Goal: Task Accomplishment & Management: Manage account settings

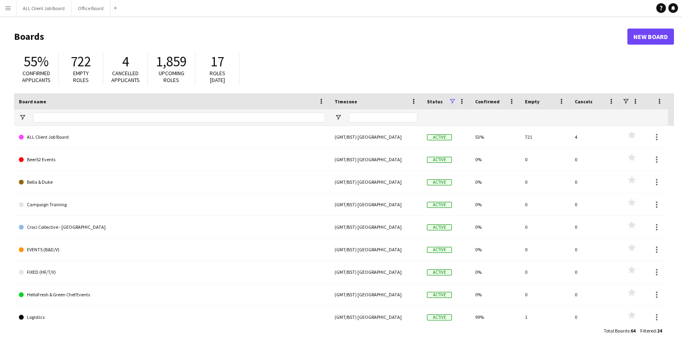
click at [10, 6] on app-icon "Menu" at bounding box center [8, 8] width 6 height 6
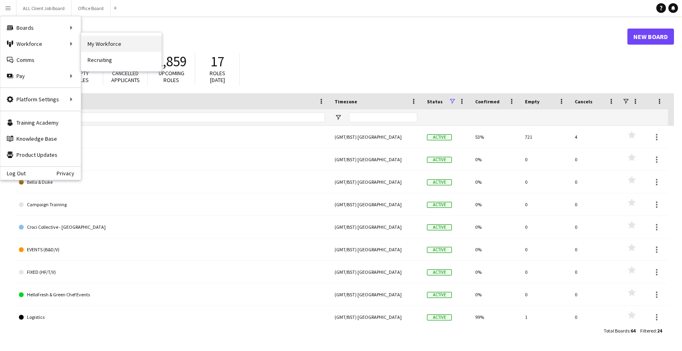
click at [126, 45] on link "My Workforce" at bounding box center [121, 44] width 80 height 16
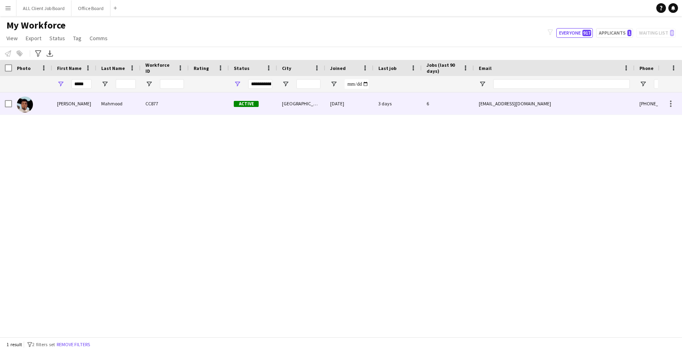
click at [178, 104] on div "CC877" at bounding box center [165, 103] width 48 height 22
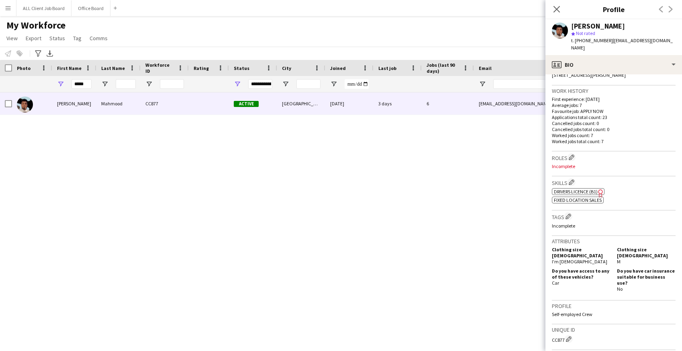
scroll to position [316, 0]
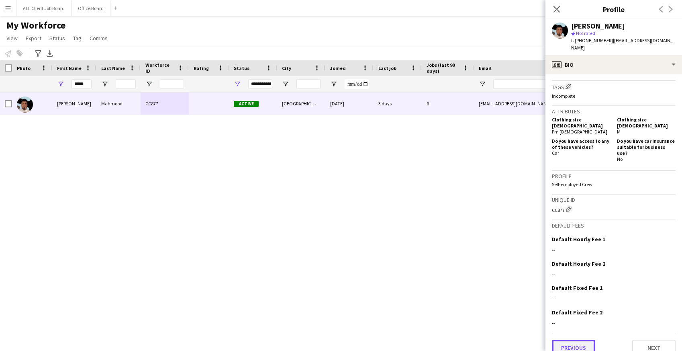
click at [562, 340] on button "Previous" at bounding box center [573, 348] width 43 height 16
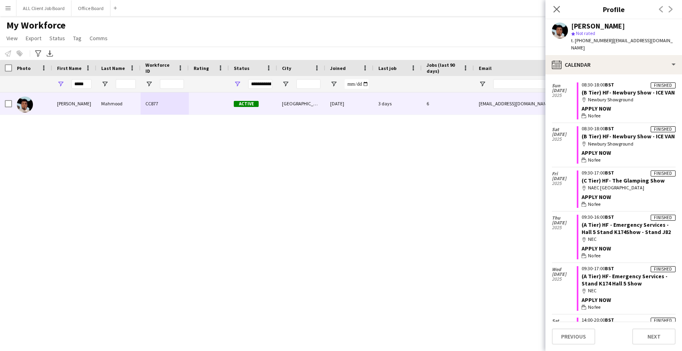
scroll to position [575, 0]
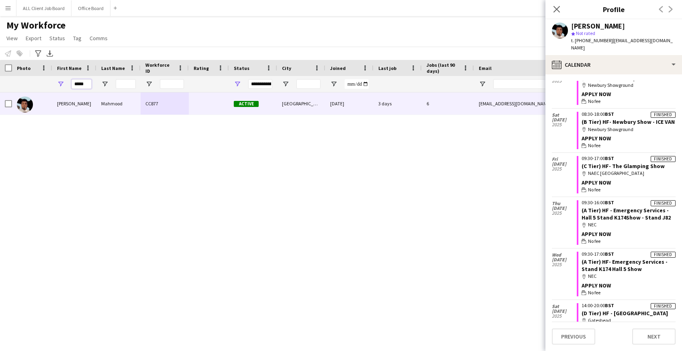
drag, startPoint x: 86, startPoint y: 84, endPoint x: 53, endPoint y: 82, distance: 33.8
click at [53, 82] on div "*****" at bounding box center [74, 84] width 44 height 16
type input "******"
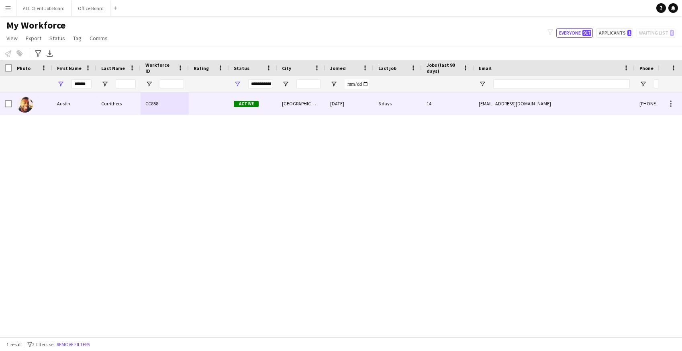
click at [96, 102] on div "Currithers" at bounding box center [118, 103] width 44 height 22
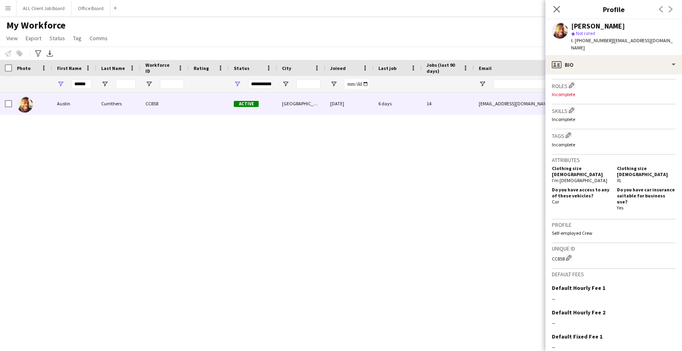
scroll to position [299, 0]
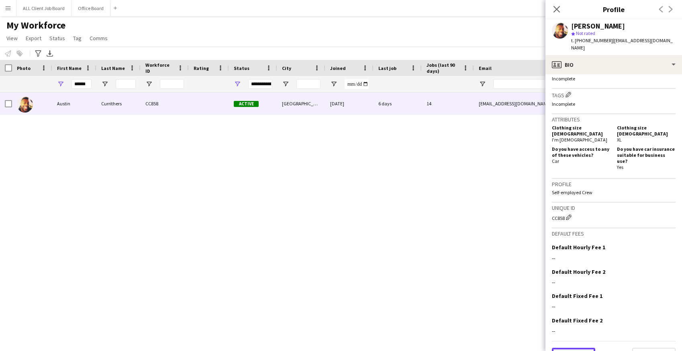
click at [585, 348] on button "Previous" at bounding box center [573, 356] width 43 height 16
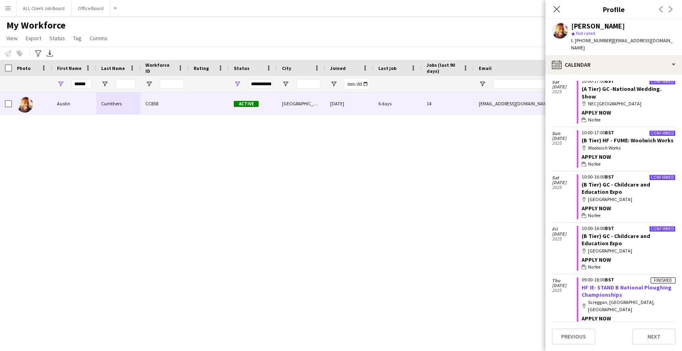
scroll to position [407, 0]
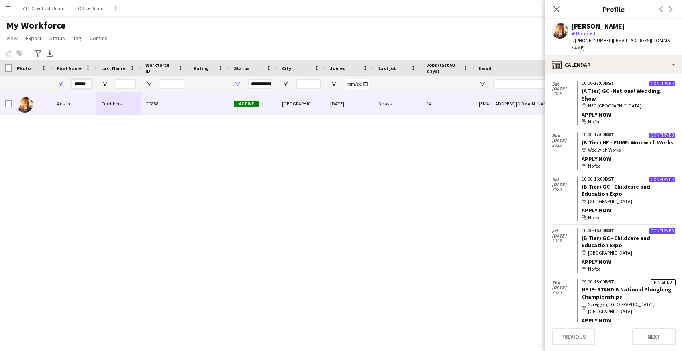
drag, startPoint x: 89, startPoint y: 84, endPoint x: 58, endPoint y: 86, distance: 31.0
click at [58, 86] on div "******" at bounding box center [74, 84] width 44 height 16
click at [310, 86] on input "City Filter Input" at bounding box center [309, 84] width 24 height 10
type input "*********"
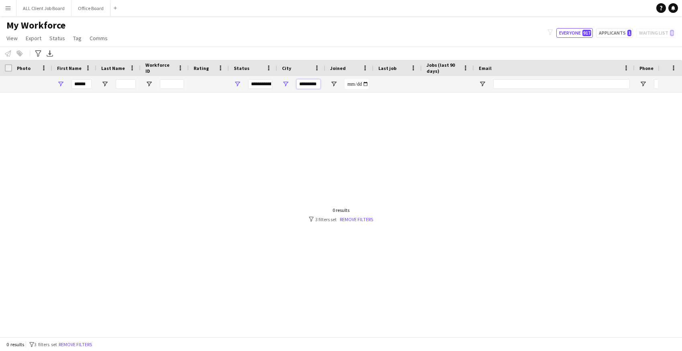
drag, startPoint x: 317, startPoint y: 82, endPoint x: 291, endPoint y: 79, distance: 26.2
click at [291, 79] on div "*********" at bounding box center [301, 84] width 48 height 16
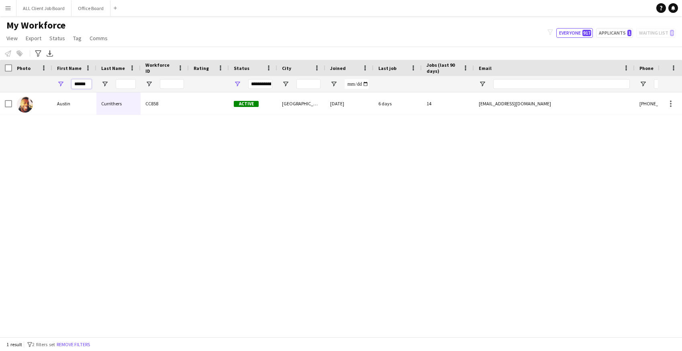
drag, startPoint x: 88, startPoint y: 84, endPoint x: 60, endPoint y: 82, distance: 27.8
click at [60, 82] on div "******" at bounding box center [74, 84] width 44 height 16
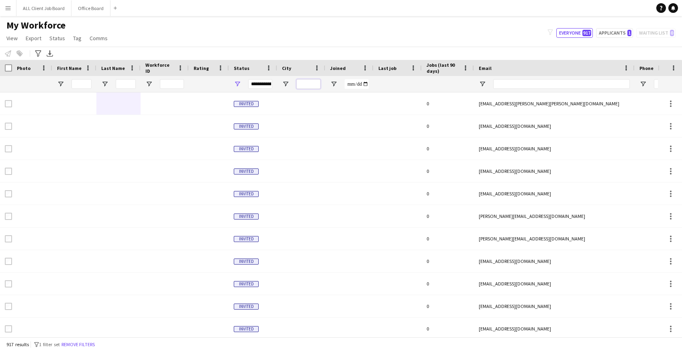
click at [310, 85] on input "City Filter Input" at bounding box center [309, 84] width 24 height 10
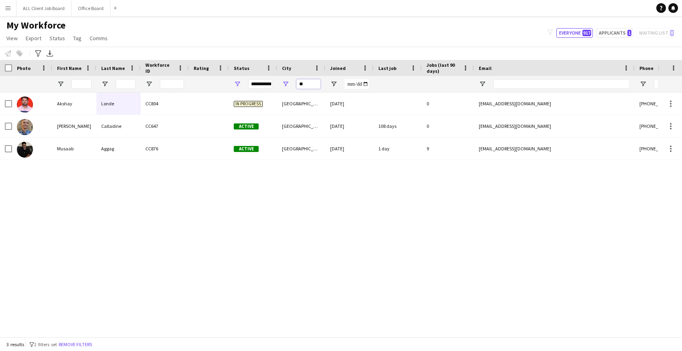
type input "*"
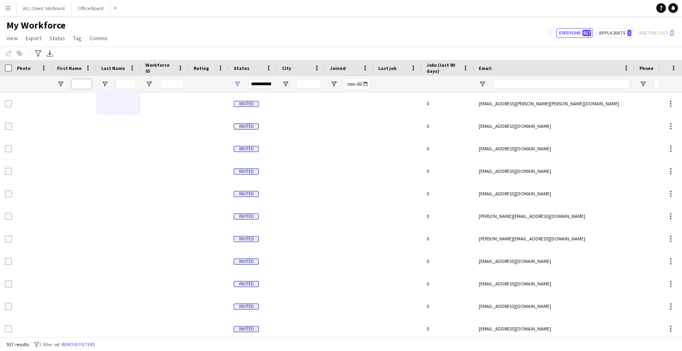
click at [84, 84] on input "First Name Filter Input" at bounding box center [82, 84] width 20 height 10
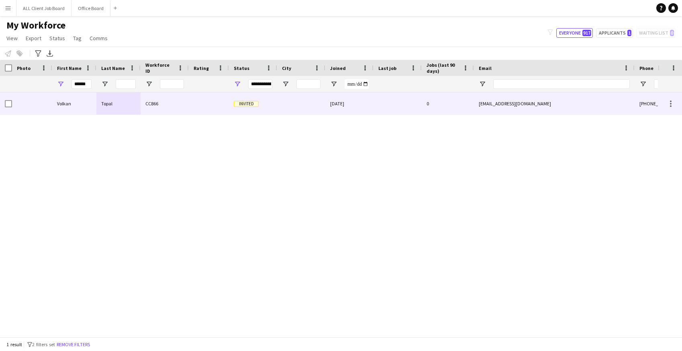
click at [84, 112] on div "Volkan" at bounding box center [74, 103] width 44 height 22
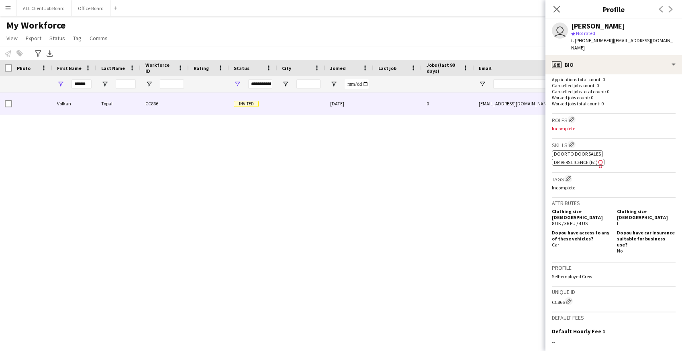
scroll to position [291, 0]
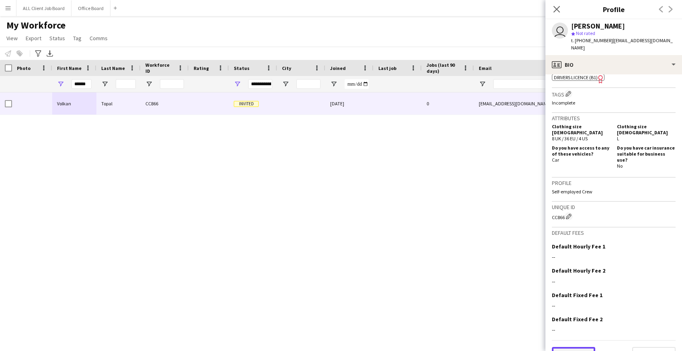
click at [571, 347] on button "Previous" at bounding box center [573, 355] width 43 height 16
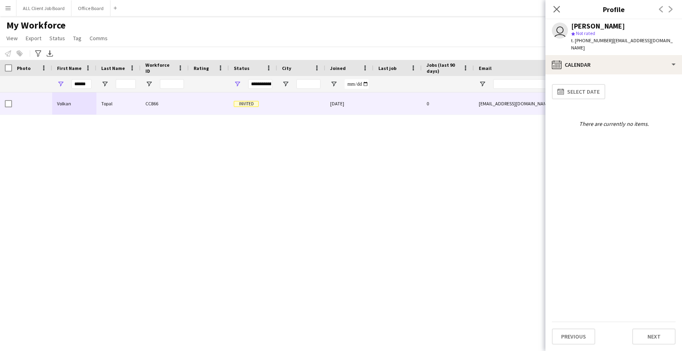
click at [492, 48] on div "Notify workforce Add to tag Select at least one crew to tag him or her. Advance…" at bounding box center [341, 53] width 682 height 13
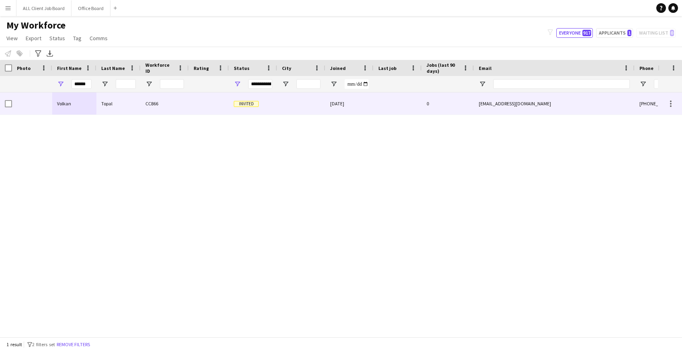
click at [407, 108] on div at bounding box center [398, 103] width 48 height 22
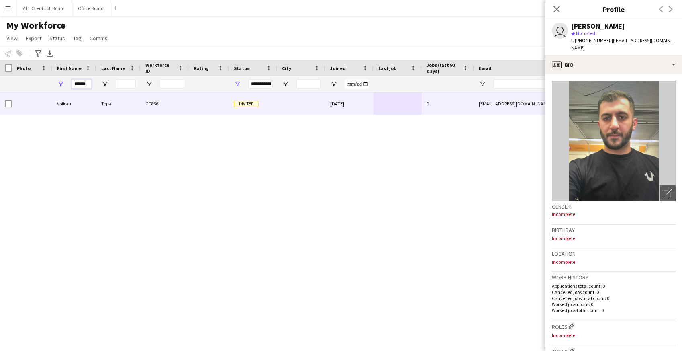
drag, startPoint x: 90, startPoint y: 86, endPoint x: 64, endPoint y: 85, distance: 26.1
click at [64, 85] on div "******" at bounding box center [74, 84] width 44 height 16
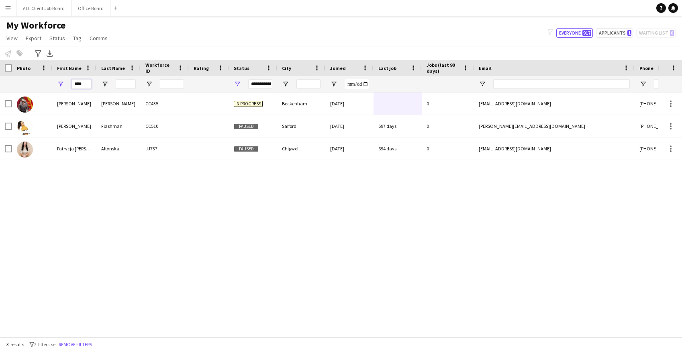
drag, startPoint x: 84, startPoint y: 84, endPoint x: 58, endPoint y: 81, distance: 25.9
click at [58, 82] on div "****" at bounding box center [74, 84] width 44 height 16
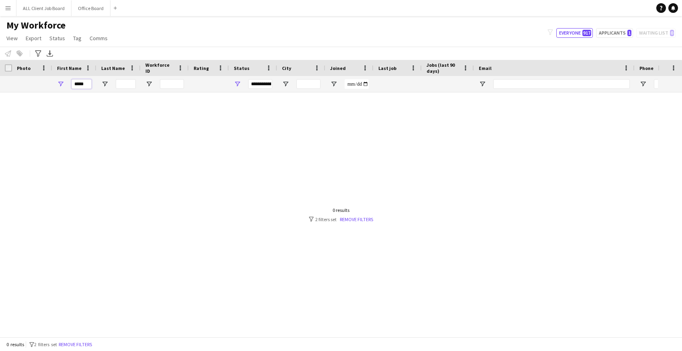
scroll to position [0, 0]
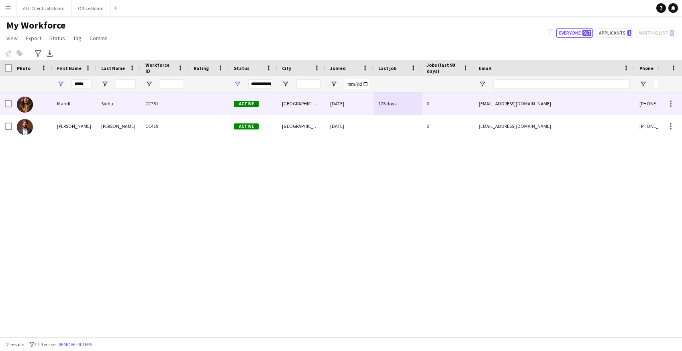
click at [77, 109] on div "Mandi" at bounding box center [74, 103] width 44 height 22
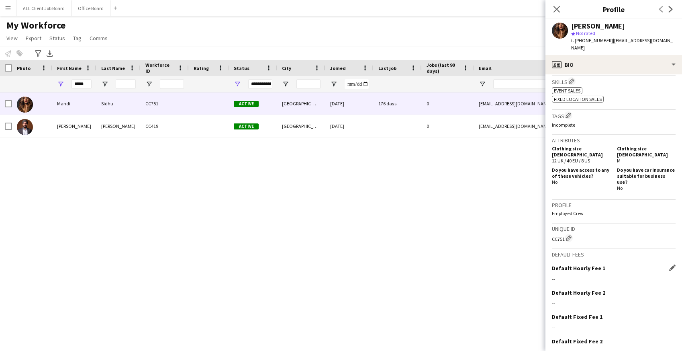
scroll to position [309, 0]
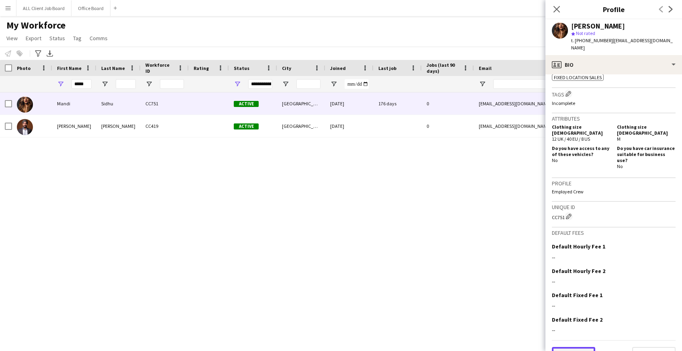
click at [567, 347] on button "Previous" at bounding box center [573, 355] width 43 height 16
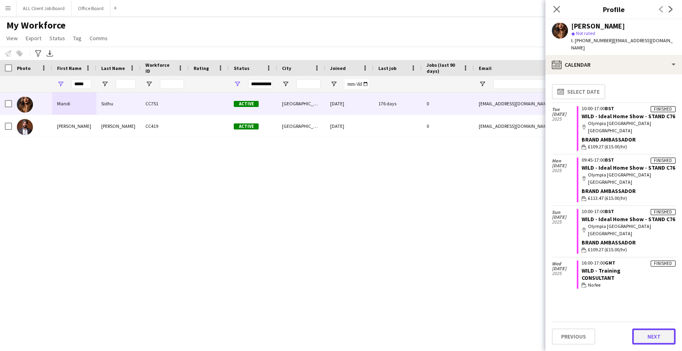
click at [658, 333] on button "Next" at bounding box center [654, 336] width 43 height 16
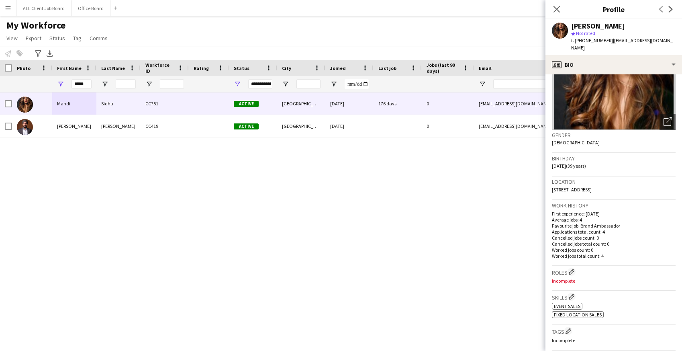
scroll to position [0, 0]
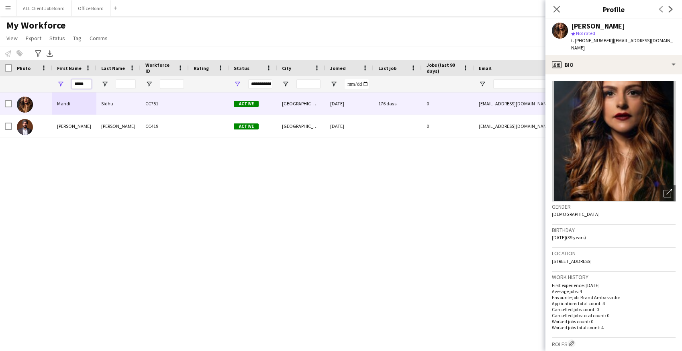
drag, startPoint x: 88, startPoint y: 85, endPoint x: 57, endPoint y: 85, distance: 30.9
click at [57, 85] on div "*****" at bounding box center [74, 84] width 44 height 16
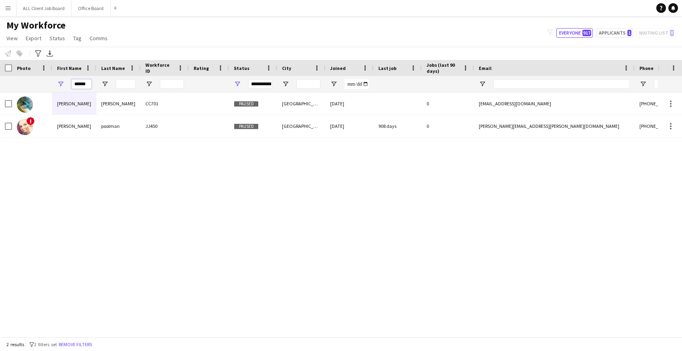
drag, startPoint x: 90, startPoint y: 82, endPoint x: 17, endPoint y: 91, distance: 73.7
click at [17, 91] on div "******" at bounding box center [435, 84] width 871 height 16
drag, startPoint x: 90, startPoint y: 85, endPoint x: 66, endPoint y: 84, distance: 23.7
click at [66, 85] on div "******" at bounding box center [74, 84] width 44 height 16
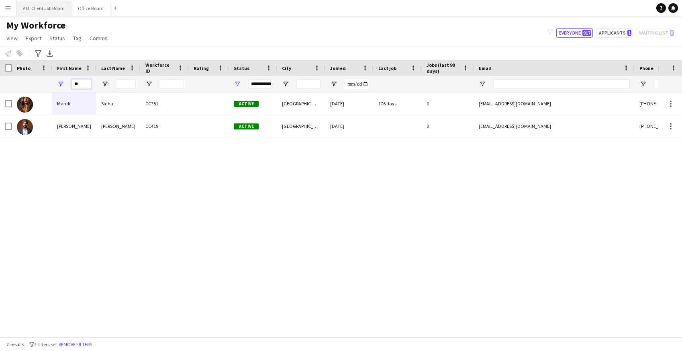
type input "*"
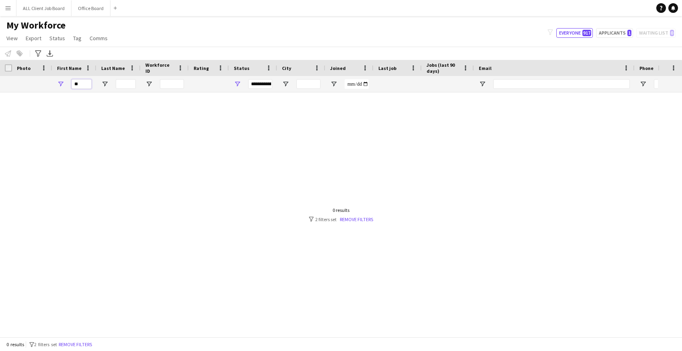
type input "*"
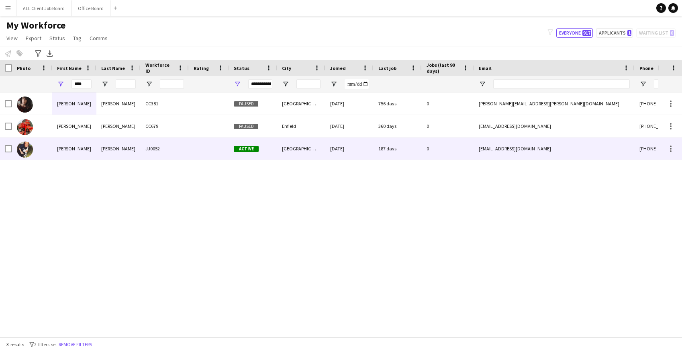
click at [298, 155] on div "London" at bounding box center [301, 148] width 48 height 22
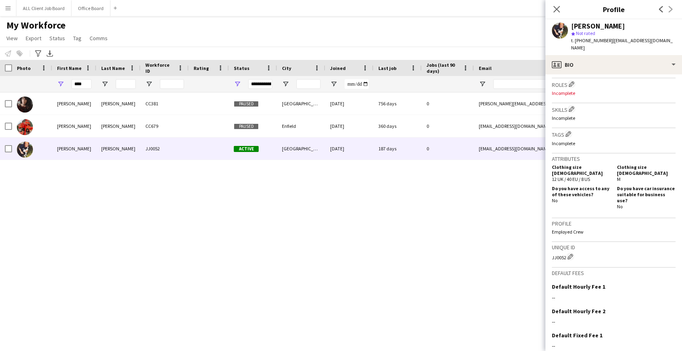
scroll to position [299, 0]
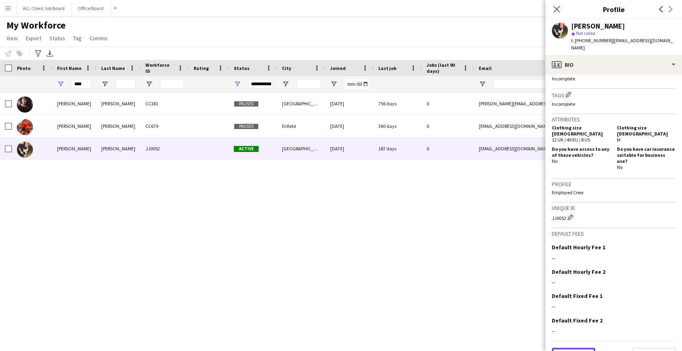
click at [567, 348] on button "Previous" at bounding box center [573, 356] width 43 height 16
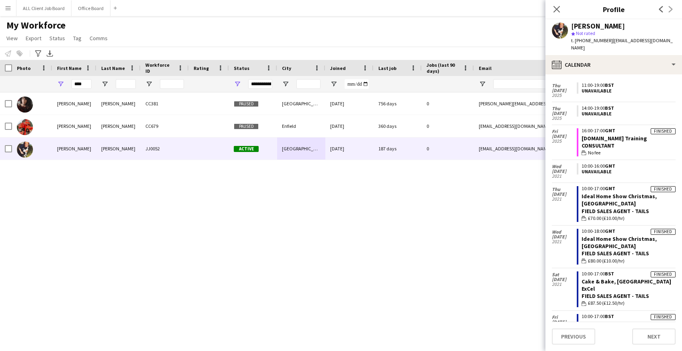
scroll to position [0, 0]
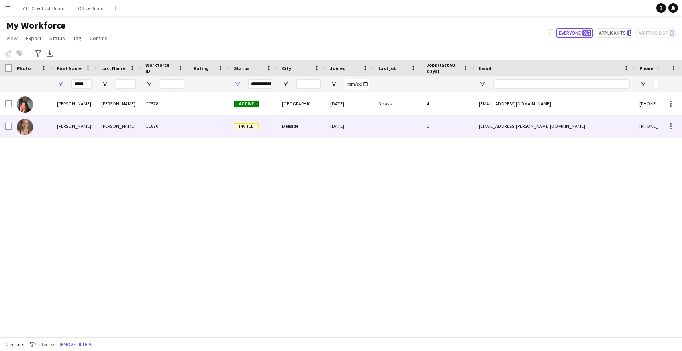
click at [88, 135] on div "Megan" at bounding box center [74, 126] width 44 height 22
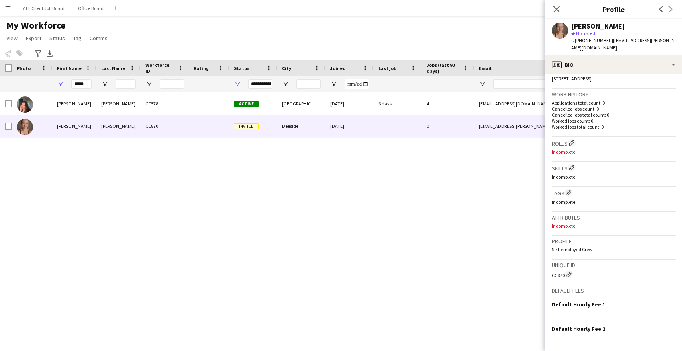
scroll to position [252, 0]
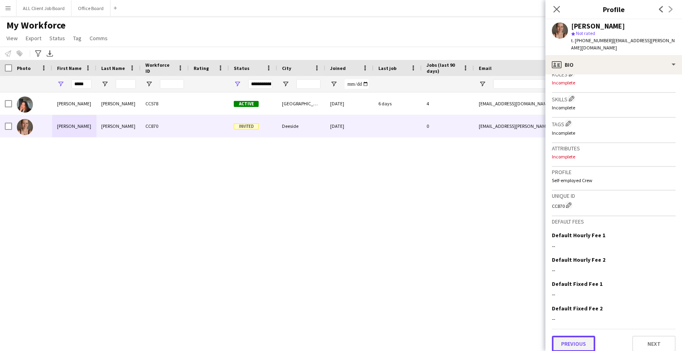
click at [583, 339] on button "Previous" at bounding box center [573, 344] width 43 height 16
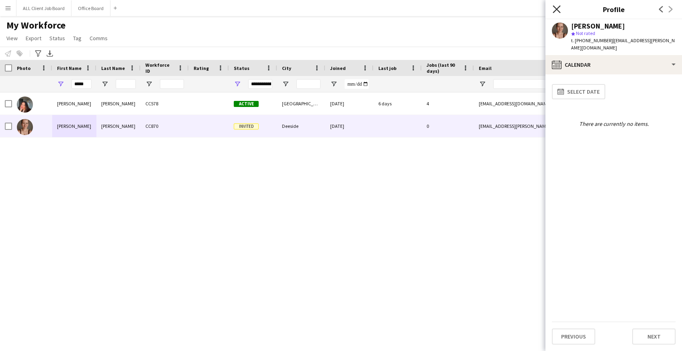
click at [557, 8] on icon "Close pop-in" at bounding box center [557, 9] width 8 height 8
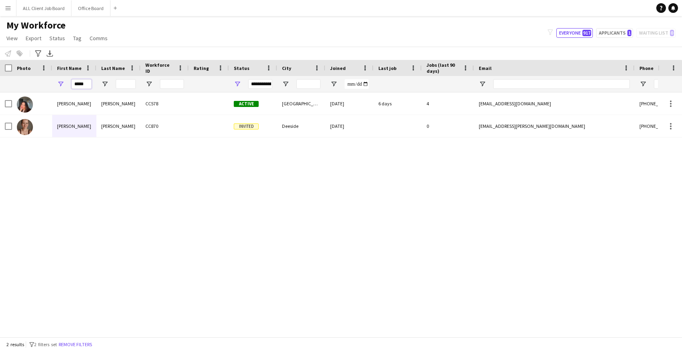
drag, startPoint x: 89, startPoint y: 83, endPoint x: 54, endPoint y: 82, distance: 35.4
click at [54, 82] on div "*****" at bounding box center [74, 84] width 44 height 16
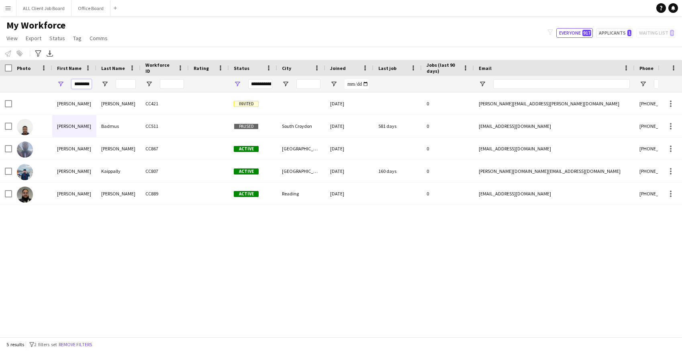
scroll to position [0, 8]
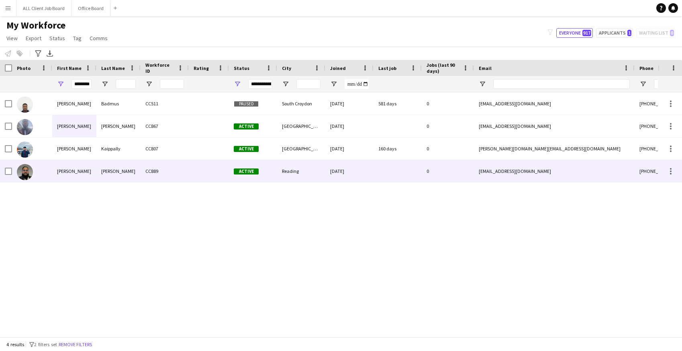
click at [122, 172] on div "Sheikh" at bounding box center [118, 171] width 44 height 22
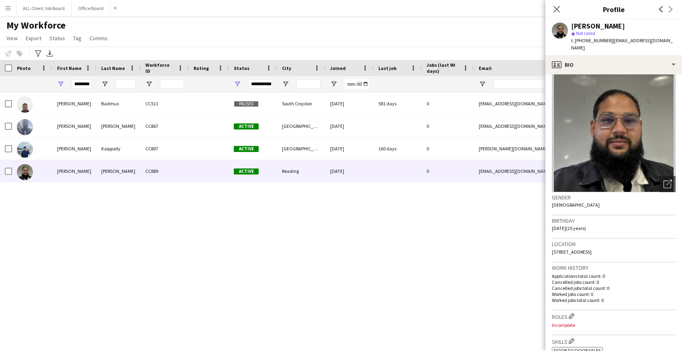
scroll to position [0, 0]
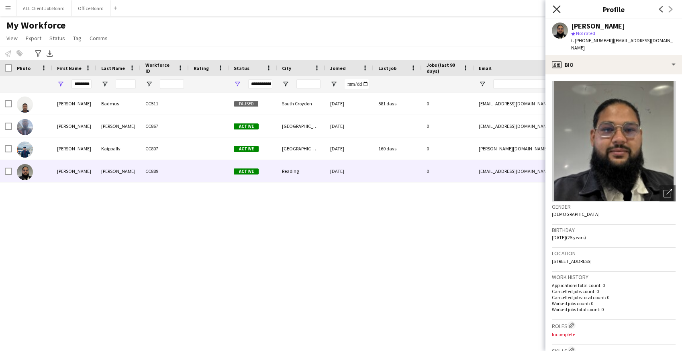
click at [558, 8] on icon at bounding box center [557, 9] width 8 height 8
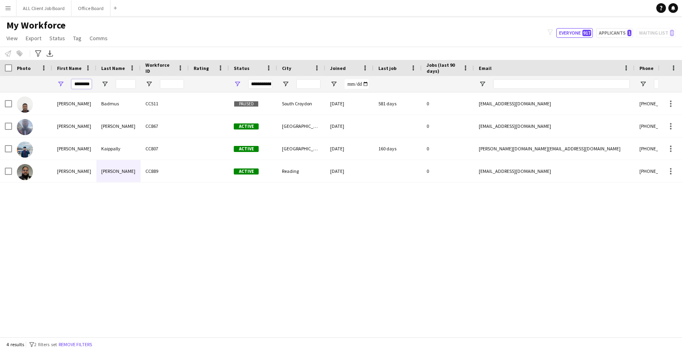
drag, startPoint x: 91, startPoint y: 85, endPoint x: 63, endPoint y: 81, distance: 27.6
click at [63, 81] on div "********" at bounding box center [74, 84] width 44 height 16
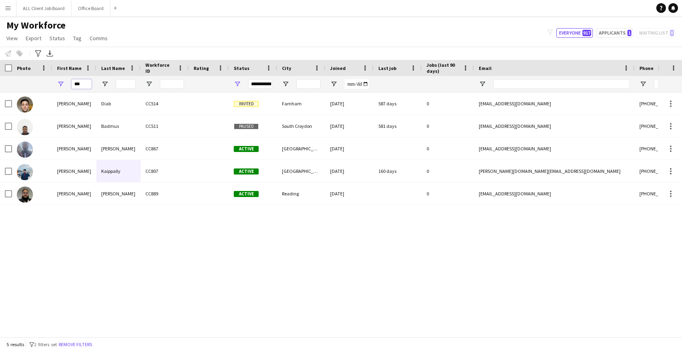
click at [83, 82] on input "***" at bounding box center [82, 84] width 20 height 10
drag, startPoint x: 90, startPoint y: 84, endPoint x: 66, endPoint y: 76, distance: 26.1
click at [66, 76] on div "Workforce Details Photo First Name ***" at bounding box center [435, 76] width 871 height 33
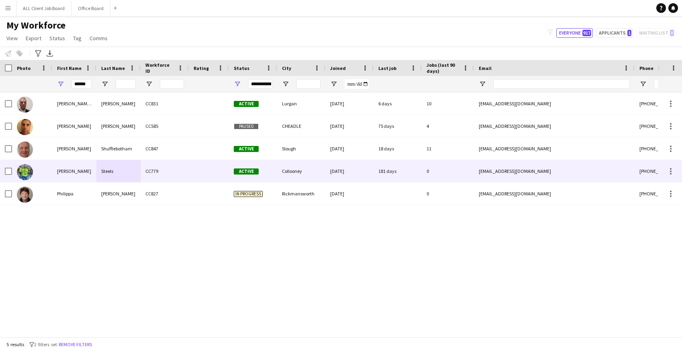
click at [74, 173] on div "Philip" at bounding box center [74, 171] width 44 height 22
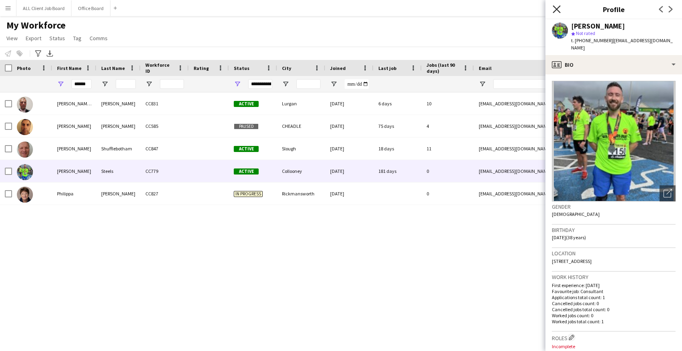
click at [559, 9] on icon "Close pop-in" at bounding box center [557, 9] width 8 height 8
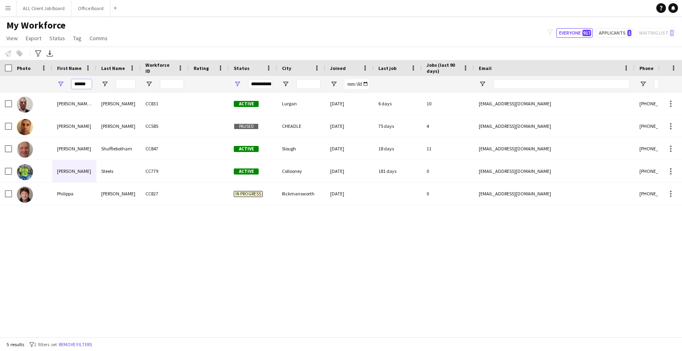
drag, startPoint x: 88, startPoint y: 85, endPoint x: 53, endPoint y: 84, distance: 35.0
click at [53, 84] on div "******" at bounding box center [74, 84] width 44 height 16
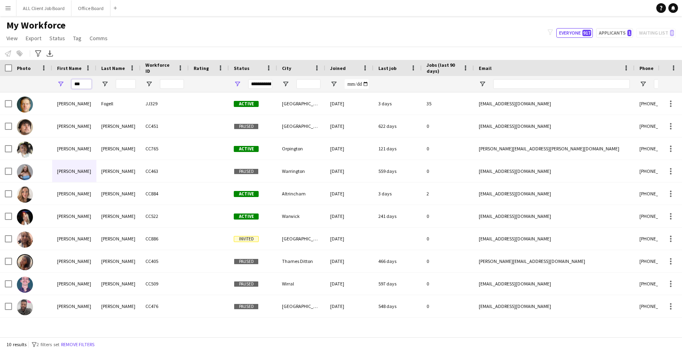
drag, startPoint x: 87, startPoint y: 82, endPoint x: 54, endPoint y: 82, distance: 32.6
click at [54, 82] on div "***" at bounding box center [74, 84] width 44 height 16
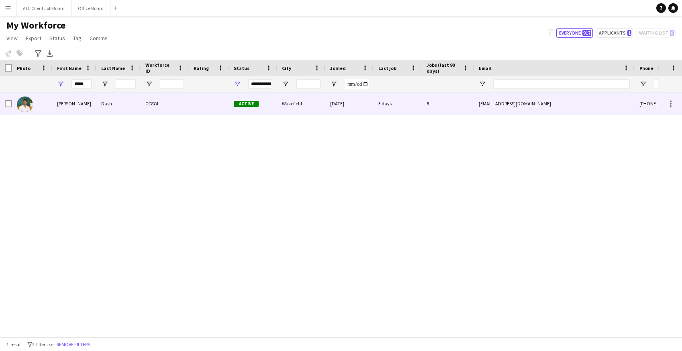
click at [57, 108] on div "Lamar" at bounding box center [74, 103] width 44 height 22
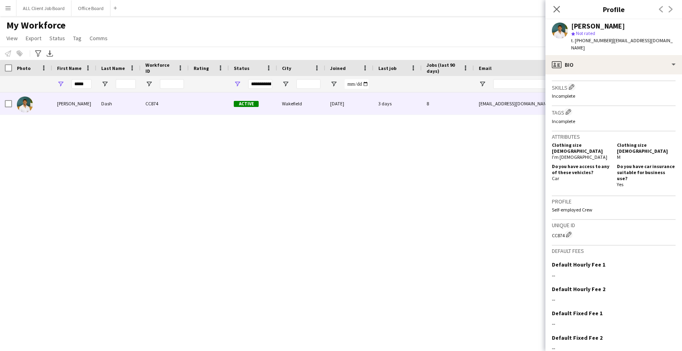
scroll to position [299, 0]
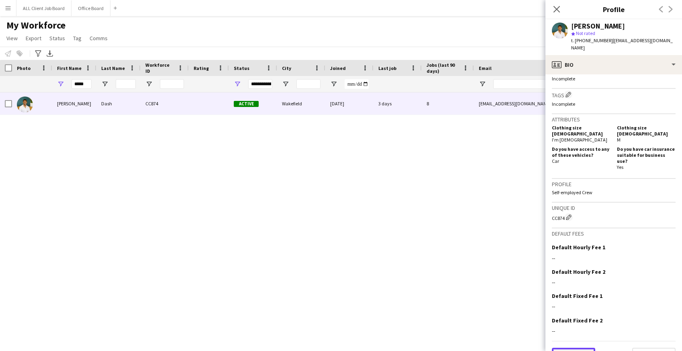
click at [576, 348] on button "Previous" at bounding box center [573, 356] width 43 height 16
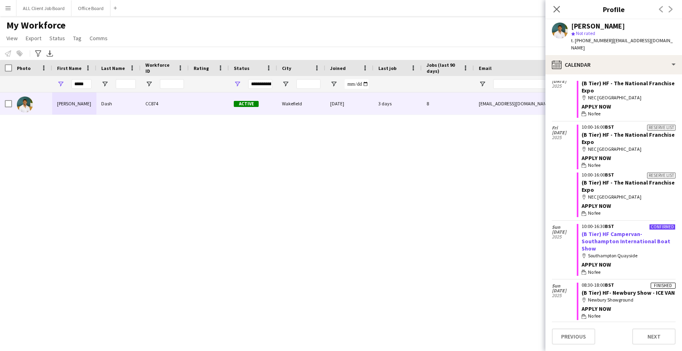
scroll to position [513, 0]
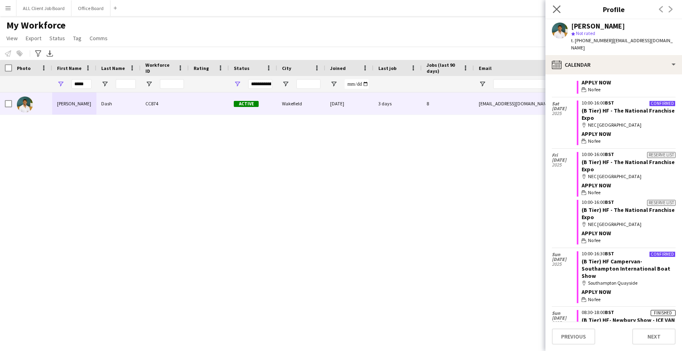
click at [561, 8] on app-icon "Close pop-in" at bounding box center [557, 10] width 12 height 12
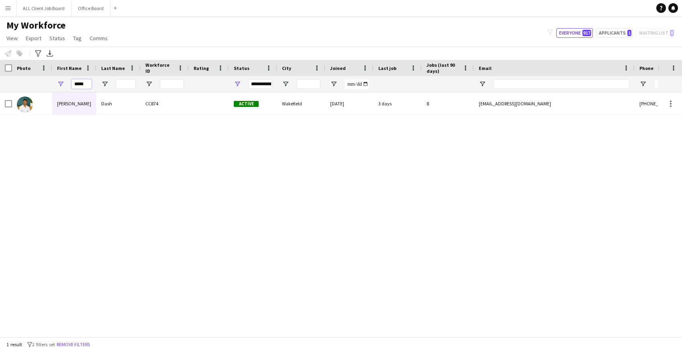
drag, startPoint x: 88, startPoint y: 85, endPoint x: 54, endPoint y: 84, distance: 33.4
click at [54, 84] on div "*****" at bounding box center [74, 84] width 44 height 16
type input "*"
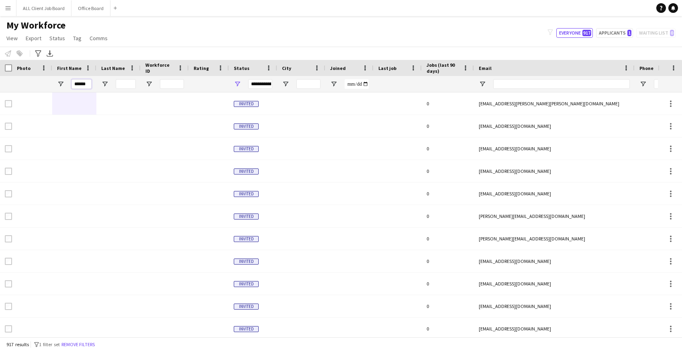
type input "******"
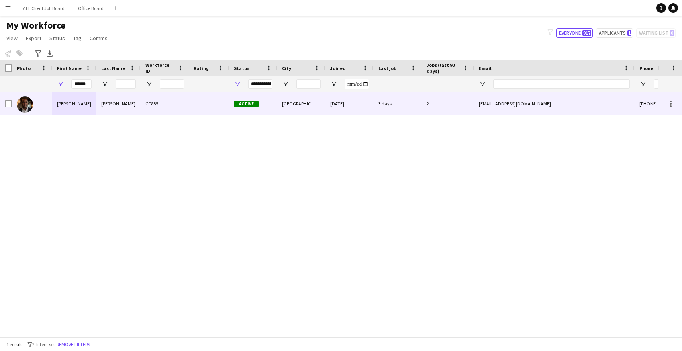
click at [72, 109] on div "Marlon" at bounding box center [74, 103] width 44 height 22
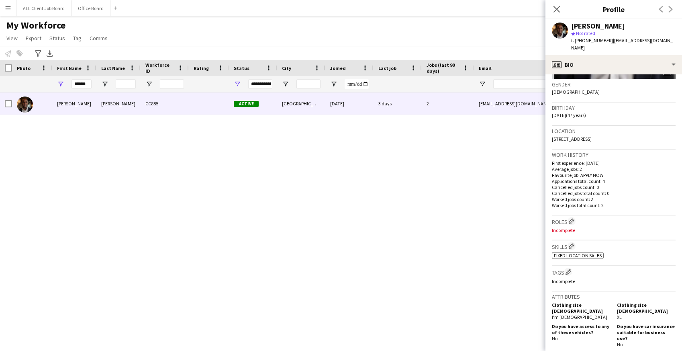
scroll to position [300, 0]
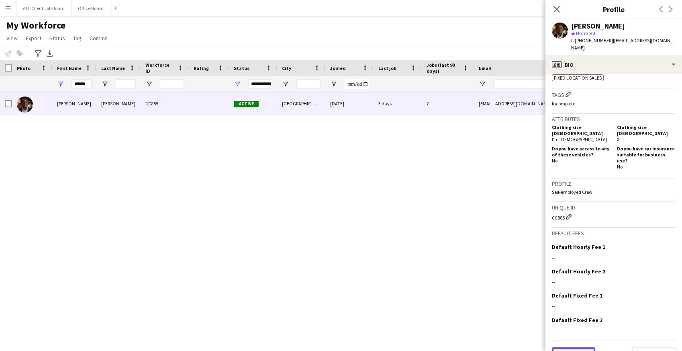
click at [571, 347] on button "Previous" at bounding box center [573, 355] width 43 height 16
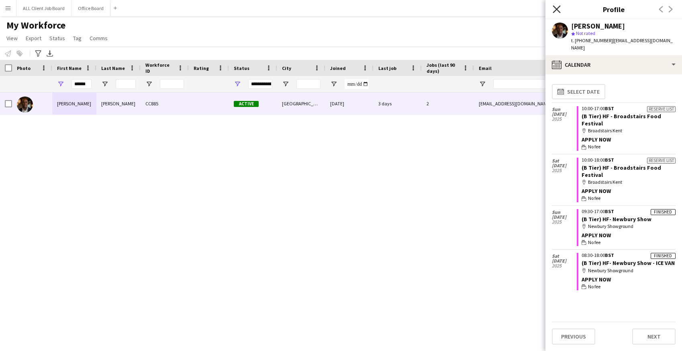
click at [558, 10] on icon at bounding box center [557, 9] width 8 height 8
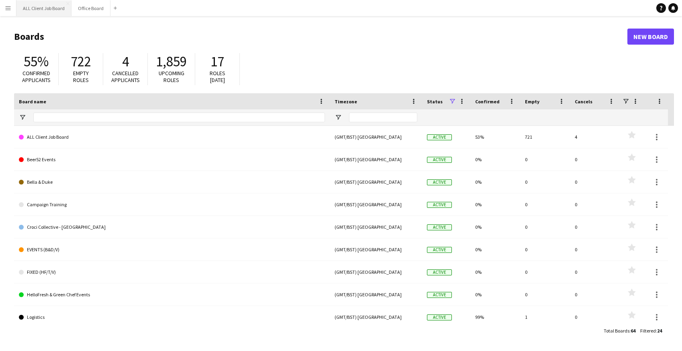
click at [49, 12] on button "ALL Client Job Board Close" at bounding box center [43, 8] width 55 height 16
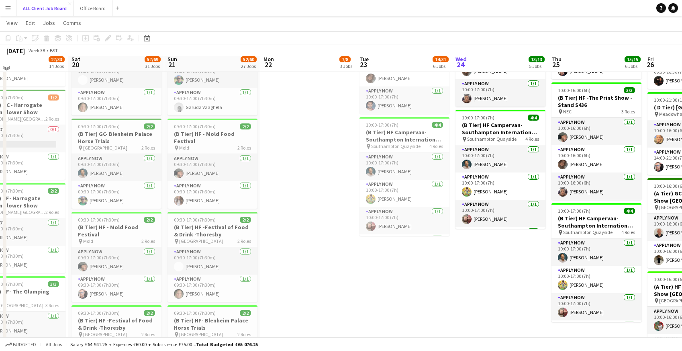
scroll to position [407, 0]
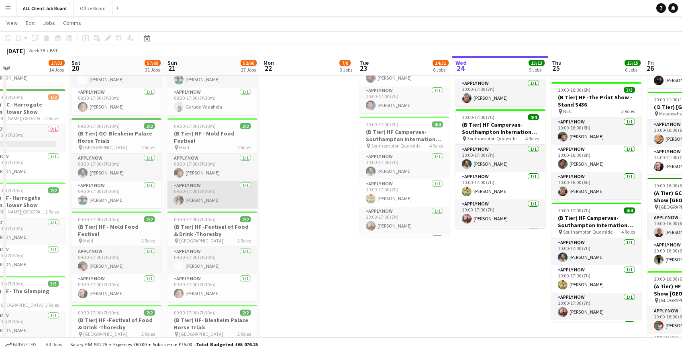
click at [213, 189] on app-card-role "APPLY NOW [DATE] 09:30-17:00 (7h30m) [PERSON_NAME]" at bounding box center [213, 194] width 90 height 27
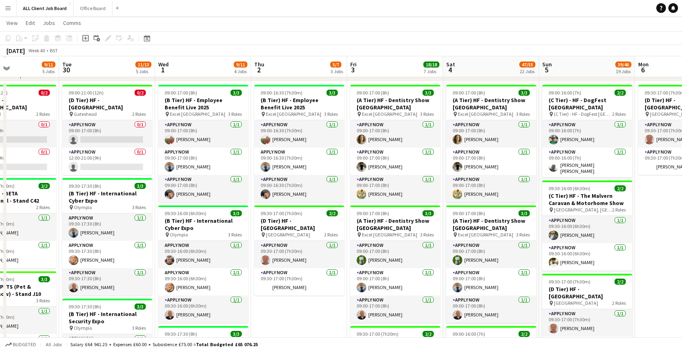
scroll to position [133, 0]
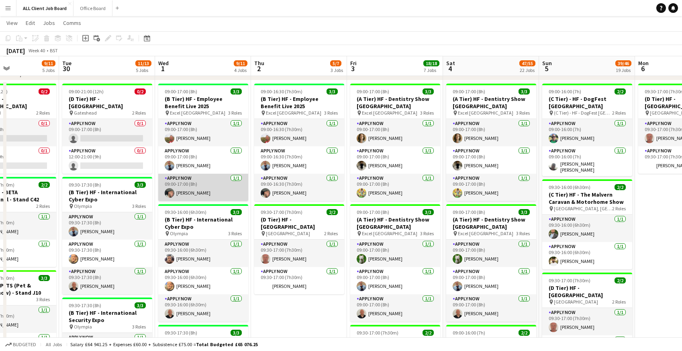
click at [192, 183] on app-card-role "APPLY NOW 1/1 09:00-17:00 (8h) George McGee" at bounding box center [203, 187] width 90 height 27
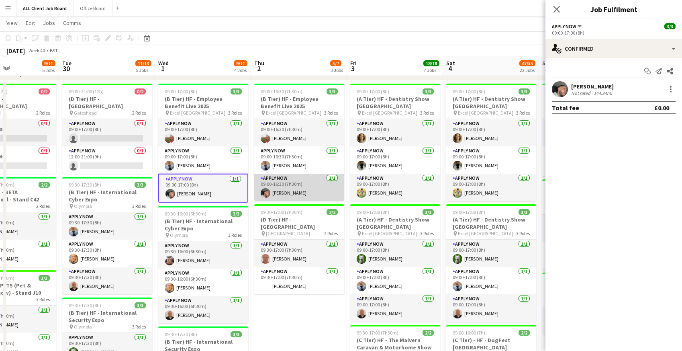
click at [282, 192] on app-card-role "APPLY NOW 1/1 09:00-16:30 (7h30m) George McGee" at bounding box center [299, 187] width 90 height 27
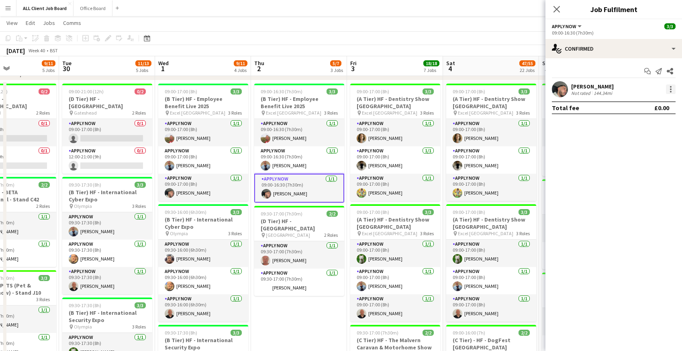
click at [670, 90] on div at bounding box center [671, 89] width 2 height 2
click at [633, 186] on button "Remove" at bounding box center [644, 181] width 63 height 19
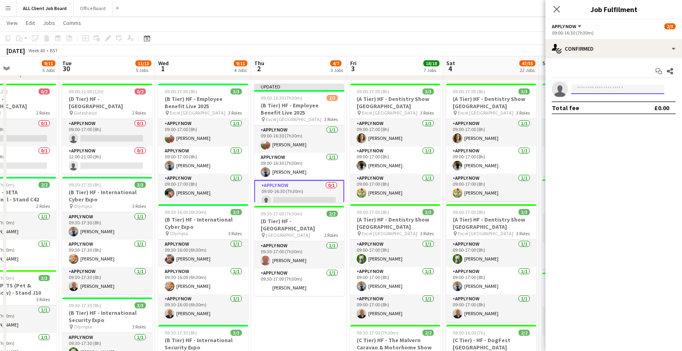
click at [578, 88] on input at bounding box center [617, 89] width 93 height 10
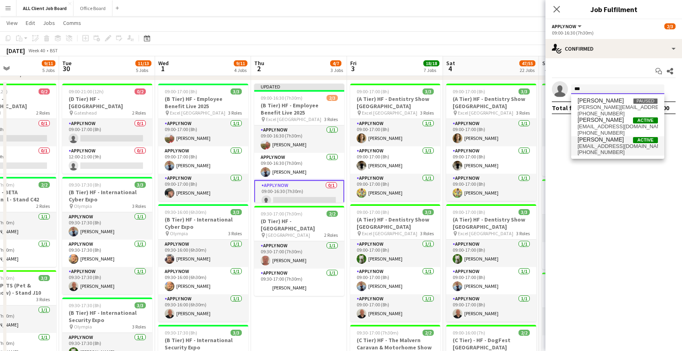
type input "***"
click at [586, 142] on span "[PERSON_NAME]" at bounding box center [601, 139] width 46 height 7
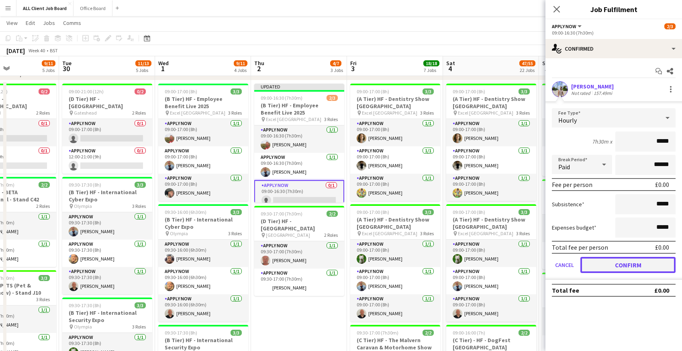
click at [598, 266] on button "Confirm" at bounding box center [628, 265] width 95 height 16
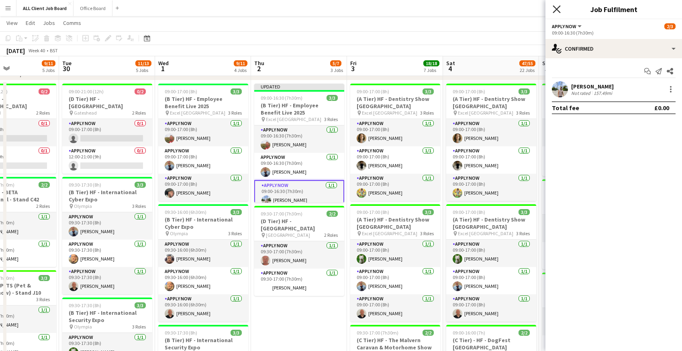
click at [559, 8] on icon "Close pop-in" at bounding box center [557, 9] width 8 height 8
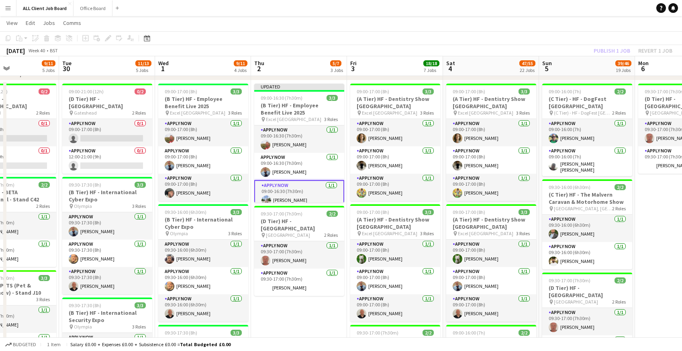
click at [559, 8] on app-navbar "Menu Boards Boards Boards All jobs Status Workforce Workforce My Workforce Recr…" at bounding box center [341, 8] width 682 height 16
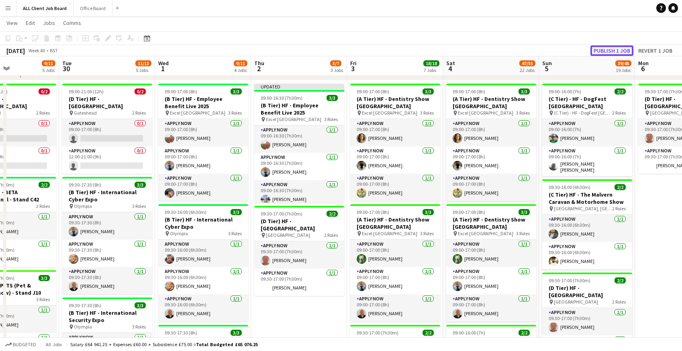
click at [606, 53] on button "Publish 1 job" at bounding box center [612, 50] width 43 height 10
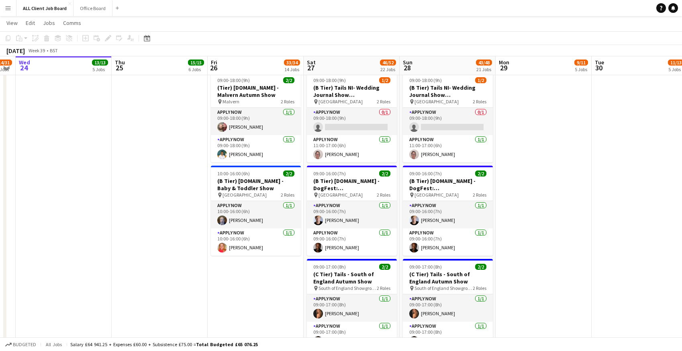
scroll to position [2600, 0]
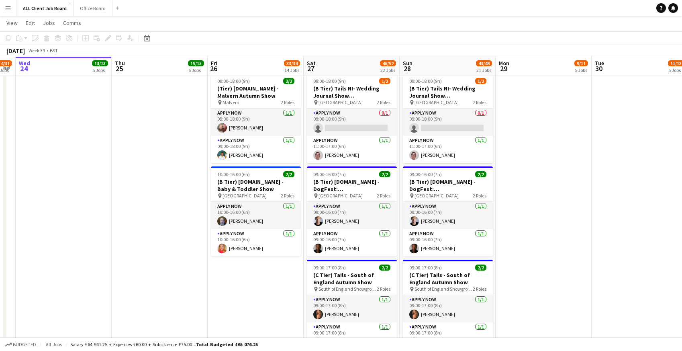
click at [324, 125] on app-card-role "APPLY NOW 0/1 09:00-18:00 (9h) single-neutral-actions" at bounding box center [352, 122] width 90 height 27
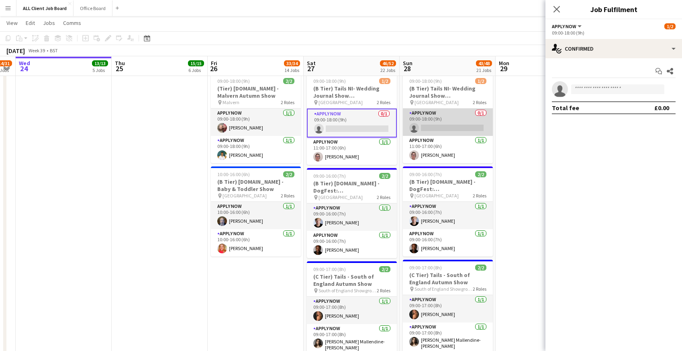
click at [455, 117] on app-card-role "APPLY NOW 0/1 09:00-18:00 (9h) single-neutral-actions" at bounding box center [448, 122] width 90 height 27
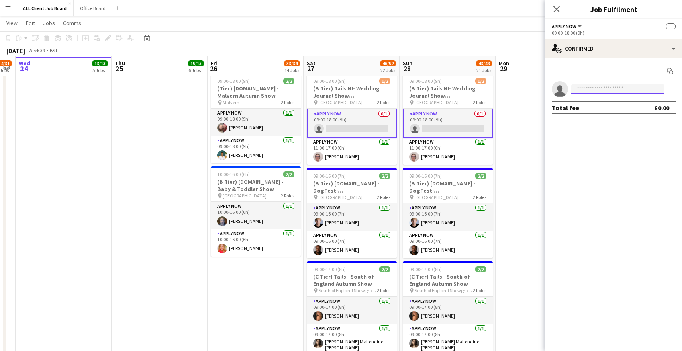
click at [588, 89] on input at bounding box center [617, 89] width 93 height 10
type input "****"
click at [593, 105] on span "suzydcody@gmail.com" at bounding box center [618, 107] width 80 height 6
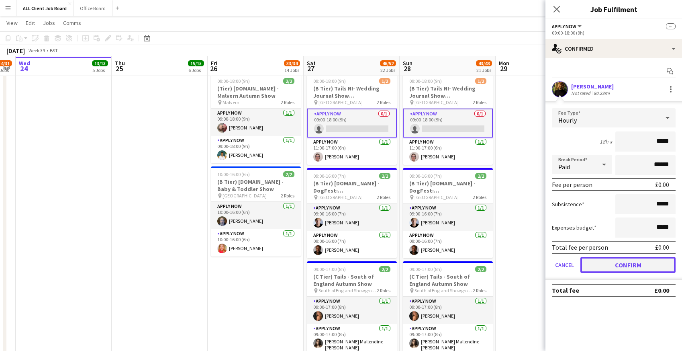
click at [598, 260] on button "Confirm" at bounding box center [628, 265] width 95 height 16
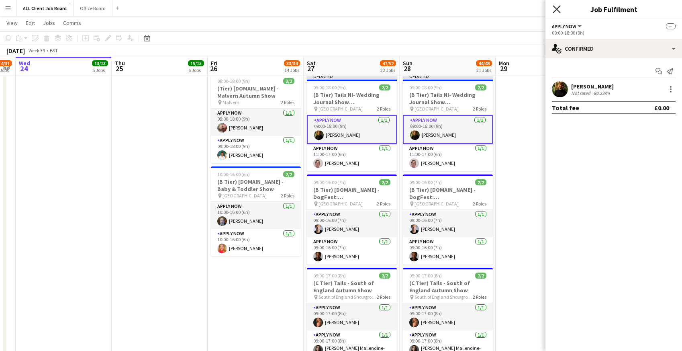
click at [558, 7] on icon at bounding box center [557, 9] width 8 height 8
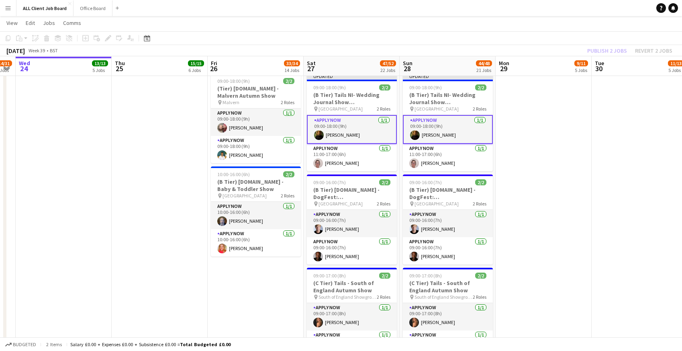
click at [522, 10] on app-navbar "Menu Boards Boards Boards All jobs Status Workforce Workforce My Workforce Recr…" at bounding box center [341, 8] width 682 height 16
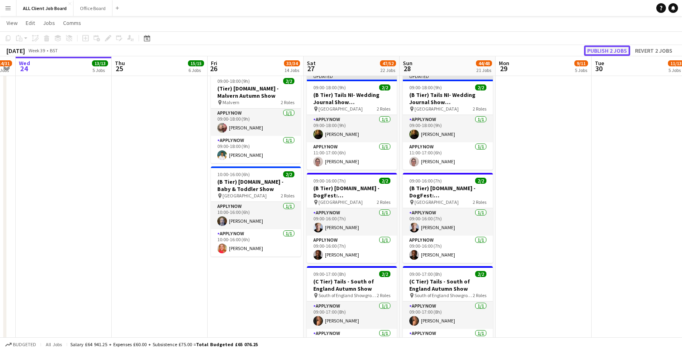
click at [593, 51] on button "Publish 2 jobs" at bounding box center [607, 50] width 46 height 10
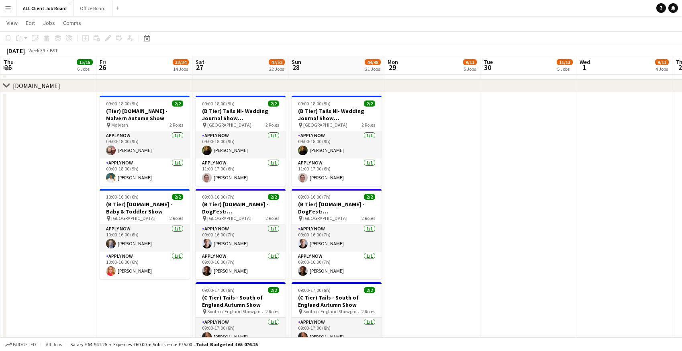
scroll to position [2939, 0]
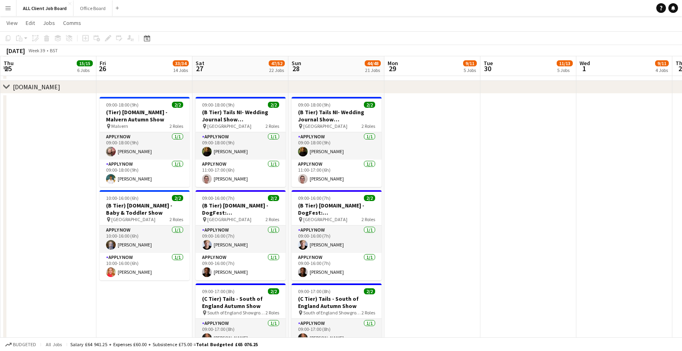
click at [224, 177] on app-card-role "APPLY NOW 1/1 11:00-17:00 (6h) Angela Flannery" at bounding box center [241, 173] width 90 height 27
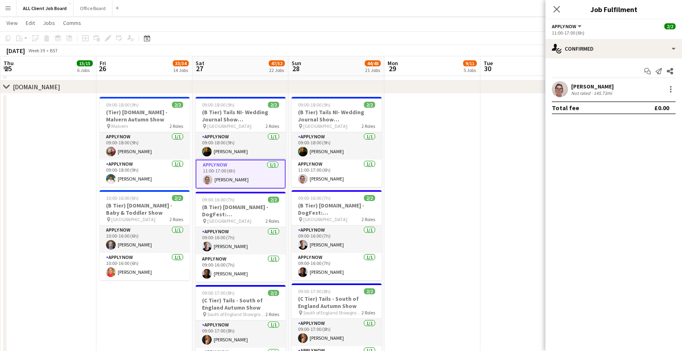
click at [594, 88] on div "[PERSON_NAME]" at bounding box center [592, 86] width 43 height 7
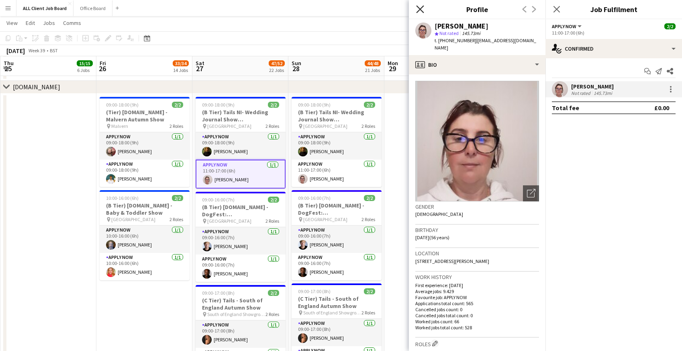
click at [424, 10] on icon "Close pop-in" at bounding box center [420, 9] width 8 height 8
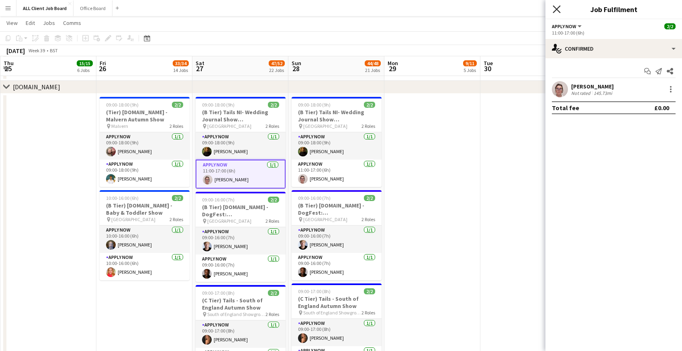
click at [559, 8] on icon "Close pop-in" at bounding box center [557, 9] width 8 height 8
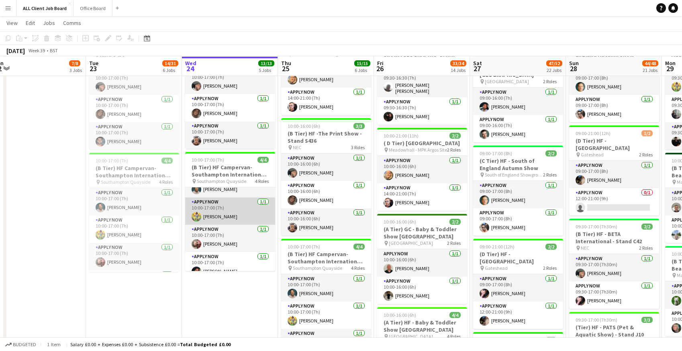
scroll to position [26, 0]
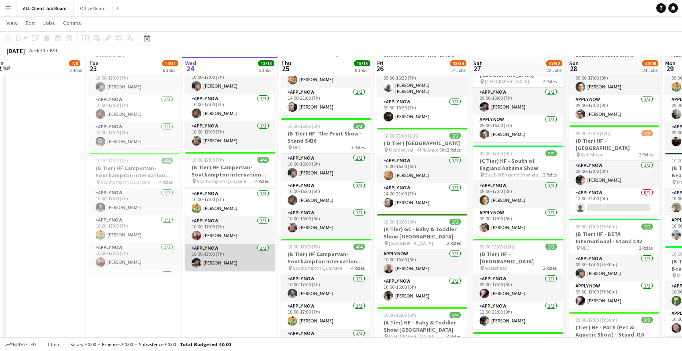
click at [215, 261] on app-card-role "APPLY NOW 1/1 10:00-17:00 (7h) Suraj Sharma" at bounding box center [230, 257] width 90 height 27
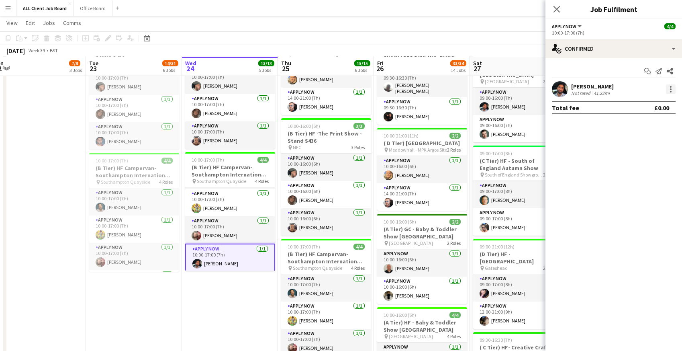
click at [672, 88] on div at bounding box center [671, 89] width 10 height 10
click at [634, 179] on span "Remove" at bounding box center [632, 181] width 24 height 7
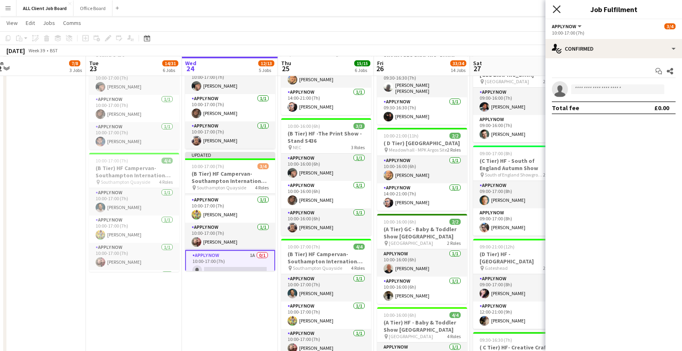
click at [558, 9] on icon "Close pop-in" at bounding box center [557, 9] width 8 height 8
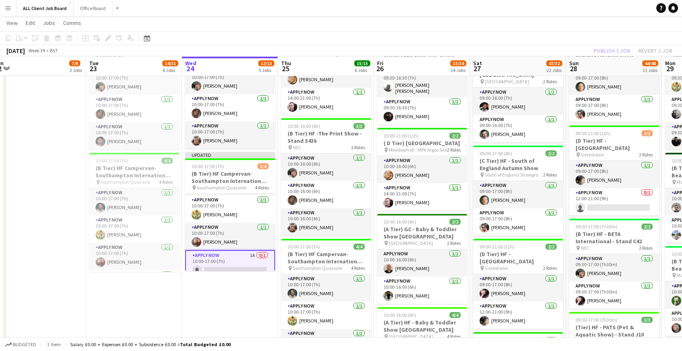
click at [517, 12] on app-navbar "Menu Boards Boards Boards All jobs Status Workforce Workforce My Workforce Recr…" at bounding box center [341, 8] width 682 height 16
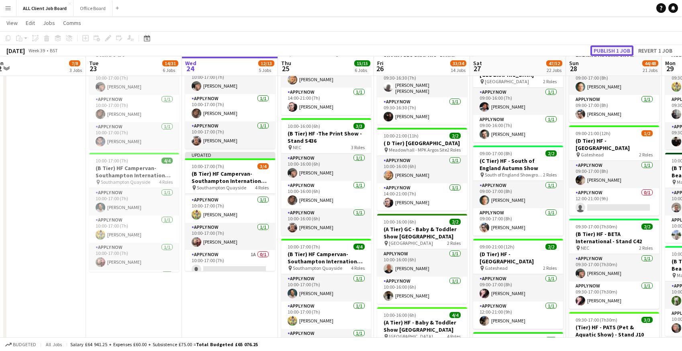
click at [610, 49] on button "Publish 1 job" at bounding box center [612, 50] width 43 height 10
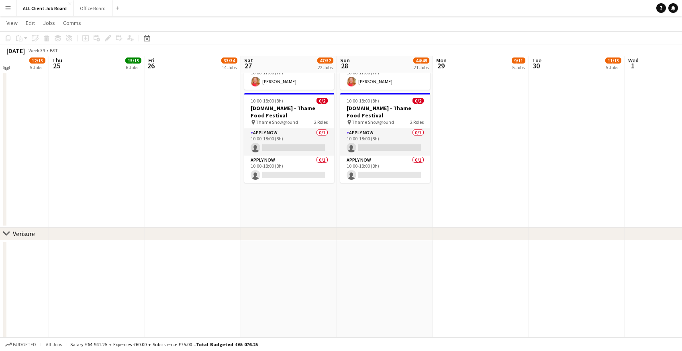
scroll to position [3412, 0]
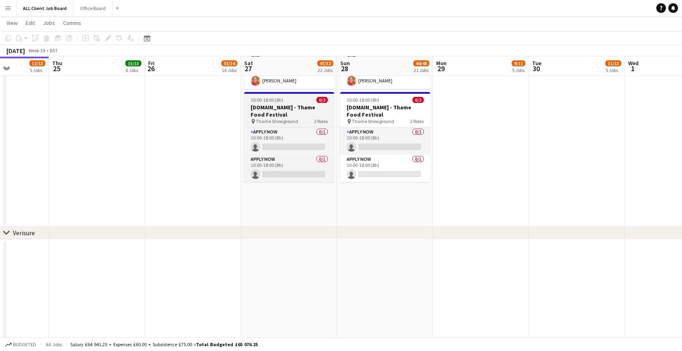
click at [291, 107] on h3 "[DOMAIN_NAME] - Thame Food Festival" at bounding box center [289, 111] width 90 height 14
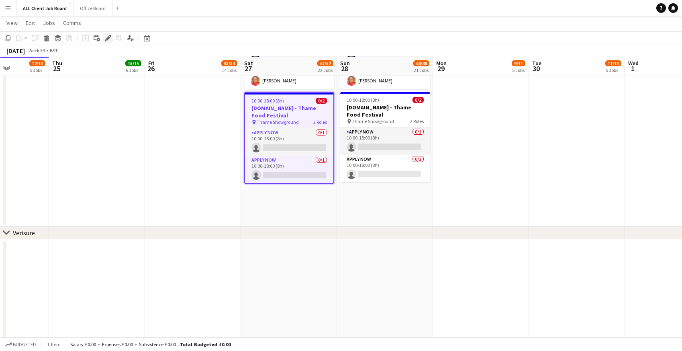
click at [109, 39] on icon "Edit" at bounding box center [108, 38] width 6 height 6
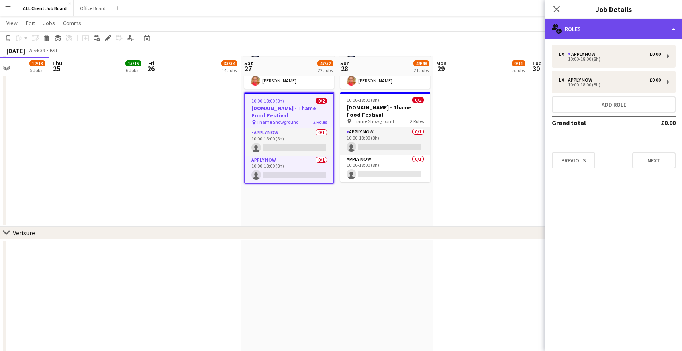
click at [605, 31] on div "multiple-users-add Roles" at bounding box center [614, 28] width 137 height 19
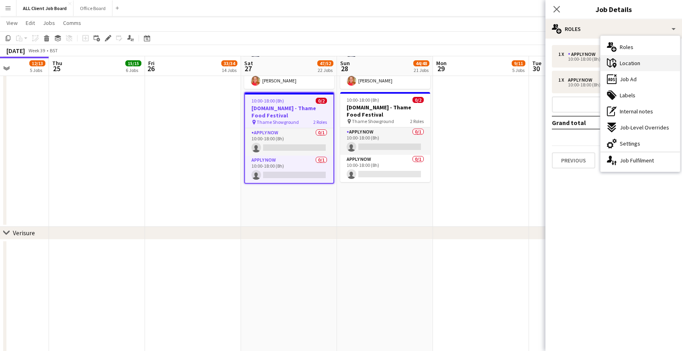
click at [614, 64] on icon "maps-pin-1" at bounding box center [612, 63] width 10 height 10
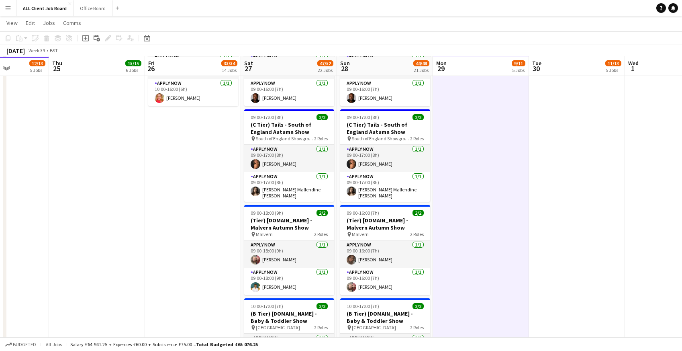
scroll to position [3140, 0]
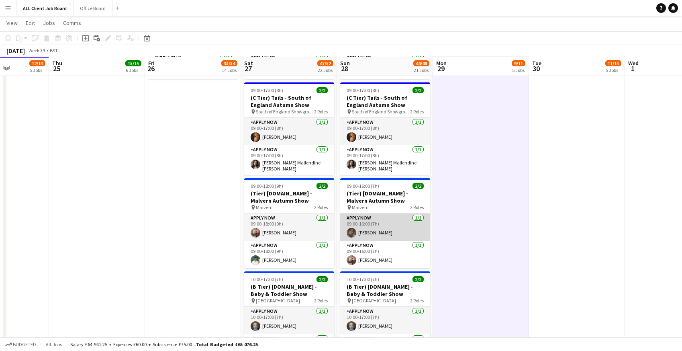
click at [358, 225] on app-card-role "APPLY NOW 1/1 09:00-16:00 (7h) Lydia Fay Deegan" at bounding box center [385, 226] width 90 height 27
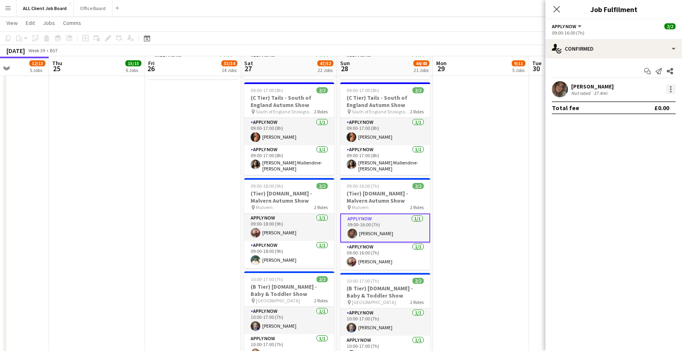
click at [672, 86] on div at bounding box center [671, 89] width 10 height 10
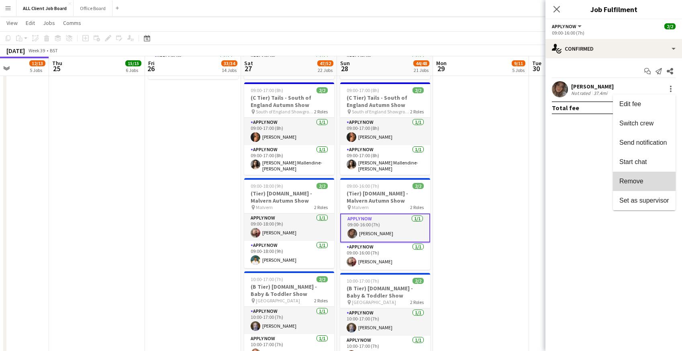
click at [627, 178] on span "Remove" at bounding box center [632, 181] width 24 height 7
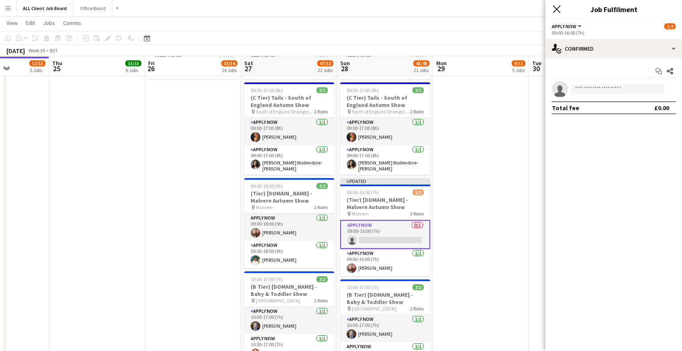
click at [554, 7] on icon at bounding box center [557, 9] width 8 height 8
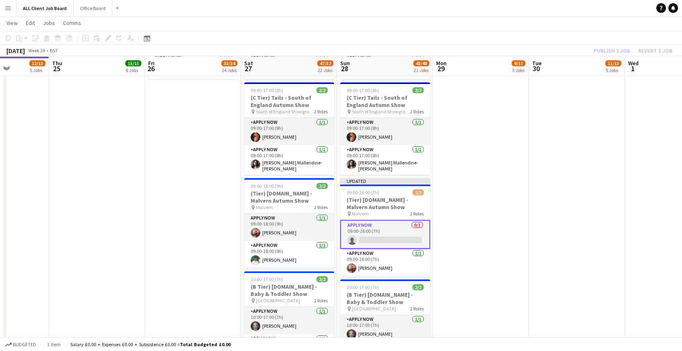
click at [538, 9] on app-navbar "Menu Boards Boards Boards All jobs Status Workforce Workforce My Workforce Recr…" at bounding box center [341, 8] width 682 height 16
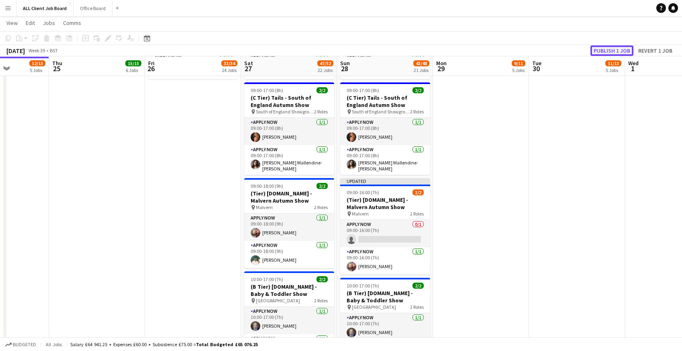
click at [616, 49] on button "Publish 1 job" at bounding box center [612, 50] width 43 height 10
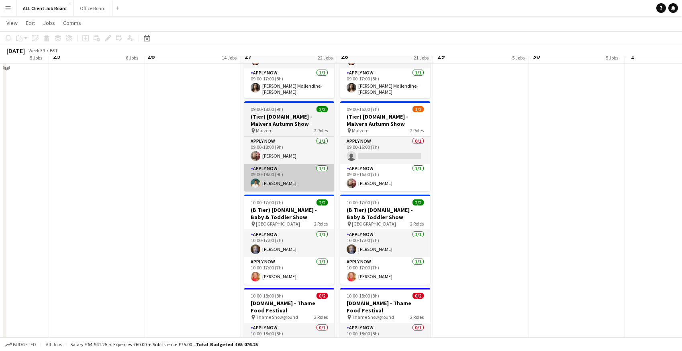
scroll to position [3223, 0]
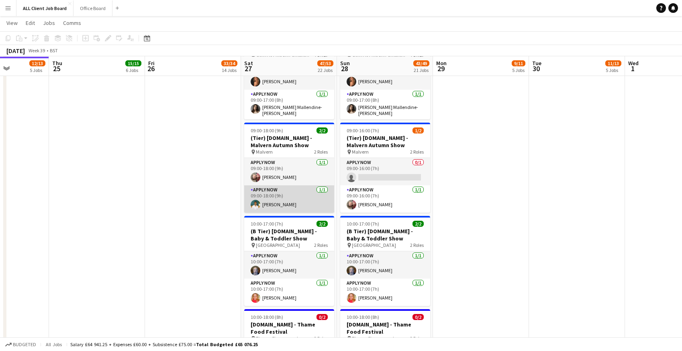
click at [256, 201] on app-user-avatar at bounding box center [256, 205] width 10 height 10
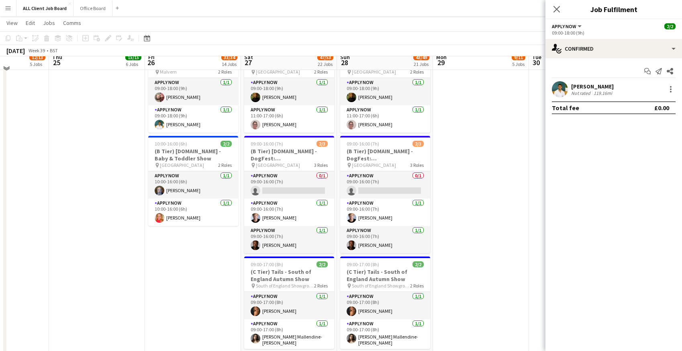
scroll to position [2985, 0]
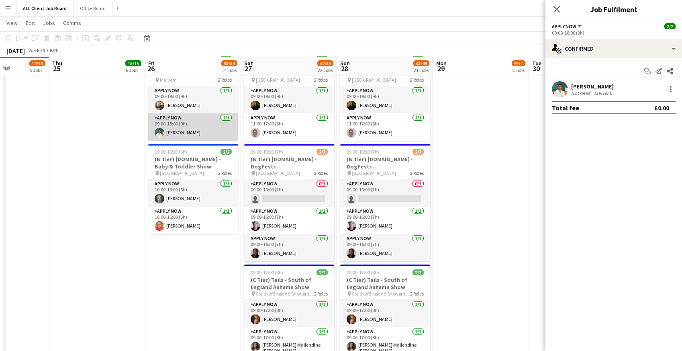
click at [195, 132] on app-card-role "APPLY NOW 1/1 09:00-18:00 (9h) Lamar Dash" at bounding box center [193, 126] width 90 height 27
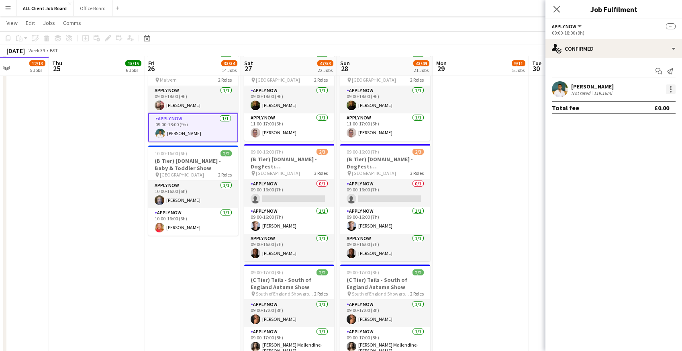
click at [674, 90] on div at bounding box center [671, 89] width 10 height 10
click at [636, 164] on span "Remove" at bounding box center [632, 161] width 24 height 7
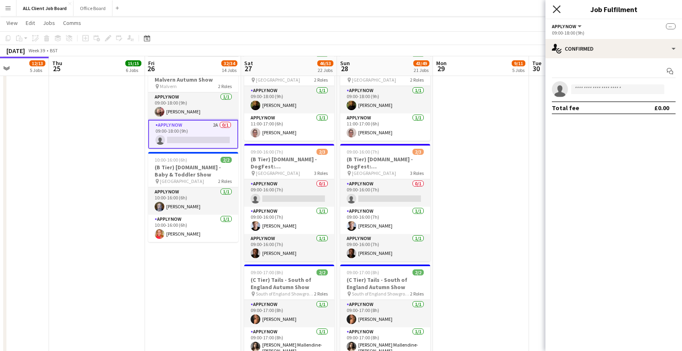
click at [557, 8] on icon at bounding box center [557, 9] width 8 height 8
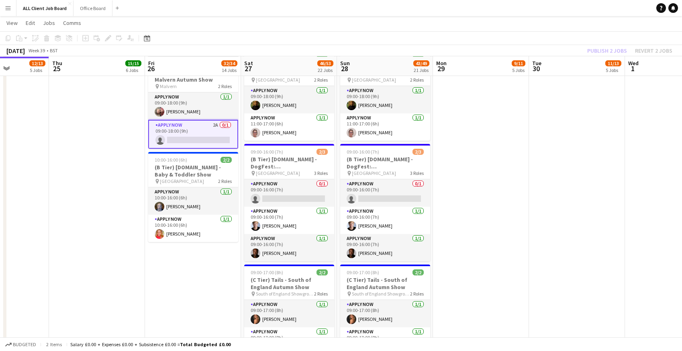
click at [557, 8] on app-navbar "Menu Boards Boards Boards All jobs Status Workforce Workforce My Workforce Recr…" at bounding box center [341, 8] width 682 height 16
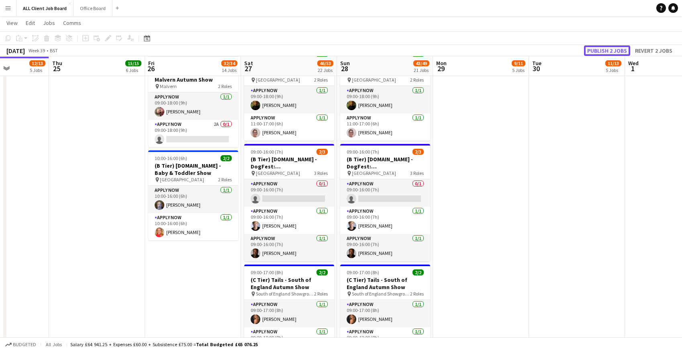
click at [603, 50] on button "Publish 2 jobs" at bounding box center [607, 50] width 46 height 10
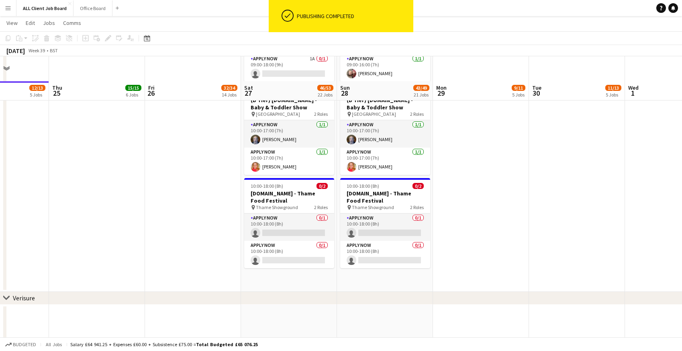
scroll to position [3407, 0]
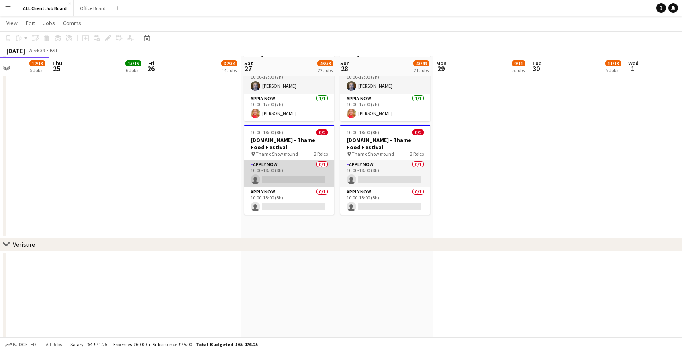
click at [295, 171] on app-card-role "APPLY NOW 0/1 10:00-18:00 (8h) single-neutral-actions" at bounding box center [289, 173] width 90 height 27
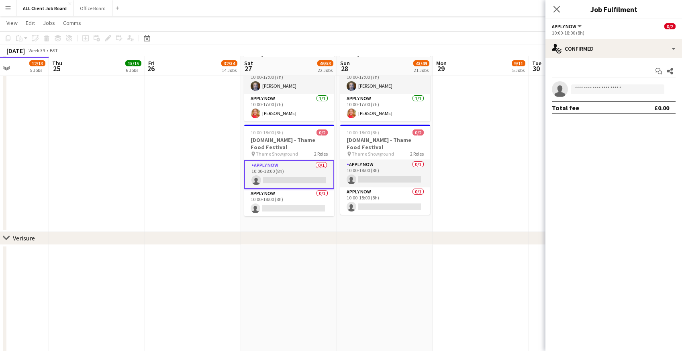
click at [295, 171] on app-card-role "APPLY NOW 0/1 10:00-18:00 (8h) single-neutral-actions" at bounding box center [289, 174] width 90 height 29
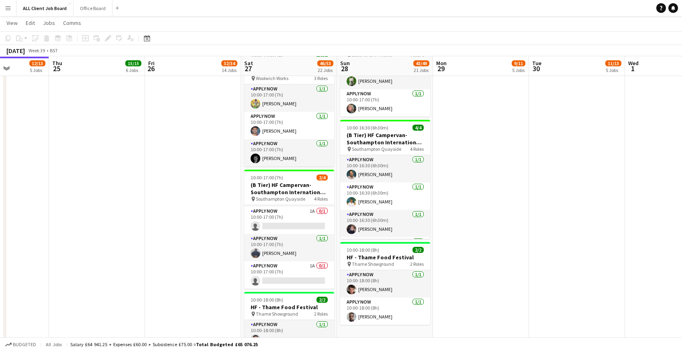
scroll to position [26, 0]
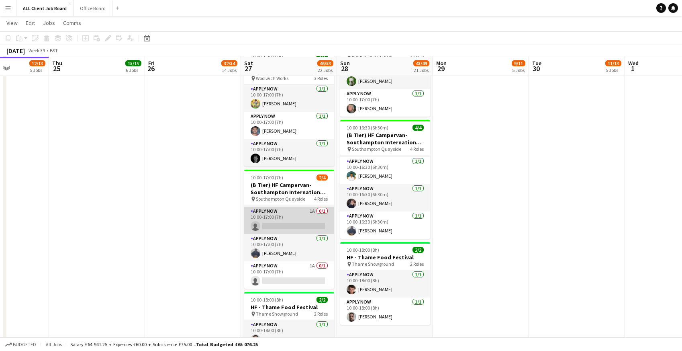
click at [285, 216] on app-card-role "APPLY NOW 1A 0/1 10:00-17:00 (7h) single-neutral-actions" at bounding box center [289, 220] width 90 height 27
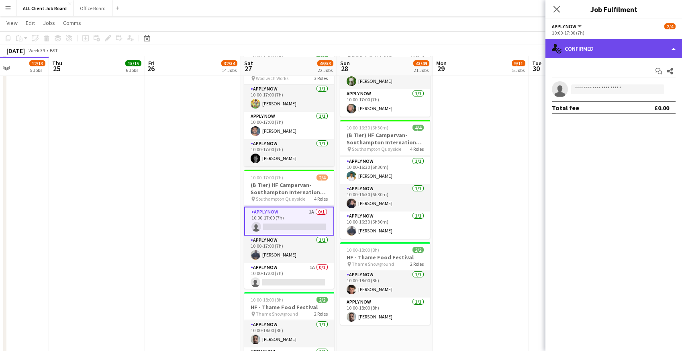
click at [615, 51] on div "single-neutral-actions-check-2 Confirmed" at bounding box center [614, 48] width 137 height 19
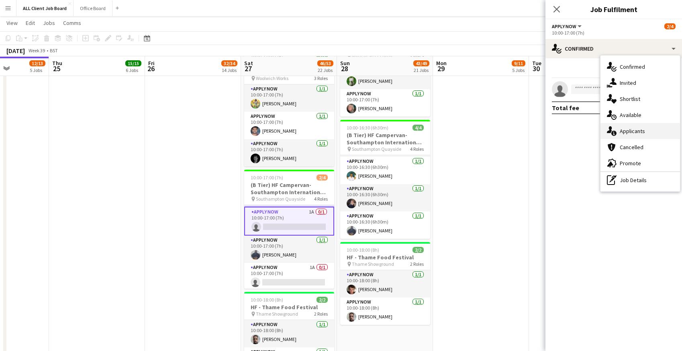
click at [628, 137] on div "single-neutral-actions-information Applicants" at bounding box center [641, 131] width 80 height 16
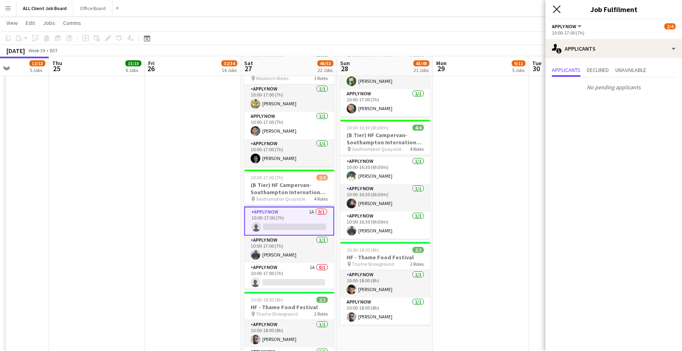
click at [554, 12] on icon at bounding box center [557, 9] width 8 height 8
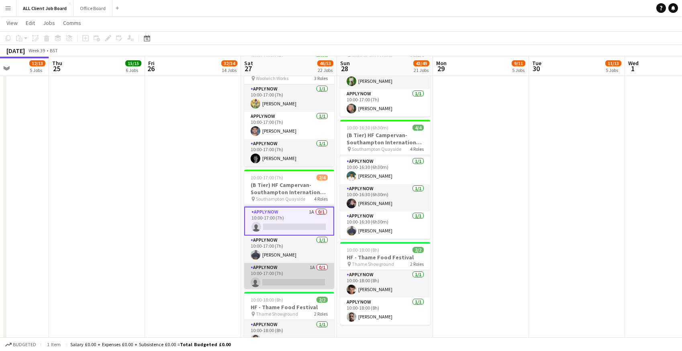
click at [284, 277] on app-card-role "APPLY NOW 1A 0/1 10:00-17:00 (7h) single-neutral-actions" at bounding box center [289, 276] width 90 height 27
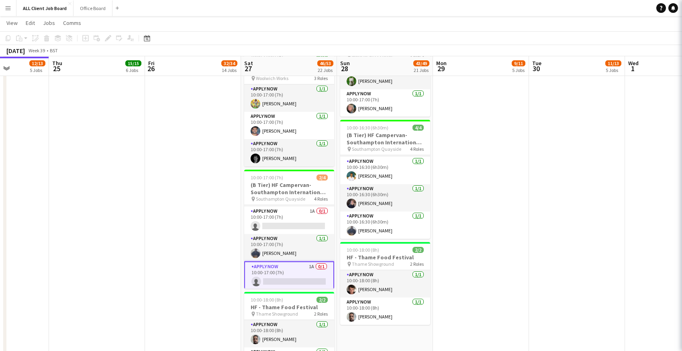
scroll to position [0, 239]
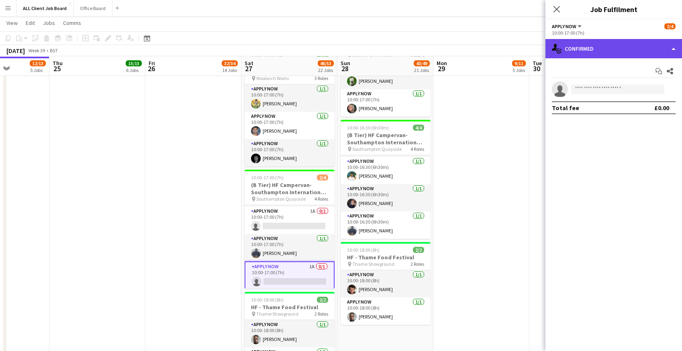
click at [604, 47] on div "single-neutral-actions-check-2 Confirmed" at bounding box center [614, 48] width 137 height 19
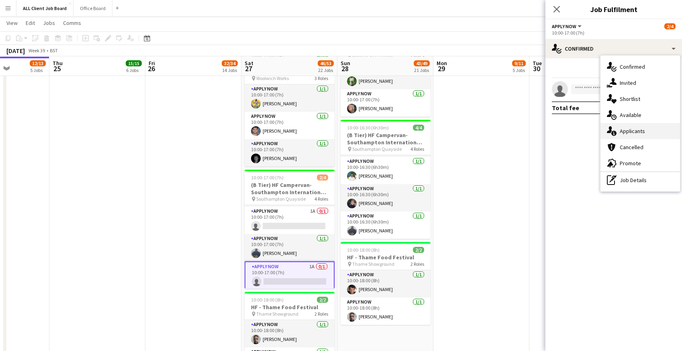
click at [617, 135] on div "single-neutral-actions-information Applicants" at bounding box center [641, 131] width 80 height 16
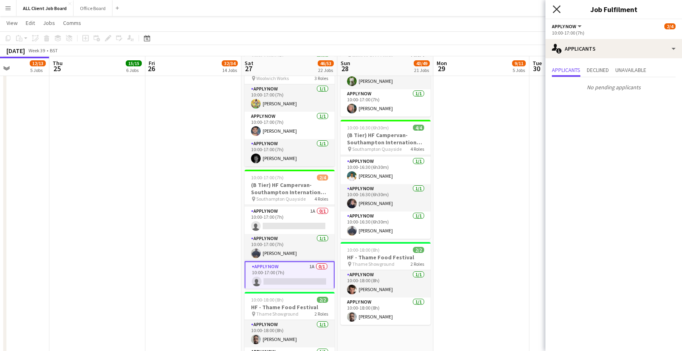
click at [556, 6] on icon "Close pop-in" at bounding box center [557, 9] width 8 height 8
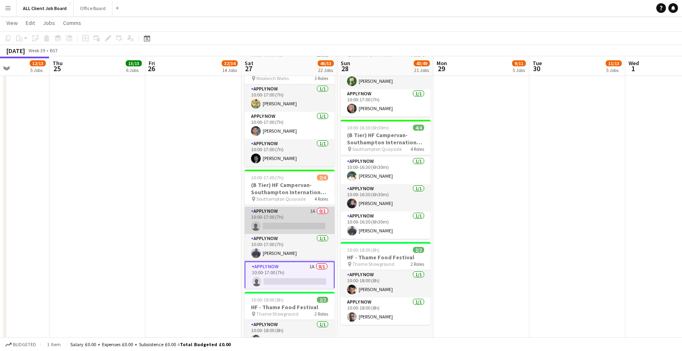
click at [268, 226] on app-card-role "APPLY NOW 1A 0/1 10:00-17:00 (7h) single-neutral-actions" at bounding box center [290, 220] width 90 height 27
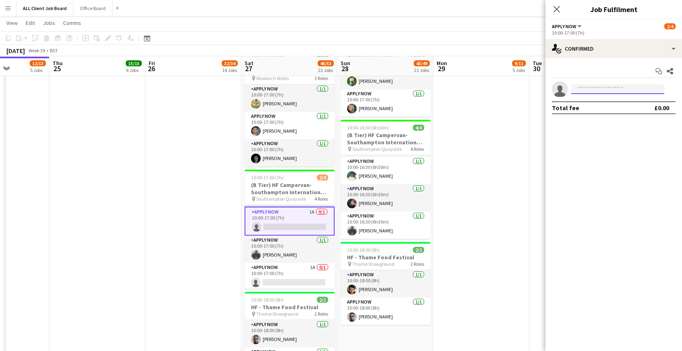
click at [643, 87] on input at bounding box center [617, 89] width 93 height 10
type input "****"
click at [593, 102] on span "[PERSON_NAME]" at bounding box center [601, 100] width 46 height 7
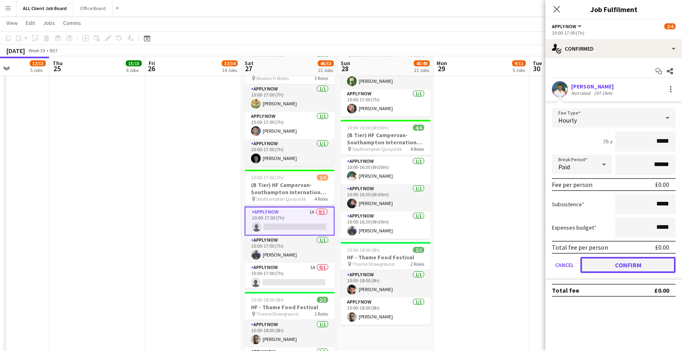
click at [600, 263] on button "Confirm" at bounding box center [628, 265] width 95 height 16
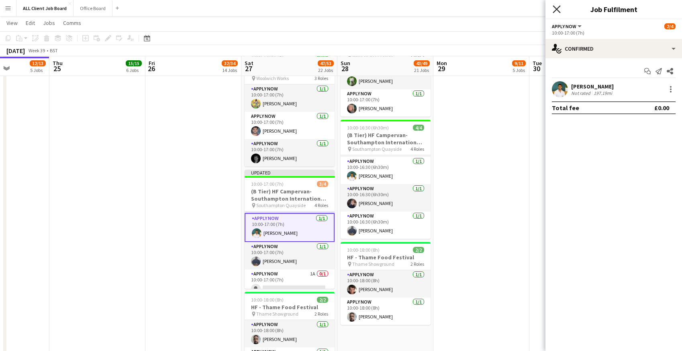
click at [557, 7] on icon "Close pop-in" at bounding box center [557, 9] width 8 height 8
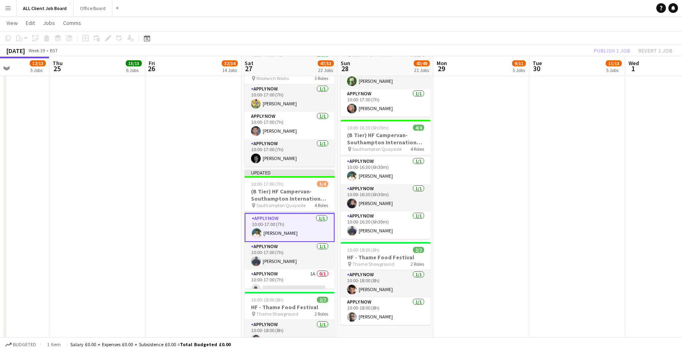
click at [553, 7] on app-navbar "Menu Boards Boards Boards All jobs Status Workforce Workforce My Workforce Recr…" at bounding box center [341, 8] width 682 height 16
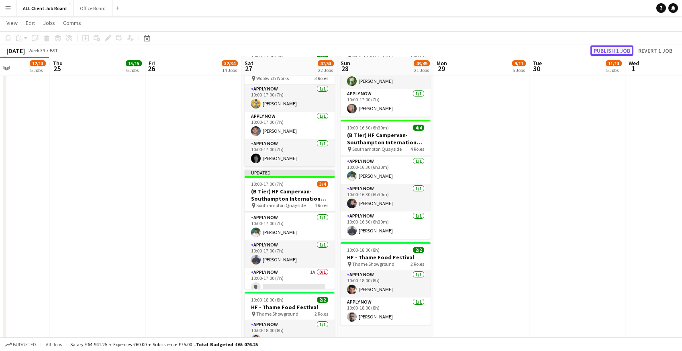
click at [606, 48] on button "Publish 1 job" at bounding box center [612, 50] width 43 height 10
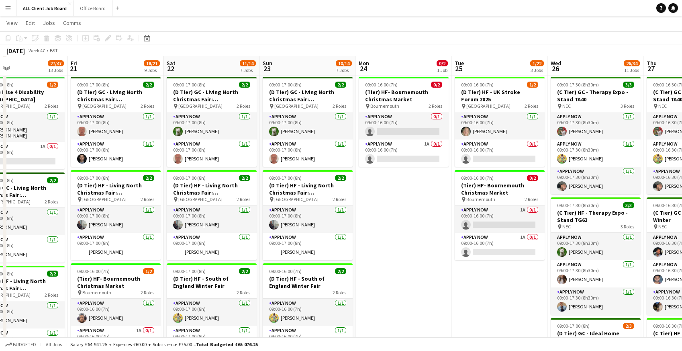
scroll to position [141, 0]
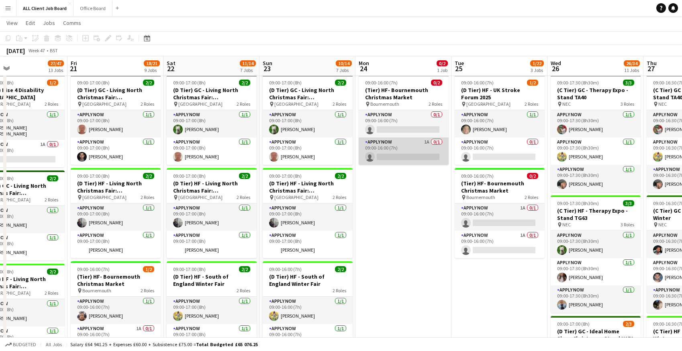
click at [407, 146] on app-card-role "APPLY NOW 1A 0/1 09:00-16:00 (7h) single-neutral-actions" at bounding box center [404, 150] width 90 height 27
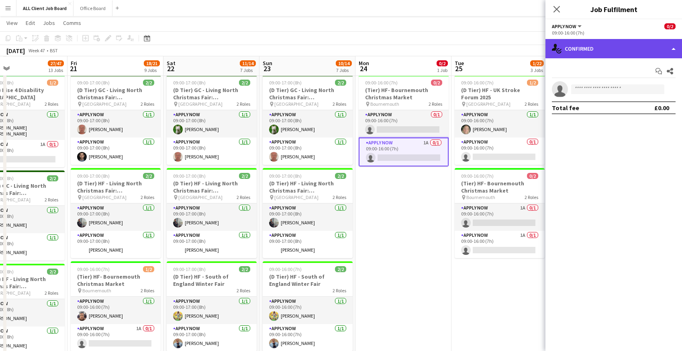
click at [581, 50] on div "single-neutral-actions-check-2 Confirmed" at bounding box center [614, 48] width 137 height 19
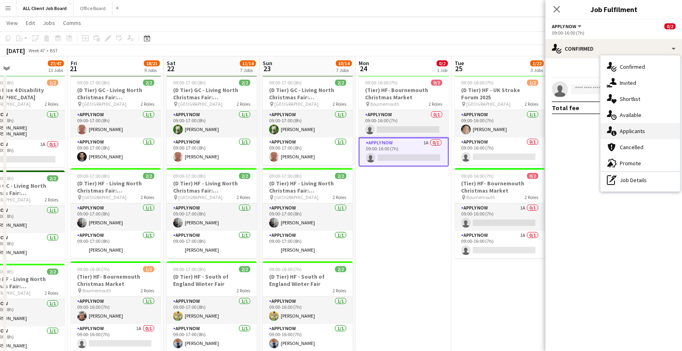
click at [612, 132] on icon at bounding box center [614, 133] width 5 height 5
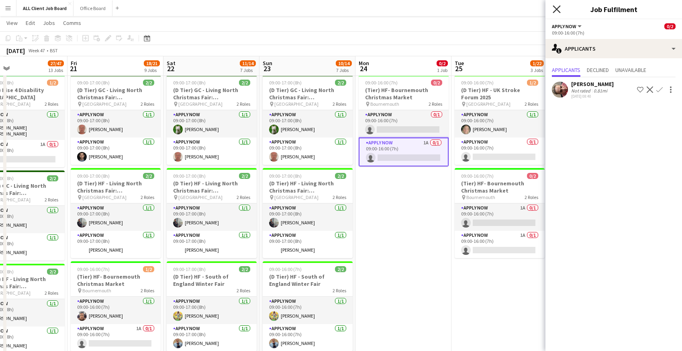
click at [556, 6] on icon "Close pop-in" at bounding box center [557, 9] width 8 height 8
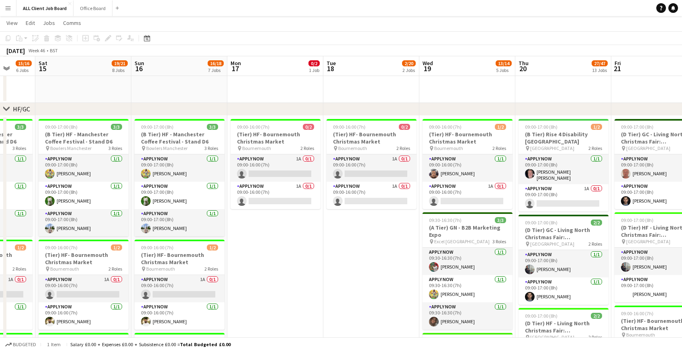
scroll to position [0, 226]
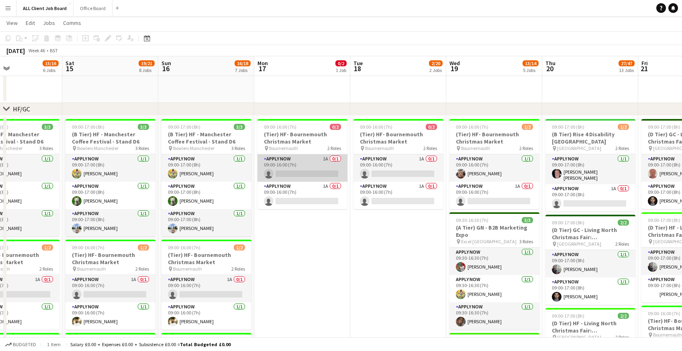
click at [278, 162] on app-card-role "APPLY NOW 1A 0/1 09:00-16:00 (7h) single-neutral-actions" at bounding box center [303, 167] width 90 height 27
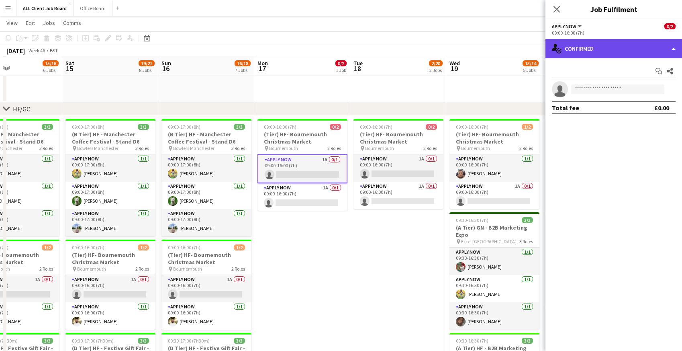
click at [593, 48] on div "single-neutral-actions-check-2 Confirmed" at bounding box center [614, 48] width 137 height 19
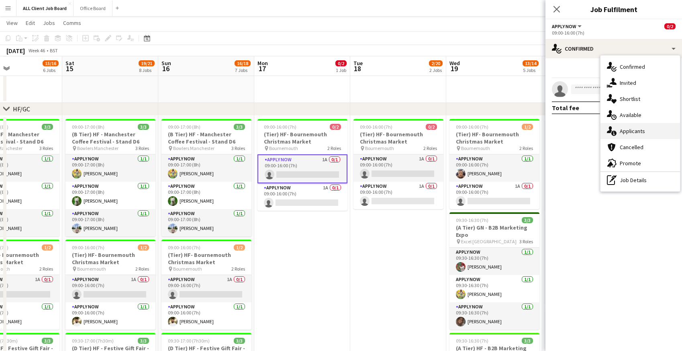
click at [614, 133] on icon at bounding box center [614, 133] width 5 height 5
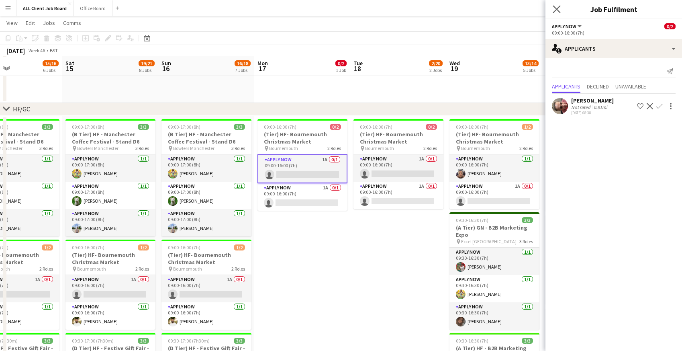
click at [558, 5] on app-icon "Close pop-in" at bounding box center [557, 10] width 12 height 12
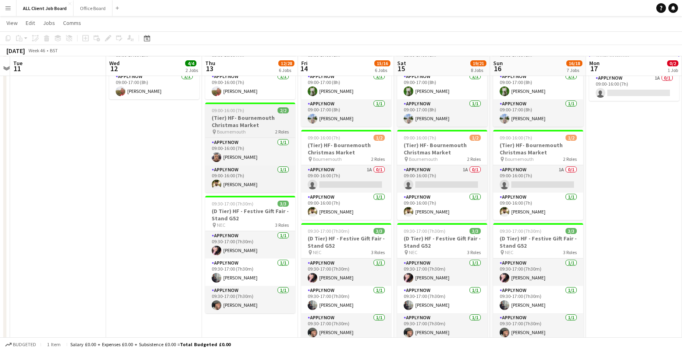
scroll to position [209, 0]
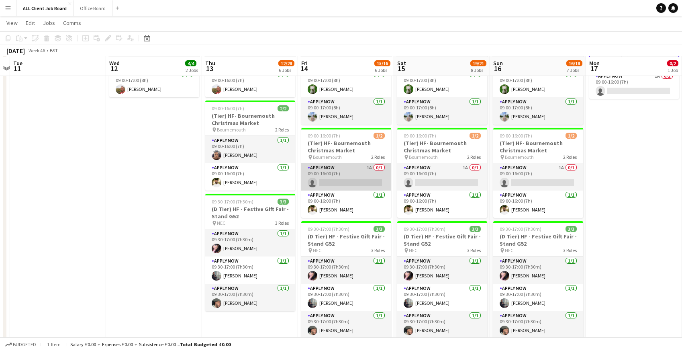
click at [331, 171] on app-card-role "APPLY NOW 1A 0/1 09:00-16:00 (7h) single-neutral-actions" at bounding box center [346, 176] width 90 height 27
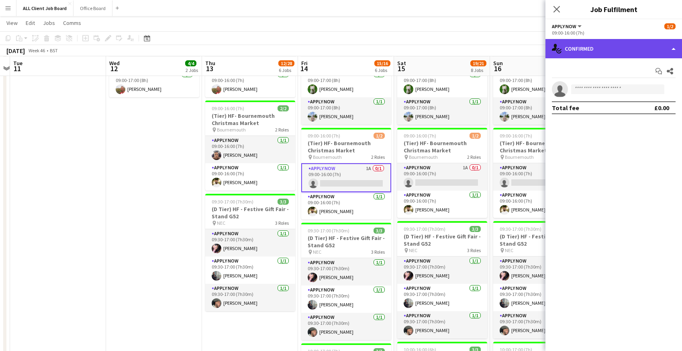
click at [606, 51] on div "single-neutral-actions-check-2 Confirmed" at bounding box center [614, 48] width 137 height 19
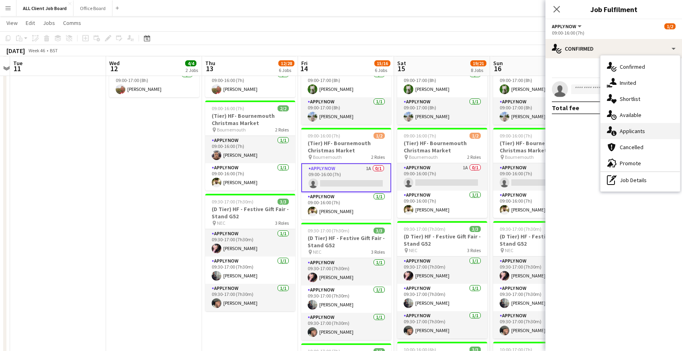
click at [617, 135] on div "single-neutral-actions-information Applicants" at bounding box center [641, 131] width 80 height 16
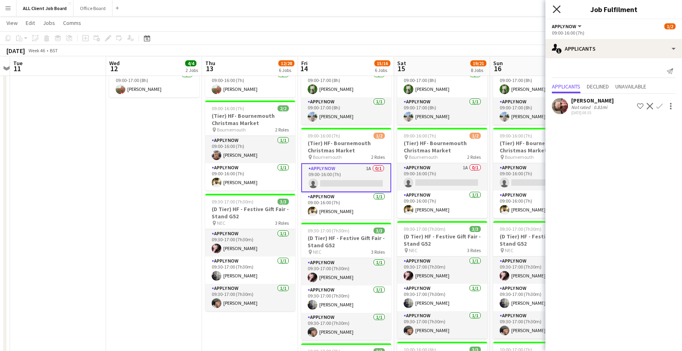
click at [559, 9] on icon "Close pop-in" at bounding box center [557, 9] width 8 height 8
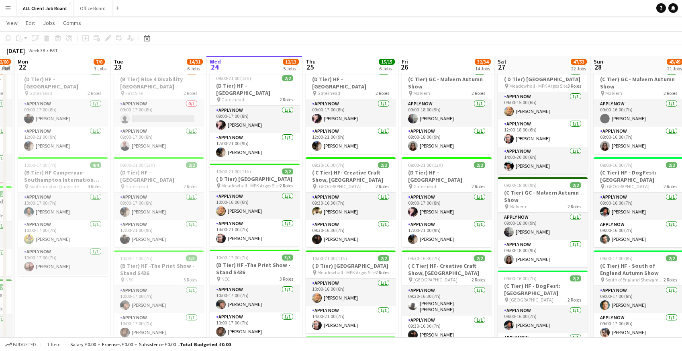
scroll to position [158, 0]
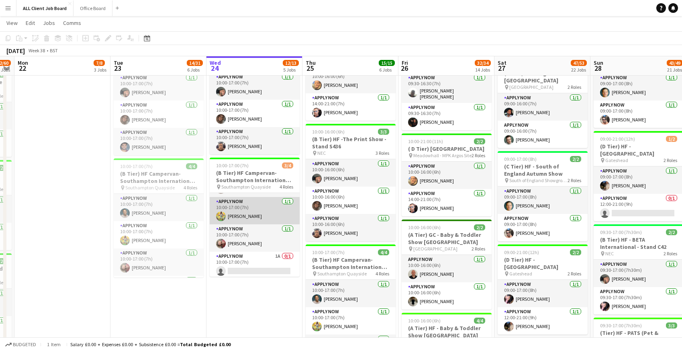
scroll to position [26, 0]
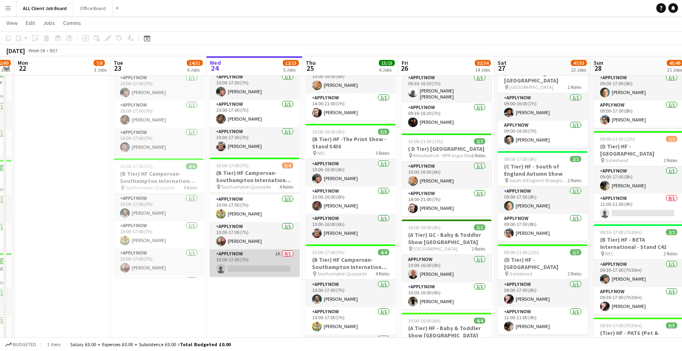
click at [248, 268] on app-card-role "APPLY NOW 1A 0/1 10:00-17:00 (7h) single-neutral-actions" at bounding box center [255, 262] width 90 height 27
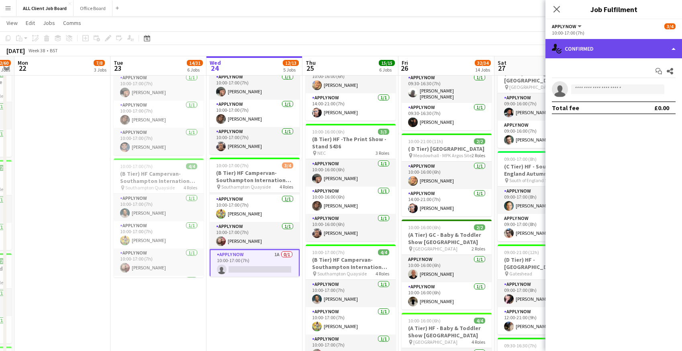
click at [639, 51] on div "single-neutral-actions-check-2 Confirmed" at bounding box center [614, 48] width 137 height 19
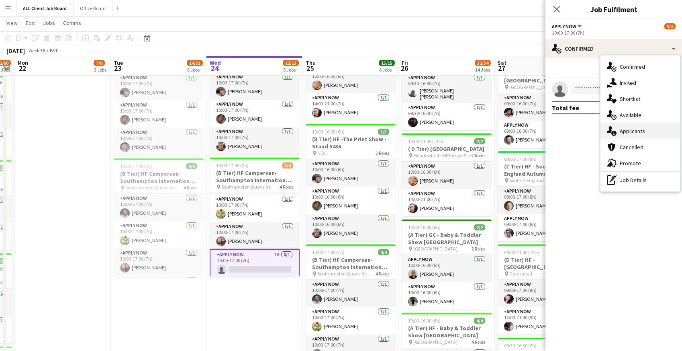
click at [630, 133] on span "Applicants" at bounding box center [632, 130] width 25 height 7
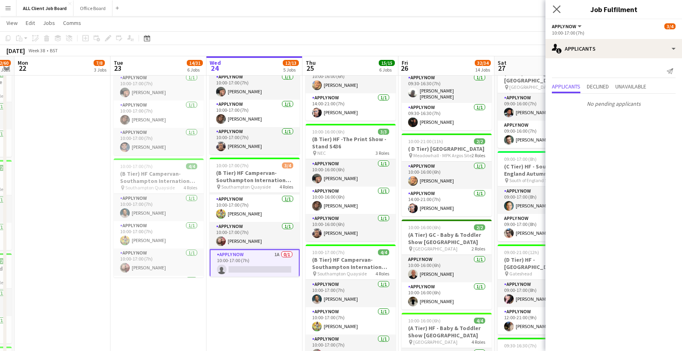
click at [555, 5] on icon "Close pop-in" at bounding box center [557, 9] width 8 height 8
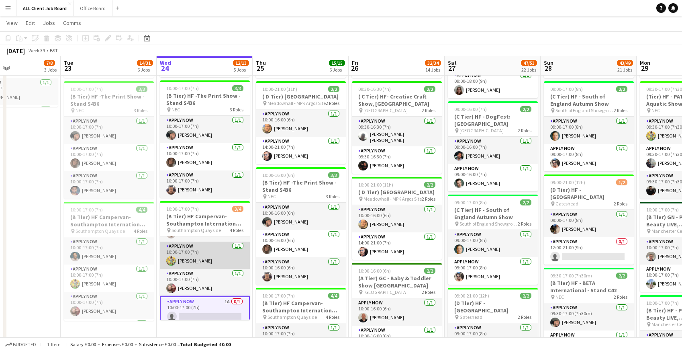
scroll to position [27, 0]
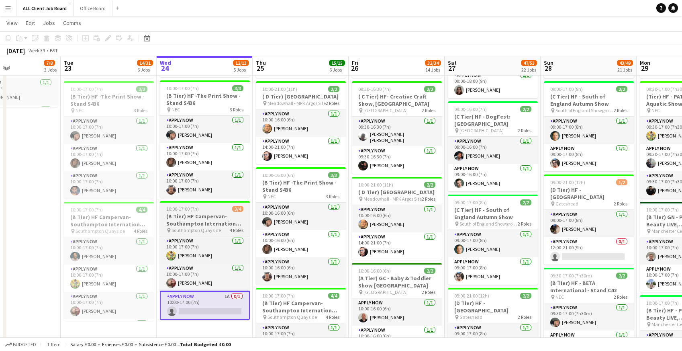
click at [189, 212] on span "10:00-17:00 (7h)" at bounding box center [182, 209] width 33 height 6
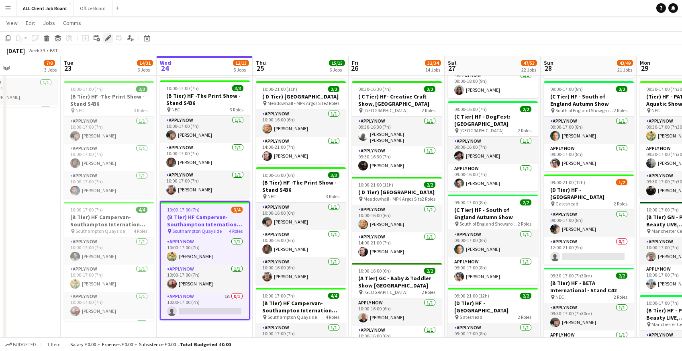
click at [110, 40] on icon "Edit" at bounding box center [108, 38] width 6 height 6
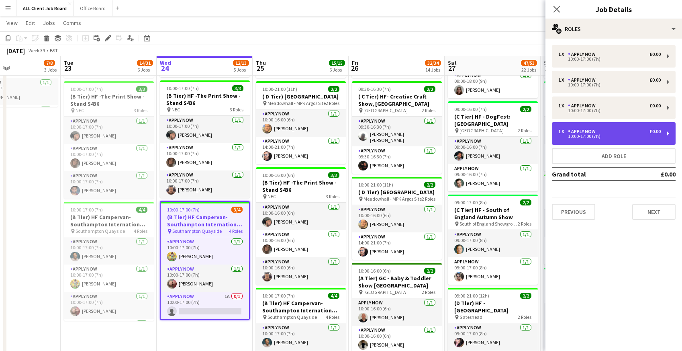
click at [586, 128] on div "1 x APPLY NOW £0.00 10:00-17:00 (7h)" at bounding box center [614, 133] width 124 height 23
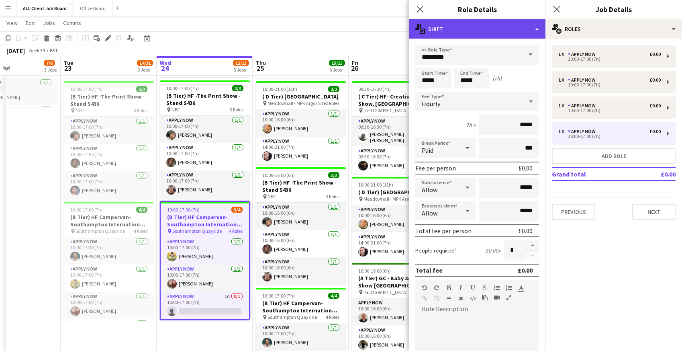
click at [508, 27] on div "multiple-actions-text Shift" at bounding box center [477, 28] width 137 height 19
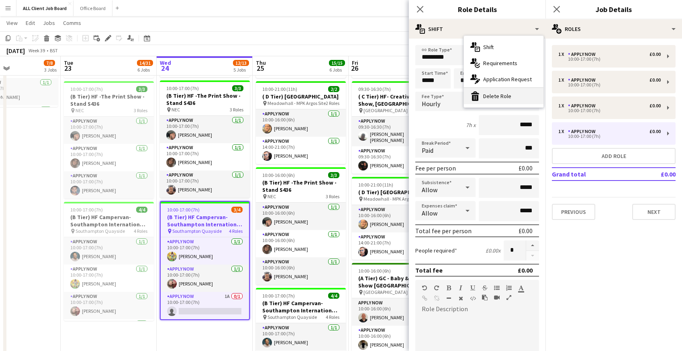
click at [514, 98] on div "bin-2 Delete Role" at bounding box center [504, 96] width 80 height 16
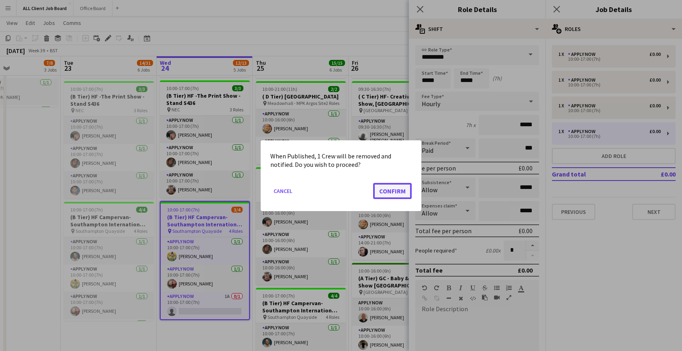
click at [387, 192] on button "Confirm" at bounding box center [392, 190] width 39 height 16
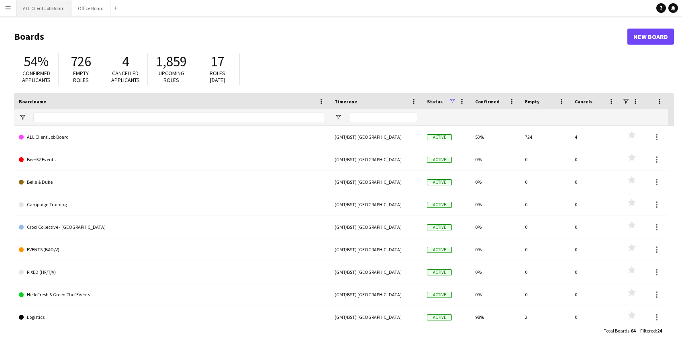
click at [43, 8] on button "ALL Client Job Board Close" at bounding box center [43, 8] width 55 height 16
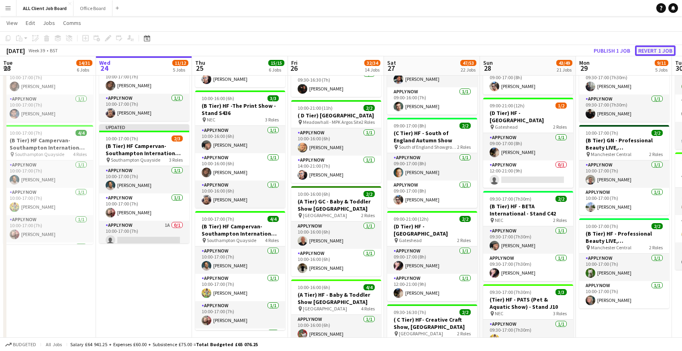
click at [653, 49] on button "Revert 1 job" at bounding box center [655, 50] width 41 height 10
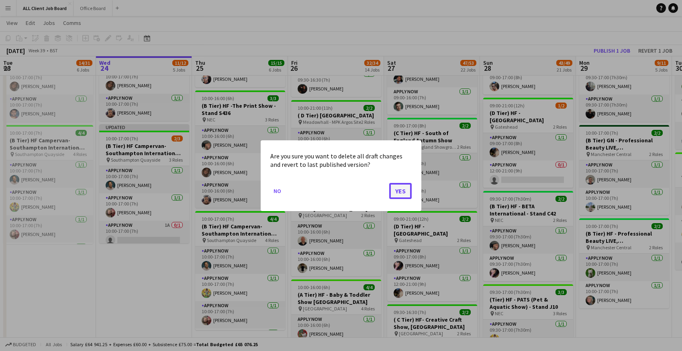
click at [405, 185] on button "Yes" at bounding box center [400, 190] width 23 height 16
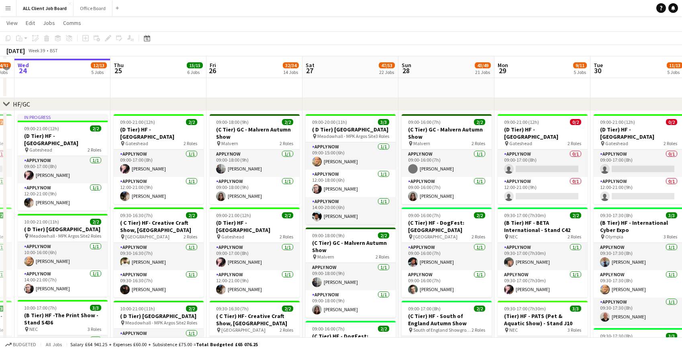
scroll to position [101, 0]
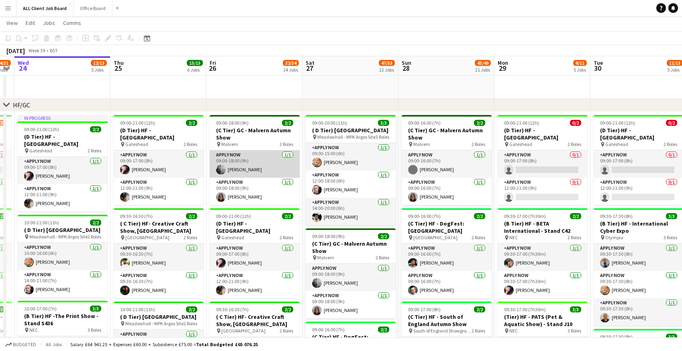
click at [230, 159] on app-card-role "APPLY NOW 1/1 09:00-18:00 (9h) Thomas Lea" at bounding box center [255, 163] width 90 height 27
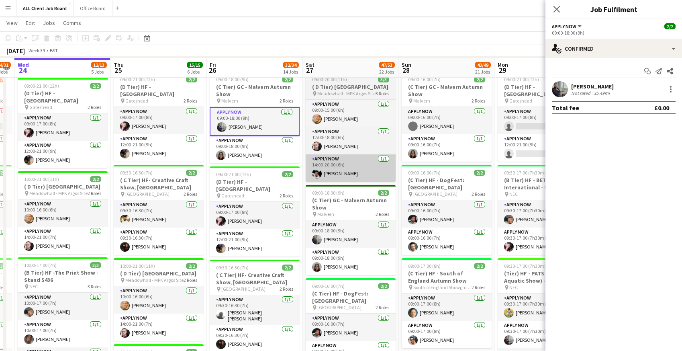
scroll to position [147, 0]
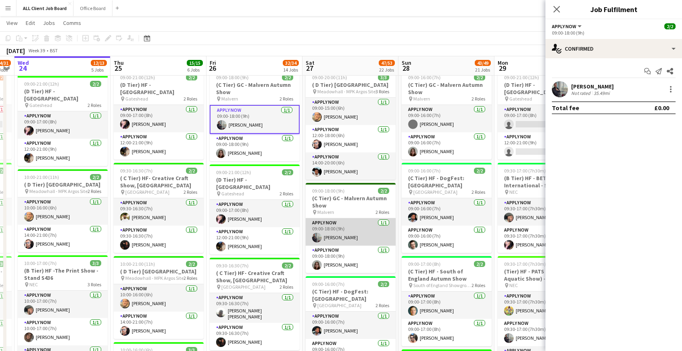
click at [336, 236] on app-card-role "APPLY NOW 1/1 09:00-18:00 (9h) Thomas Lea" at bounding box center [351, 231] width 90 height 27
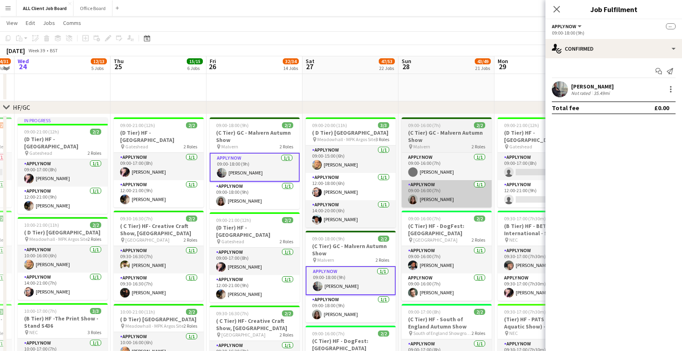
scroll to position [97, 0]
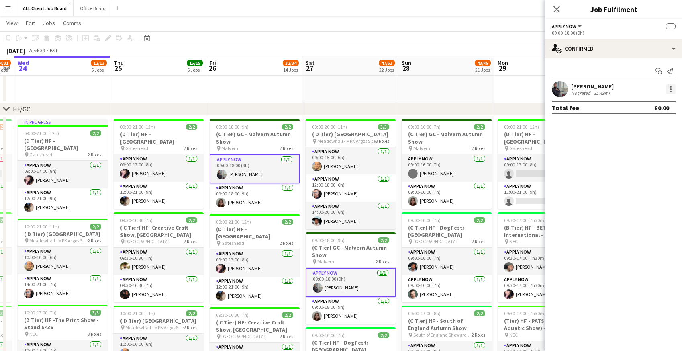
click at [673, 90] on div at bounding box center [671, 89] width 10 height 10
click at [638, 165] on span "Remove" at bounding box center [632, 161] width 24 height 7
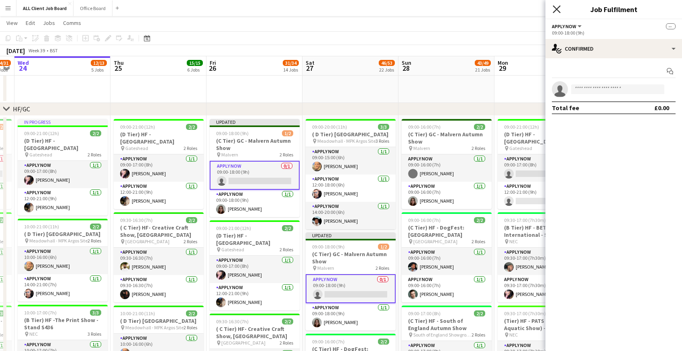
click at [556, 9] on icon at bounding box center [557, 9] width 8 height 8
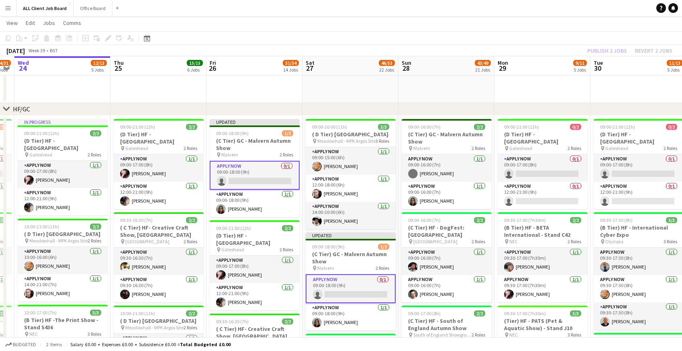
click at [551, 8] on app-navbar "Menu Boards Boards Boards All jobs Status Workforce Workforce My Workforce Recr…" at bounding box center [341, 8] width 682 height 16
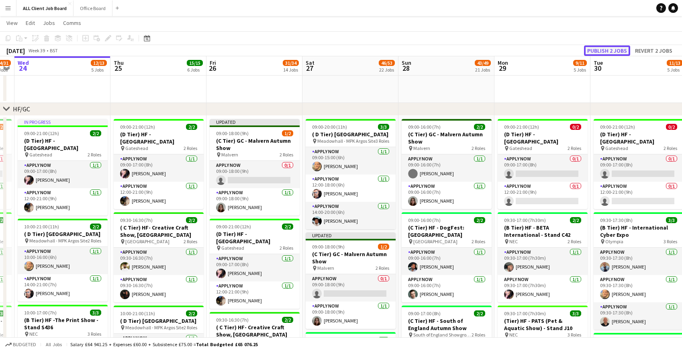
click at [612, 49] on button "Publish 2 jobs" at bounding box center [607, 50] width 46 height 10
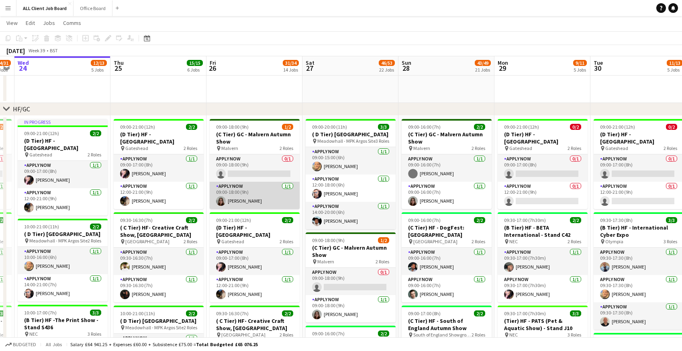
click at [233, 198] on app-card-role "APPLY NOW 1/1 09:00-18:00 (9h) Stephanie Hughes" at bounding box center [255, 195] width 90 height 27
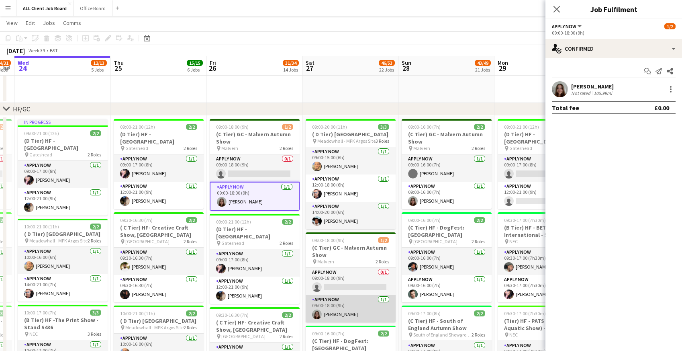
click at [334, 317] on app-card-role "APPLY NOW 1/1 09:00-18:00 (9h) Stephanie Hughes" at bounding box center [351, 308] width 90 height 27
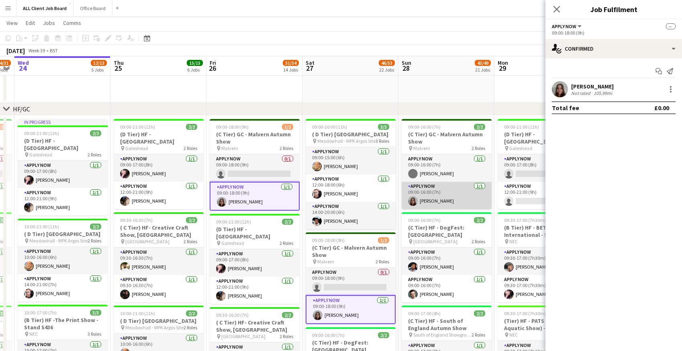
click at [434, 200] on app-card-role "APPLY NOW 1/1 09:00-16:00 (7h) Stephanie Hughes" at bounding box center [447, 195] width 90 height 27
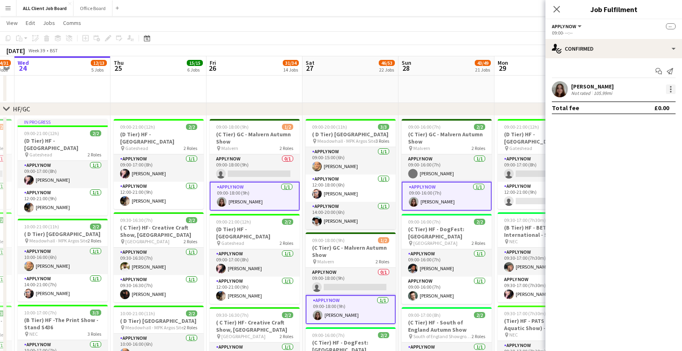
click at [670, 90] on div at bounding box center [671, 89] width 10 height 10
click at [630, 164] on span "Remove" at bounding box center [632, 161] width 24 height 7
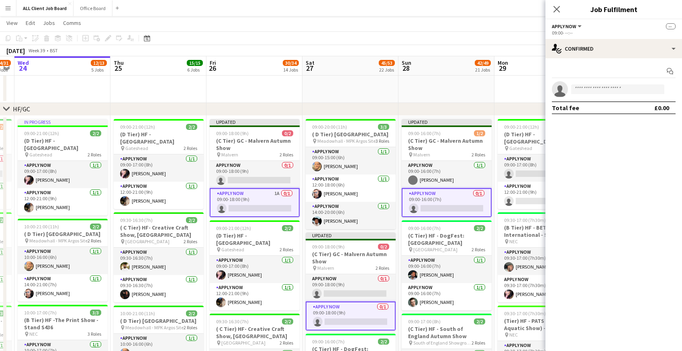
drag, startPoint x: 562, startPoint y: 12, endPoint x: 556, endPoint y: 10, distance: 6.0
click at [562, 12] on app-icon "Close pop-in" at bounding box center [557, 9] width 10 height 10
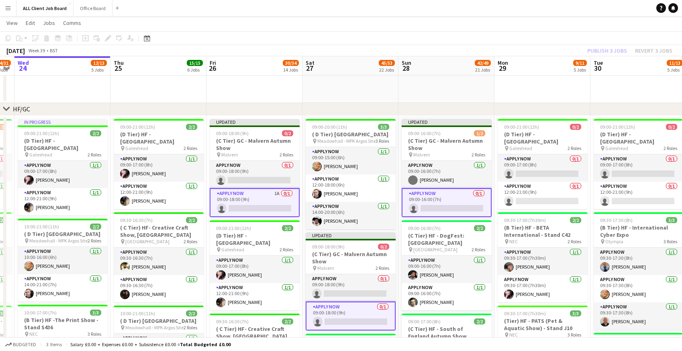
click at [549, 8] on app-navbar "Menu Boards Boards Boards All jobs Status Workforce Workforce My Workforce Recr…" at bounding box center [341, 8] width 682 height 16
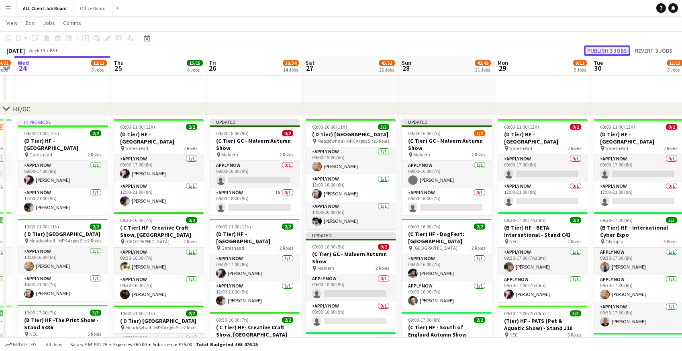
click at [600, 53] on button "Publish 3 jobs" at bounding box center [607, 50] width 46 height 10
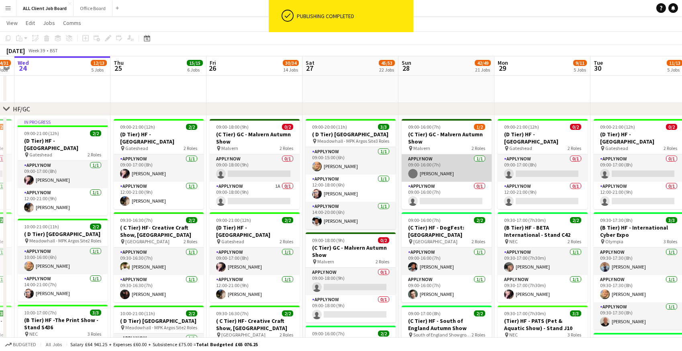
click at [466, 168] on app-card-role "APPLY NOW 1/1 09:00-16:00 (7h) leon jordaan-nicholls" at bounding box center [447, 167] width 90 height 27
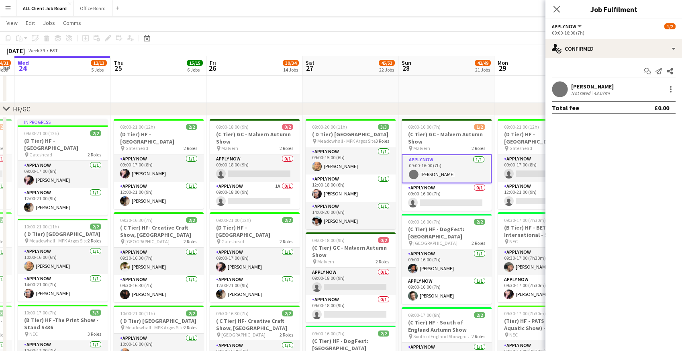
click at [592, 89] on div "[PERSON_NAME]" at bounding box center [592, 86] width 43 height 7
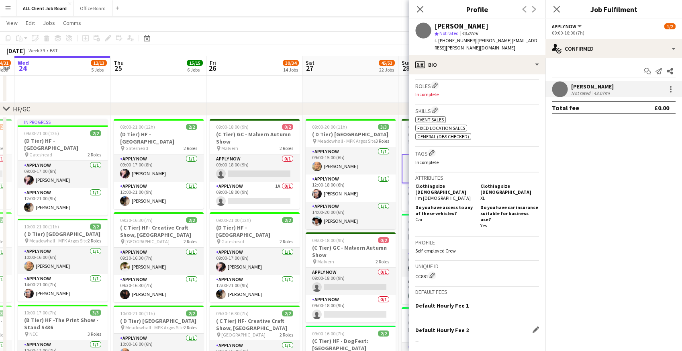
scroll to position [325, 0]
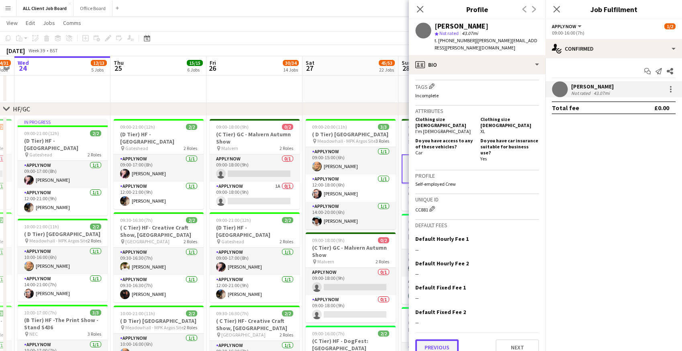
click at [441, 339] on button "Previous" at bounding box center [437, 347] width 43 height 16
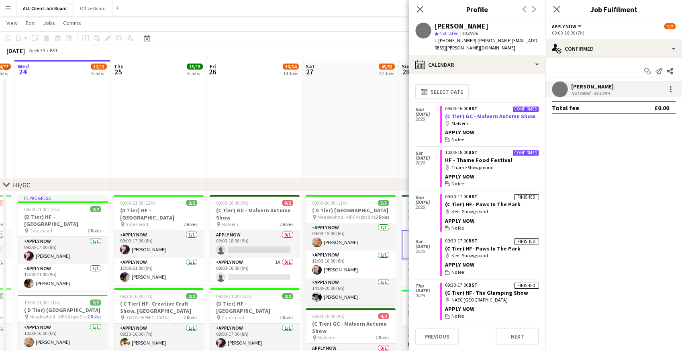
scroll to position [19, 0]
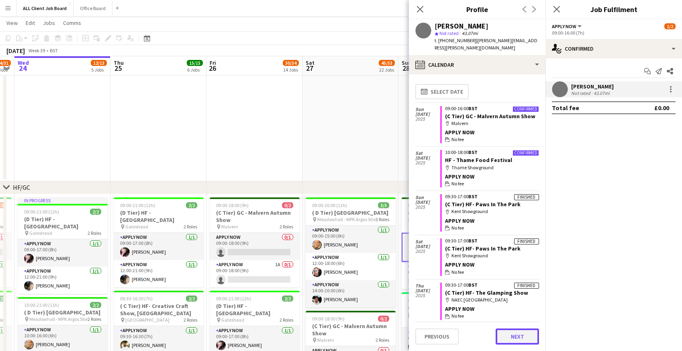
click at [514, 336] on button "Next" at bounding box center [517, 336] width 43 height 16
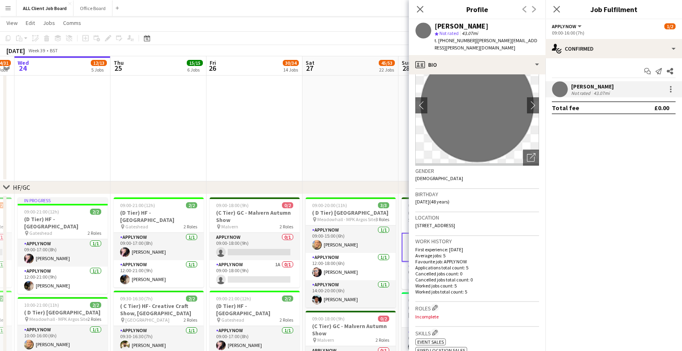
scroll to position [0, 0]
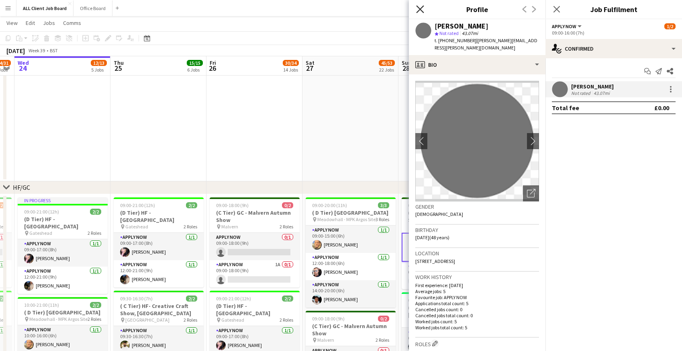
click at [420, 8] on icon "Close pop-in" at bounding box center [420, 9] width 8 height 8
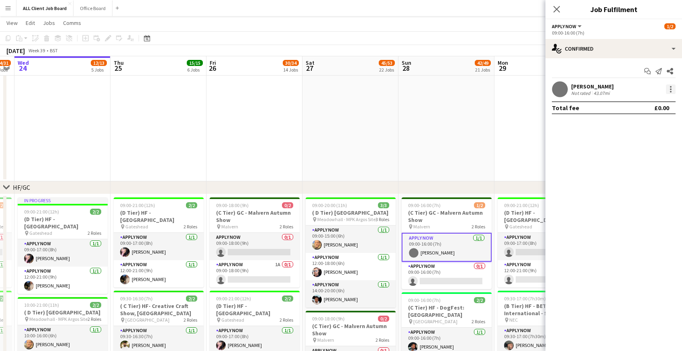
click at [672, 89] on div at bounding box center [671, 89] width 10 height 10
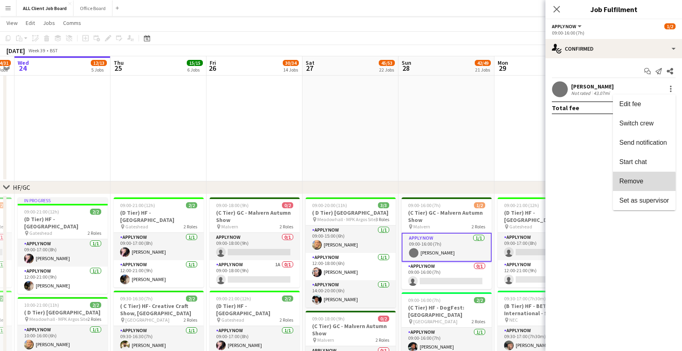
click at [628, 182] on span "Remove" at bounding box center [632, 181] width 24 height 7
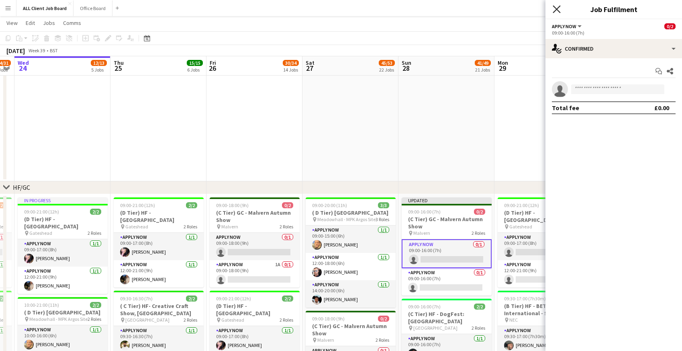
click at [555, 6] on icon "Close pop-in" at bounding box center [557, 9] width 8 height 8
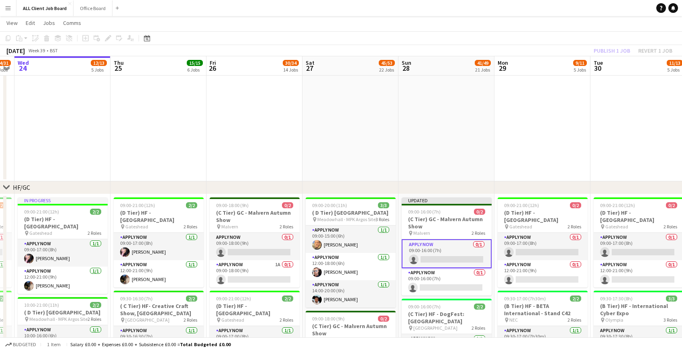
click at [530, 8] on app-navbar "Menu Boards Boards Boards All jobs Status Workforce Workforce My Workforce Recr…" at bounding box center [341, 8] width 682 height 16
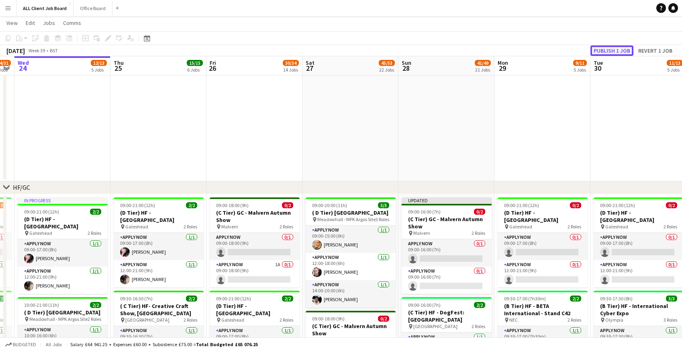
click at [604, 51] on button "Publish 1 job" at bounding box center [612, 50] width 43 height 10
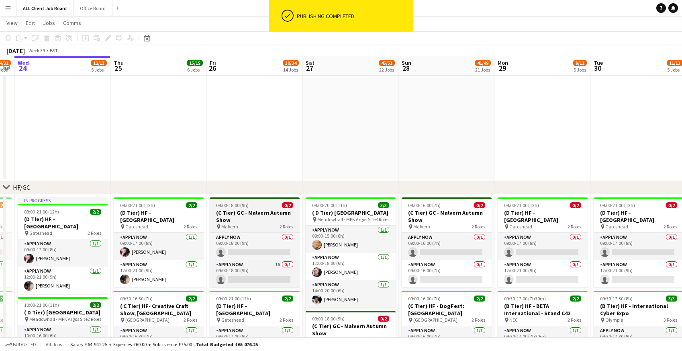
click at [225, 213] on h3 "(C Tier) GC - Malvern Autumn Show" at bounding box center [255, 216] width 90 height 14
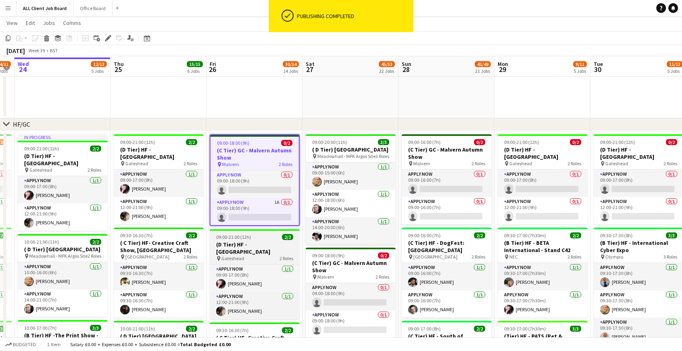
scroll to position [83, 0]
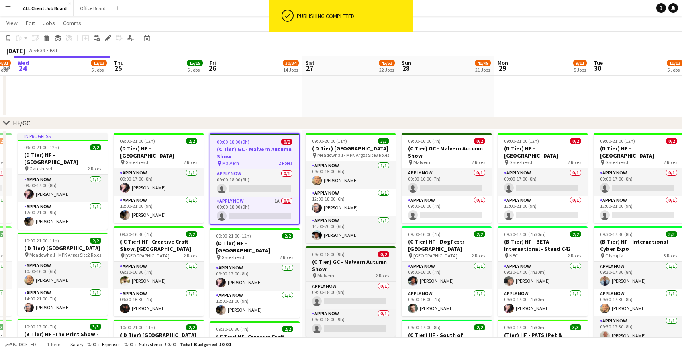
click at [320, 264] on app-job-card "09:00-18:00 (9h) 0/2 (C Tier) GC - Malvern Autumn Show pin Malvern 2 Roles APPL…" at bounding box center [351, 291] width 90 height 90
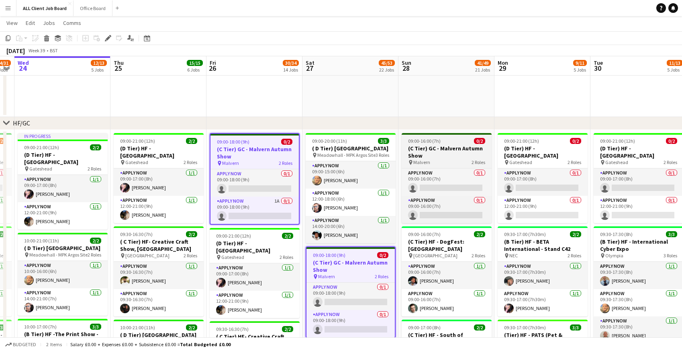
click at [418, 149] on h3 "(C Tier) GC - Malvern Autumn Show" at bounding box center [447, 152] width 90 height 14
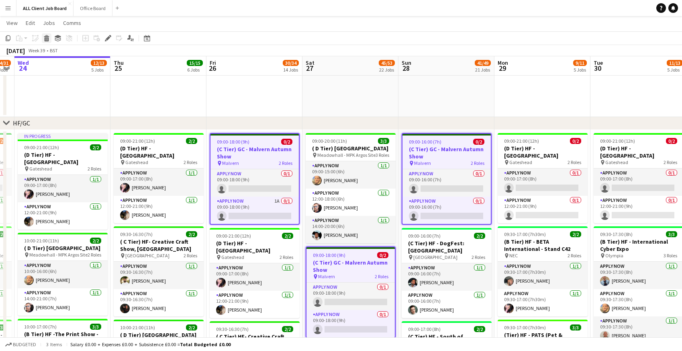
click at [47, 40] on icon at bounding box center [47, 39] width 4 height 4
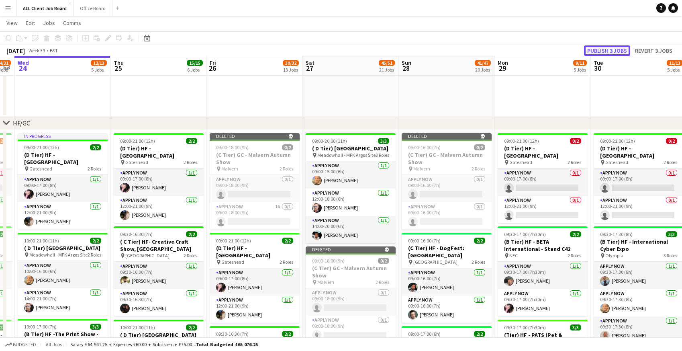
click at [597, 49] on button "Publish 3 jobs" at bounding box center [607, 50] width 46 height 10
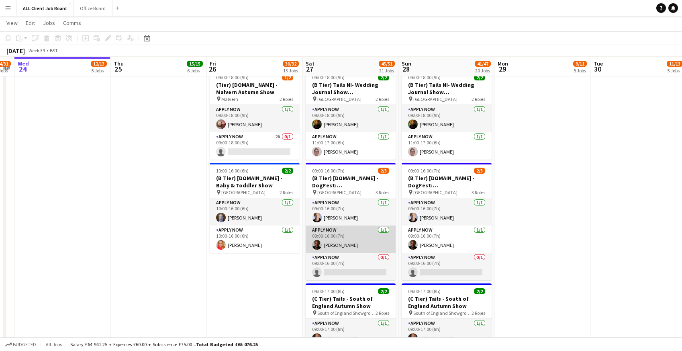
scroll to position [2326, 0]
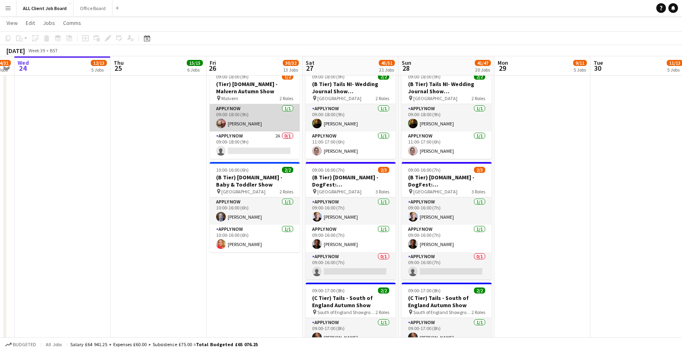
click at [235, 115] on app-card-role "APPLY NOW 1/1 09:00-18:00 (9h) Jean Ramsay" at bounding box center [255, 117] width 90 height 27
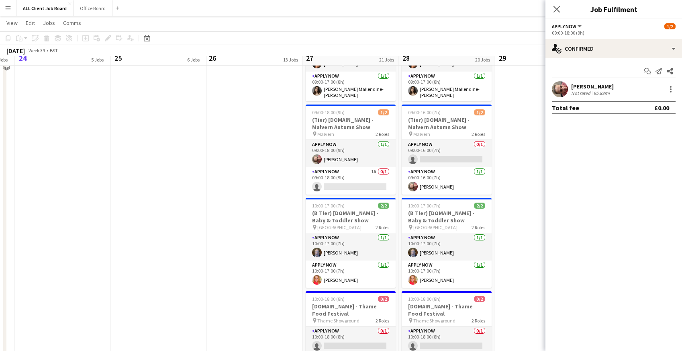
scroll to position [2580, 0]
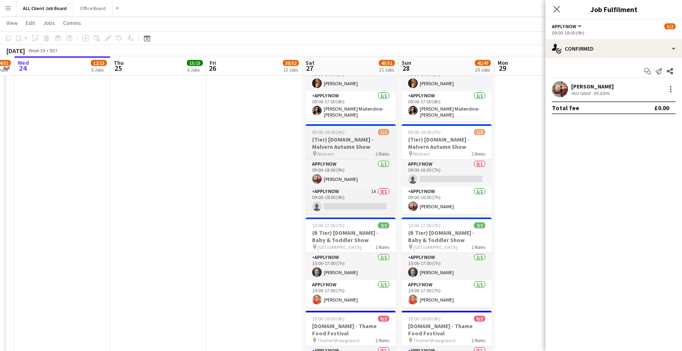
click at [325, 141] on h3 "(Tier) [DOMAIN_NAME] - Malvern Autumn Show" at bounding box center [351, 143] width 90 height 14
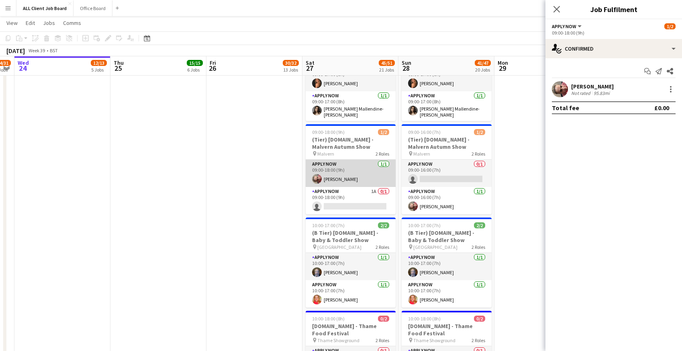
click at [329, 176] on app-card-role "APPLY NOW 1/1 09:00-18:00 (9h) Jean Ramsay" at bounding box center [351, 173] width 90 height 27
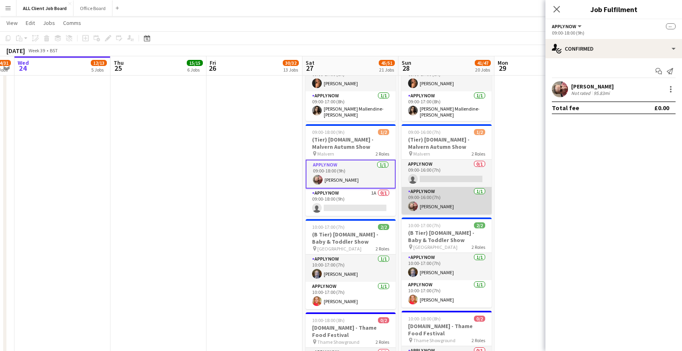
click at [437, 198] on app-card-role "APPLY NOW 1/1 09:00-16:00 (7h) Jean Ramsay" at bounding box center [447, 200] width 90 height 27
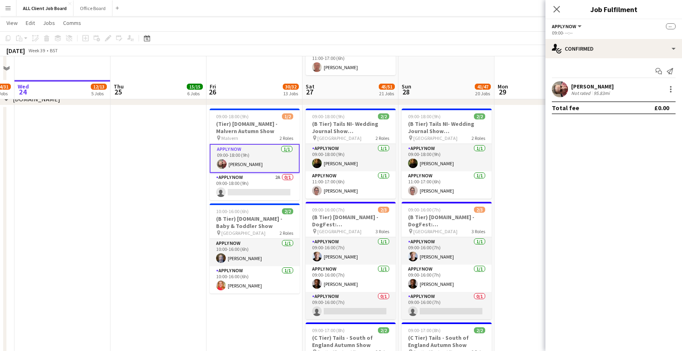
scroll to position [2310, 0]
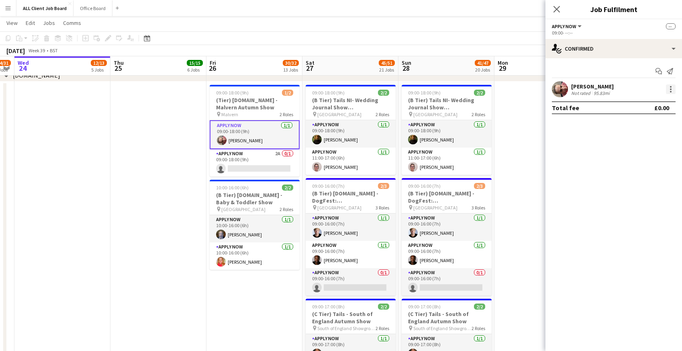
click at [672, 91] on div at bounding box center [671, 89] width 10 height 10
click at [627, 165] on span "Remove" at bounding box center [632, 161] width 24 height 7
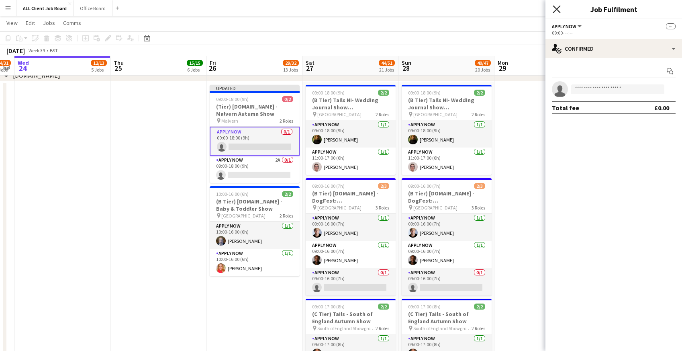
click at [557, 8] on icon "Close pop-in" at bounding box center [557, 9] width 8 height 8
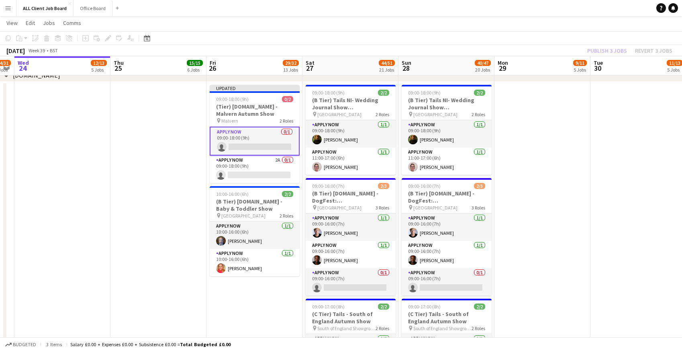
click at [522, 10] on app-navbar "Menu Boards Boards Boards All jobs Status Workforce Workforce My Workforce Recr…" at bounding box center [341, 8] width 682 height 16
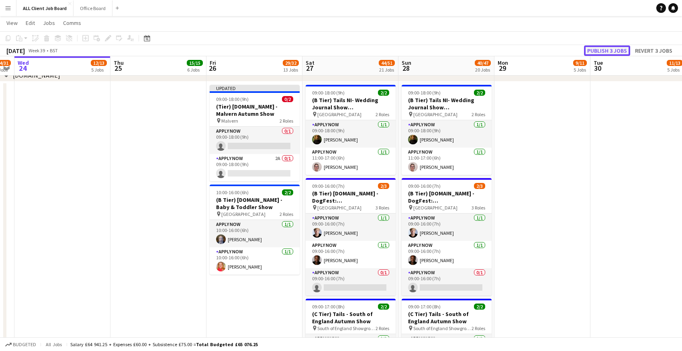
click at [598, 51] on button "Publish 3 jobs" at bounding box center [607, 50] width 46 height 10
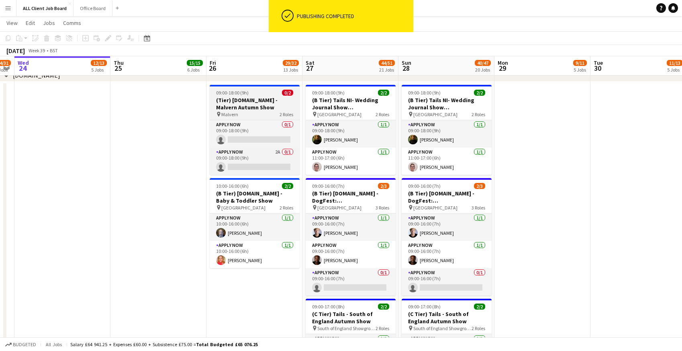
click at [225, 94] on span "09:00-18:00 (9h)" at bounding box center [232, 93] width 33 height 6
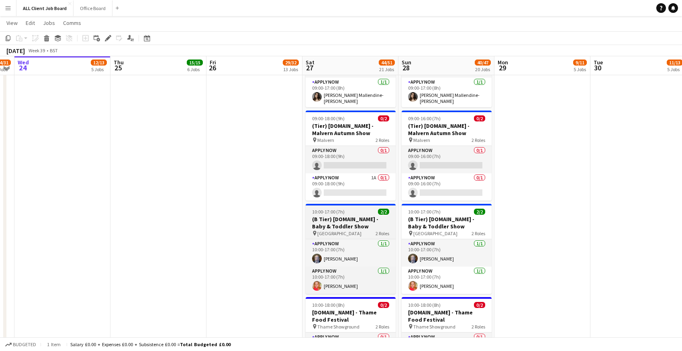
scroll to position [2594, 0]
click at [321, 129] on h3 "(Tier) [DOMAIN_NAME] - Malvern Autumn Show" at bounding box center [351, 130] width 90 height 14
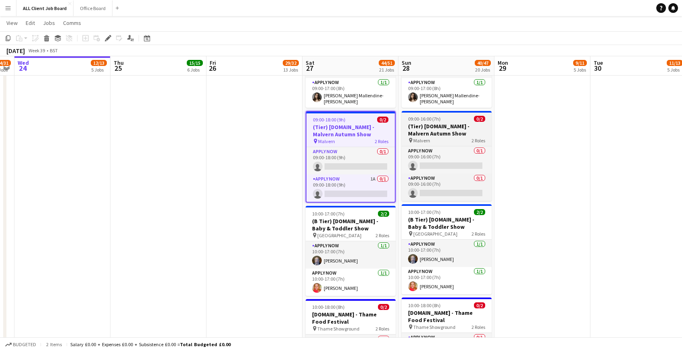
click at [416, 123] on h3 "(Tier) [DOMAIN_NAME] - Malvern Autumn Show" at bounding box center [447, 130] width 90 height 14
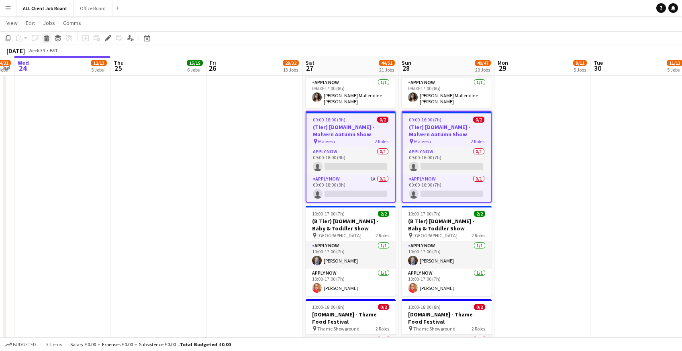
click at [47, 40] on icon "Delete" at bounding box center [46, 38] width 6 height 6
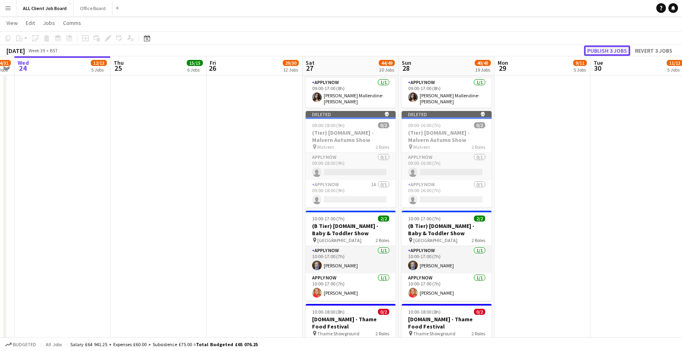
click at [601, 53] on button "Publish 3 jobs" at bounding box center [607, 50] width 46 height 10
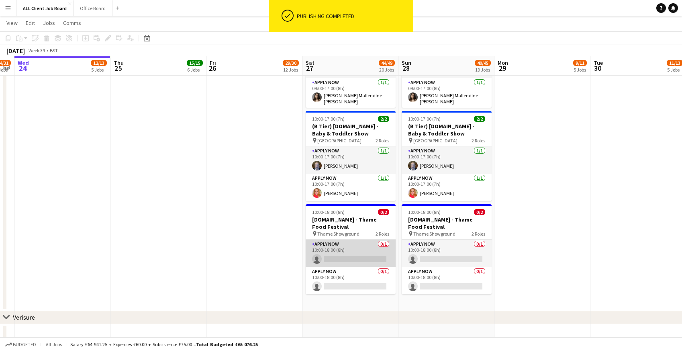
click at [349, 250] on app-card-role "APPLY NOW 0/1 10:00-18:00 (8h) single-neutral-actions" at bounding box center [351, 253] width 90 height 27
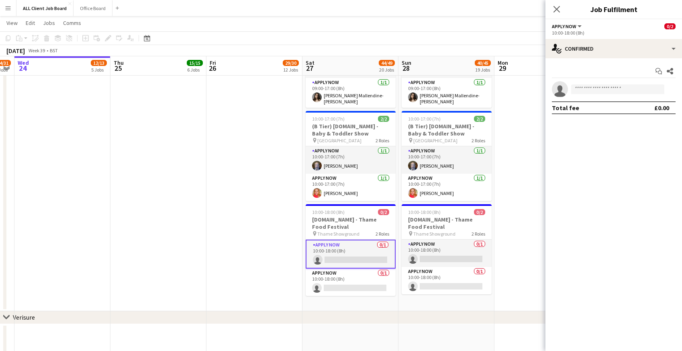
click at [521, 199] on app-date-cell at bounding box center [543, 54] width 96 height 513
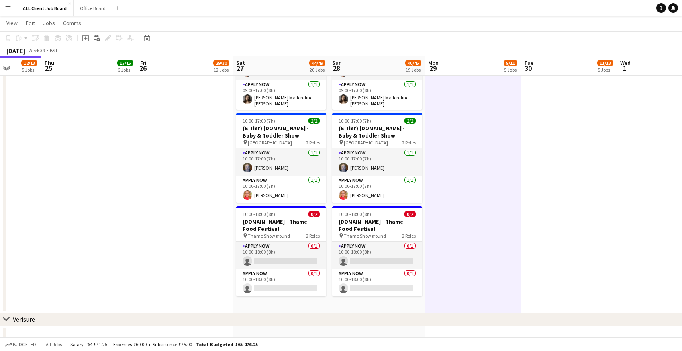
scroll to position [2591, 0]
click at [266, 250] on app-card-role "APPLY NOW 0/1 10:00-18:00 (8h) single-neutral-actions" at bounding box center [281, 255] width 90 height 27
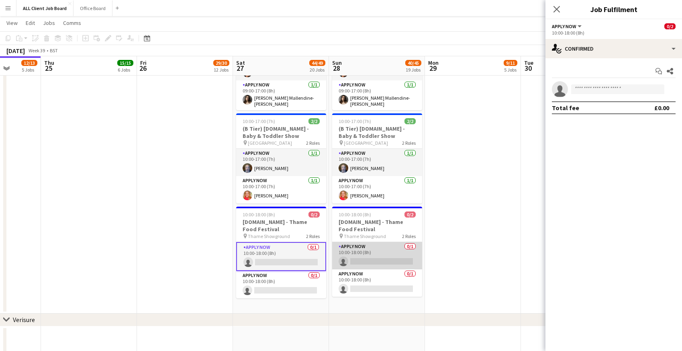
click at [354, 247] on app-card-role "APPLY NOW 0/1 10:00-18:00 (8h) single-neutral-actions" at bounding box center [377, 255] width 90 height 27
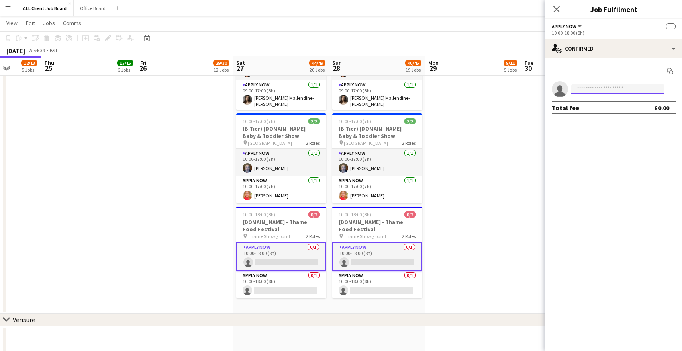
click at [590, 89] on input at bounding box center [617, 89] width 93 height 10
type input "****"
click at [586, 104] on span "jeansefrican@gmail.com" at bounding box center [618, 107] width 80 height 6
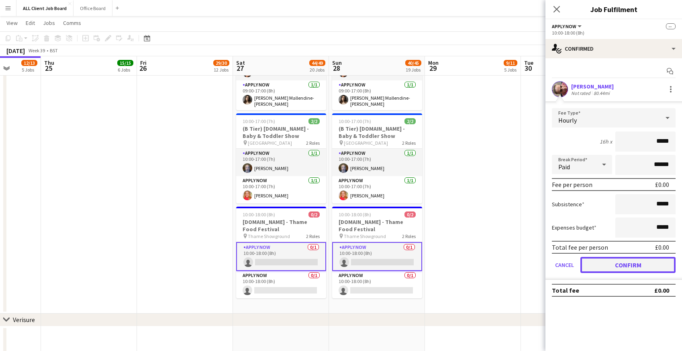
click at [592, 268] on button "Confirm" at bounding box center [628, 265] width 95 height 16
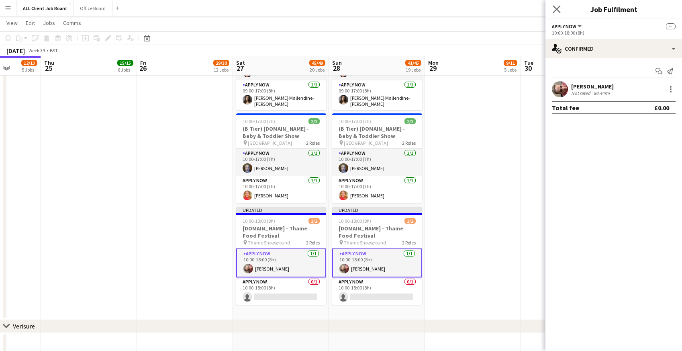
click at [561, 10] on app-icon "Close pop-in" at bounding box center [557, 10] width 12 height 12
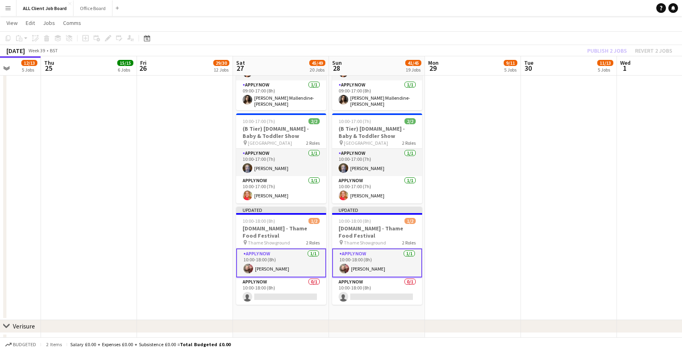
click at [544, 8] on app-navbar "Menu Boards Boards Boards All jobs Status Workforce Workforce My Workforce Recr…" at bounding box center [341, 8] width 682 height 16
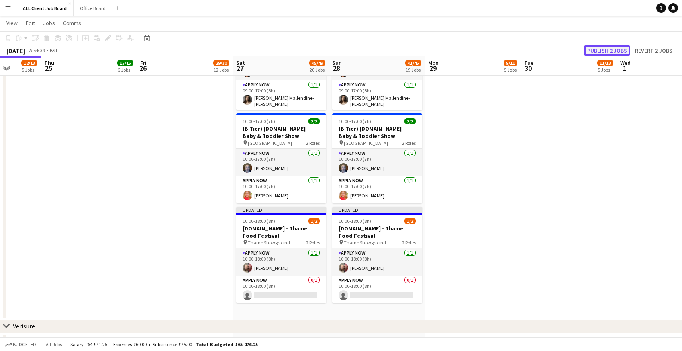
click at [594, 49] on button "Publish 2 jobs" at bounding box center [607, 50] width 46 height 10
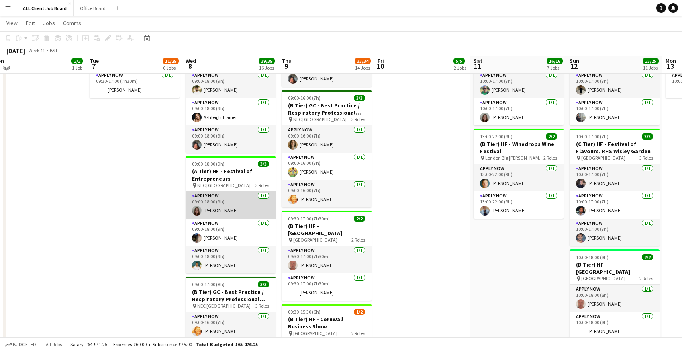
scroll to position [609, 0]
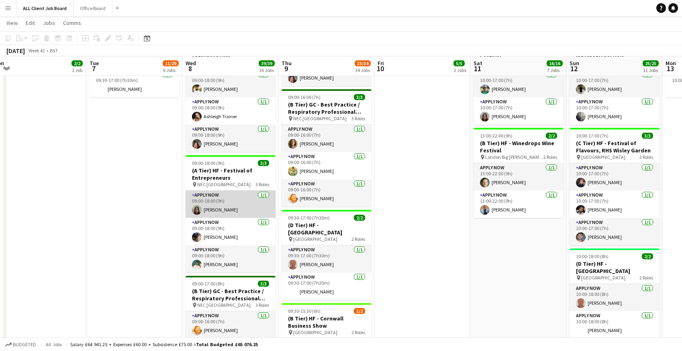
click at [211, 201] on app-card-role "APPLY NOW 1/1 09:00-18:00 (9h) Stephanie Hughes" at bounding box center [231, 203] width 90 height 27
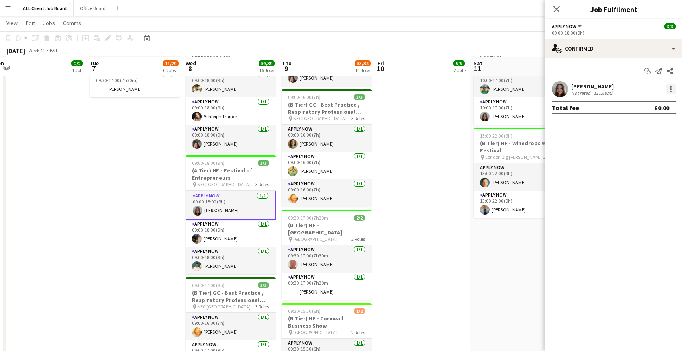
click at [670, 87] on div at bounding box center [671, 89] width 10 height 10
click at [633, 179] on span "Remove" at bounding box center [632, 181] width 24 height 7
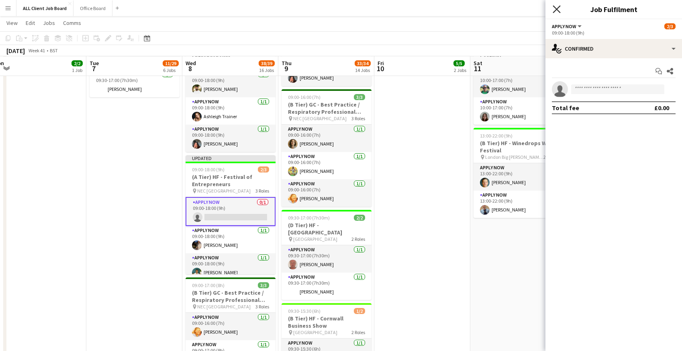
click at [553, 7] on icon "Close pop-in" at bounding box center [557, 9] width 8 height 8
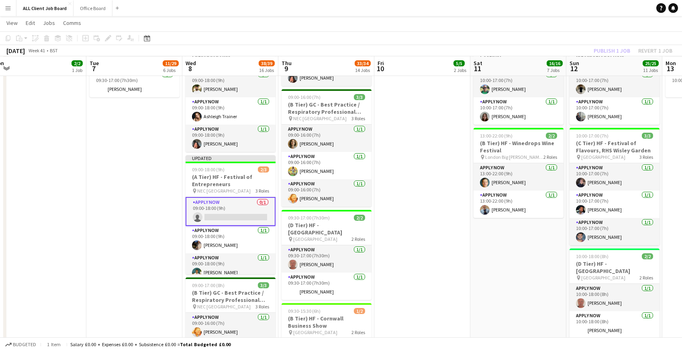
click at [549, 7] on app-navbar "Menu Boards Boards Boards All jobs Status Workforce Workforce My Workforce Recr…" at bounding box center [341, 8] width 682 height 16
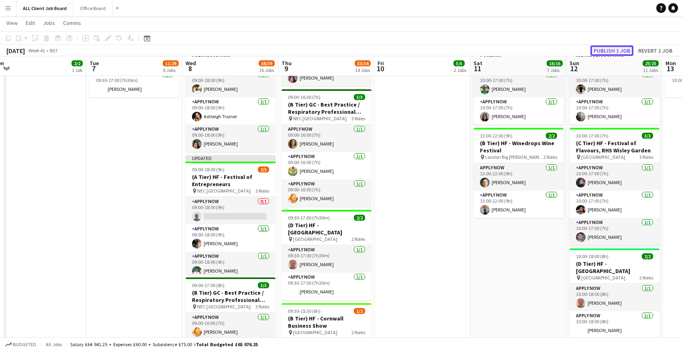
click at [597, 50] on button "Publish 1 job" at bounding box center [612, 50] width 43 height 10
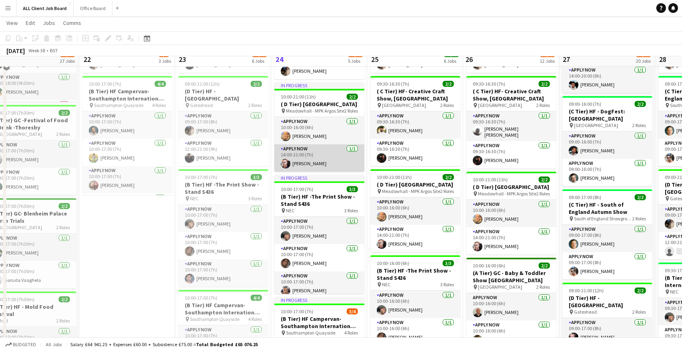
scroll to position [236, 0]
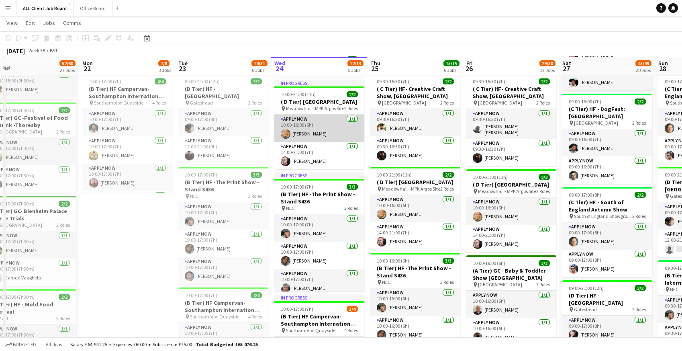
click at [315, 130] on app-card-role "APPLY NOW 1/1 10:00-16:00 (6h) Neil Stocks" at bounding box center [319, 128] width 90 height 27
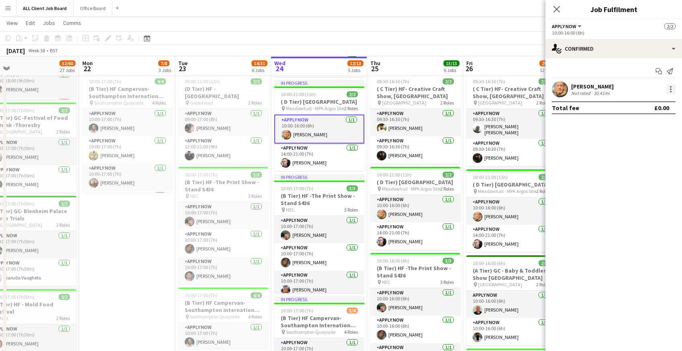
click at [674, 86] on div at bounding box center [671, 89] width 10 height 10
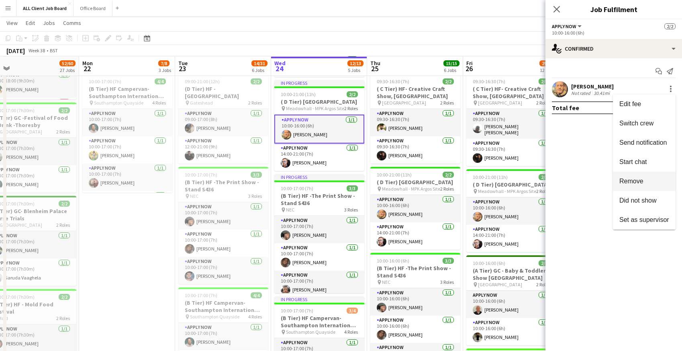
click at [632, 183] on span "Remove" at bounding box center [632, 181] width 24 height 7
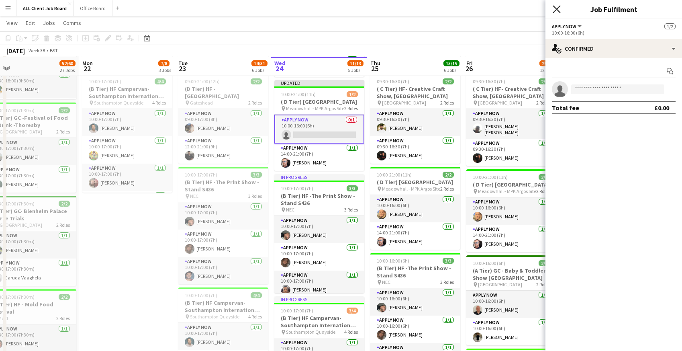
click at [556, 7] on icon "Close pop-in" at bounding box center [557, 9] width 8 height 8
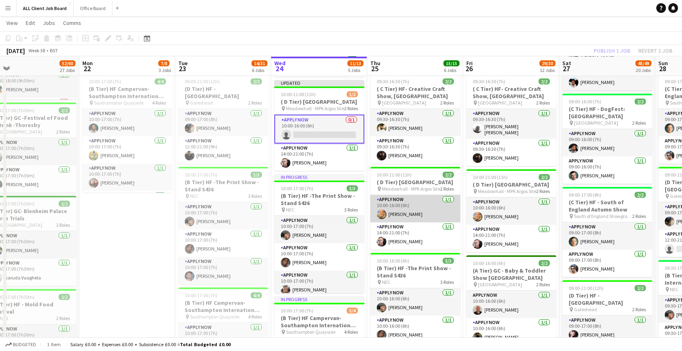
click at [399, 219] on app-card-role "APPLY NOW 1/1 10:00-16:00 (6h) Neil Stocks" at bounding box center [416, 208] width 90 height 27
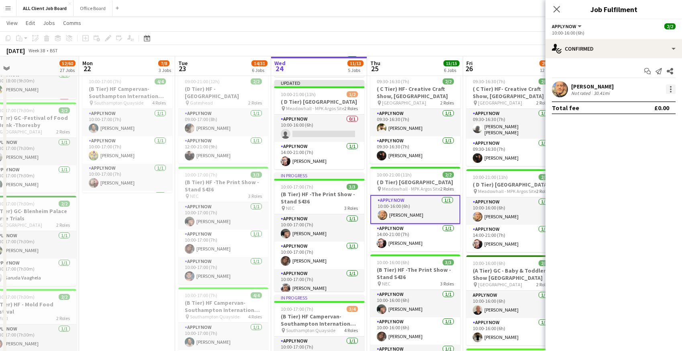
click at [674, 89] on div at bounding box center [671, 89] width 10 height 10
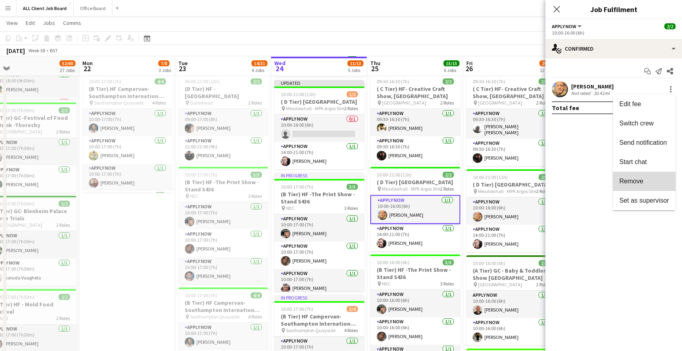
click at [625, 184] on span "Remove" at bounding box center [632, 181] width 24 height 7
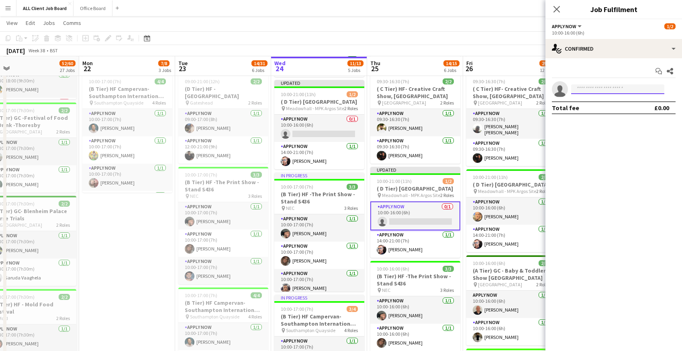
click at [591, 91] on input at bounding box center [617, 89] width 93 height 10
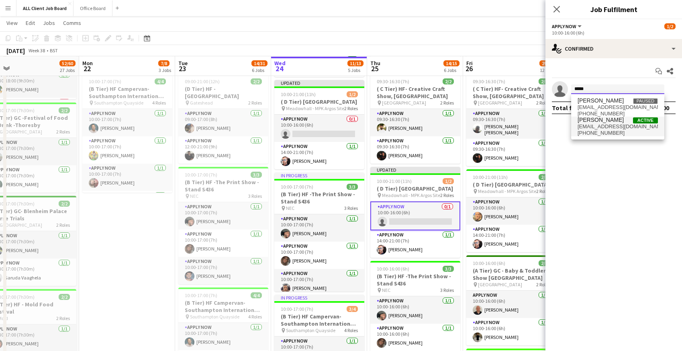
type input "*****"
click at [589, 128] on span "carolshepherd61@gmail.com" at bounding box center [618, 126] width 80 height 6
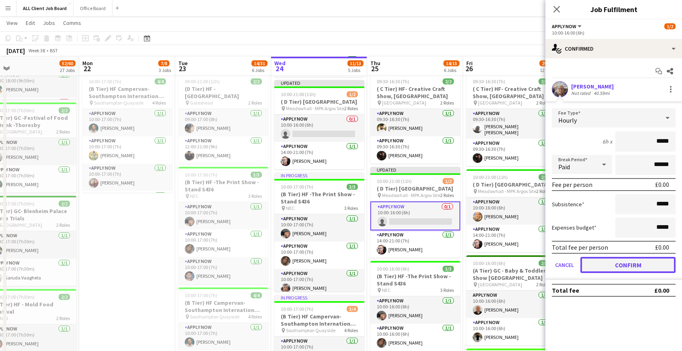
click at [595, 266] on button "Confirm" at bounding box center [628, 265] width 95 height 16
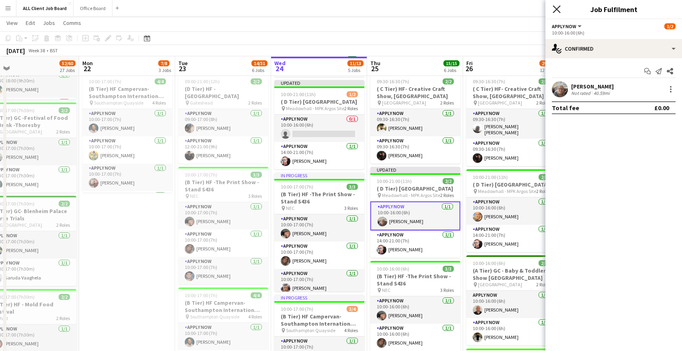
click at [557, 8] on icon at bounding box center [557, 9] width 8 height 8
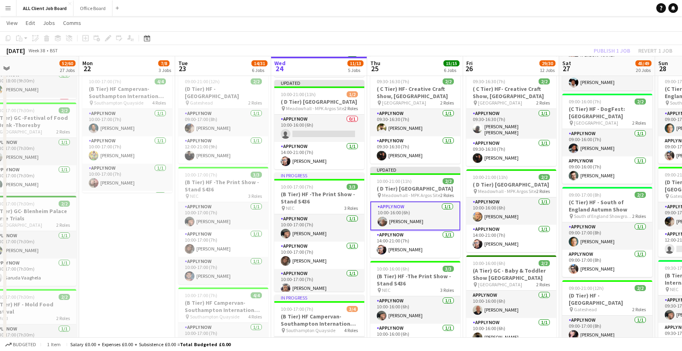
drag, startPoint x: 513, startPoint y: 8, endPoint x: 583, endPoint y: 33, distance: 74.5
click at [513, 8] on app-navbar "Menu Boards Boards Boards All jobs Status Workforce Workforce My Workforce Recr…" at bounding box center [341, 8] width 682 height 16
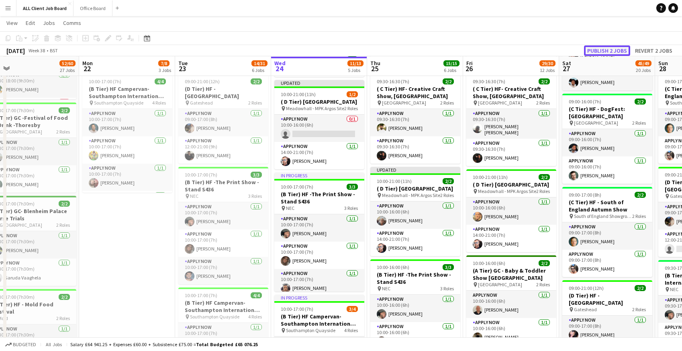
click at [608, 51] on button "Publish 2 jobs" at bounding box center [607, 50] width 46 height 10
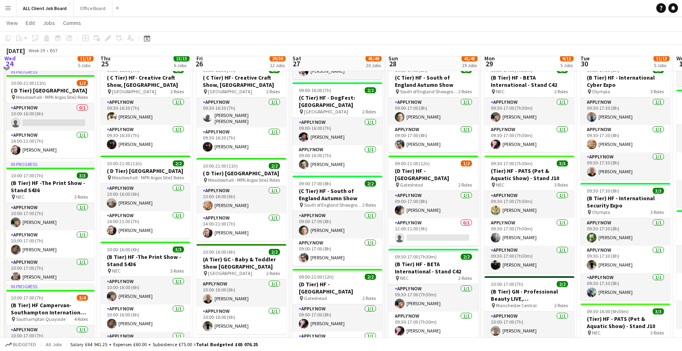
scroll to position [236, 0]
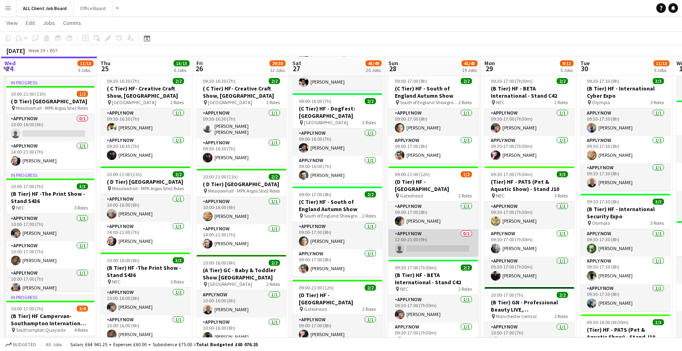
click at [422, 241] on app-card-role "APPLY NOW 0/1 12:00-21:00 (9h) single-neutral-actions" at bounding box center [434, 242] width 90 height 27
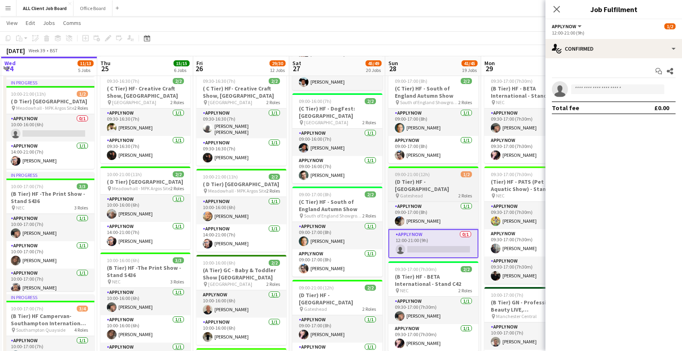
click at [421, 180] on h3 "(D Tier) HF - [GEOGRAPHIC_DATA]" at bounding box center [434, 185] width 90 height 14
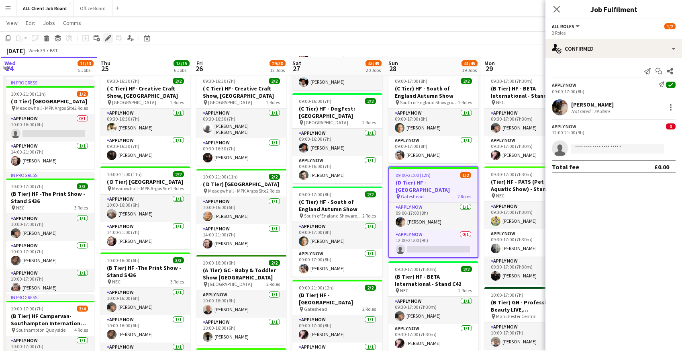
click at [106, 39] on icon at bounding box center [108, 38] width 4 height 4
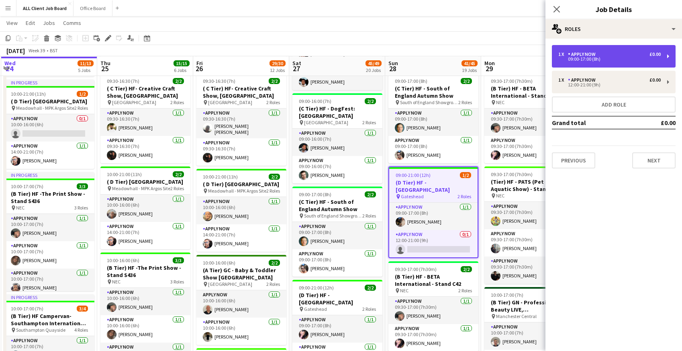
click at [585, 62] on div "1 x APPLY NOW £0.00 09:00-17:00 (8h)" at bounding box center [614, 56] width 124 height 23
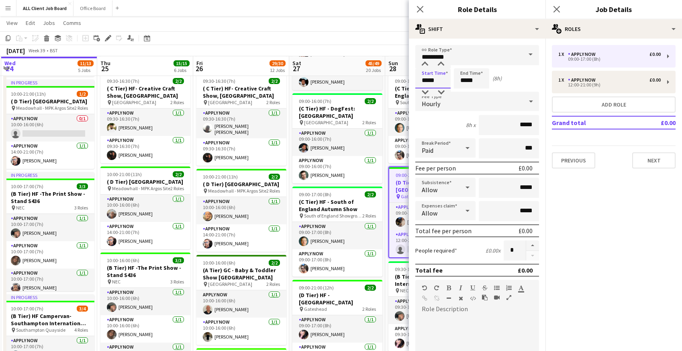
drag, startPoint x: 423, startPoint y: 82, endPoint x: 451, endPoint y: 77, distance: 28.1
click at [451, 77] on div "Start Time ***** End Time ***** (8h)" at bounding box center [478, 78] width 124 height 20
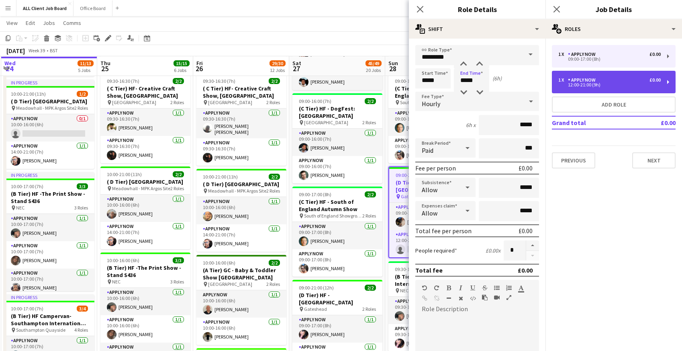
click at [605, 77] on div "1 x APPLY NOW £0.00" at bounding box center [610, 80] width 102 height 6
type input "*****"
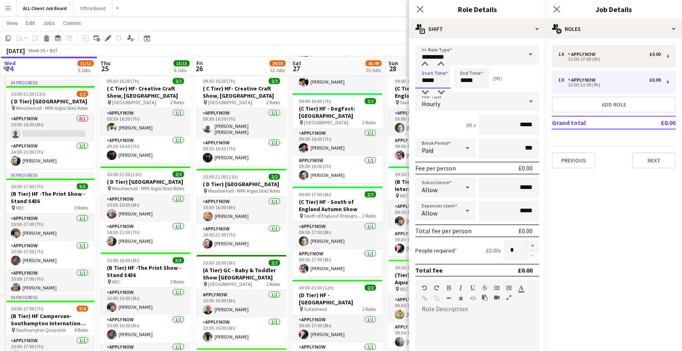
drag, startPoint x: 417, startPoint y: 81, endPoint x: 444, endPoint y: 81, distance: 27.3
click at [444, 81] on input "*****" at bounding box center [433, 78] width 35 height 20
type input "*****"
click at [421, 11] on icon "Close pop-in" at bounding box center [420, 9] width 8 height 8
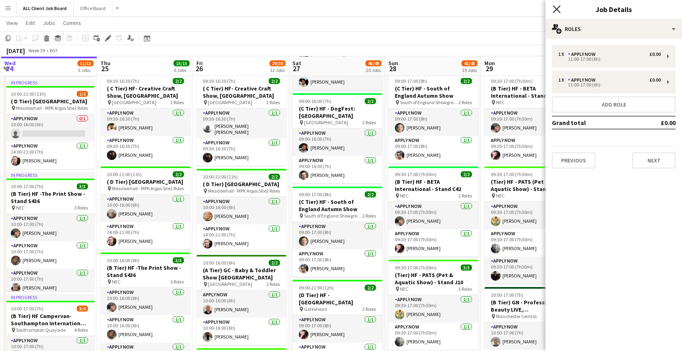
click at [557, 10] on icon at bounding box center [557, 9] width 8 height 8
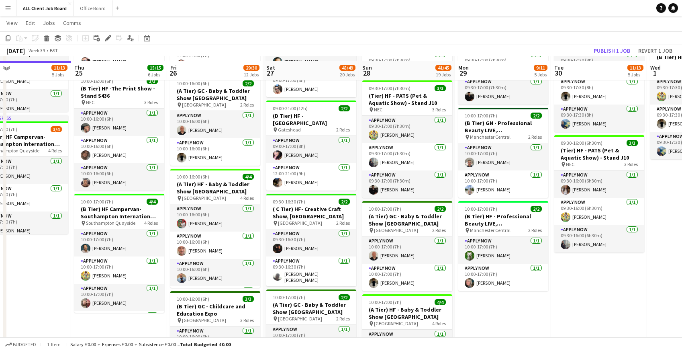
scroll to position [420, 0]
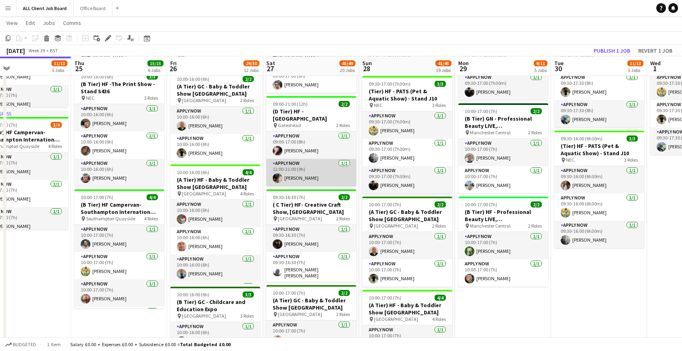
click at [297, 177] on app-card-role "APPLY NOW 1/1 12:00-21:00 (9h) Eric Stolarski" at bounding box center [311, 172] width 90 height 27
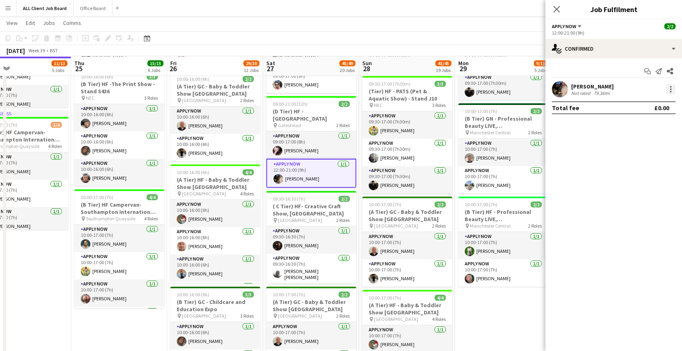
click at [674, 88] on div at bounding box center [671, 89] width 10 height 10
click at [559, 8] on div at bounding box center [341, 175] width 682 height 351
click at [217, 33] on app-toolbar "Copy Paste Paste Command V Paste with crew Command Shift V Paste linked Job Del…" at bounding box center [341, 38] width 682 height 14
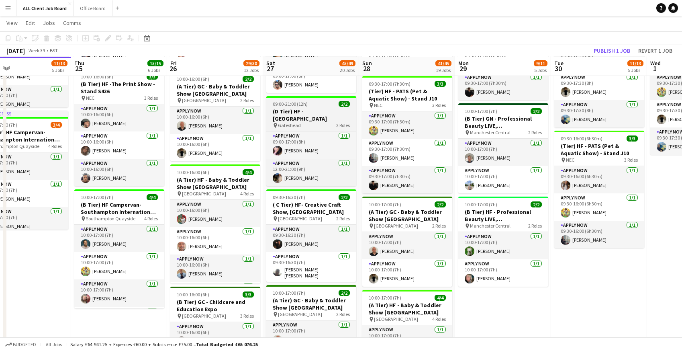
click at [283, 122] on h3 "(D Tier) HF - [GEOGRAPHIC_DATA]" at bounding box center [311, 115] width 90 height 14
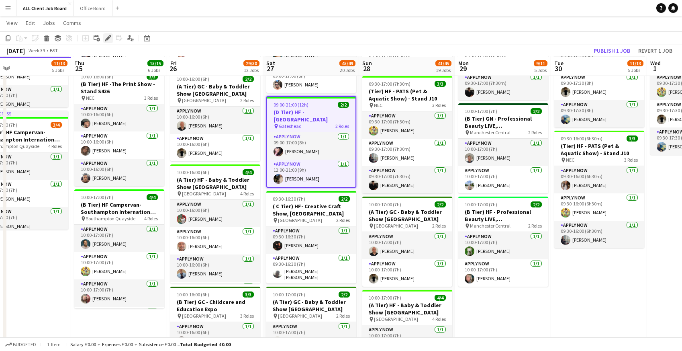
click at [110, 39] on icon "Edit" at bounding box center [108, 38] width 6 height 6
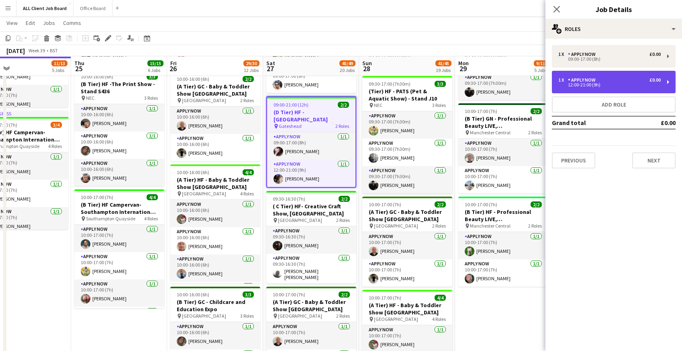
click at [600, 82] on div "1 x APPLY NOW £0.00" at bounding box center [610, 80] width 102 height 6
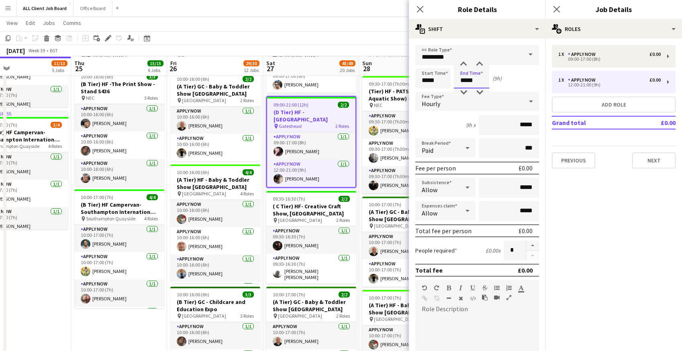
drag, startPoint x: 460, startPoint y: 79, endPoint x: 486, endPoint y: 80, distance: 26.1
click at [486, 80] on input "*****" at bounding box center [471, 78] width 35 height 20
type input "*****"
drag, startPoint x: 420, startPoint y: 5, endPoint x: 425, endPoint y: 5, distance: 5.2
click at [420, 5] on app-icon "Close pop-in" at bounding box center [421, 10] width 12 height 12
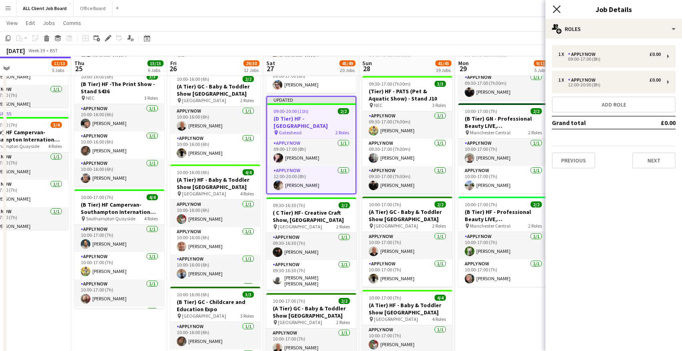
click at [556, 6] on icon "Close pop-in" at bounding box center [557, 9] width 8 height 8
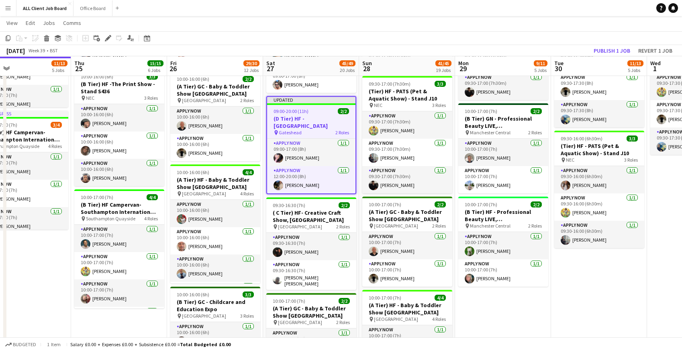
click at [517, 21] on app-page-menu "View Day view expanded Day view collapsed Month view Date picker Jump to today …" at bounding box center [341, 23] width 682 height 15
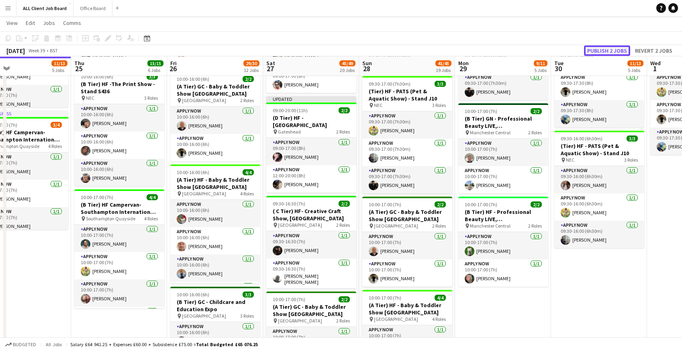
click at [600, 48] on button "Publish 2 jobs" at bounding box center [607, 50] width 46 height 10
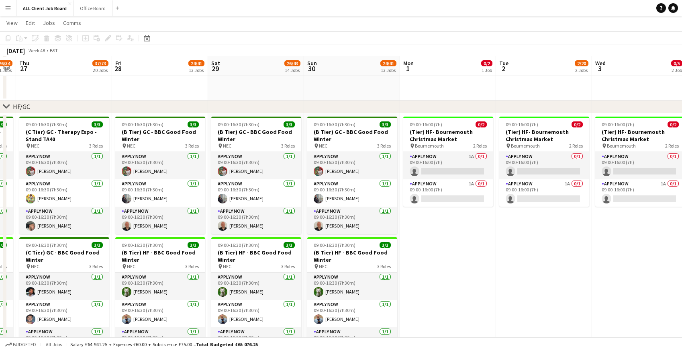
scroll to position [0, 375]
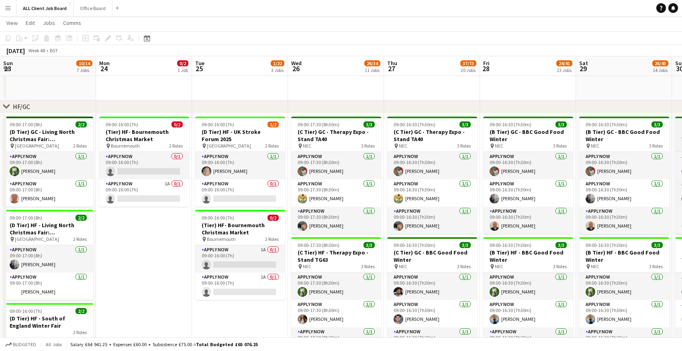
scroll to position [0, 375]
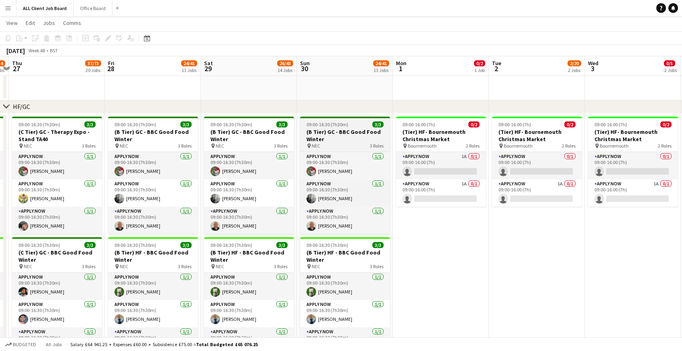
click at [321, 131] on h3 "(B Tier) GC - BBC Good Food Winter" at bounding box center [345, 135] width 90 height 14
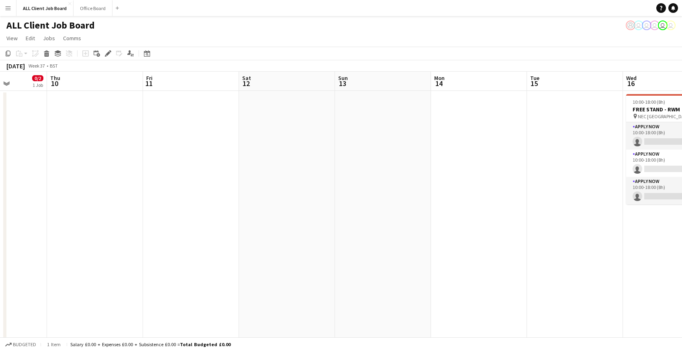
scroll to position [1, 0]
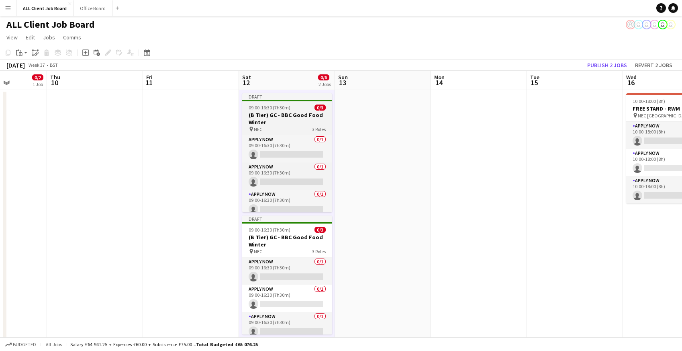
click at [262, 113] on h3 "(B Tier) GC - BBC Good Food Winter" at bounding box center [287, 118] width 90 height 14
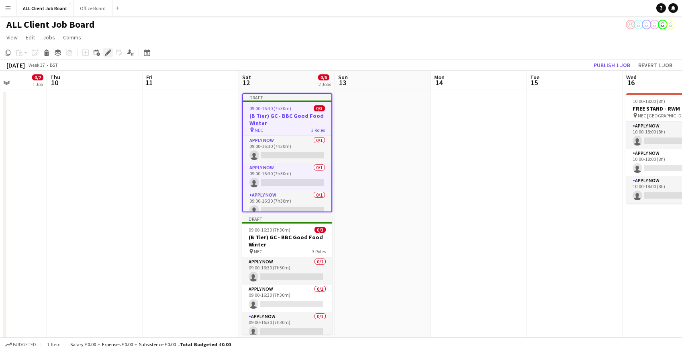
click at [110, 52] on icon at bounding box center [108, 53] width 4 height 4
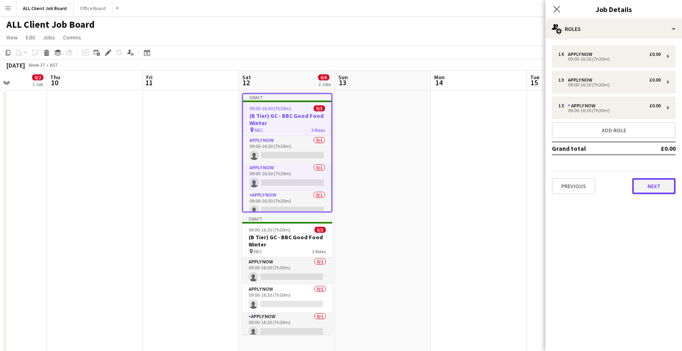
click at [651, 189] on button "Next" at bounding box center [654, 186] width 43 height 16
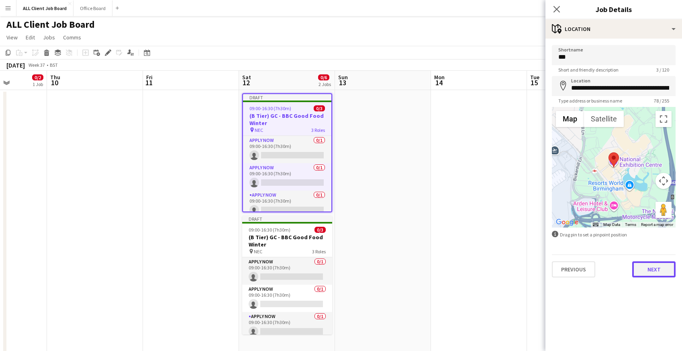
click at [646, 266] on button "Next" at bounding box center [654, 269] width 43 height 16
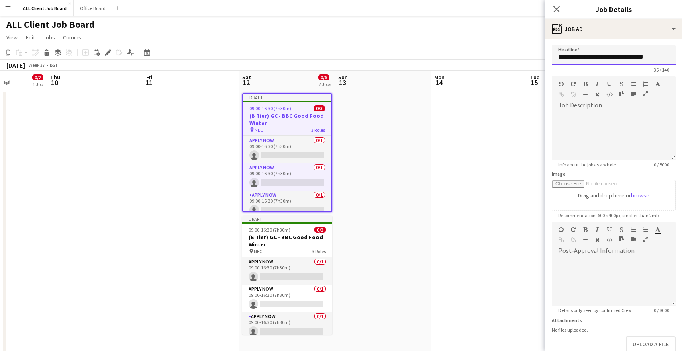
click at [565, 57] on input "**********" at bounding box center [614, 55] width 124 height 20
click at [581, 57] on input "**********" at bounding box center [614, 55] width 124 height 20
drag, startPoint x: 588, startPoint y: 57, endPoint x: 671, endPoint y: 59, distance: 83.2
click at [671, 59] on input "**********" at bounding box center [614, 55] width 124 height 20
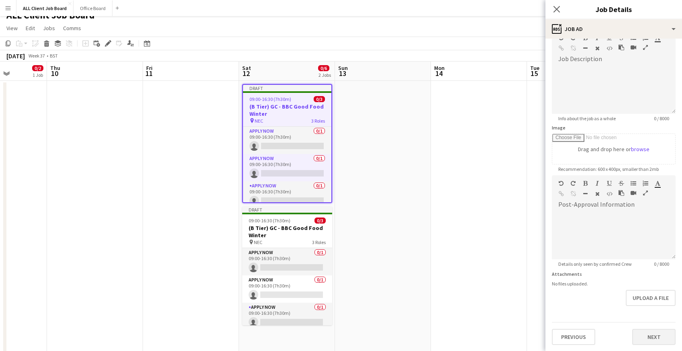
scroll to position [0, 0]
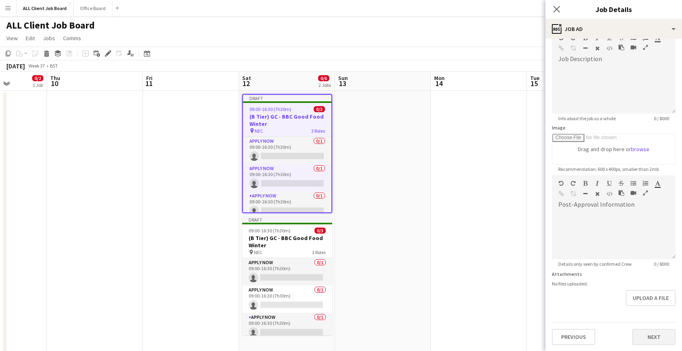
type input "**********"
click at [645, 336] on button "Next" at bounding box center [654, 337] width 43 height 16
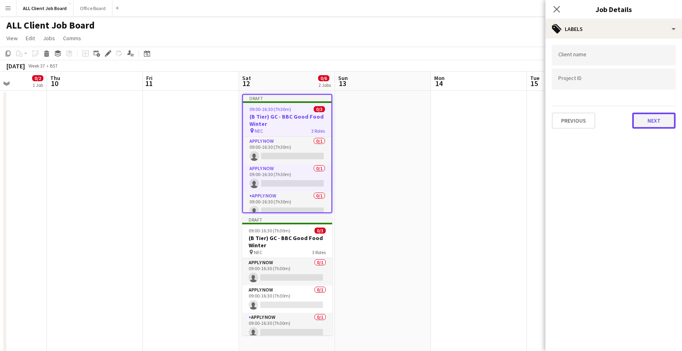
click at [646, 124] on button "Next" at bounding box center [654, 121] width 43 height 16
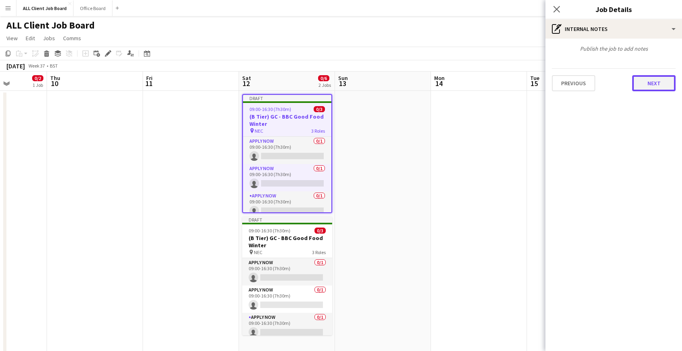
click at [641, 76] on button "Next" at bounding box center [654, 83] width 43 height 16
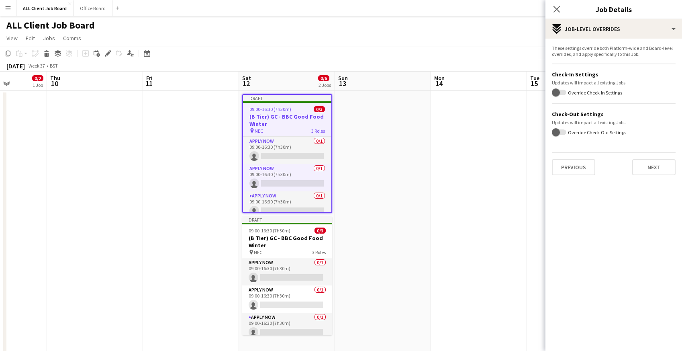
click at [641, 175] on div "These settings override both Platform-wide and Board-level overrides, and apply…" at bounding box center [614, 110] width 137 height 143
click at [651, 168] on button "Next" at bounding box center [654, 167] width 43 height 16
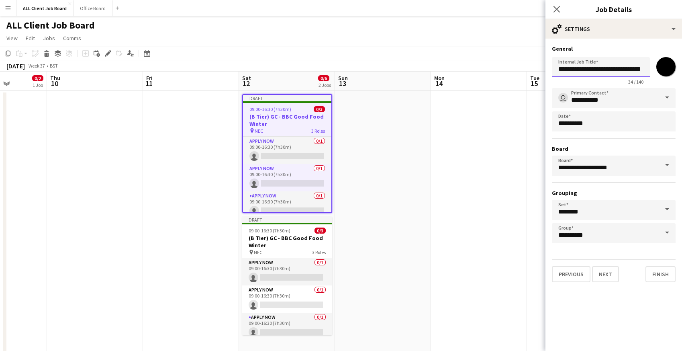
click at [587, 69] on input "**********" at bounding box center [601, 67] width 98 height 20
click at [566, 68] on input "**********" at bounding box center [601, 67] width 98 height 20
type input "**********"
click at [659, 71] on input "*******" at bounding box center [666, 66] width 29 height 29
type input "*******"
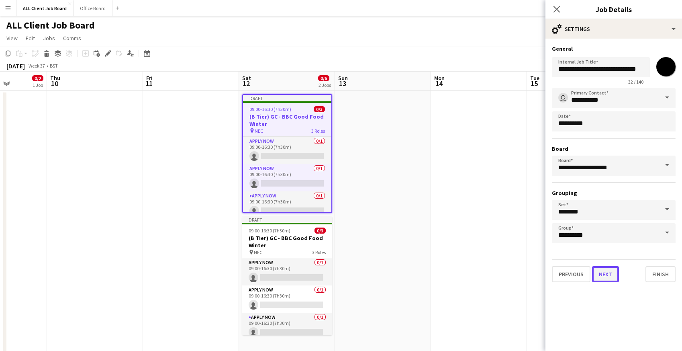
click at [606, 274] on button "Next" at bounding box center [605, 274] width 27 height 16
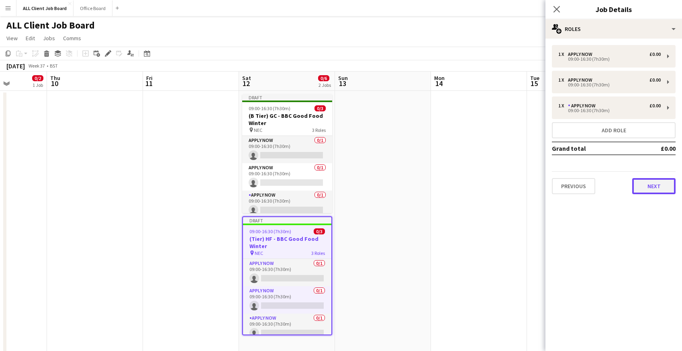
click at [648, 189] on button "Next" at bounding box center [654, 186] width 43 height 16
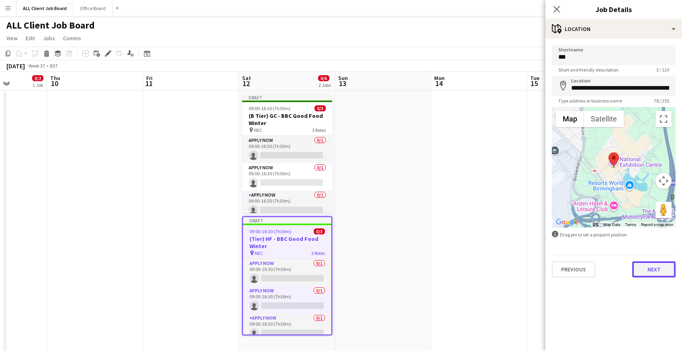
click at [636, 273] on button "Next" at bounding box center [654, 269] width 43 height 16
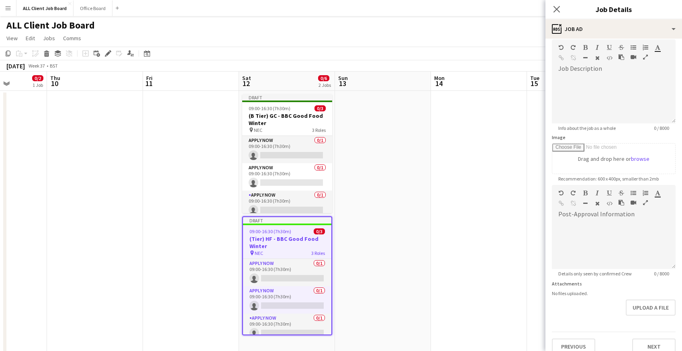
scroll to position [46, 0]
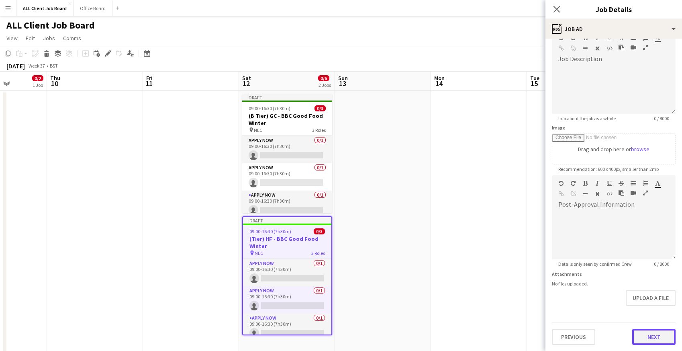
click at [657, 342] on button "Next" at bounding box center [654, 337] width 43 height 16
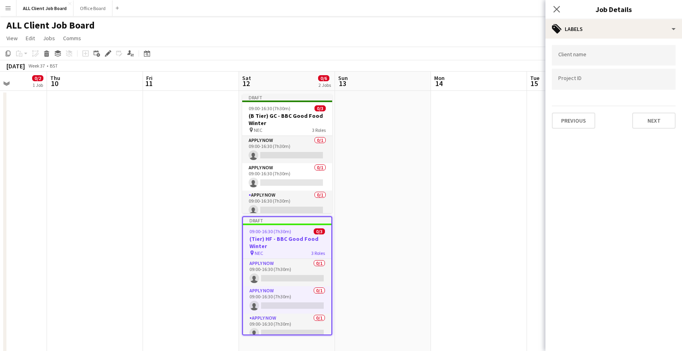
scroll to position [0, 0]
click at [654, 126] on button "Next" at bounding box center [654, 121] width 43 height 16
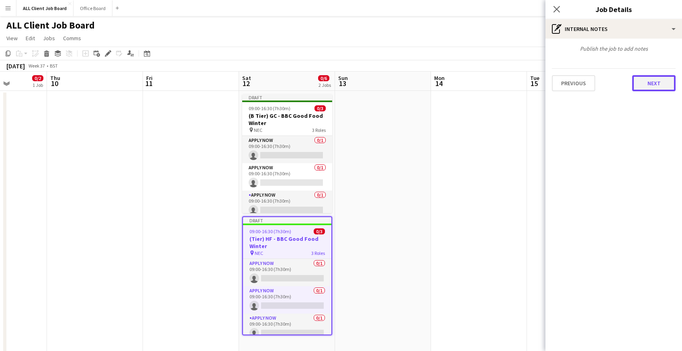
click at [647, 85] on button "Next" at bounding box center [654, 83] width 43 height 16
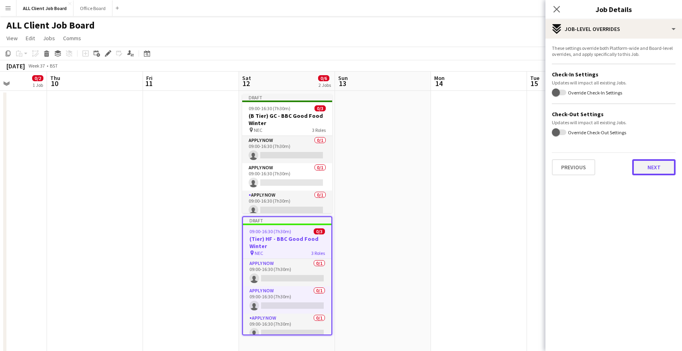
click at [646, 166] on button "Next" at bounding box center [654, 167] width 43 height 16
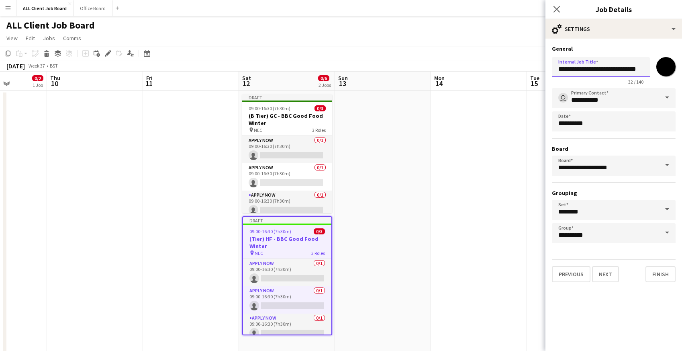
scroll to position [0, 3]
drag, startPoint x: 587, startPoint y: 69, endPoint x: 651, endPoint y: 70, distance: 63.5
click at [651, 70] on div "**********" at bounding box center [614, 69] width 124 height 31
type input "**********"
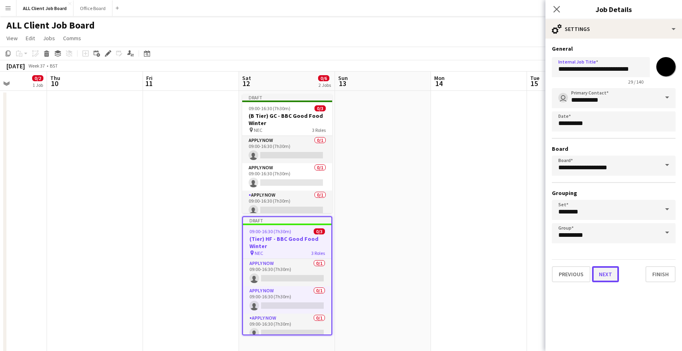
click at [611, 275] on button "Next" at bounding box center [605, 274] width 27 height 16
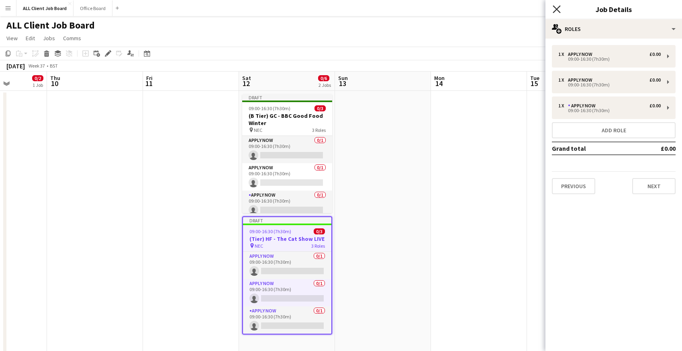
click at [556, 8] on icon at bounding box center [557, 9] width 8 height 8
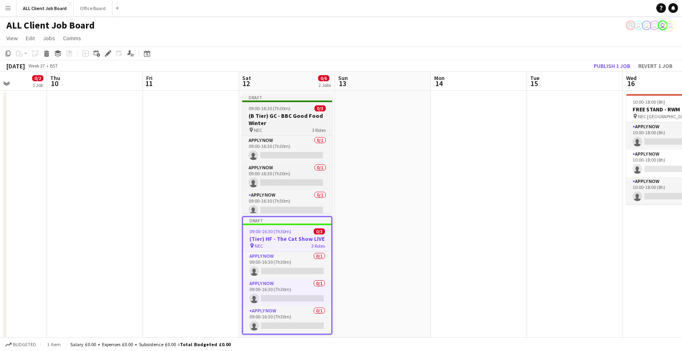
click at [260, 115] on h3 "(B Tier) GC - BBC Good Food Winter" at bounding box center [287, 119] width 90 height 14
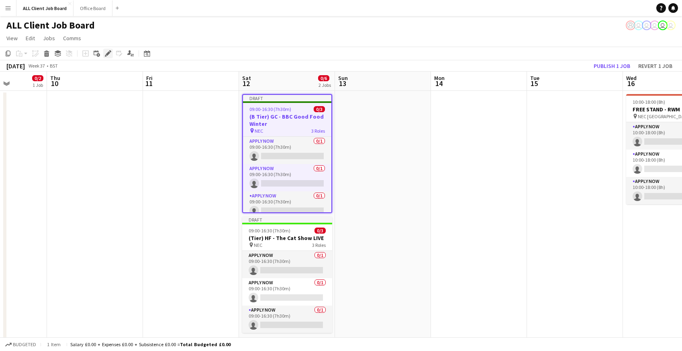
click at [108, 51] on icon "Edit" at bounding box center [108, 53] width 6 height 6
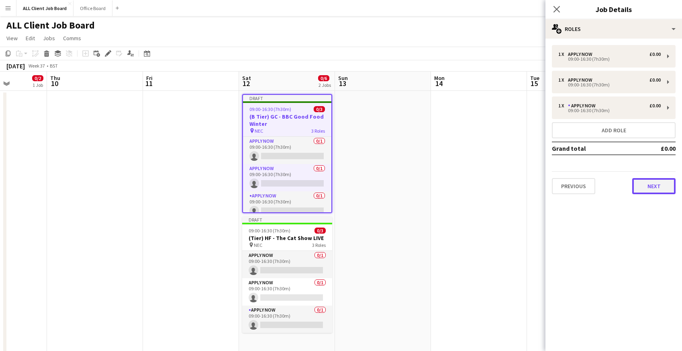
click at [658, 186] on button "Next" at bounding box center [654, 186] width 43 height 16
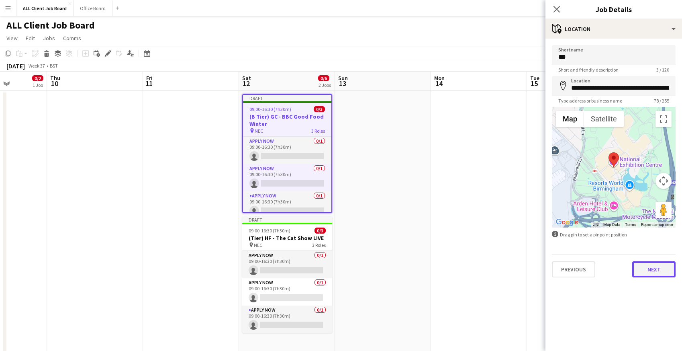
click at [651, 269] on button "Next" at bounding box center [654, 269] width 43 height 16
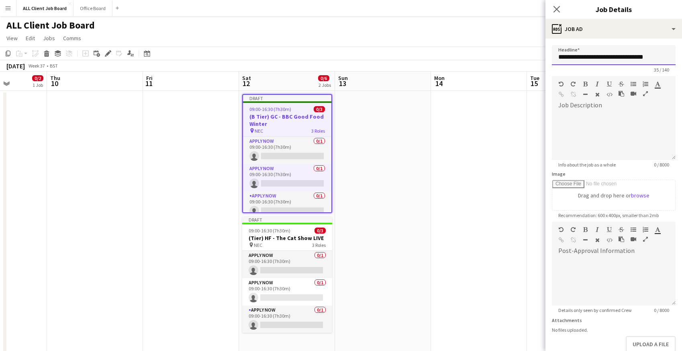
click at [567, 55] on input "**********" at bounding box center [614, 55] width 124 height 20
drag, startPoint x: 588, startPoint y: 57, endPoint x: 660, endPoint y: 59, distance: 72.4
click at [660, 59] on input "**********" at bounding box center [614, 55] width 124 height 20
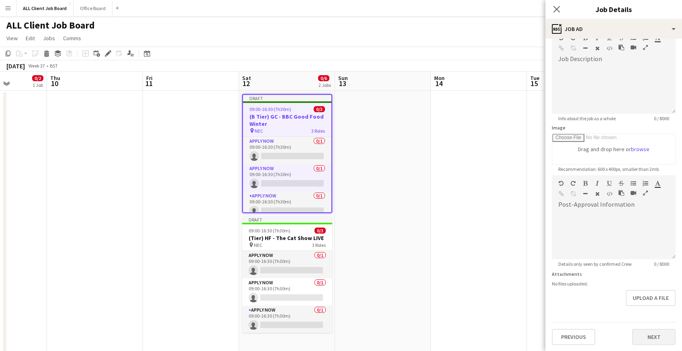
type input "**********"
click at [648, 335] on button "Next" at bounding box center [654, 337] width 43 height 16
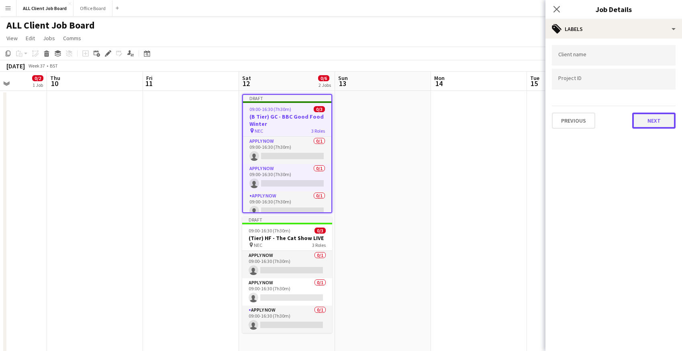
click at [650, 114] on button "Next" at bounding box center [654, 121] width 43 height 16
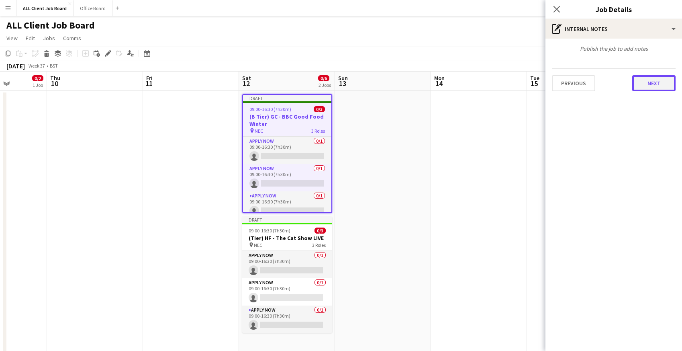
click at [641, 79] on button "Next" at bounding box center [654, 83] width 43 height 16
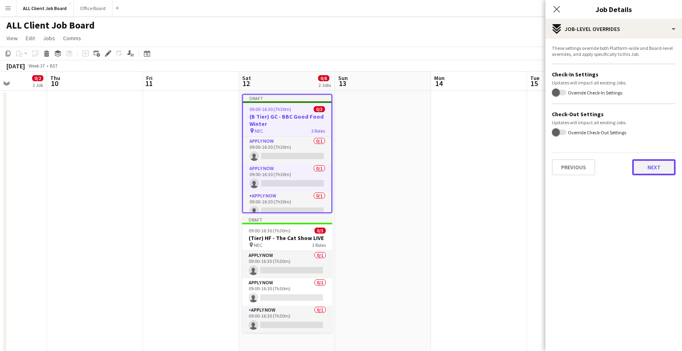
click at [645, 168] on button "Next" at bounding box center [654, 167] width 43 height 16
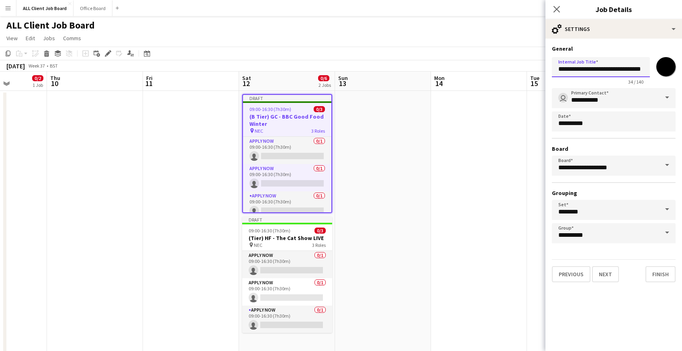
click at [565, 68] on input "**********" at bounding box center [601, 67] width 98 height 20
drag, startPoint x: 587, startPoint y: 68, endPoint x: 661, endPoint y: 72, distance: 73.7
click at [661, 72] on div "**********" at bounding box center [614, 69] width 124 height 31
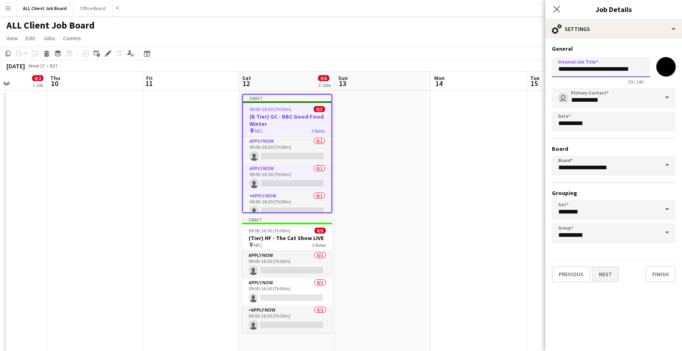
type input "**********"
click at [604, 274] on button "Next" at bounding box center [605, 274] width 27 height 16
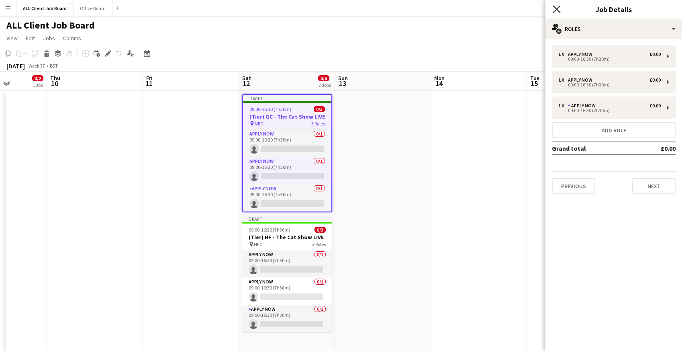
click at [556, 12] on icon "Close pop-in" at bounding box center [557, 9] width 8 height 8
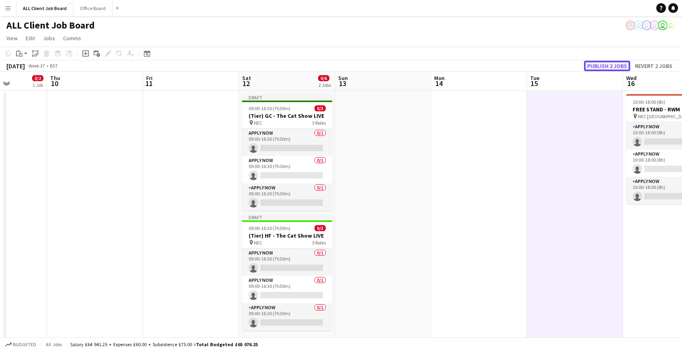
click at [597, 66] on button "Publish 2 jobs" at bounding box center [607, 66] width 46 height 10
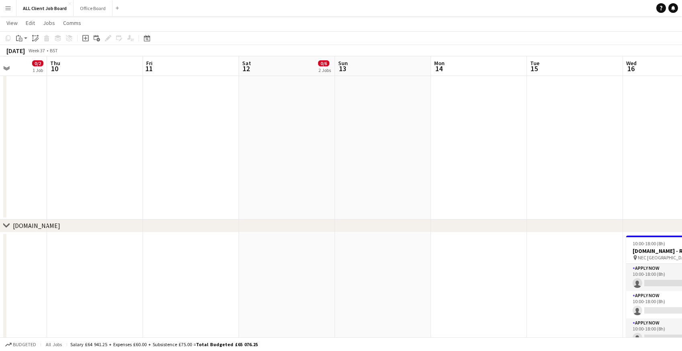
scroll to position [3570, 0]
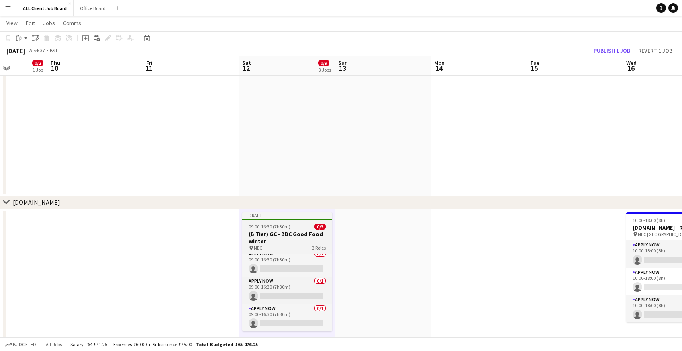
scroll to position [0, 0]
click at [258, 227] on span "09:00-16:30 (7h30m)" at bounding box center [270, 226] width 42 height 6
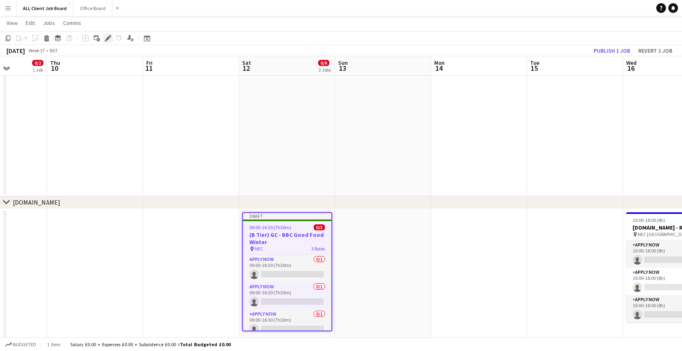
click at [107, 38] on icon at bounding box center [108, 38] width 4 height 4
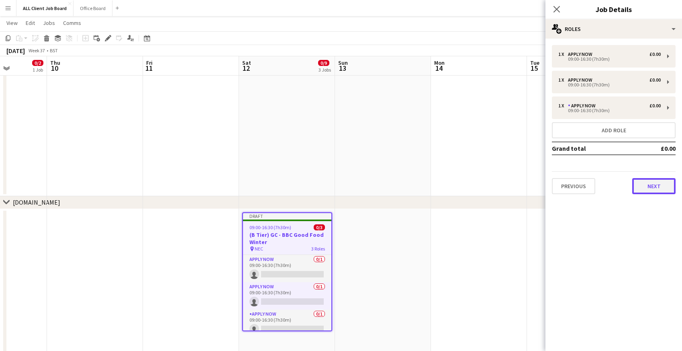
click at [657, 189] on button "Next" at bounding box center [654, 186] width 43 height 16
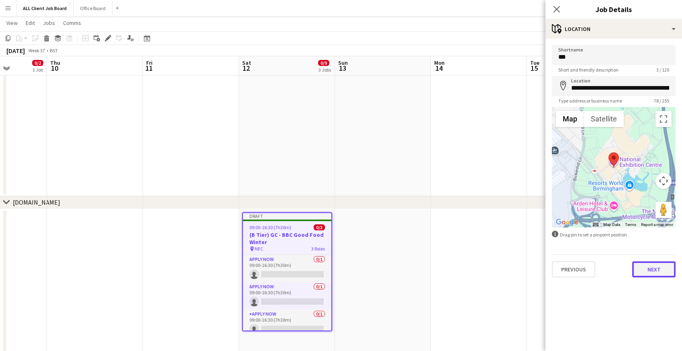
click at [646, 273] on button "Next" at bounding box center [654, 269] width 43 height 16
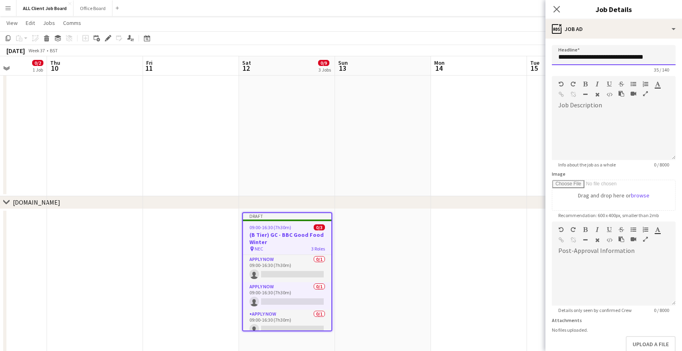
click at [577, 58] on input "**********" at bounding box center [614, 55] width 124 height 20
drag, startPoint x: 588, startPoint y: 57, endPoint x: 530, endPoint y: 59, distance: 57.9
drag, startPoint x: 590, startPoint y: 59, endPoint x: 658, endPoint y: 58, distance: 67.9
click at [658, 58] on input "**********" at bounding box center [614, 55] width 124 height 20
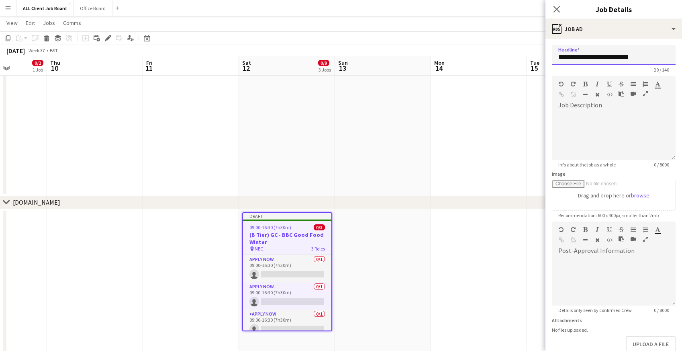
scroll to position [46, 0]
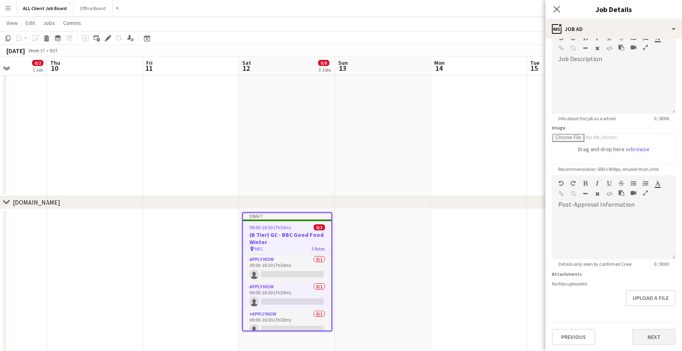
type input "**********"
click at [651, 335] on button "Next" at bounding box center [654, 337] width 43 height 16
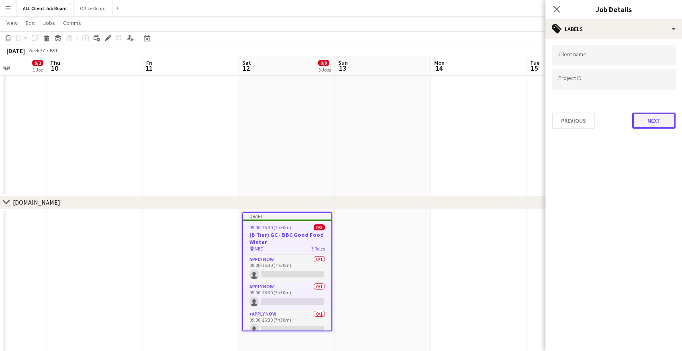
click at [641, 117] on button "Next" at bounding box center [654, 121] width 43 height 16
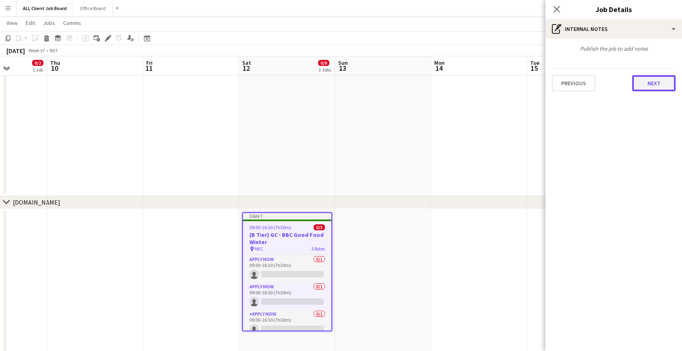
click at [642, 80] on button "Next" at bounding box center [654, 83] width 43 height 16
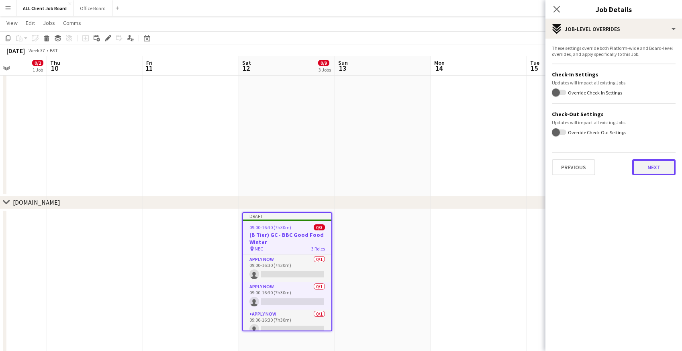
click at [638, 170] on button "Next" at bounding box center [654, 167] width 43 height 16
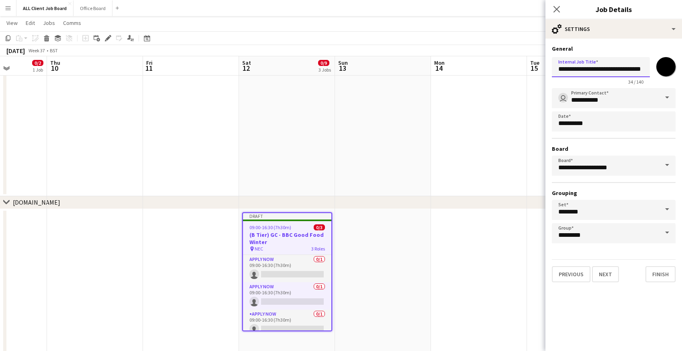
drag, startPoint x: 588, startPoint y: 70, endPoint x: 551, endPoint y: 68, distance: 36.6
click at [551, 68] on form "**********" at bounding box center [614, 163] width 137 height 237
type input "**********"
click at [670, 68] on input "*******" at bounding box center [666, 66] width 29 height 29
type input "*******"
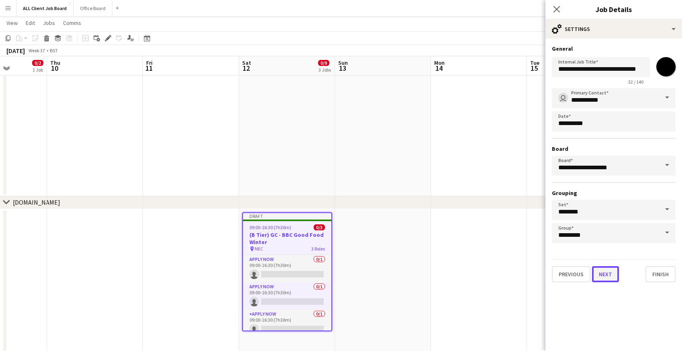
click at [611, 274] on button "Next" at bounding box center [605, 274] width 27 height 16
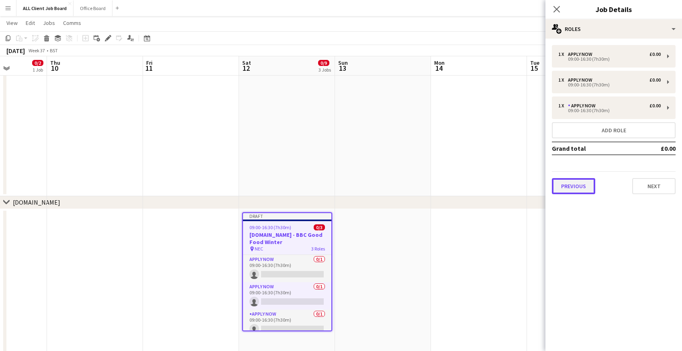
click at [569, 187] on button "Previous" at bounding box center [573, 186] width 43 height 16
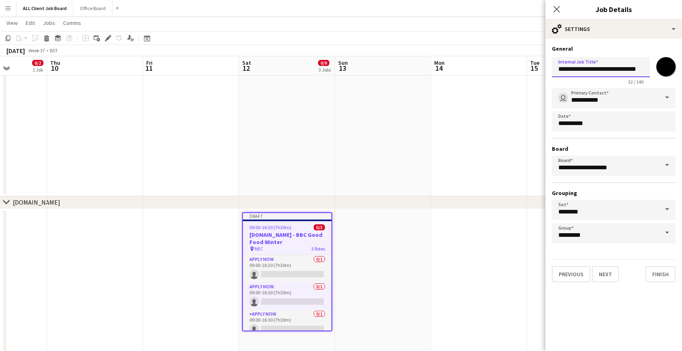
scroll to position [0, 6]
drag, startPoint x: 589, startPoint y: 69, endPoint x: 671, endPoint y: 70, distance: 82.0
click at [671, 70] on div "**********" at bounding box center [614, 69] width 124 height 31
type input "**********"
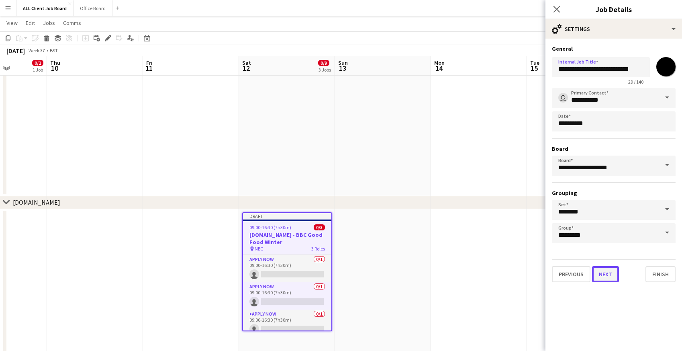
click at [601, 272] on button "Next" at bounding box center [605, 274] width 27 height 16
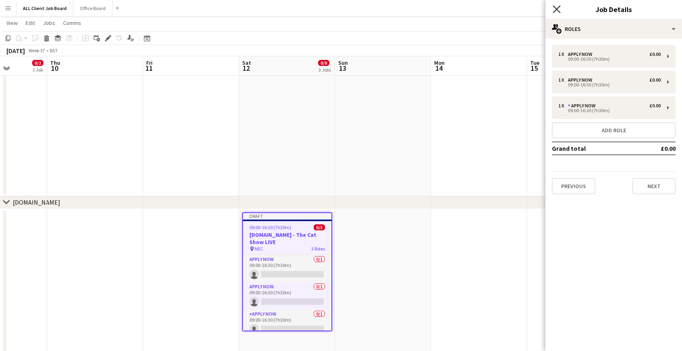
click at [558, 12] on icon "Close pop-in" at bounding box center [557, 9] width 8 height 8
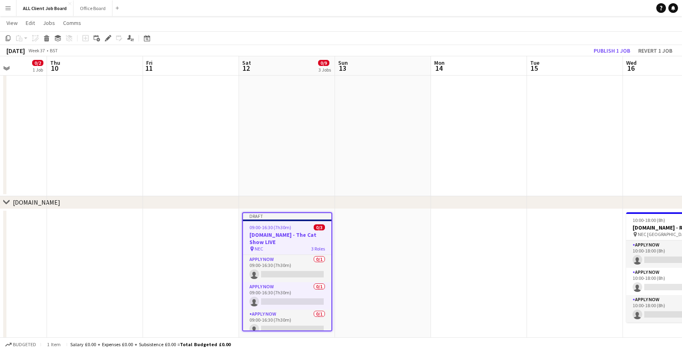
click at [552, 10] on app-navbar "Menu Boards Boards Boards All jobs Status Workforce Workforce My Workforce Recr…" at bounding box center [341, 8] width 682 height 16
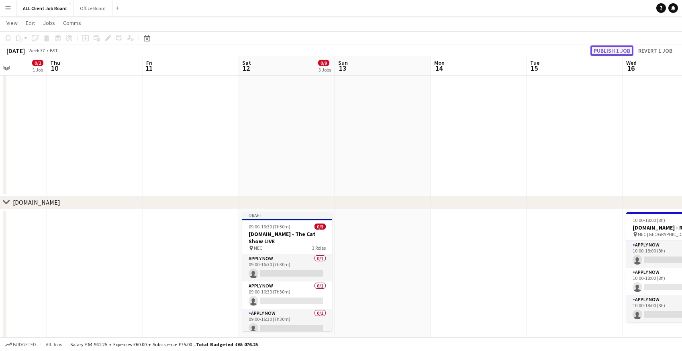
click at [605, 49] on button "Publish 1 job" at bounding box center [612, 50] width 43 height 10
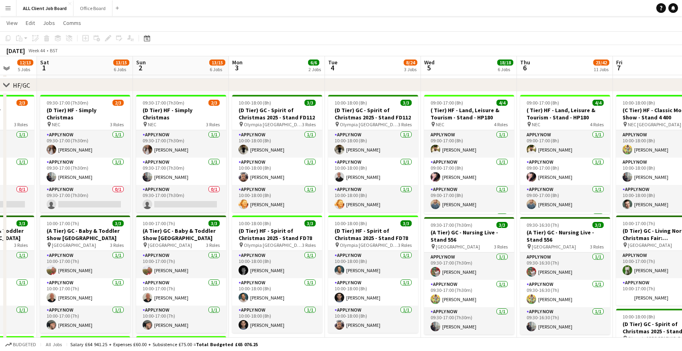
scroll to position [754, 0]
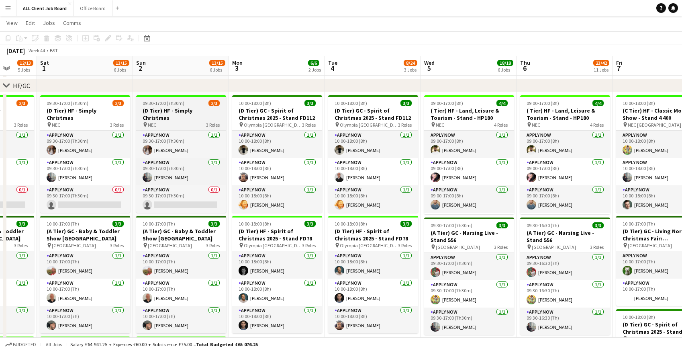
click at [170, 121] on div "pin NEC 3 Roles" at bounding box center [181, 124] width 90 height 6
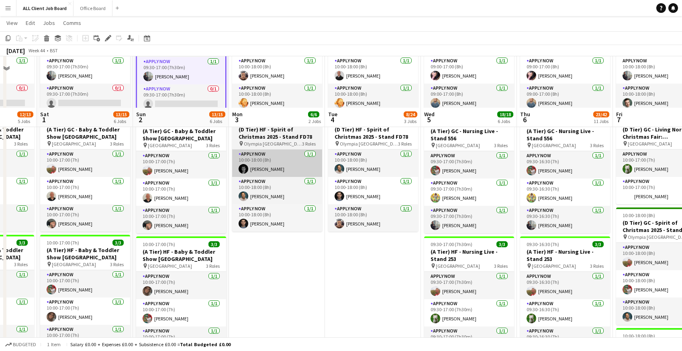
scroll to position [945, 0]
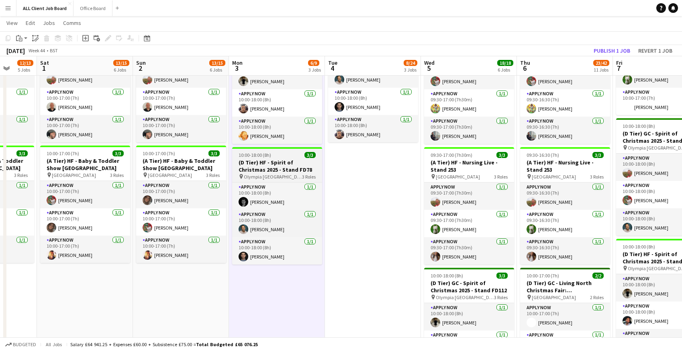
click at [248, 174] on span "Olympia [GEOGRAPHIC_DATA]" at bounding box center [273, 177] width 58 height 6
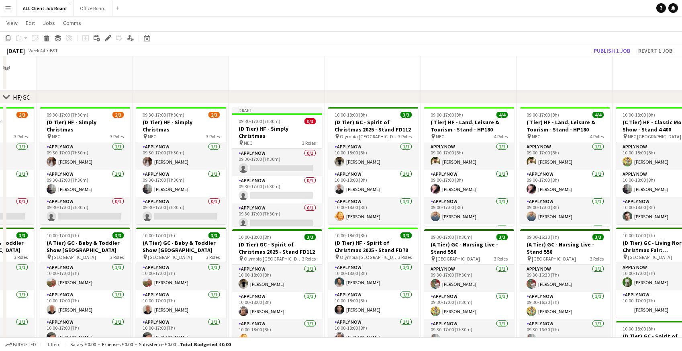
scroll to position [684, 0]
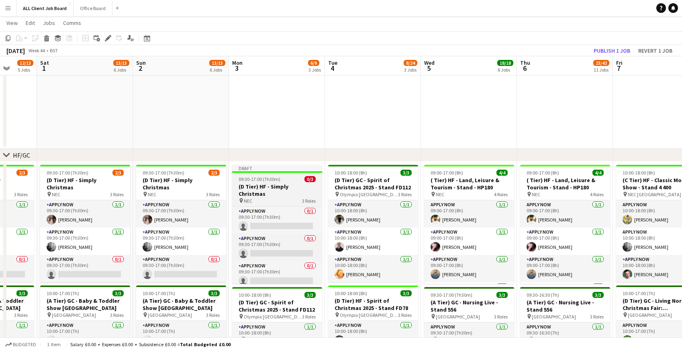
click at [254, 178] on span "09:30-17:00 (7h30m)" at bounding box center [260, 179] width 42 height 6
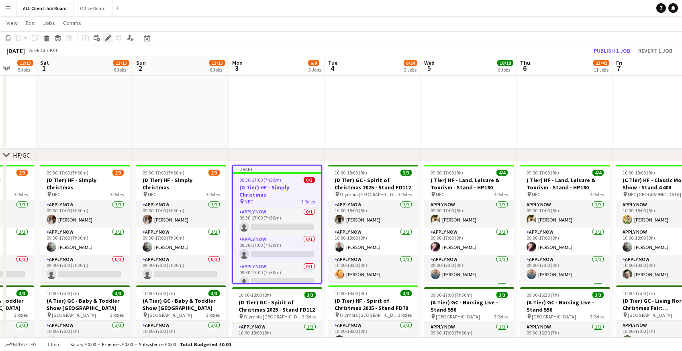
click at [108, 39] on icon at bounding box center [108, 38] width 4 height 4
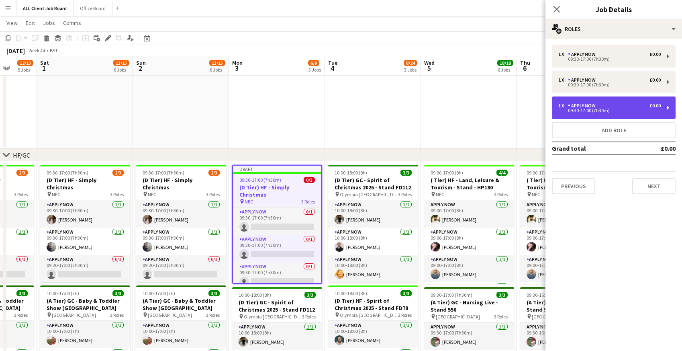
click at [593, 113] on div "09:30-17:00 (7h30m)" at bounding box center [610, 111] width 102 height 4
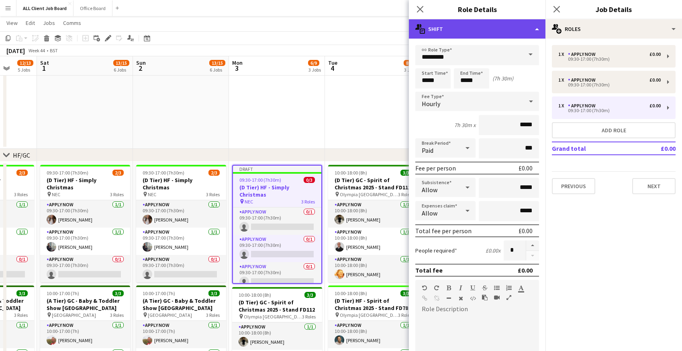
click at [498, 32] on div "multiple-actions-text Shift" at bounding box center [477, 28] width 137 height 19
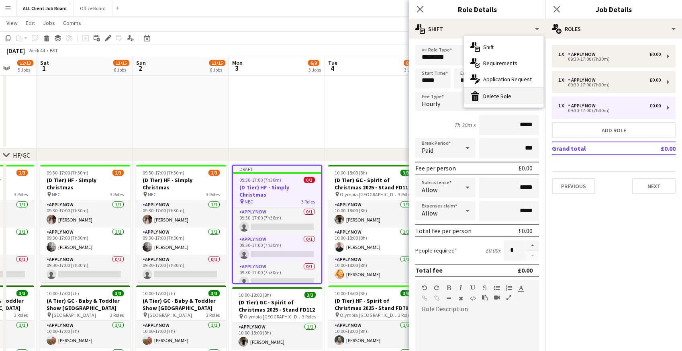
click at [500, 98] on div "bin-2 Delete Role" at bounding box center [504, 96] width 80 height 16
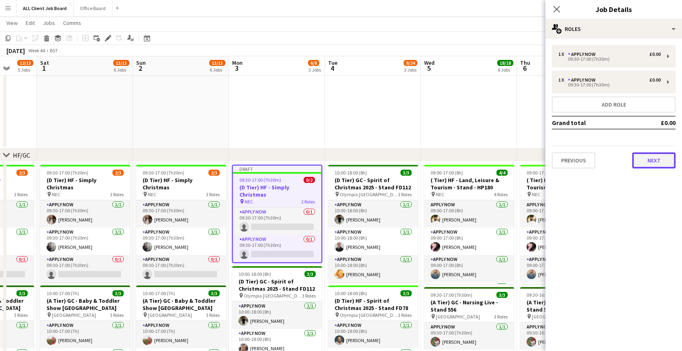
click at [643, 157] on button "Next" at bounding box center [654, 160] width 43 height 16
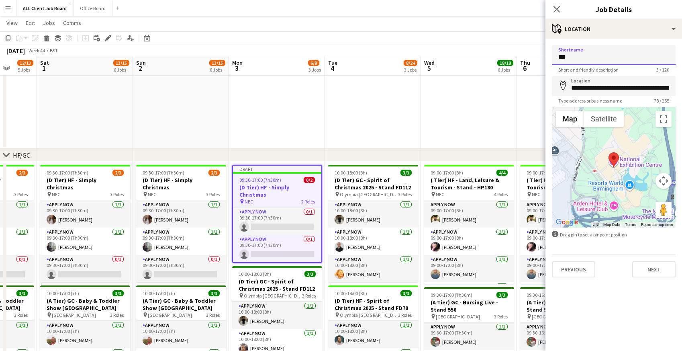
drag, startPoint x: 577, startPoint y: 56, endPoint x: 537, endPoint y: 56, distance: 40.2
type input "*******"
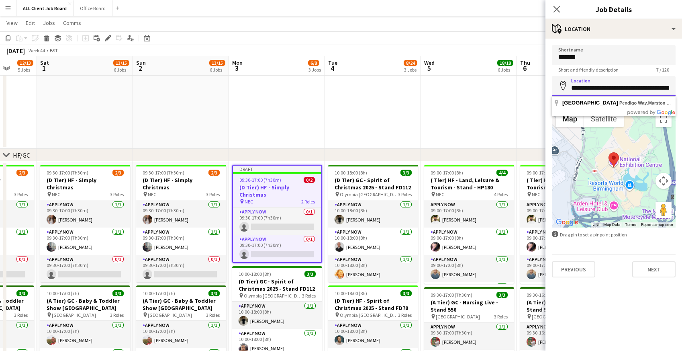
scroll to position [0, 121]
drag, startPoint x: 571, startPoint y: 88, endPoint x: 686, endPoint y: 94, distance: 115.1
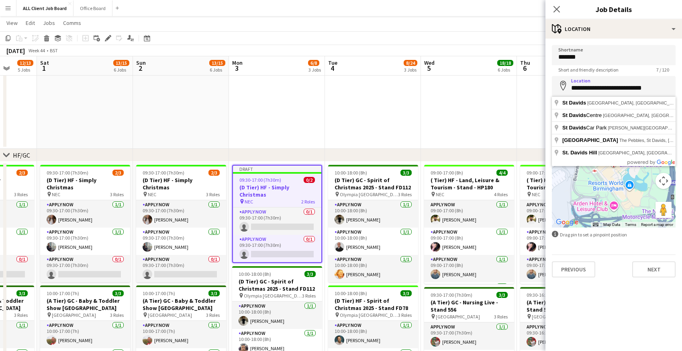
type input "**********"
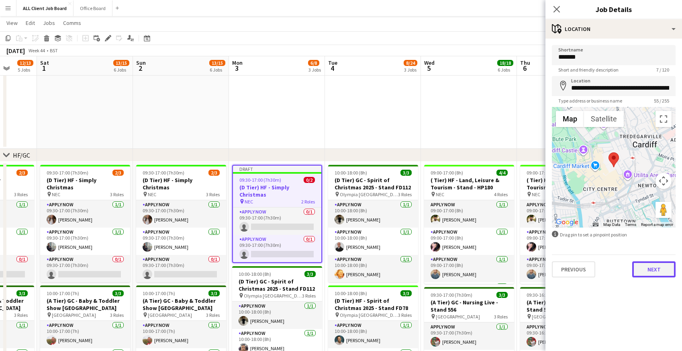
click at [647, 270] on button "Next" at bounding box center [654, 269] width 43 height 16
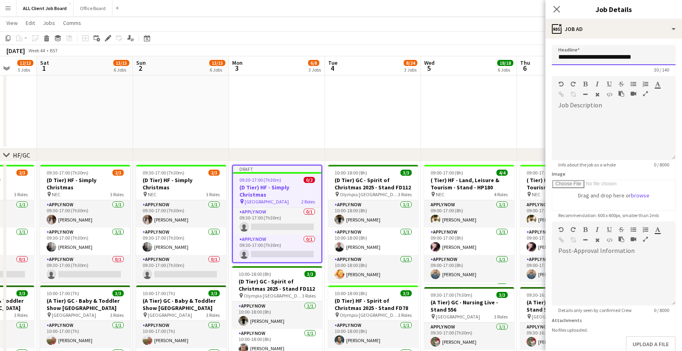
click at [567, 57] on input "**********" at bounding box center [614, 55] width 124 height 20
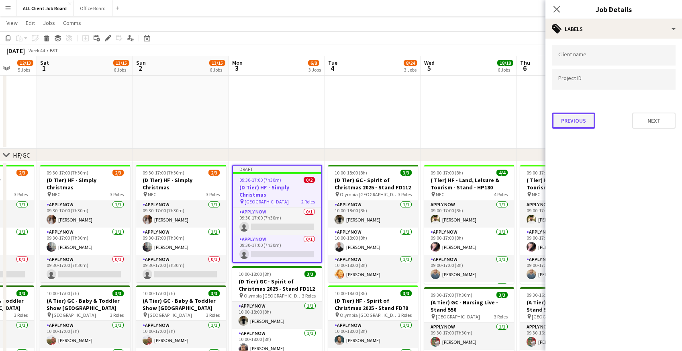
click at [571, 118] on button "Previous" at bounding box center [573, 121] width 43 height 16
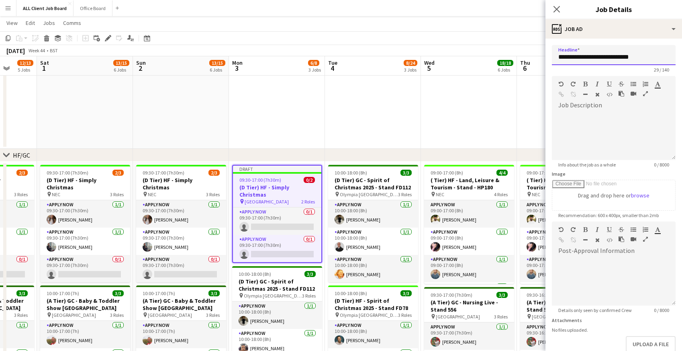
click at [566, 58] on input "**********" at bounding box center [614, 55] width 124 height 20
drag, startPoint x: 587, startPoint y: 56, endPoint x: 651, endPoint y: 58, distance: 63.9
click at [651, 58] on input "**********" at bounding box center [614, 55] width 124 height 20
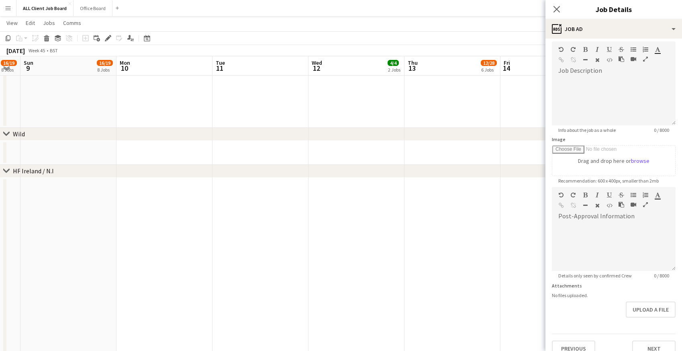
scroll to position [46, 0]
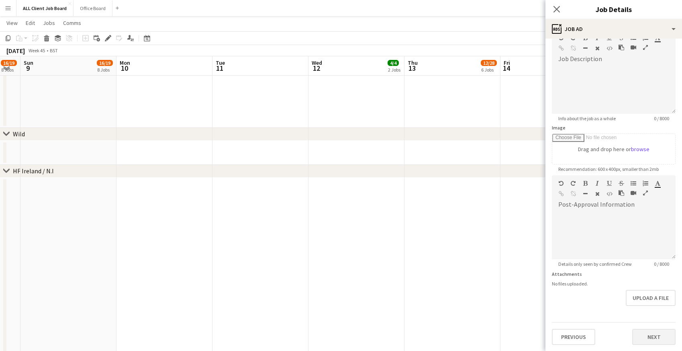
type input "**********"
click at [646, 338] on button "Next" at bounding box center [654, 337] width 43 height 16
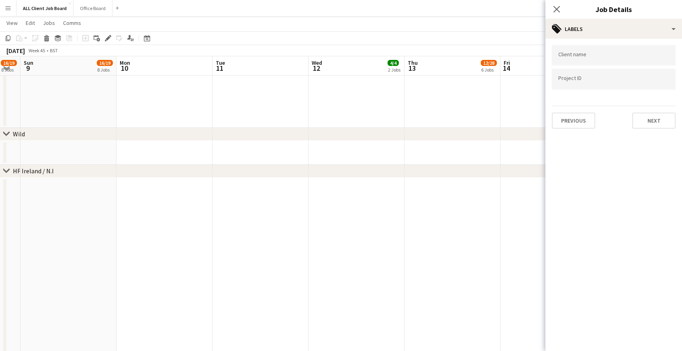
click at [649, 130] on div "Client name Project ID Previous Next" at bounding box center [614, 87] width 137 height 96
click at [646, 121] on button "Next" at bounding box center [654, 121] width 43 height 16
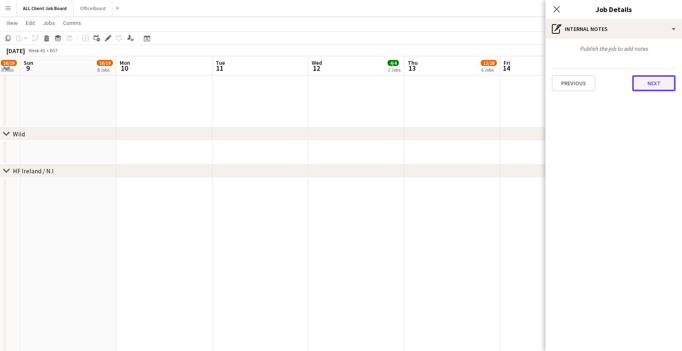
click at [643, 85] on button "Next" at bounding box center [654, 83] width 43 height 16
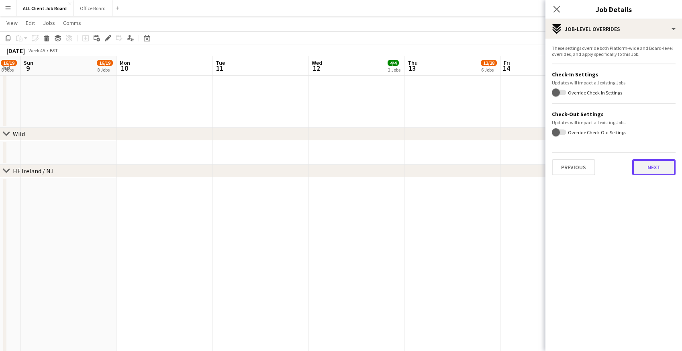
click at [641, 167] on button "Next" at bounding box center [654, 167] width 43 height 16
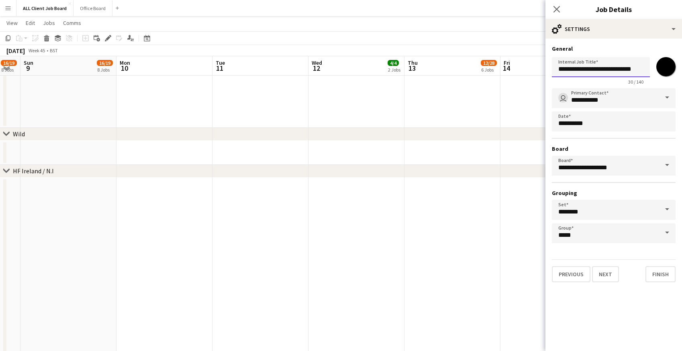
click at [566, 69] on input "**********" at bounding box center [601, 67] width 98 height 20
drag, startPoint x: 588, startPoint y: 69, endPoint x: 658, endPoint y: 72, distance: 70.8
click at [659, 72] on div "**********" at bounding box center [614, 69] width 124 height 31
type input "**********"
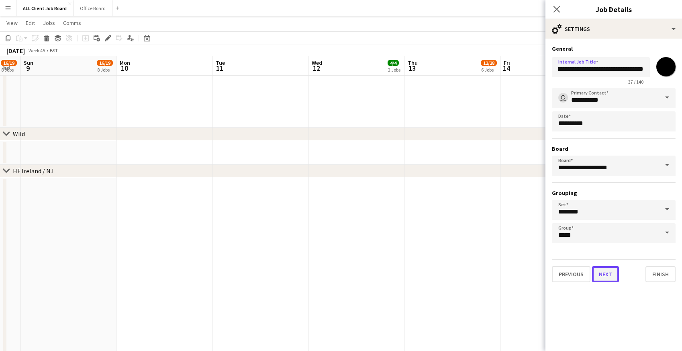
scroll to position [0, 0]
click at [610, 273] on button "Next" at bounding box center [605, 274] width 27 height 16
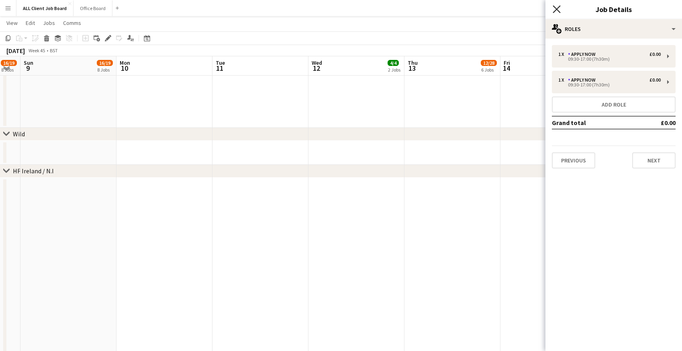
click at [556, 10] on icon at bounding box center [557, 9] width 8 height 8
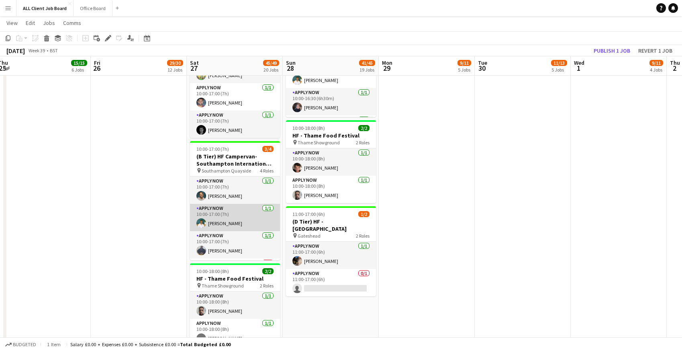
scroll to position [26, 0]
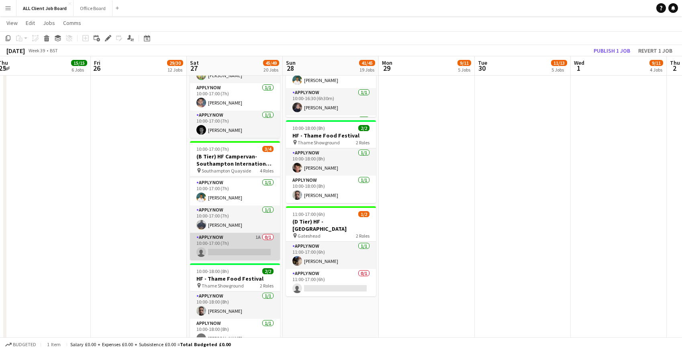
click at [223, 250] on app-card-role "APPLY NOW 1A 0/1 10:00-17:00 (7h) single-neutral-actions" at bounding box center [235, 246] width 90 height 27
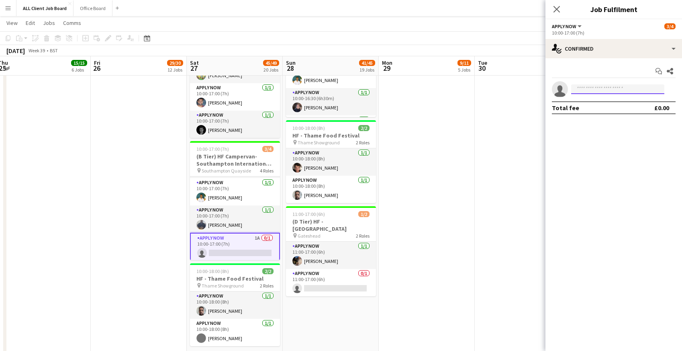
click at [594, 90] on input at bounding box center [617, 89] width 93 height 10
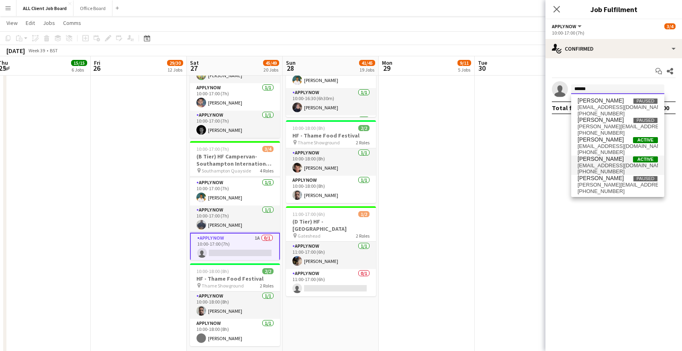
type input "******"
click at [593, 169] on span "+447572035968" at bounding box center [618, 171] width 80 height 6
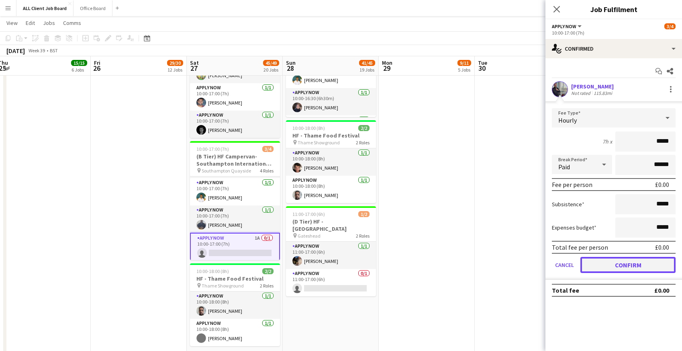
click at [625, 267] on button "Confirm" at bounding box center [628, 265] width 95 height 16
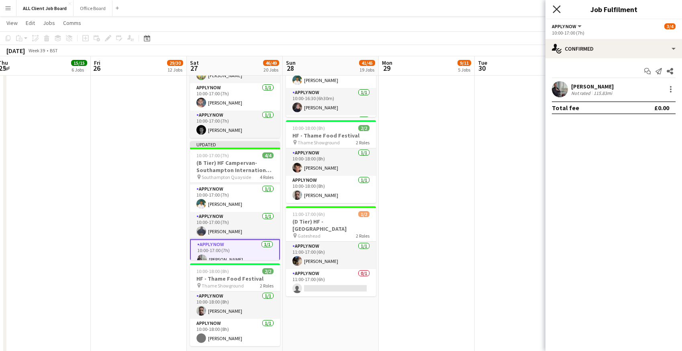
click at [558, 9] on icon "Close pop-in" at bounding box center [557, 9] width 8 height 8
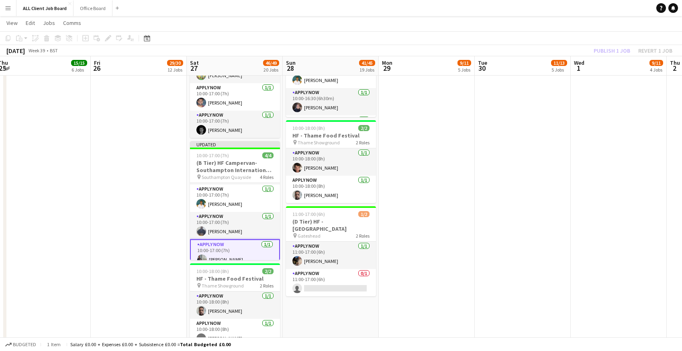
click at [525, 9] on app-navbar "Menu Boards Boards Boards All jobs Status Workforce Workforce My Workforce Recr…" at bounding box center [341, 8] width 682 height 16
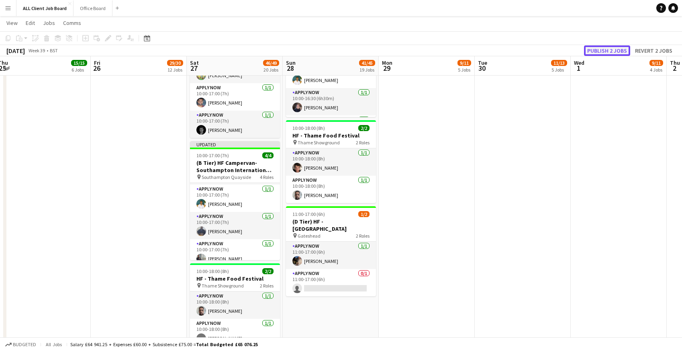
click at [601, 47] on button "Publish 2 jobs" at bounding box center [607, 50] width 46 height 10
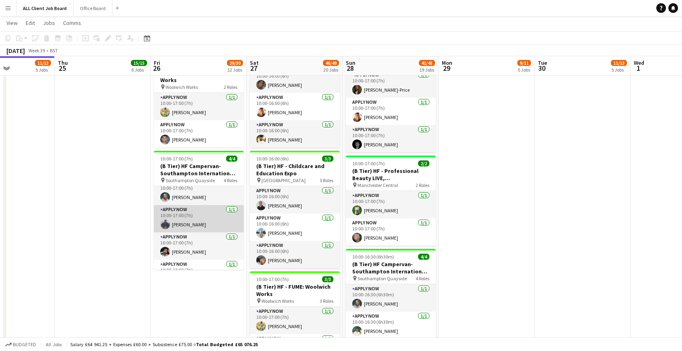
scroll to position [0, 0]
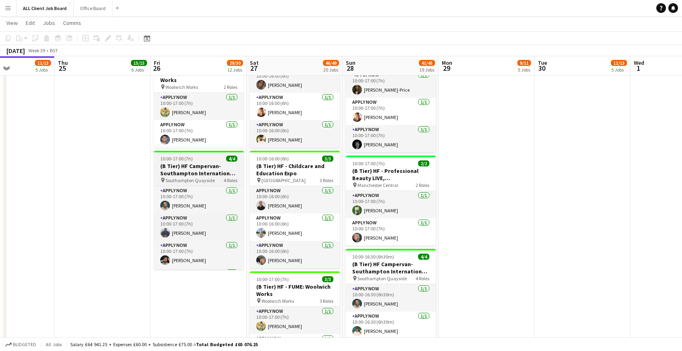
click at [173, 172] on h3 "(B Tier) HF Campervan- Southampton International Boat Show" at bounding box center [199, 169] width 90 height 14
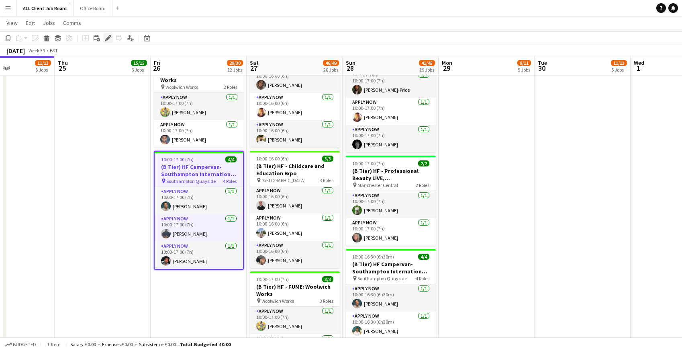
click at [108, 39] on icon at bounding box center [108, 38] width 4 height 4
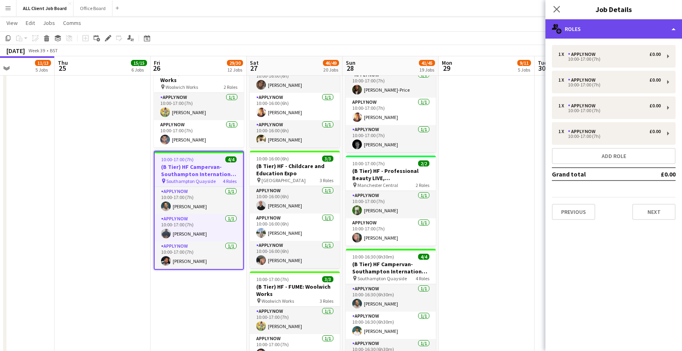
click at [575, 35] on div "multiple-users-add Roles" at bounding box center [614, 28] width 137 height 19
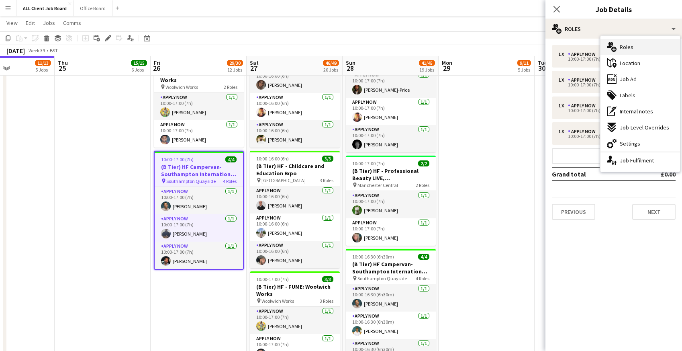
click at [631, 46] on span "Roles" at bounding box center [627, 46] width 14 height 7
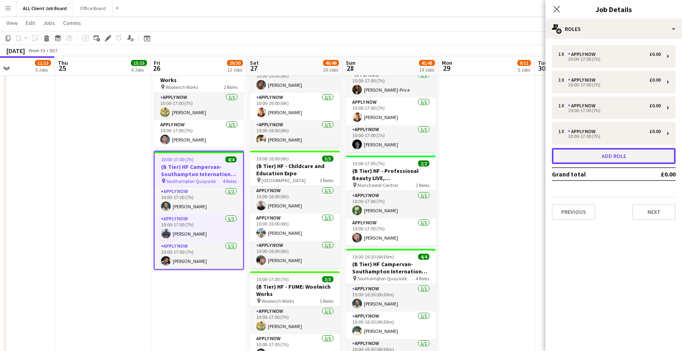
click at [583, 154] on button "Add role" at bounding box center [614, 156] width 124 height 16
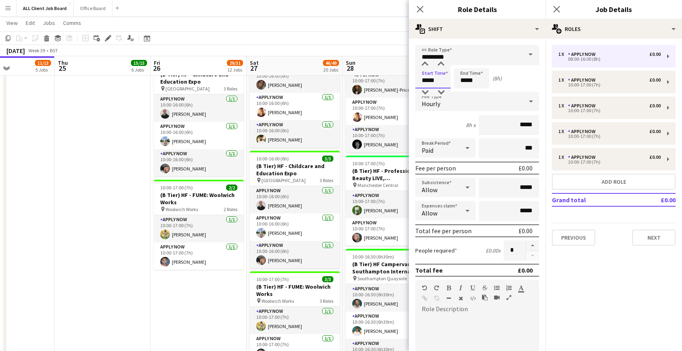
drag, startPoint x: 421, startPoint y: 78, endPoint x: 450, endPoint y: 80, distance: 29.8
click at [450, 80] on input "*****" at bounding box center [433, 78] width 35 height 20
type input "*****"
click at [424, 7] on icon "Close pop-in" at bounding box center [420, 9] width 8 height 8
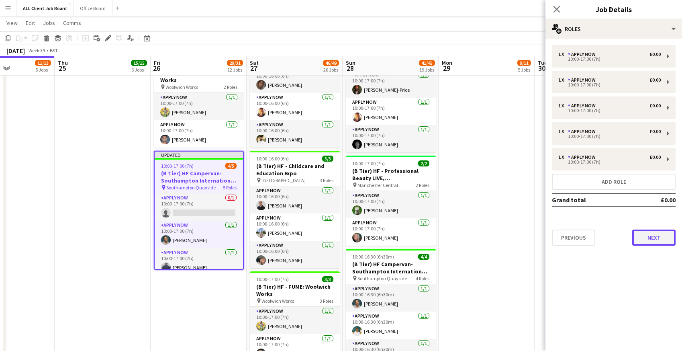
click at [650, 236] on button "Next" at bounding box center [654, 237] width 43 height 16
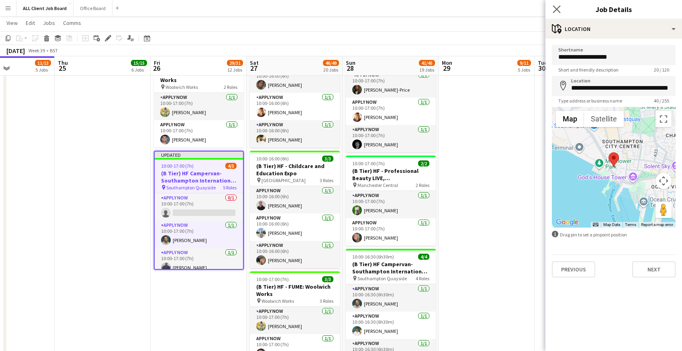
click at [561, 12] on app-icon "Close pop-in" at bounding box center [557, 10] width 12 height 12
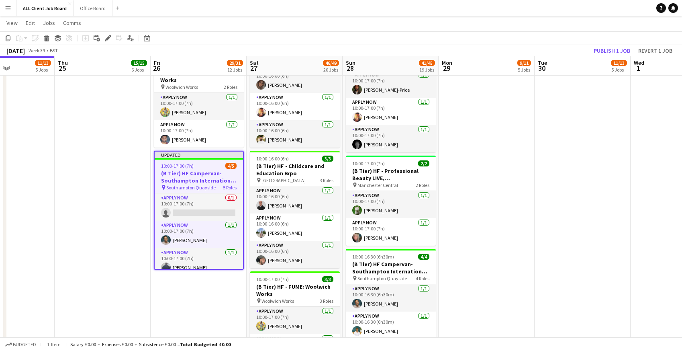
click at [544, 5] on app-navbar "Menu Boards Boards Boards All jobs Status Workforce Workforce My Workforce Recr…" at bounding box center [341, 8] width 682 height 16
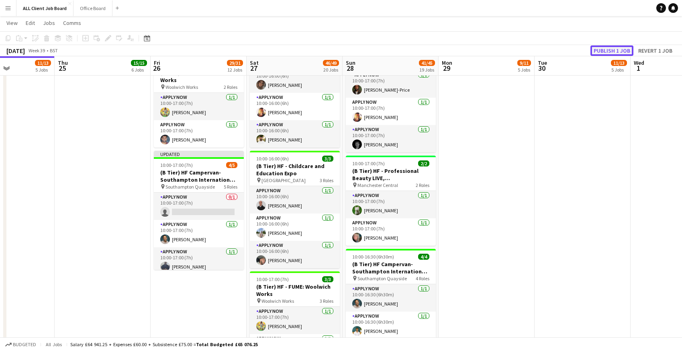
click at [602, 49] on button "Publish 1 job" at bounding box center [612, 50] width 43 height 10
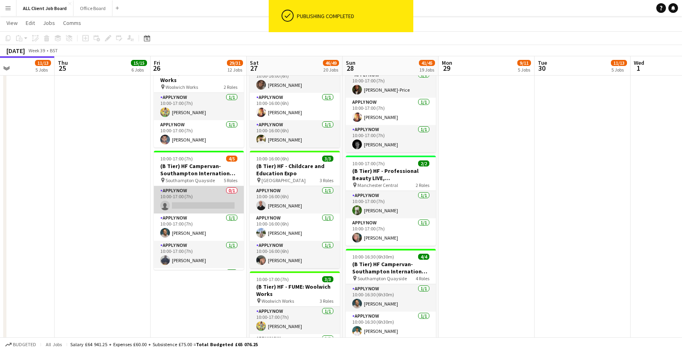
click at [189, 213] on app-card-role "APPLY NOW 0/1 10:00-17:00 (7h) single-neutral-actions" at bounding box center [199, 199] width 90 height 27
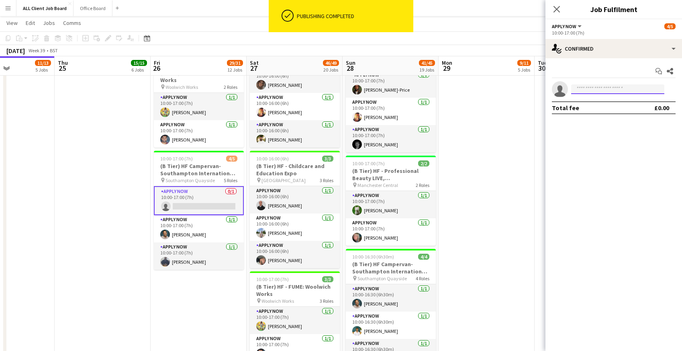
click at [578, 88] on input at bounding box center [617, 89] width 93 height 10
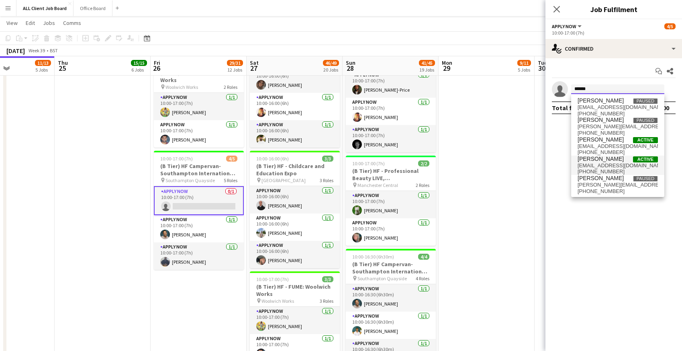
type input "******"
click at [597, 162] on span "tlea1121@gmail.com" at bounding box center [618, 165] width 80 height 6
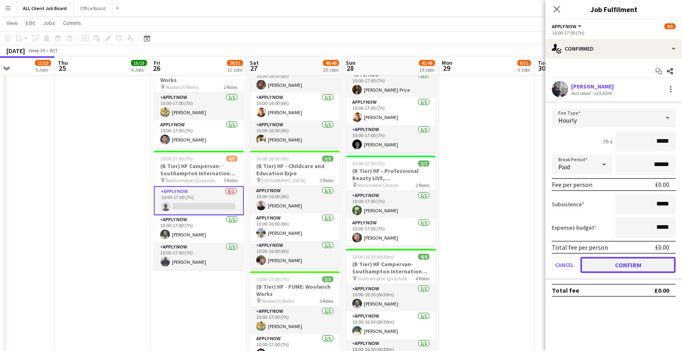
click at [610, 263] on button "Confirm" at bounding box center [628, 265] width 95 height 16
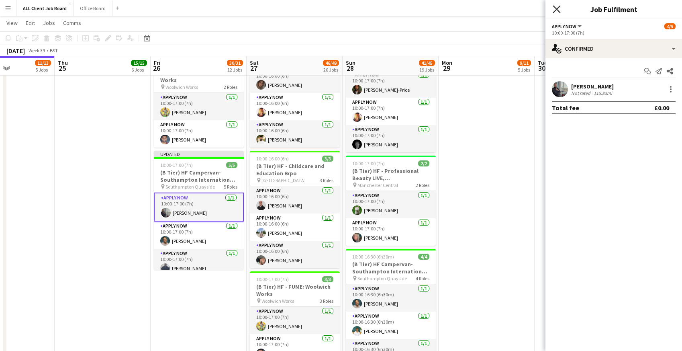
click at [556, 7] on icon at bounding box center [557, 9] width 8 height 8
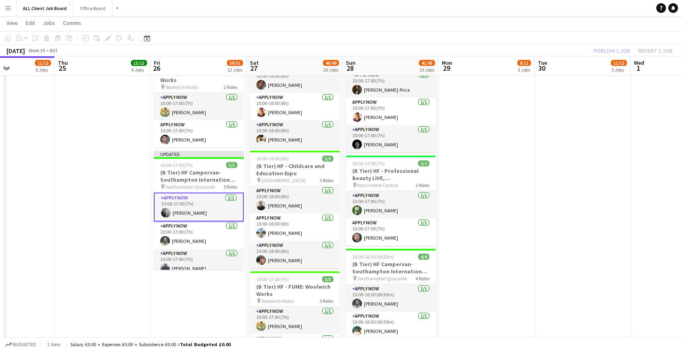
click at [527, 7] on app-navbar "Menu Boards Boards Boards All jobs Status Workforce Workforce My Workforce Recr…" at bounding box center [341, 8] width 682 height 16
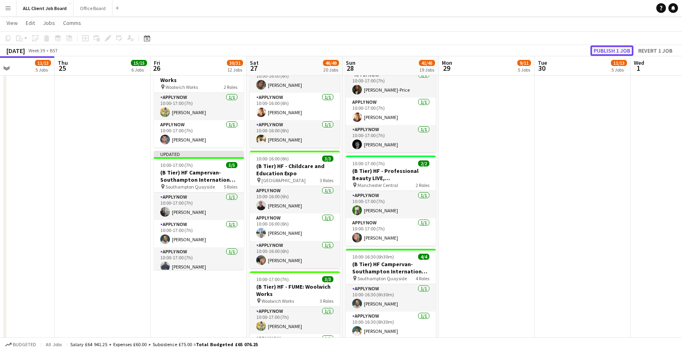
click at [612, 51] on button "Publish 1 job" at bounding box center [612, 50] width 43 height 10
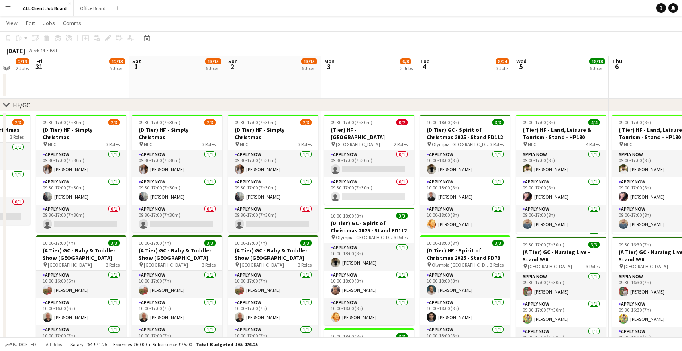
scroll to position [733, 0]
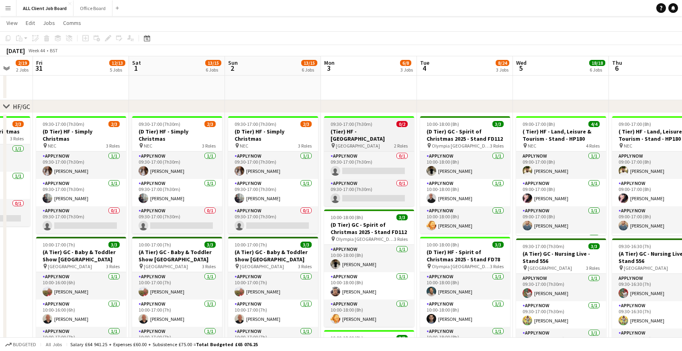
click at [333, 122] on span "09:30-17:00 (7h30m)" at bounding box center [352, 124] width 42 height 6
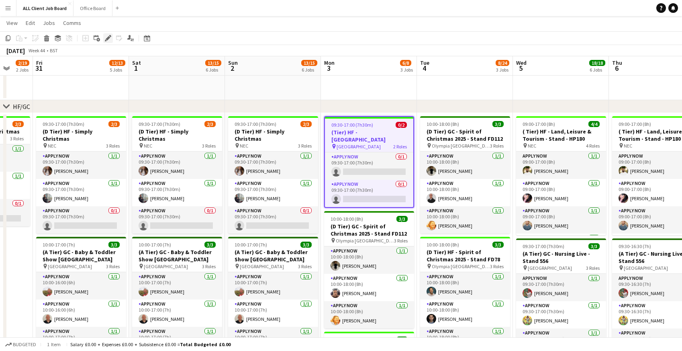
click at [108, 36] on icon "Edit" at bounding box center [108, 38] width 6 height 6
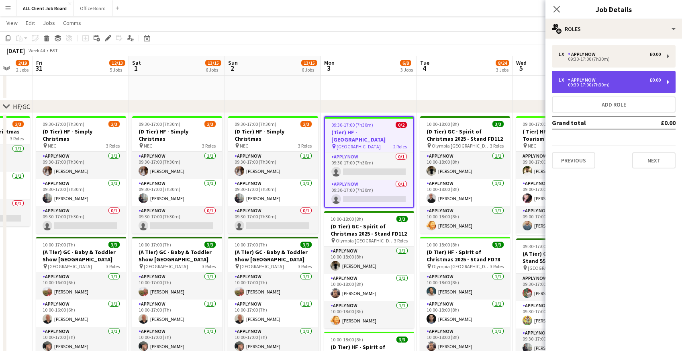
click at [592, 81] on div "APPLY NOW" at bounding box center [583, 80] width 31 height 6
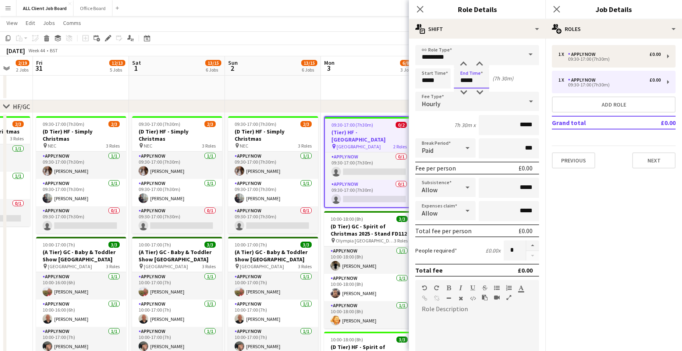
drag, startPoint x: 461, startPoint y: 79, endPoint x: 483, endPoint y: 80, distance: 21.7
click at [483, 80] on input "*****" at bounding box center [471, 78] width 35 height 20
type input "*****"
drag, startPoint x: 422, startPoint y: 80, endPoint x: 447, endPoint y: 80, distance: 24.5
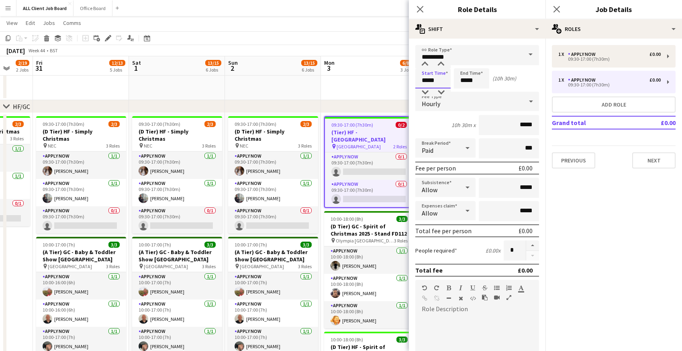
click at [447, 81] on input "*****" at bounding box center [433, 78] width 35 height 20
type input "*****"
click at [482, 41] on div "link Role Type ********* Start Time ***** End Time ***** (7h) Fee Type Hourly 7…" at bounding box center [477, 292] width 137 height 506
click at [571, 287] on mat-expansion-panel "pencil3 General details 1 x APPLY NOW £0.00 09:30-17:00 (7h30m) 1 x APPLY NOW £…" at bounding box center [614, 195] width 137 height 312
click at [420, 6] on icon "Close pop-in" at bounding box center [420, 9] width 8 height 8
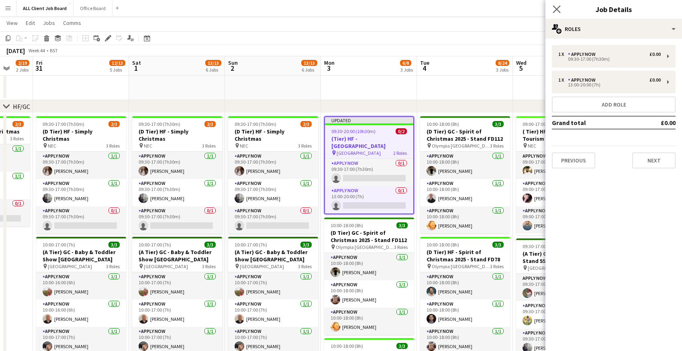
click at [559, 13] on app-icon "Close pop-in" at bounding box center [557, 10] width 12 height 12
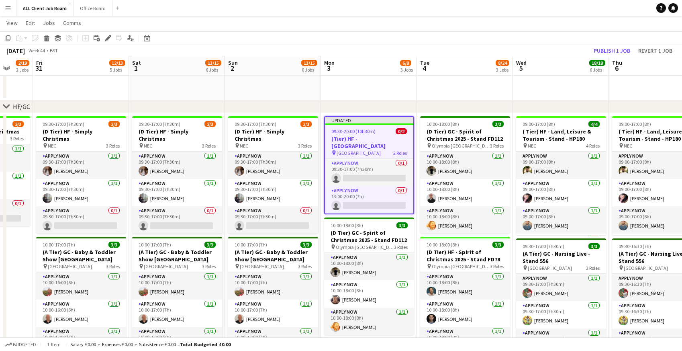
click at [350, 37] on app-toolbar "Copy Paste Paste Command V Paste with crew Command Shift V Paste linked Job Del…" at bounding box center [341, 38] width 682 height 14
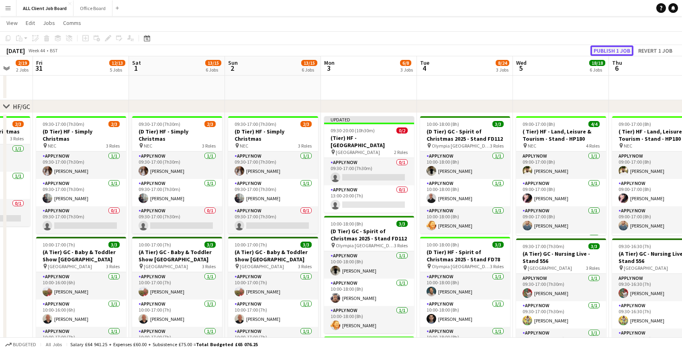
click at [609, 52] on button "Publish 1 job" at bounding box center [612, 50] width 43 height 10
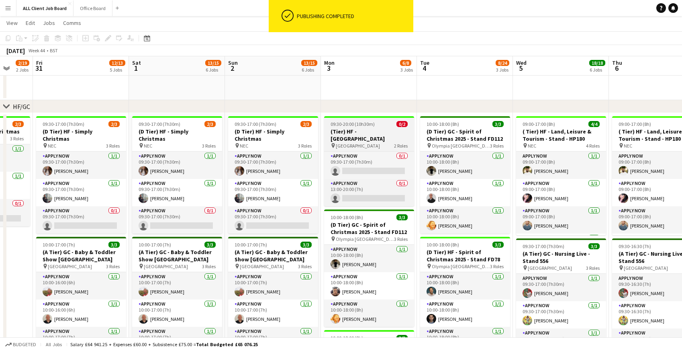
click at [331, 129] on h3 "(Tier) HF - [GEOGRAPHIC_DATA]" at bounding box center [369, 135] width 90 height 14
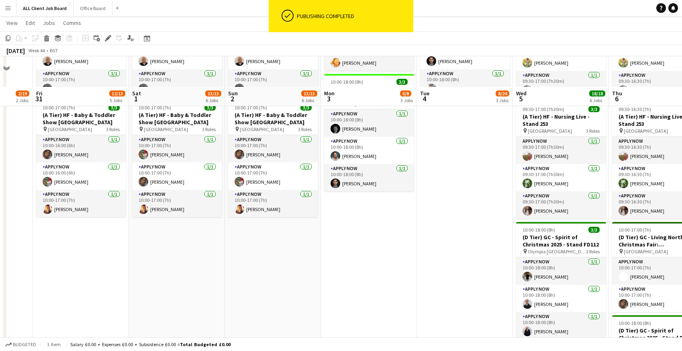
scroll to position [1021, 0]
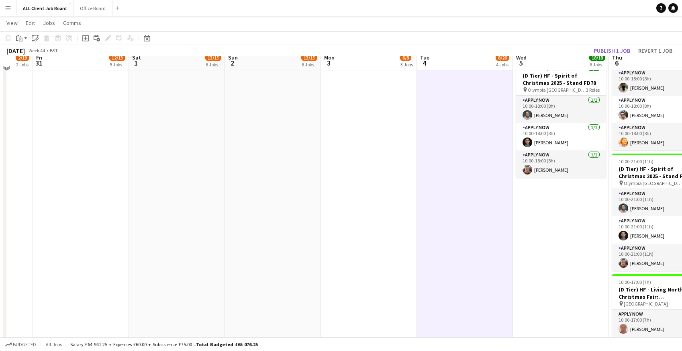
scroll to position [1299, 0]
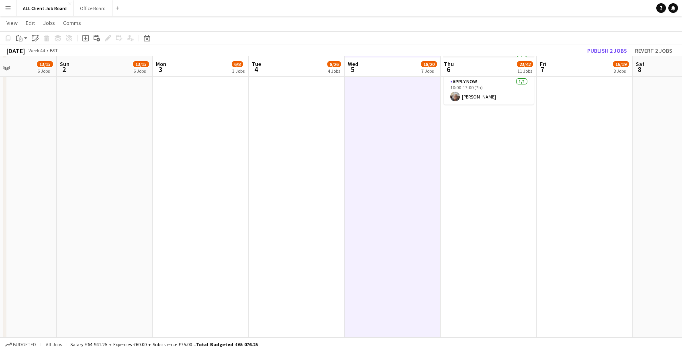
scroll to position [1534, 0]
click at [492, 175] on app-date-cell "09:00-17:00 (8h) 4/4 ( Tier) HF - Land, Leisure & Tourism - Stand - HP180 pin N…" at bounding box center [489, 314] width 96 height 2004
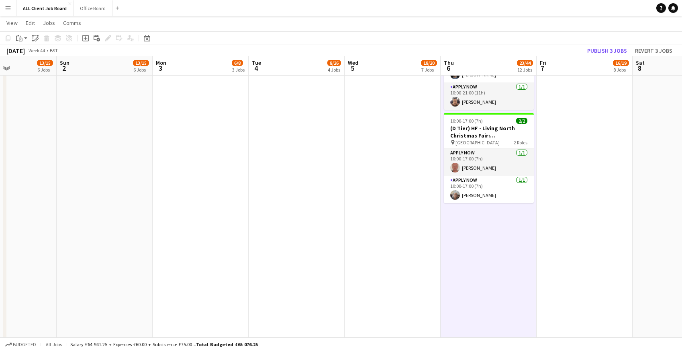
click at [562, 138] on app-date-cell "10:00-18:00 (8h) 3/3 (C Tier) HF - Classic Motor Show - Stand 4 400 pin NEC Bir…" at bounding box center [585, 314] width 96 height 2004
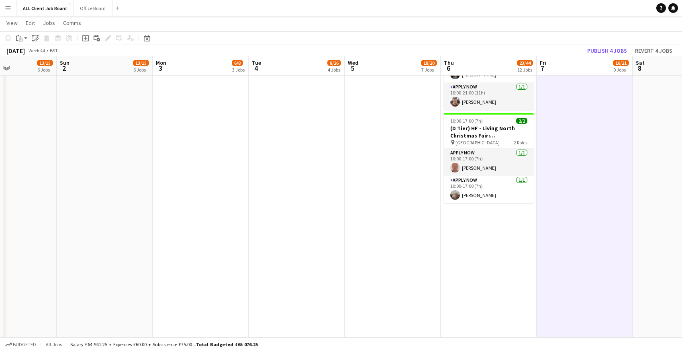
click at [497, 238] on app-date-cell "09:00-17:00 (8h) 4/4 ( Tier) HF - Land, Leisure & Tourism - Stand - HP180 pin N…" at bounding box center [489, 314] width 96 height 2004
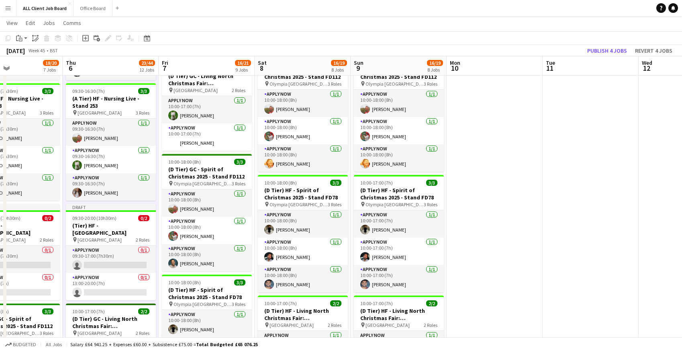
scroll to position [0, 342]
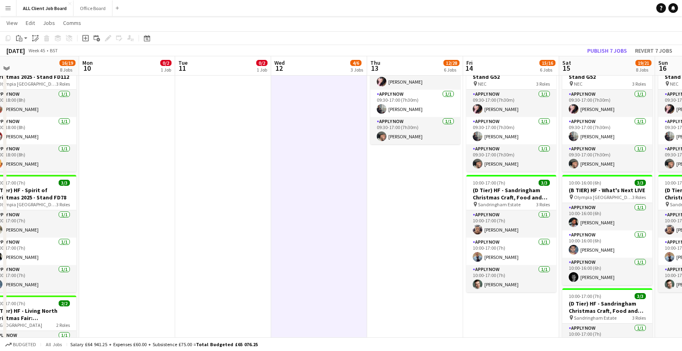
scroll to position [0, 308]
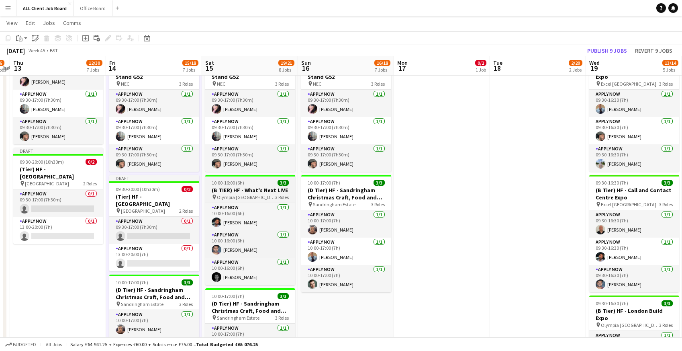
scroll to position [0, 285]
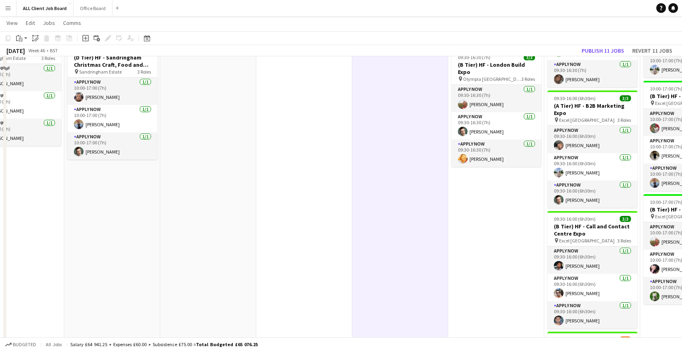
scroll to position [1327, 0]
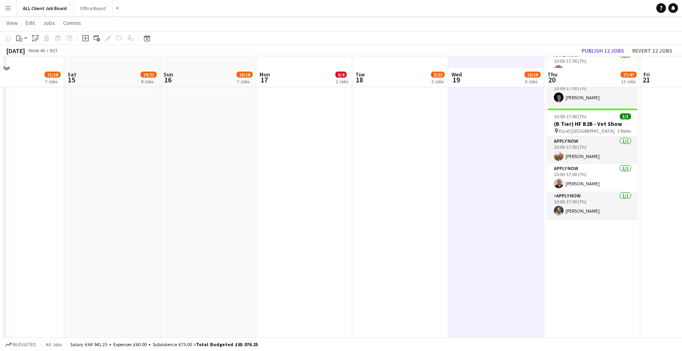
scroll to position [1838, 0]
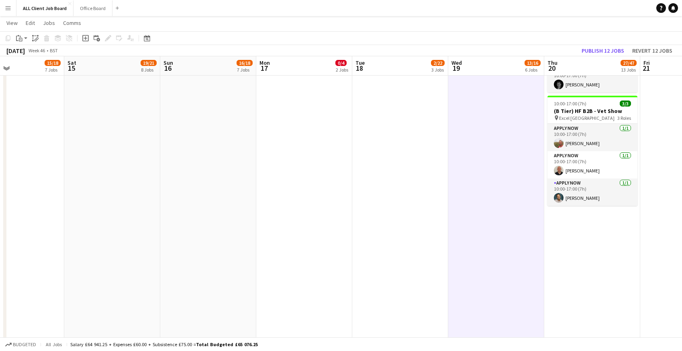
click at [561, 231] on app-date-cell "09:00-17:00 (8h) 1/2 (B Tier) Rise 4 Disability Scotland pin Stirling Court Hot…" at bounding box center [593, 10] width 96 height 2004
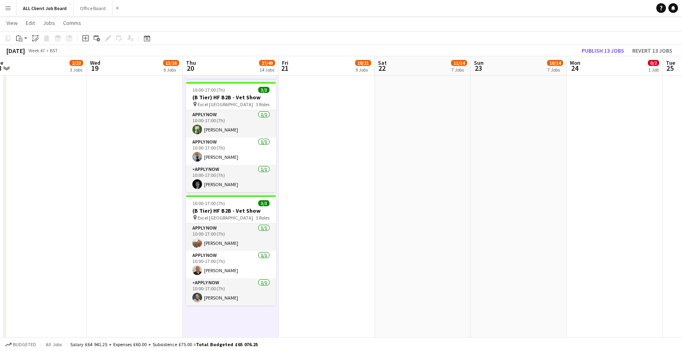
scroll to position [0, 393]
click at [314, 141] on app-date-cell "09:00-17:00 (8h) 2/2 (D Tier) GC - Living North Christmas Fair: [GEOGRAPHIC_DAT…" at bounding box center [327, 10] width 96 height 2004
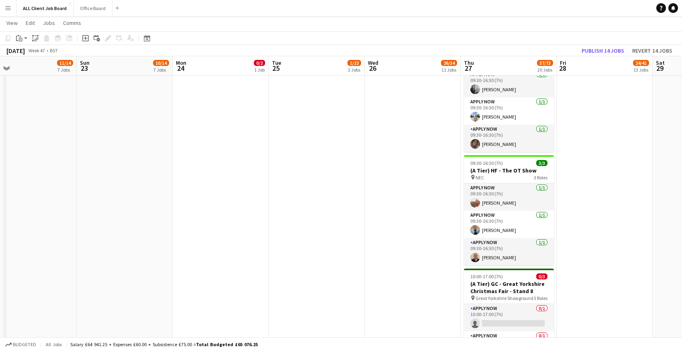
scroll to position [0, 301]
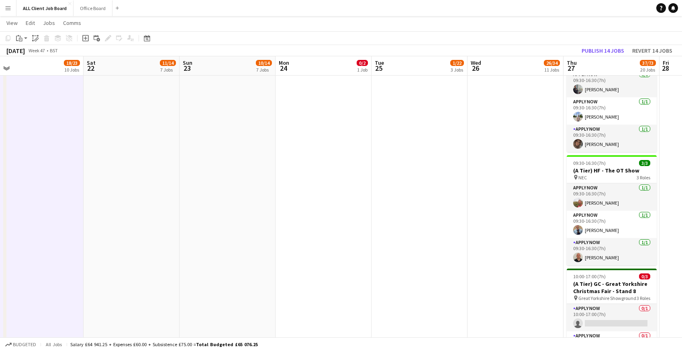
click at [328, 129] on app-date-cell "09:00-16:00 (7h) 0/2 (Tier) HF- Bournemouth Christmas Market pin Bournemouth 2 …" at bounding box center [324, 10] width 96 height 2004
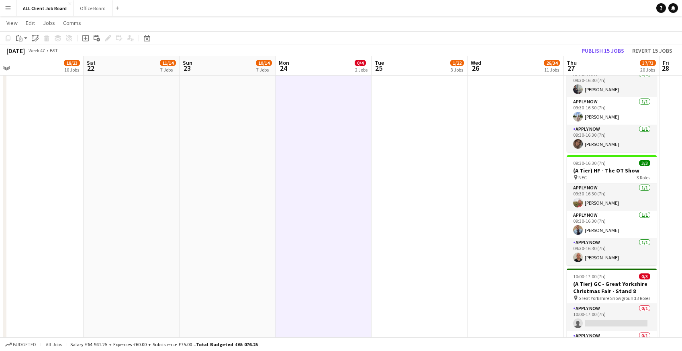
scroll to position [0, 301]
click at [435, 145] on app-date-cell "09:00-16:00 (7h) 1/2 (D Tier) HF - UK Stroke Forum 2025 pin Aberdeen 2 Roles AP…" at bounding box center [419, 10] width 96 height 2004
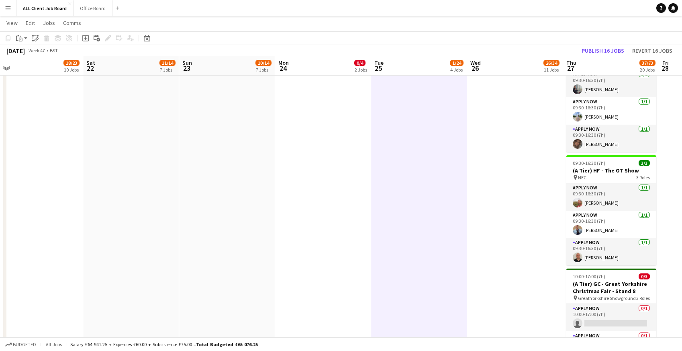
click at [517, 153] on app-date-cell "09:00-17:30 (8h30m) 3/3 (C Tier) GC - Therapy Expo - Stand TA40 pin NEC 3 Roles…" at bounding box center [515, 10] width 96 height 2004
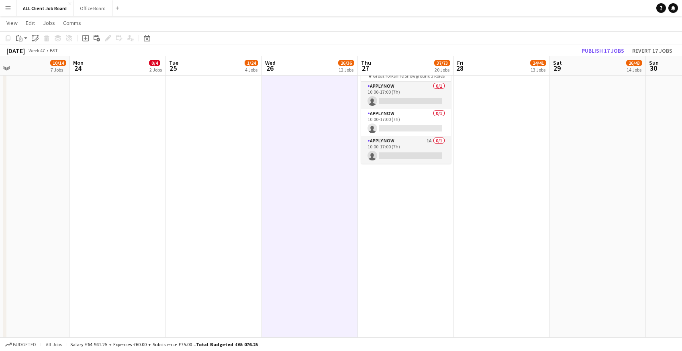
scroll to position [0, 315]
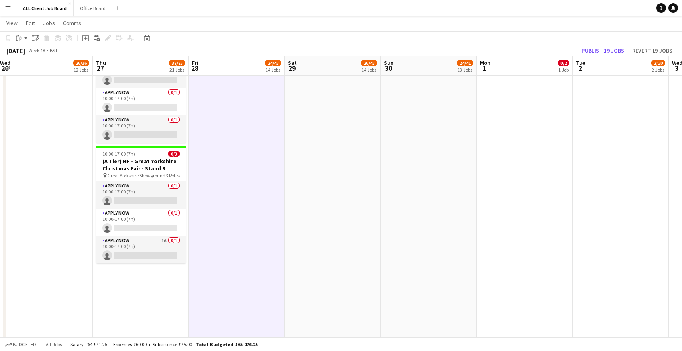
scroll to position [0, 395]
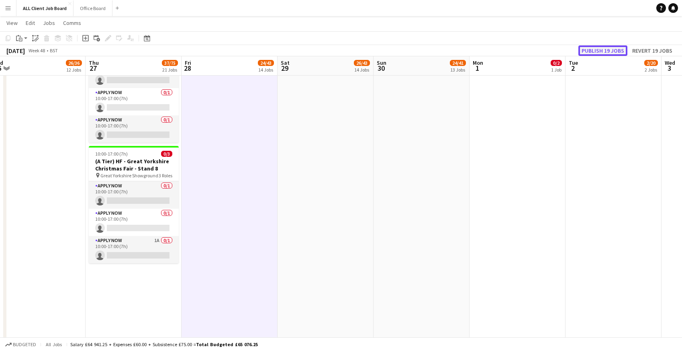
click at [597, 54] on button "Publish 19 jobs" at bounding box center [603, 50] width 49 height 10
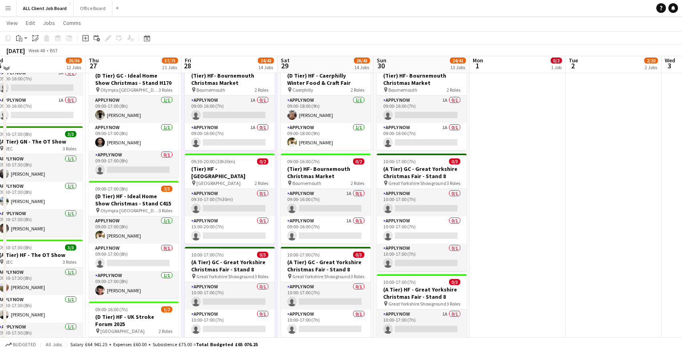
scroll to position [1388, 0]
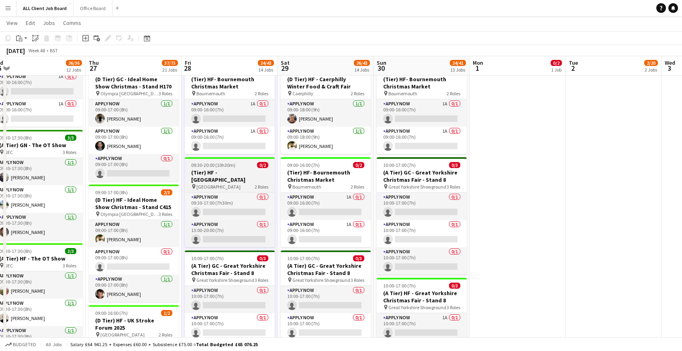
click at [196, 176] on h3 "(Tier) HF - [GEOGRAPHIC_DATA]" at bounding box center [230, 176] width 90 height 14
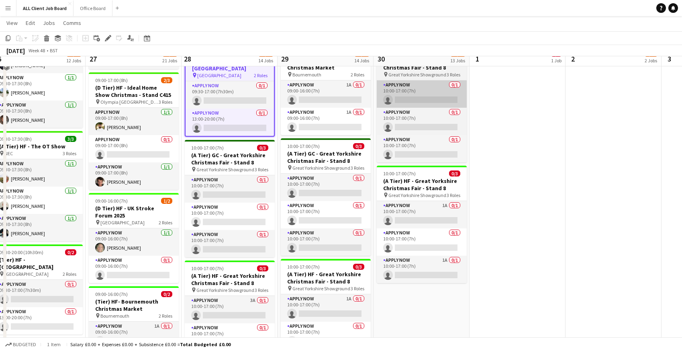
scroll to position [1517, 0]
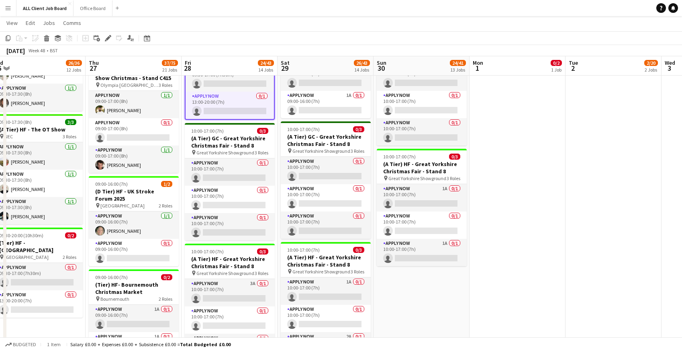
click at [398, 293] on app-date-cell "09:00-16:30 (7h30m) 3/3 (B Tier) GC - BBC Good Food Winter pin NEC 3 Roles APPL…" at bounding box center [422, 331] width 96 height 2004
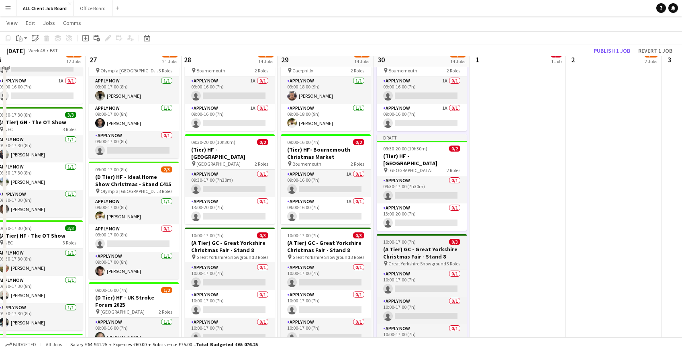
scroll to position [1414, 0]
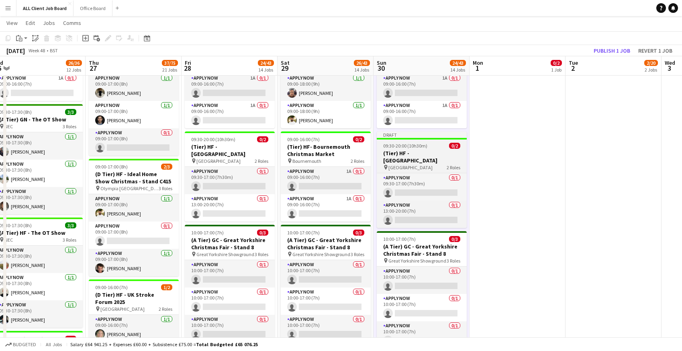
click at [394, 159] on h3 "(Tier) HF - [GEOGRAPHIC_DATA]" at bounding box center [422, 156] width 90 height 14
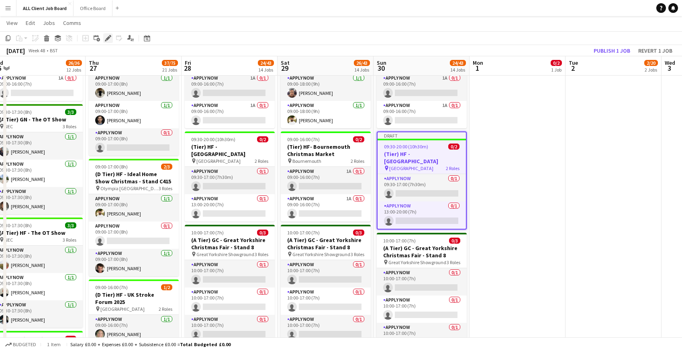
click at [108, 35] on icon "Edit" at bounding box center [108, 38] width 6 height 6
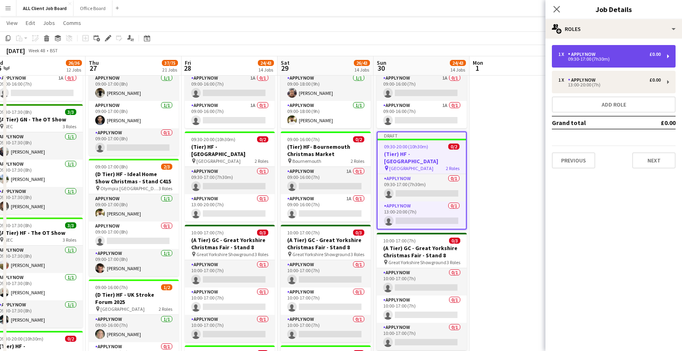
click at [582, 66] on div "1 x APPLY NOW £0.00 09:30-17:00 (7h30m)" at bounding box center [614, 56] width 124 height 23
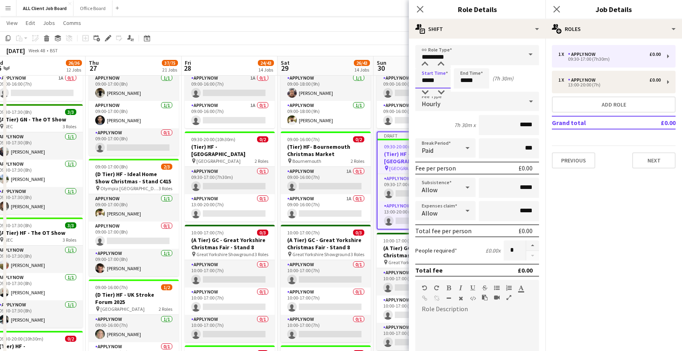
drag, startPoint x: 421, startPoint y: 80, endPoint x: 448, endPoint y: 80, distance: 27.3
click at [448, 80] on input "*****" at bounding box center [433, 78] width 35 height 20
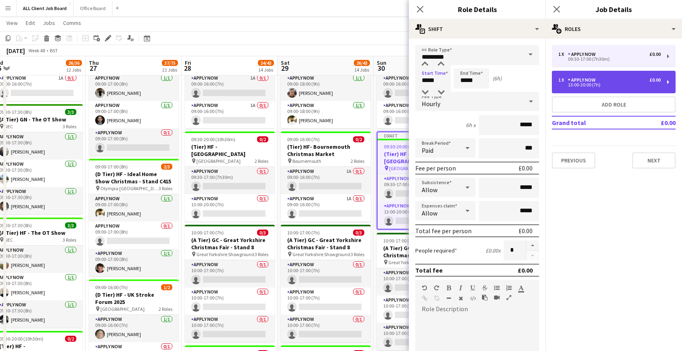
click at [588, 82] on div "APPLY NOW" at bounding box center [583, 80] width 31 height 6
type input "*****"
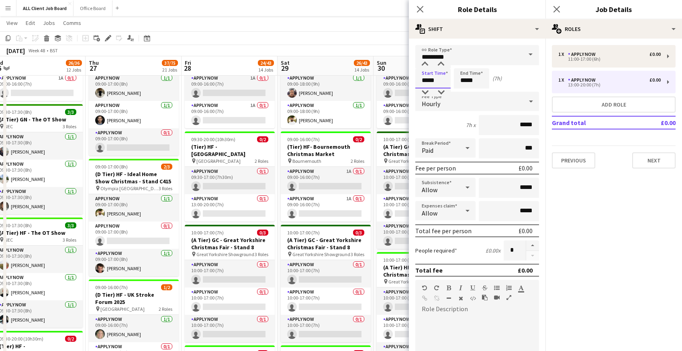
drag, startPoint x: 422, startPoint y: 78, endPoint x: 447, endPoint y: 80, distance: 25.0
click at [447, 80] on input "*****" at bounding box center [433, 78] width 35 height 20
type input "*****"
click at [417, 10] on icon "Close pop-in" at bounding box center [420, 9] width 8 height 8
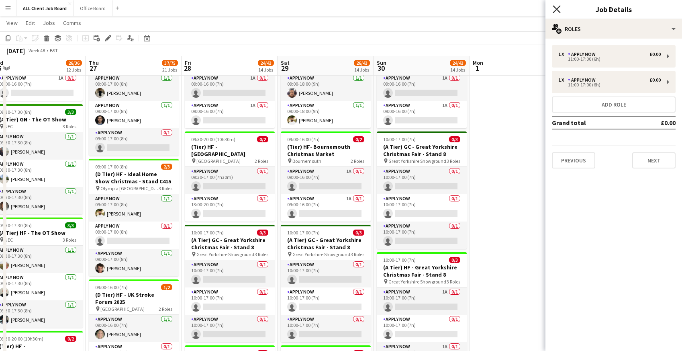
click at [557, 8] on icon "Close pop-in" at bounding box center [557, 9] width 8 height 8
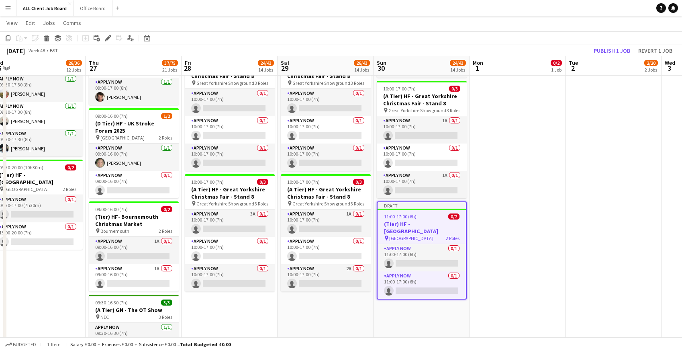
scroll to position [1585, 0]
click at [612, 51] on button "Publish 1 job" at bounding box center [612, 50] width 43 height 10
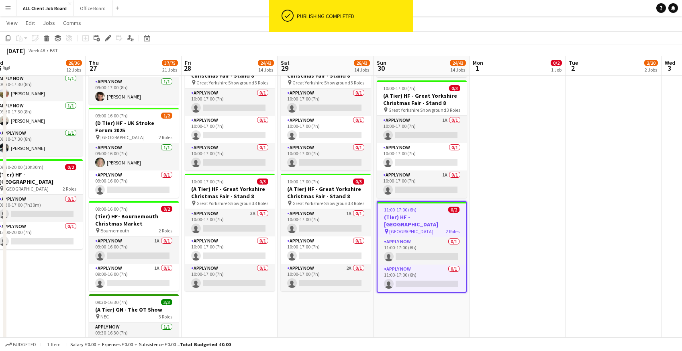
click at [395, 218] on h3 "(Tier) HF - [GEOGRAPHIC_DATA]" at bounding box center [422, 220] width 88 height 14
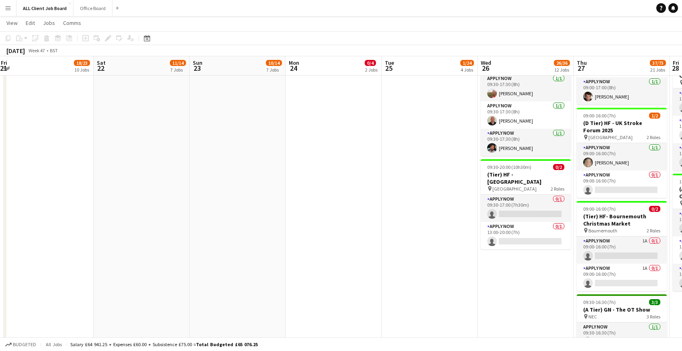
scroll to position [0, 173]
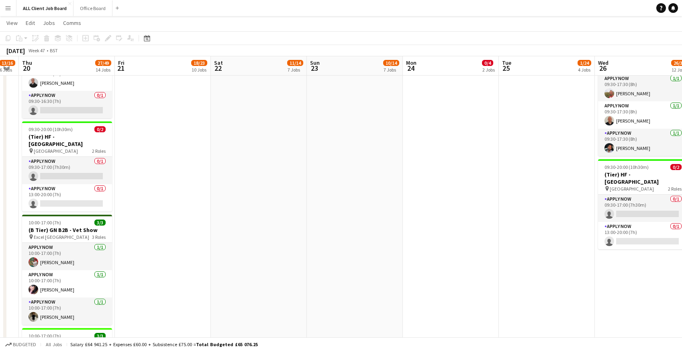
click at [354, 183] on app-date-cell "09:00-17:00 (8h) 2/2 (D Tier) GC - Living North Christmas Fair: York - Stand EG…" at bounding box center [355, 263] width 96 height 2004
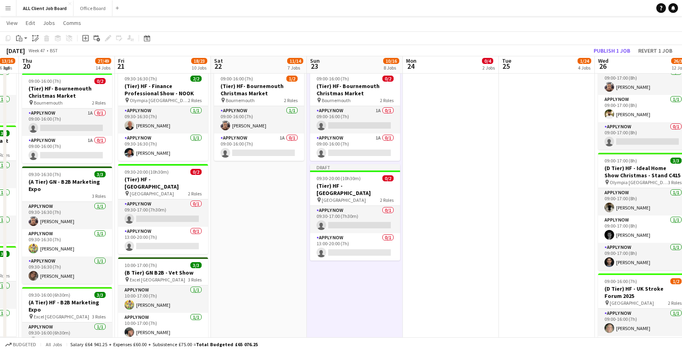
scroll to position [1060, 0]
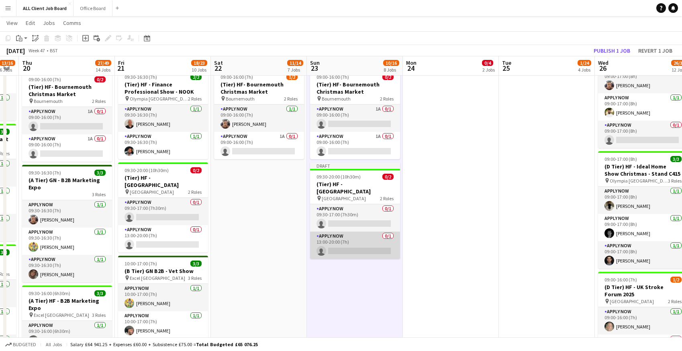
click at [320, 243] on app-card-role "APPLY NOW 0/1 13:00-20:00 (7h) single-neutral-actions" at bounding box center [355, 244] width 90 height 27
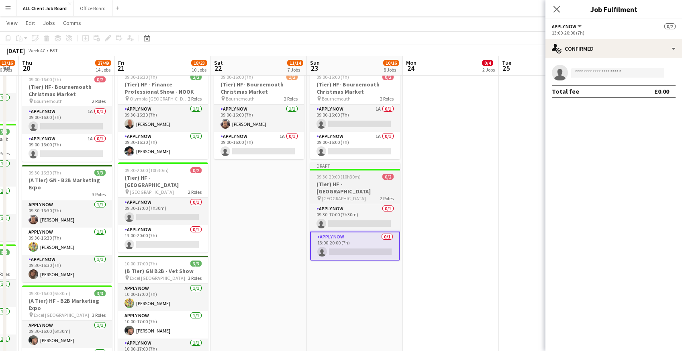
click at [328, 178] on span "09:30-20:00 (10h30m)" at bounding box center [339, 177] width 44 height 6
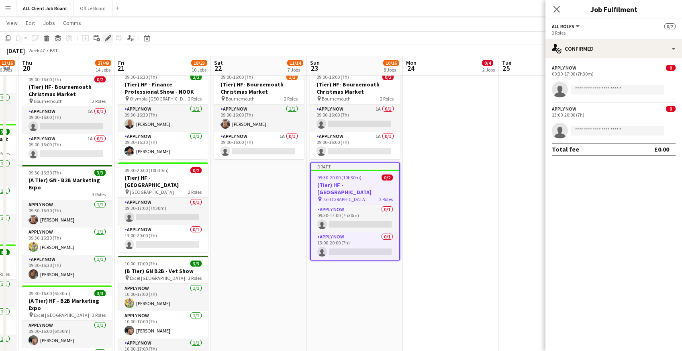
click at [109, 39] on icon "Edit" at bounding box center [108, 38] width 6 height 6
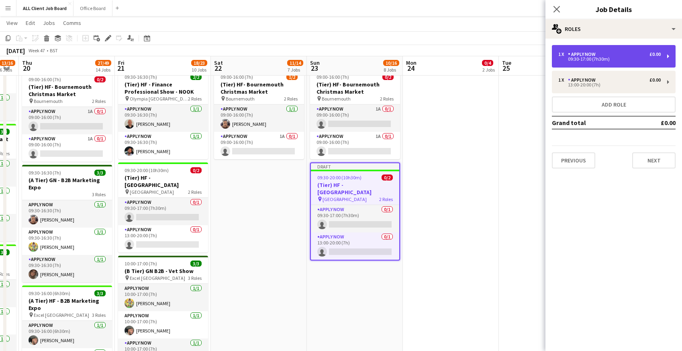
click at [568, 56] on div "APPLY NOW" at bounding box center [583, 54] width 31 height 6
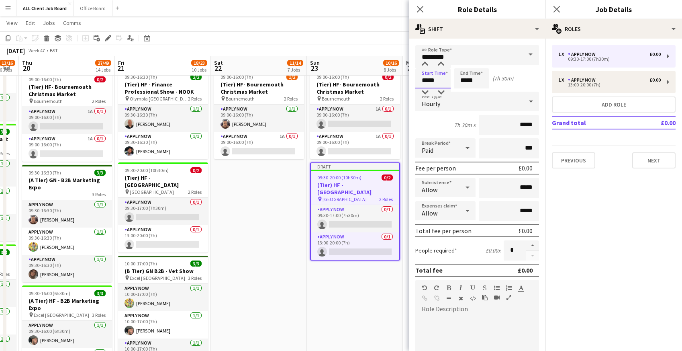
drag, startPoint x: 420, startPoint y: 80, endPoint x: 451, endPoint y: 82, distance: 30.6
click at [451, 82] on div "Start Time ***** End Time ***** (7h 30m)" at bounding box center [478, 78] width 124 height 20
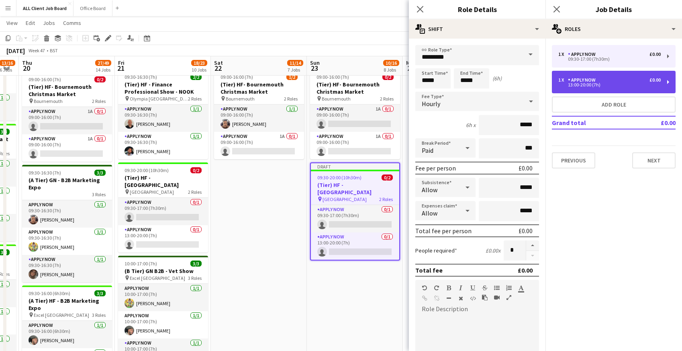
click at [566, 81] on div "1 x" at bounding box center [564, 80] width 10 height 6
type input "*****"
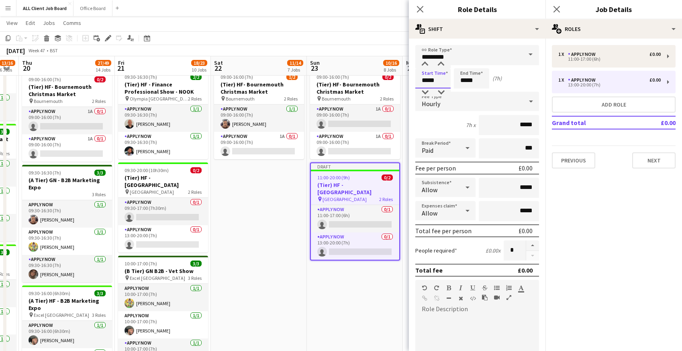
drag, startPoint x: 422, startPoint y: 80, endPoint x: 448, endPoint y: 83, distance: 25.5
click at [448, 83] on input "*****" at bounding box center [433, 78] width 35 height 20
type input "*****"
click at [419, 10] on icon at bounding box center [420, 9] width 8 height 8
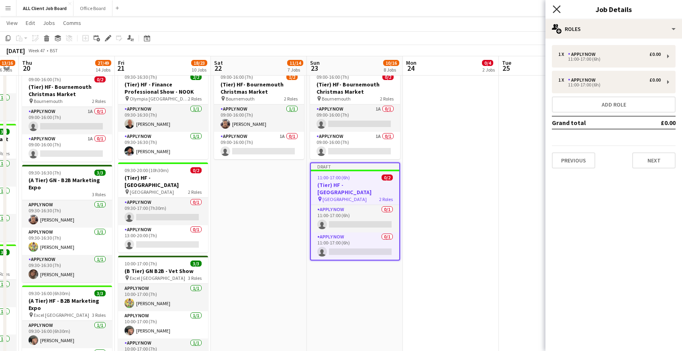
click at [557, 6] on icon "Close pop-in" at bounding box center [557, 9] width 8 height 8
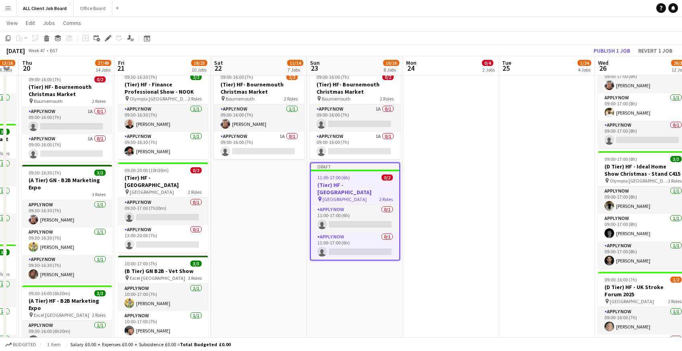
click at [555, 6] on app-navbar "Menu Boards Boards Boards All jobs Status Workforce Workforce My Workforce Recr…" at bounding box center [341, 8] width 682 height 16
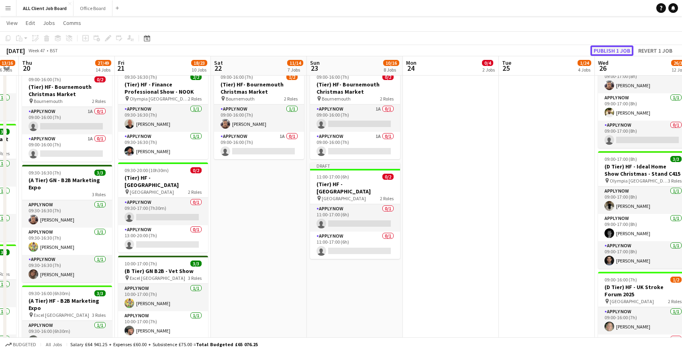
click at [616, 50] on button "Publish 1 job" at bounding box center [612, 50] width 43 height 10
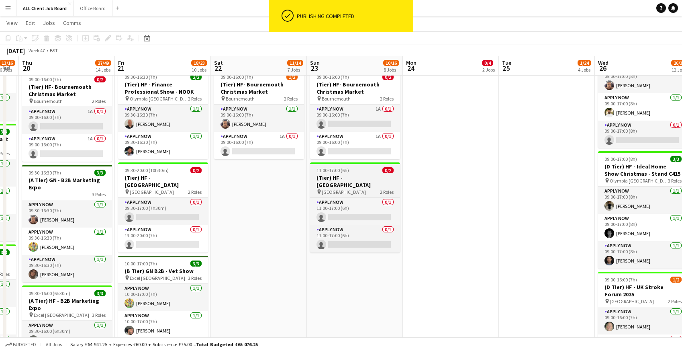
click at [330, 178] on h3 "(Tier) HF - [GEOGRAPHIC_DATA]" at bounding box center [355, 181] width 90 height 14
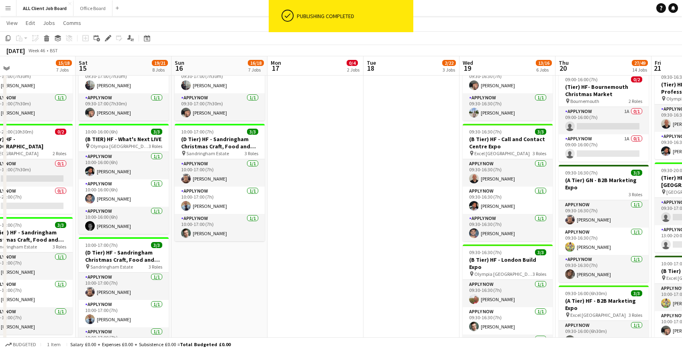
scroll to position [0, 181]
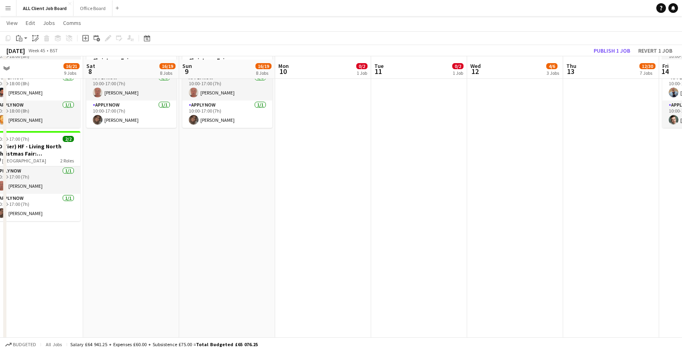
scroll to position [1258, 0]
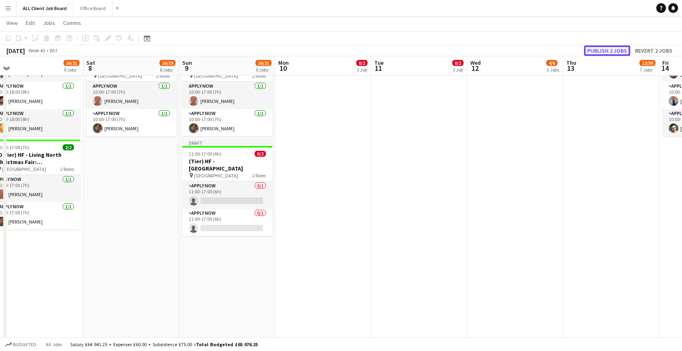
click at [612, 48] on button "Publish 2 jobs" at bounding box center [607, 50] width 46 height 10
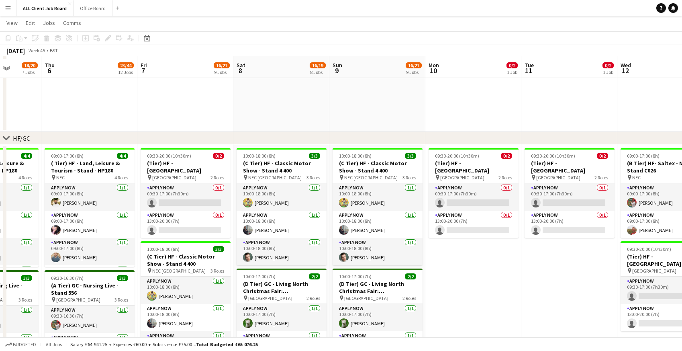
scroll to position [704, 0]
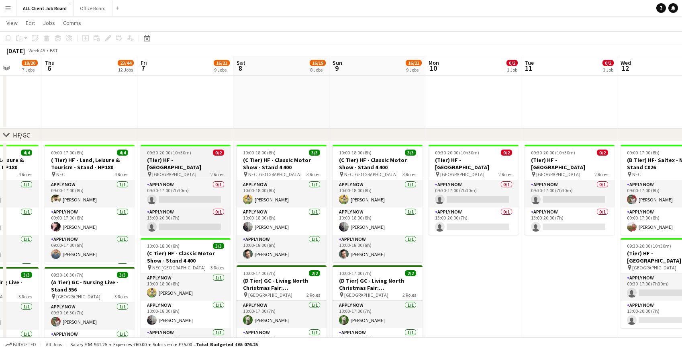
click at [157, 164] on h3 "(Tier) HF - [GEOGRAPHIC_DATA]" at bounding box center [186, 163] width 90 height 14
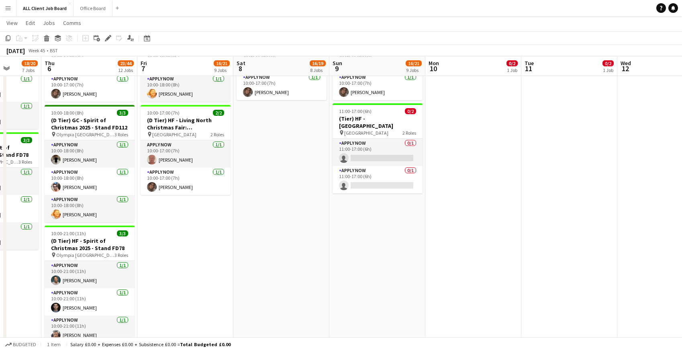
scroll to position [1294, 0]
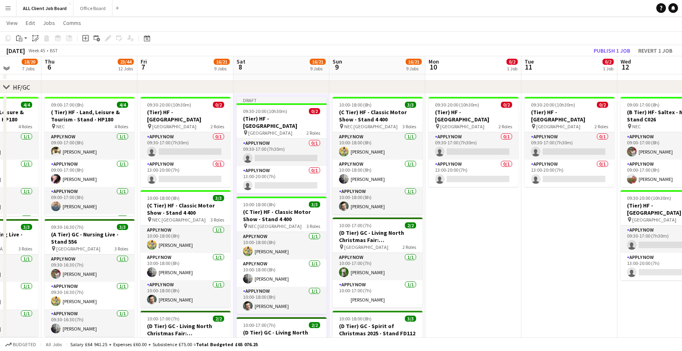
scroll to position [753, 0]
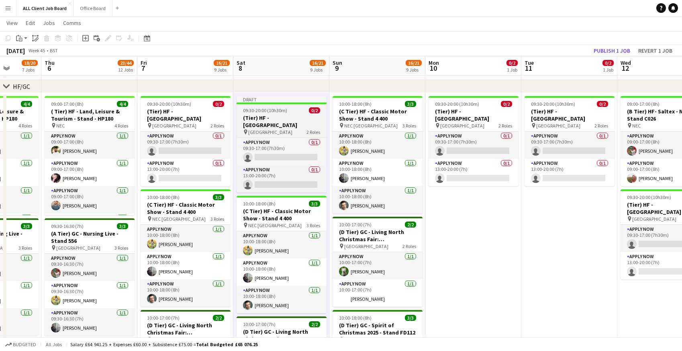
click at [252, 116] on h3 "(Tier) HF - [GEOGRAPHIC_DATA]" at bounding box center [282, 121] width 90 height 14
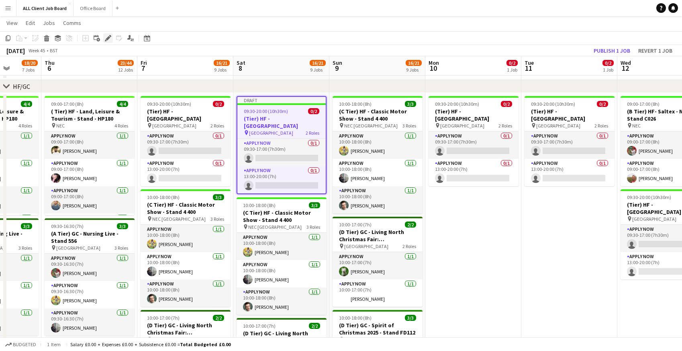
click at [106, 38] on icon "Edit" at bounding box center [108, 38] width 6 height 6
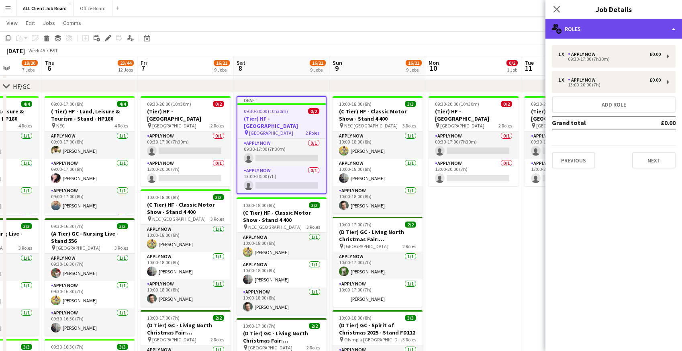
click at [637, 34] on div "multiple-users-add Roles" at bounding box center [614, 28] width 137 height 19
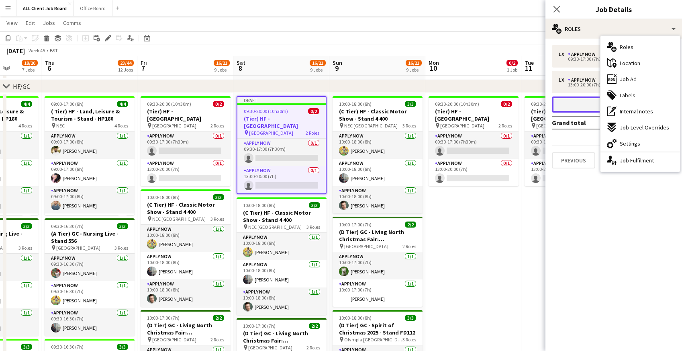
click at [571, 103] on button "Add role" at bounding box center [614, 104] width 124 height 16
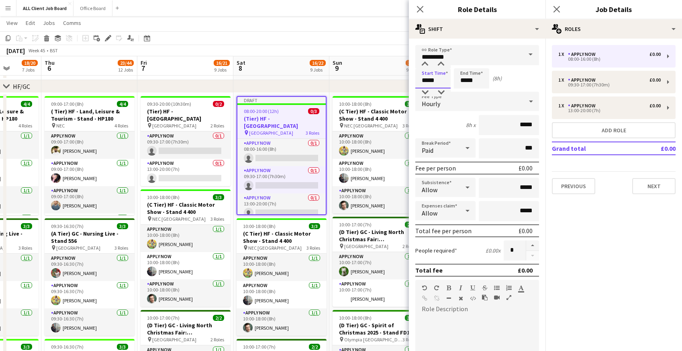
drag, startPoint x: 420, startPoint y: 81, endPoint x: 453, endPoint y: 81, distance: 32.6
click at [453, 81] on div "Start Time ***** End Time ***** (8h)" at bounding box center [478, 78] width 124 height 20
type input "*****"
click at [600, 227] on mat-expansion-panel "pencil3 General details 1 x APPLY NOW £0.00 08:00-16:00 (8h) 1 x APPLY NOW £0.0…" at bounding box center [614, 195] width 137 height 312
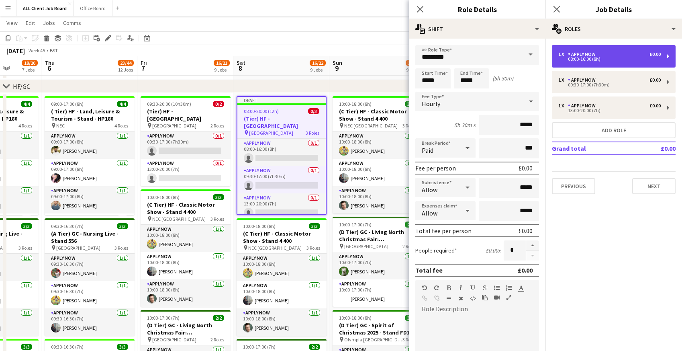
click at [568, 55] on div "1 x" at bounding box center [564, 54] width 10 height 6
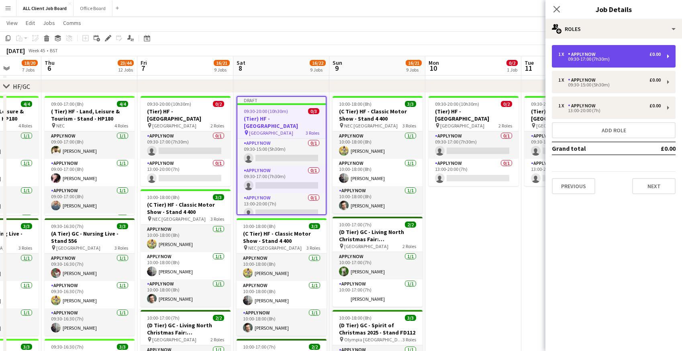
click at [564, 54] on div "1 x" at bounding box center [564, 54] width 10 height 6
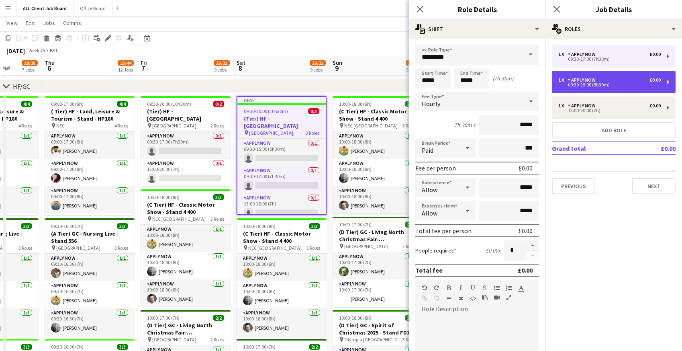
click at [579, 83] on div "09:30-15:00 (5h30m)" at bounding box center [610, 85] width 102 height 4
type input "*****"
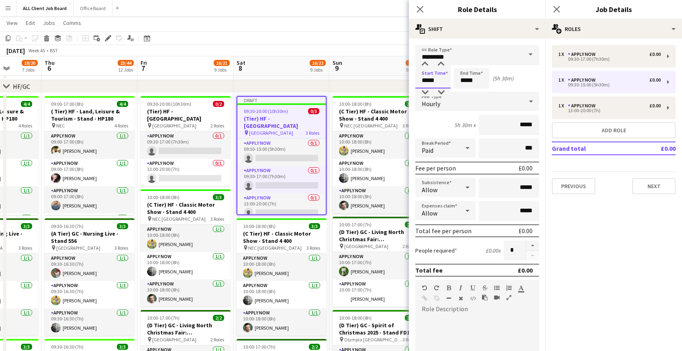
drag, startPoint x: 420, startPoint y: 80, endPoint x: 448, endPoint y: 81, distance: 28.2
click at [448, 81] on input "*****" at bounding box center [433, 78] width 35 height 20
type input "*****"
drag, startPoint x: 459, startPoint y: 80, endPoint x: 483, endPoint y: 80, distance: 24.1
click at [483, 80] on input "*****" at bounding box center [471, 78] width 35 height 20
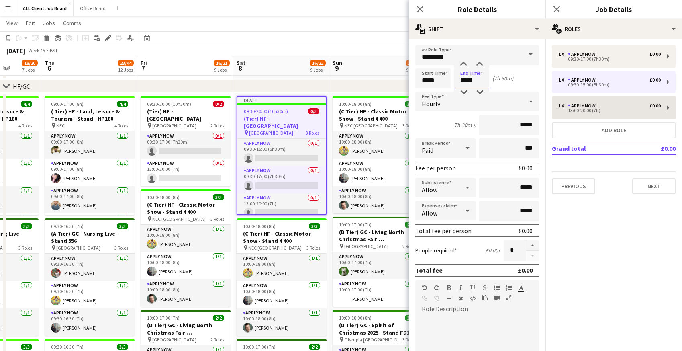
type input "*****"
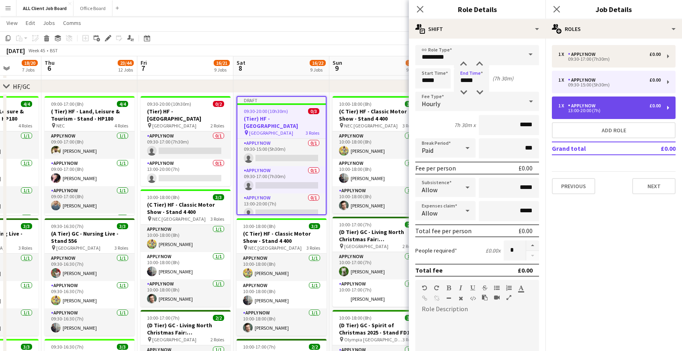
click at [588, 109] on div "13:00-20:00 (7h)" at bounding box center [610, 111] width 102 height 4
type input "*****"
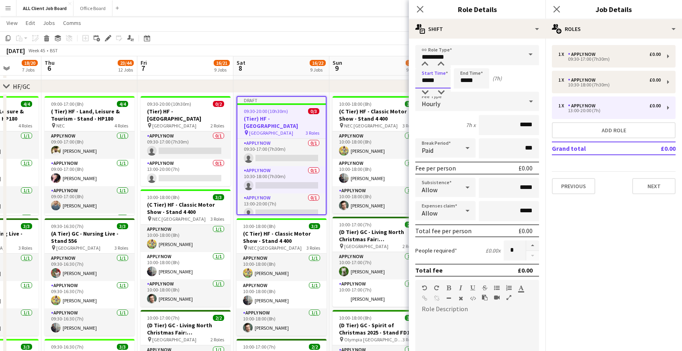
drag, startPoint x: 420, startPoint y: 82, endPoint x: 448, endPoint y: 82, distance: 28.5
click at [448, 82] on input "*****" at bounding box center [433, 78] width 35 height 20
type input "*****"
click at [578, 233] on mat-expansion-panel "pencil3 General details 1 x APPLY NOW £0.00 09:30-17:00 (7h30m) 1 x APPLY NOW £…" at bounding box center [614, 195] width 137 height 312
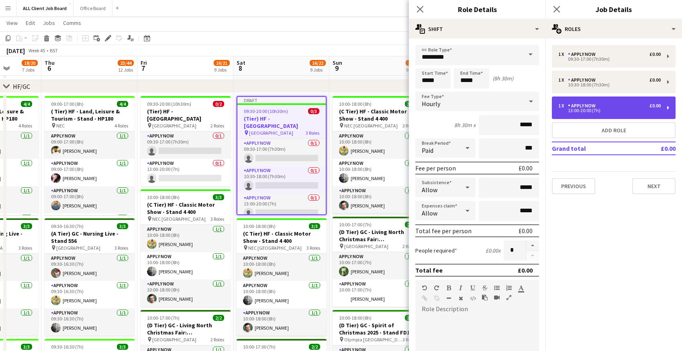
click at [575, 107] on div "APPLY NOW" at bounding box center [583, 106] width 31 height 6
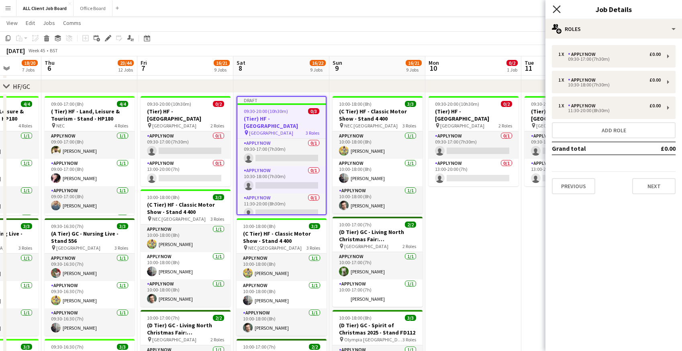
click at [557, 10] on icon "Close pop-in" at bounding box center [557, 9] width 8 height 8
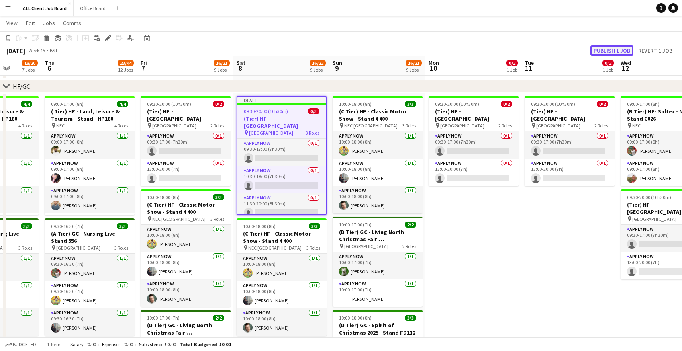
click at [609, 49] on button "Publish 1 job" at bounding box center [612, 50] width 43 height 10
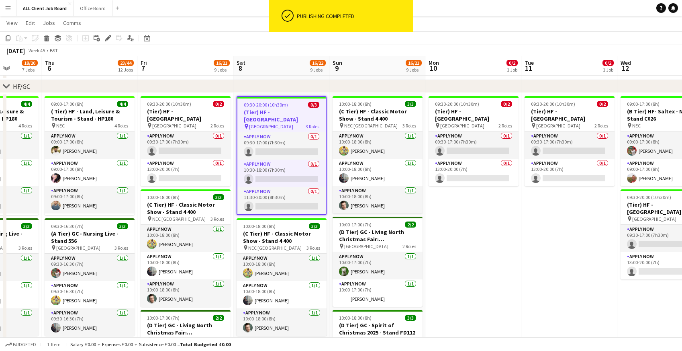
click at [258, 109] on h3 "(Tier) HF - [GEOGRAPHIC_DATA]" at bounding box center [282, 116] width 88 height 14
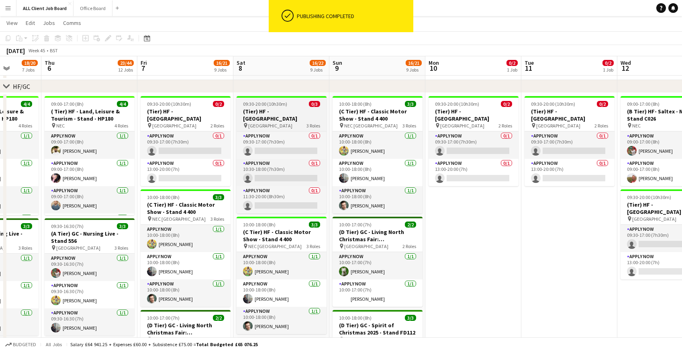
click at [258, 109] on h3 "(Tier) HF - [GEOGRAPHIC_DATA]" at bounding box center [282, 115] width 90 height 14
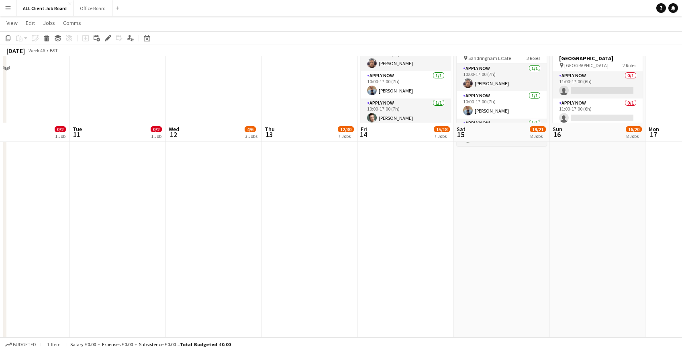
scroll to position [1383, 0]
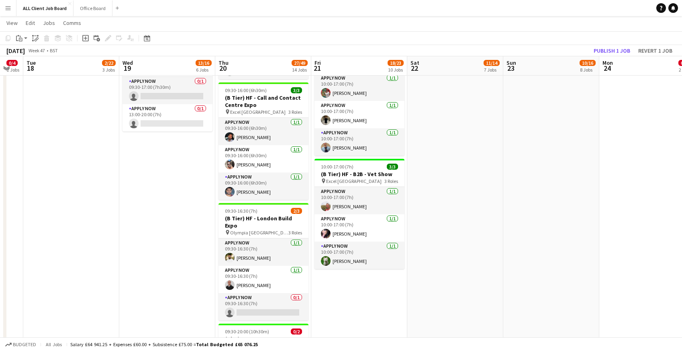
scroll to position [0, 267]
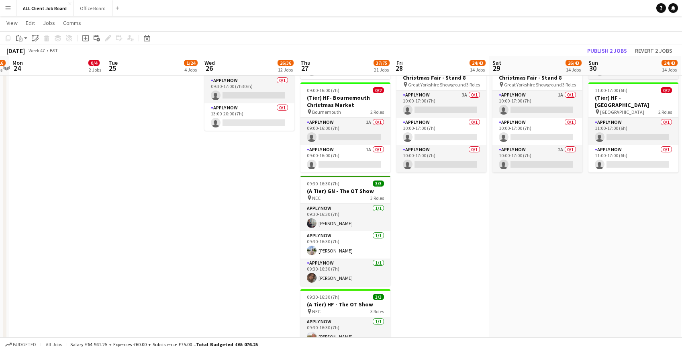
scroll to position [1714, 0]
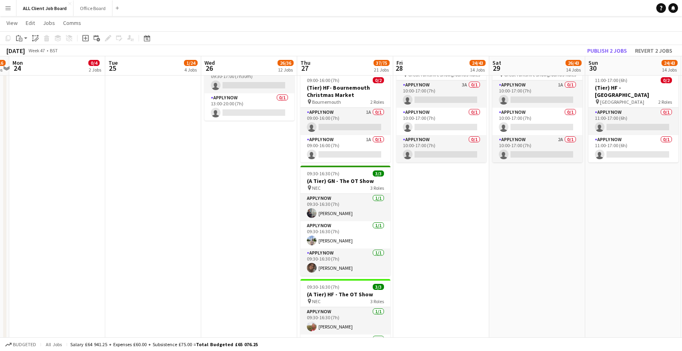
click at [528, 207] on app-date-cell "09:00-16:30 (7h30m) 3/3 (B Tier) GC - BBC Good Food Winter pin NEC 3 Roles APPL…" at bounding box center [537, 134] width 96 height 2004
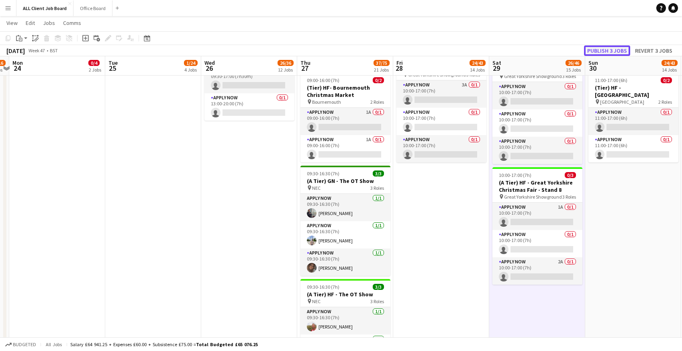
click at [598, 52] on button "Publish 3 jobs" at bounding box center [607, 50] width 46 height 10
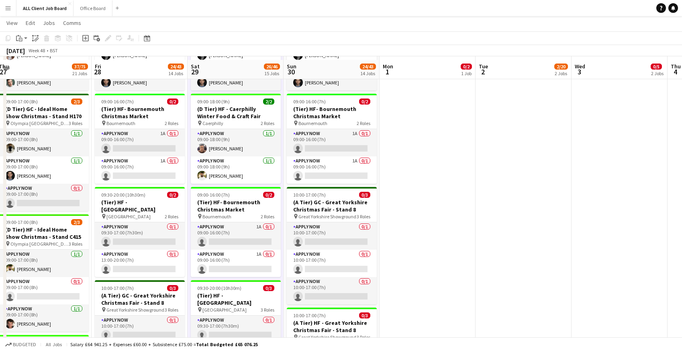
scroll to position [1356, 0]
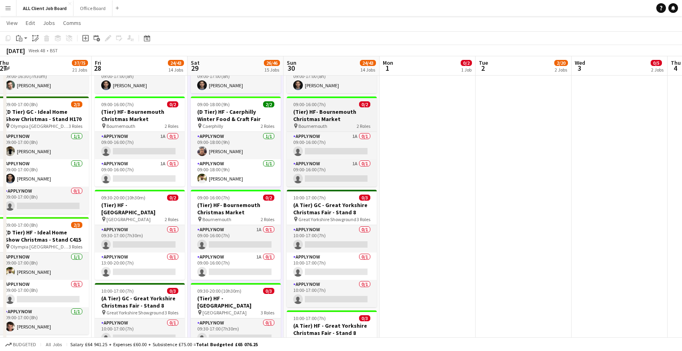
click at [313, 113] on h3 "(Tier) HF- Bournemouth Christmas Market" at bounding box center [332, 115] width 90 height 14
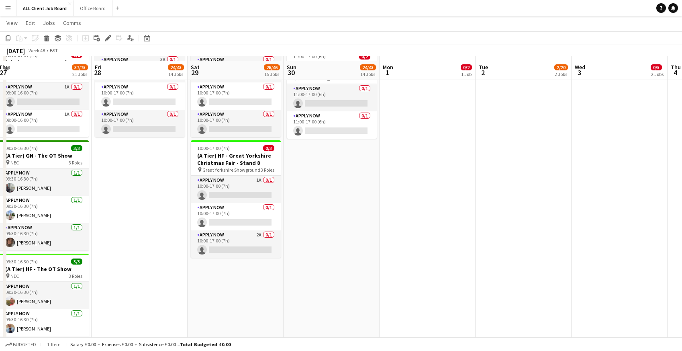
scroll to position [1744, 0]
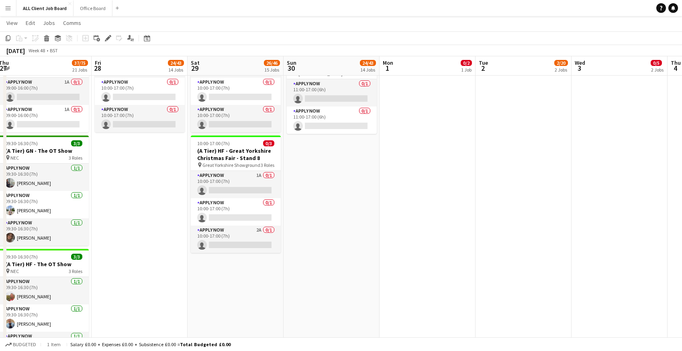
click at [313, 156] on app-date-cell "09:00-16:30 (7h30m) 3/3 (B Tier) GC - BBC Good Food Winter pin NEC 3 Roles APPL…" at bounding box center [332, 104] width 96 height 2004
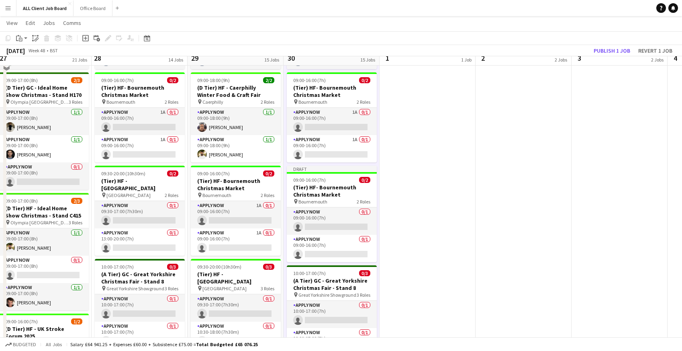
scroll to position [1365, 0]
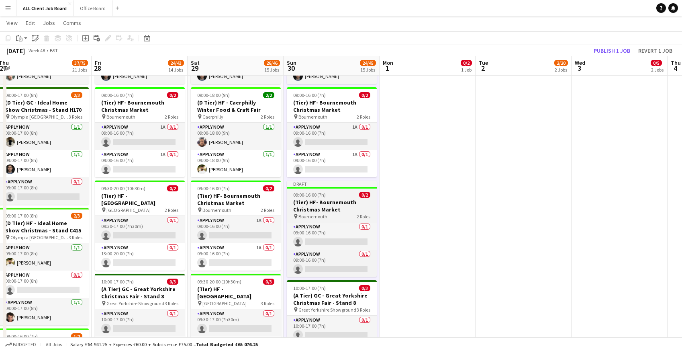
click at [310, 197] on span "09:00-16:00 (7h)" at bounding box center [309, 195] width 33 height 6
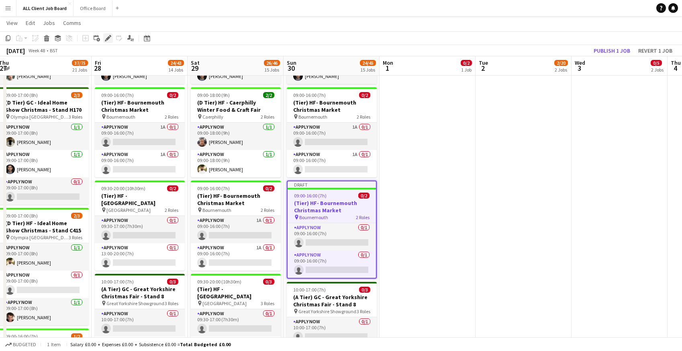
click at [108, 39] on icon "Edit" at bounding box center [108, 38] width 6 height 6
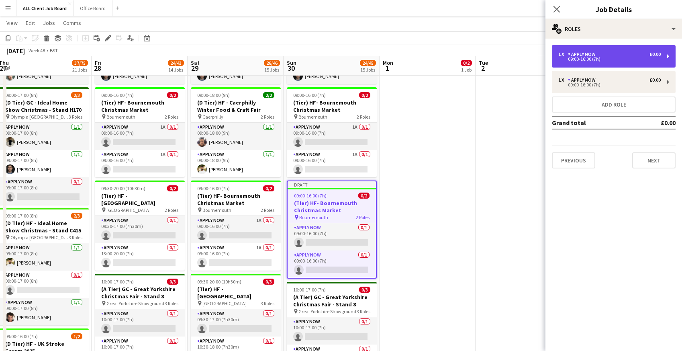
click at [587, 56] on div "APPLY NOW" at bounding box center [583, 54] width 31 height 6
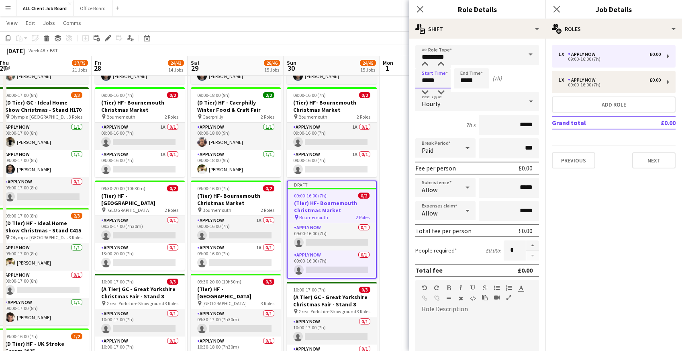
drag, startPoint x: 422, startPoint y: 79, endPoint x: 452, endPoint y: 80, distance: 29.7
click at [452, 80] on div "Start Time ***** End Time ***** (7h)" at bounding box center [478, 78] width 124 height 20
type input "*****"
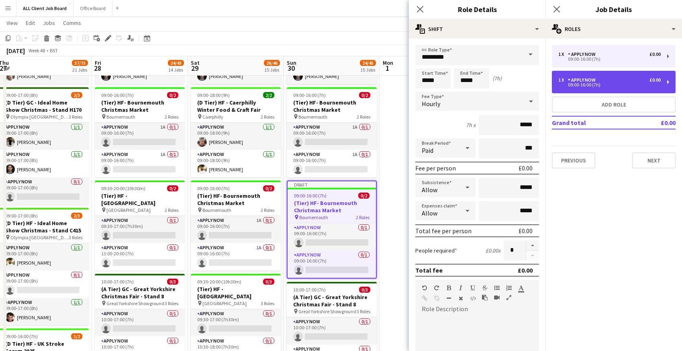
click at [594, 79] on div "APPLY NOW" at bounding box center [583, 80] width 31 height 6
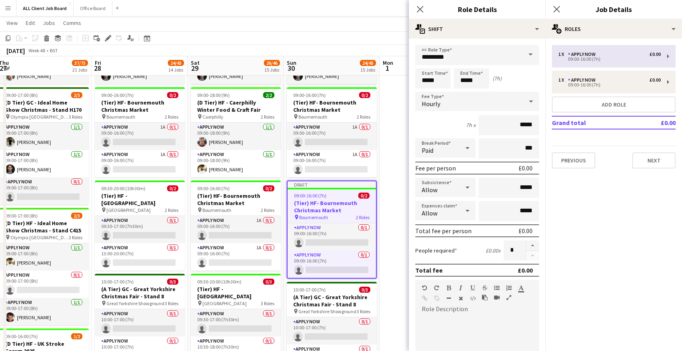
type input "*****"
drag, startPoint x: 422, startPoint y: 79, endPoint x: 446, endPoint y: 82, distance: 24.3
click at [446, 82] on input "*****" at bounding box center [433, 78] width 35 height 20
type input "*****"
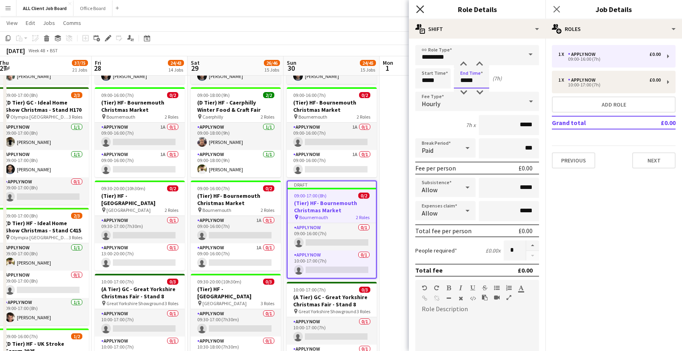
type input "*****"
click at [422, 8] on icon "Close pop-in" at bounding box center [420, 9] width 8 height 8
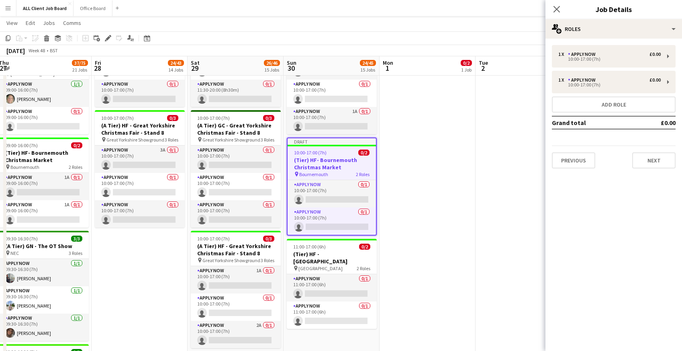
scroll to position [1657, 0]
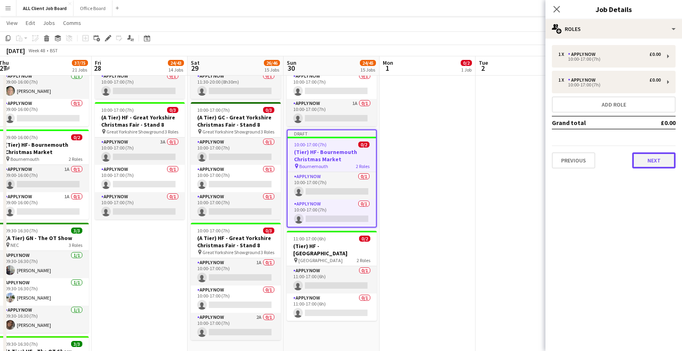
click at [655, 162] on button "Next" at bounding box center [654, 160] width 43 height 16
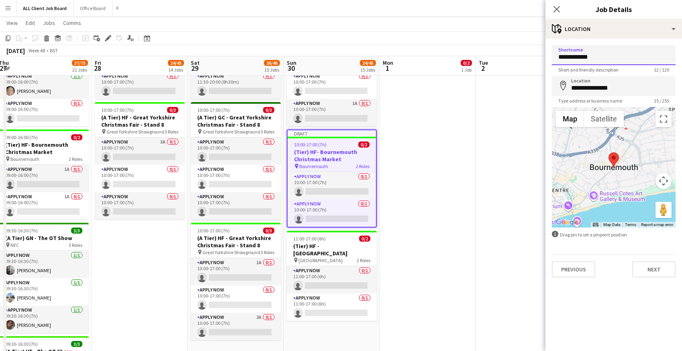
drag, startPoint x: 606, startPoint y: 55, endPoint x: 514, endPoint y: 57, distance: 92.1
type input "*********"
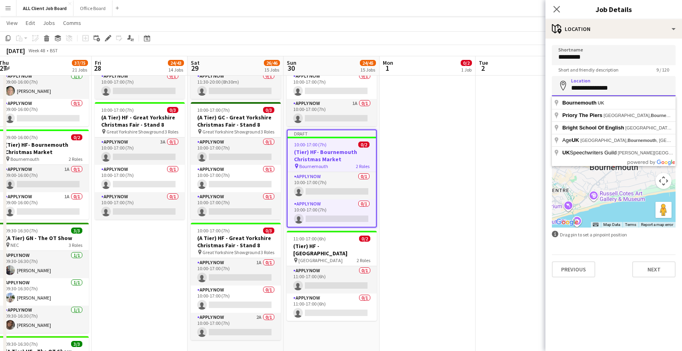
drag, startPoint x: 570, startPoint y: 91, endPoint x: 646, endPoint y: 92, distance: 76.0
click at [646, 92] on input "**********" at bounding box center [614, 86] width 124 height 20
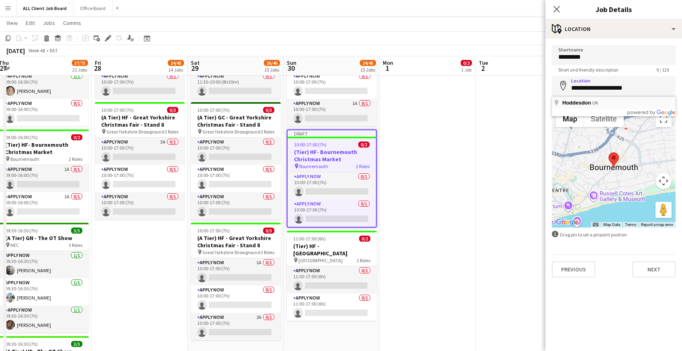
type input "**********"
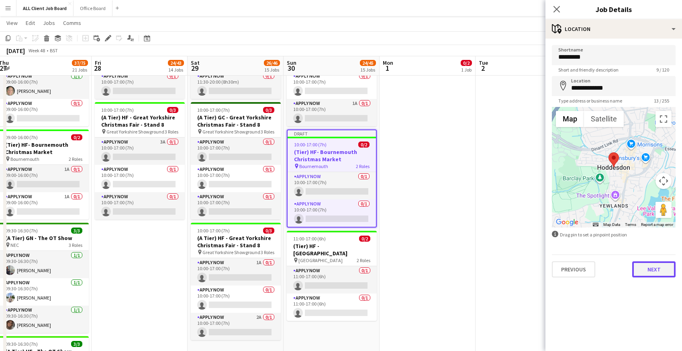
click at [647, 268] on button "Next" at bounding box center [654, 269] width 43 height 16
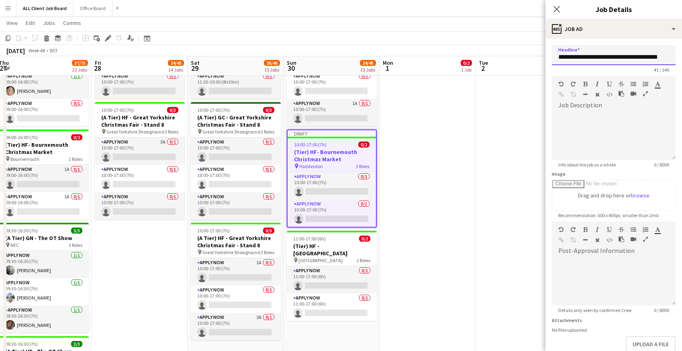
scroll to position [0, 4]
drag, startPoint x: 586, startPoint y: 57, endPoint x: 687, endPoint y: 65, distance: 100.8
paste input "**********"
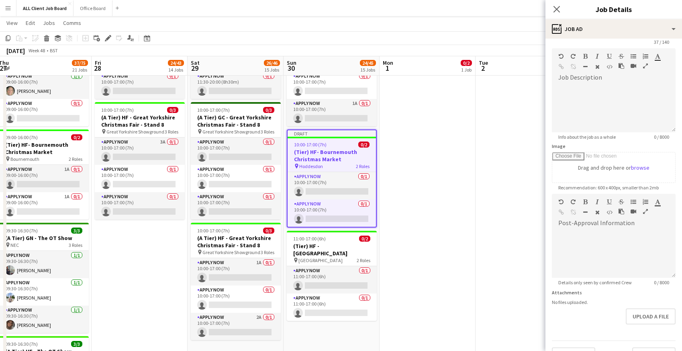
scroll to position [46, 0]
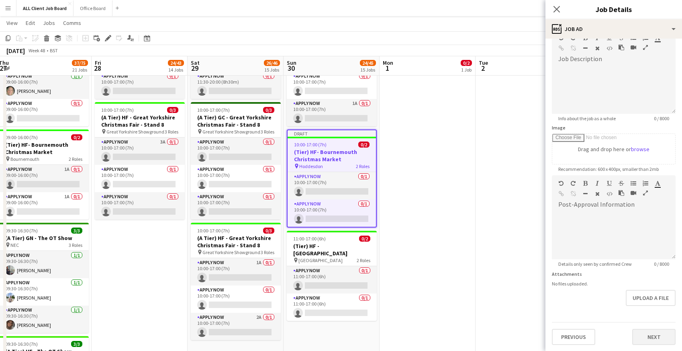
type input "**********"
click at [645, 339] on button "Next" at bounding box center [654, 337] width 43 height 16
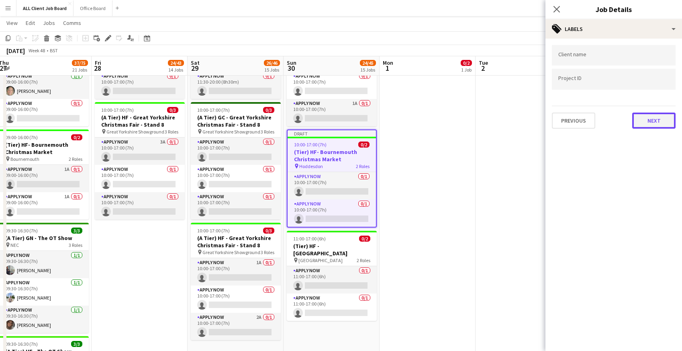
click at [641, 121] on button "Next" at bounding box center [654, 121] width 43 height 16
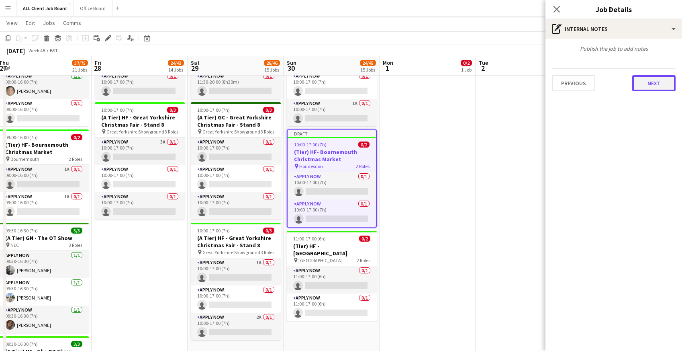
click at [642, 83] on button "Next" at bounding box center [654, 83] width 43 height 16
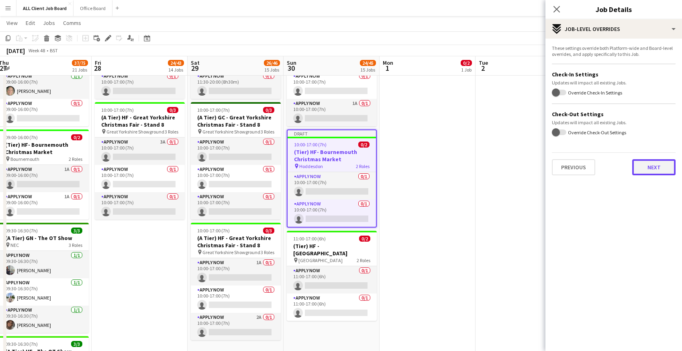
click at [647, 174] on button "Next" at bounding box center [654, 167] width 43 height 16
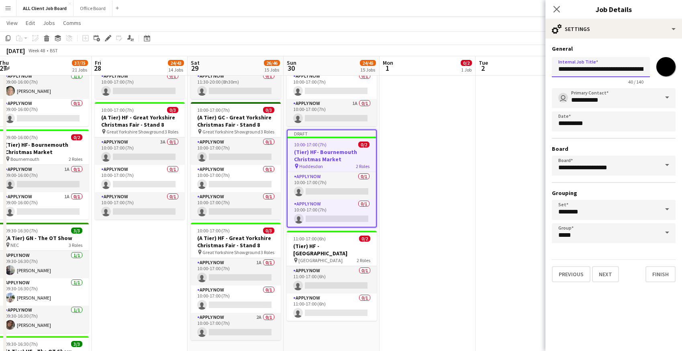
click at [587, 68] on input "**********" at bounding box center [601, 67] width 98 height 20
drag, startPoint x: 586, startPoint y: 70, endPoint x: 686, endPoint y: 76, distance: 100.7
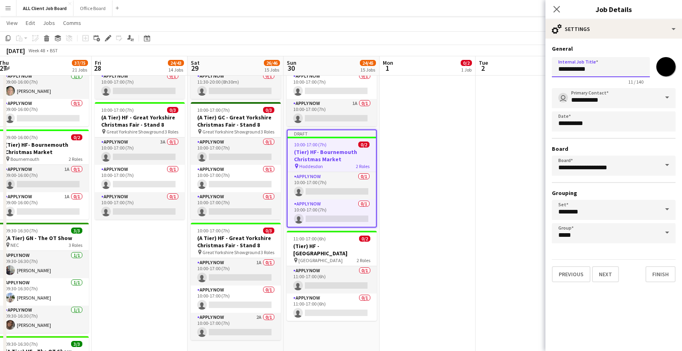
paste input "**********"
type input "**********"
click at [612, 278] on button "Next" at bounding box center [605, 274] width 27 height 16
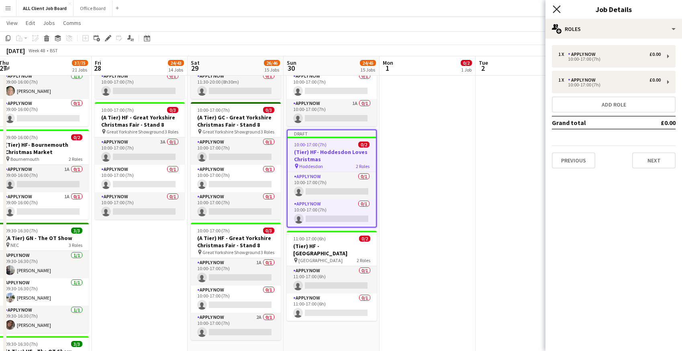
click at [559, 10] on icon at bounding box center [557, 9] width 8 height 8
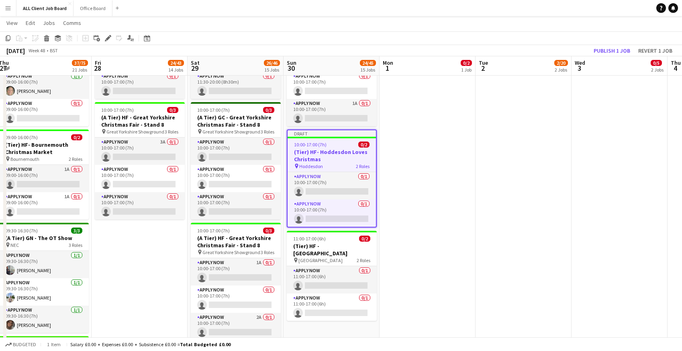
click at [531, 7] on app-navbar "Menu Boards Boards Boards All jobs Status Workforce Workforce My Workforce Recr…" at bounding box center [341, 8] width 682 height 16
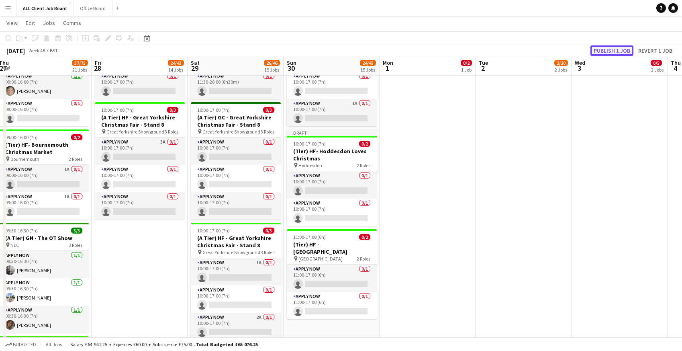
click at [600, 51] on button "Publish 1 job" at bounding box center [612, 50] width 43 height 10
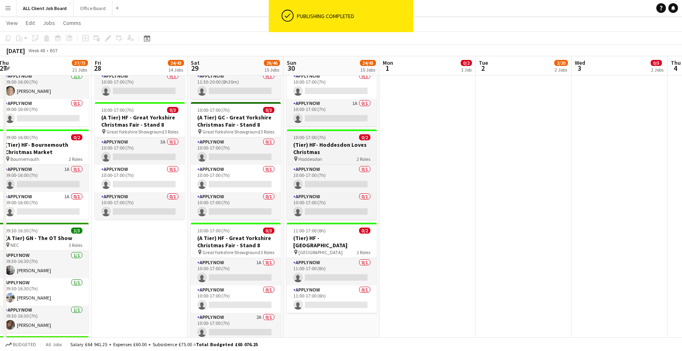
click at [300, 138] on span "10:00-17:00 (7h)" at bounding box center [309, 137] width 33 height 6
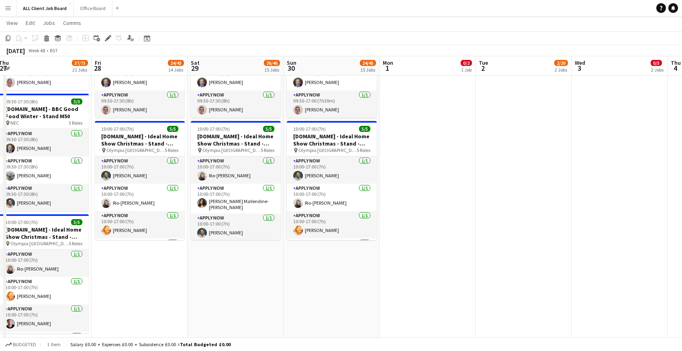
scroll to position [32, 0]
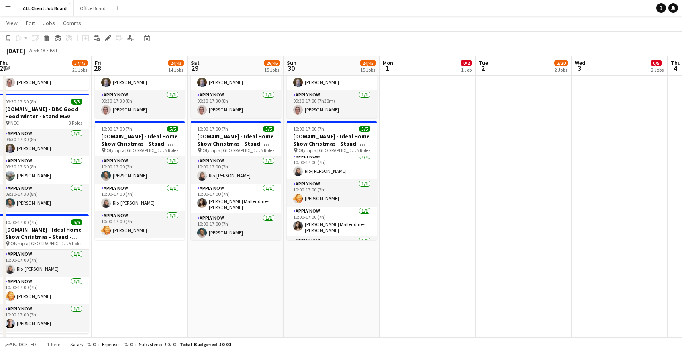
click at [305, 288] on app-date-cell "09:30-17:00 (7h30m) 3/3 Tails.com - BBC Good Food Winter - Stand M50 pin NEC 3 …" at bounding box center [332, 300] width 96 height 606
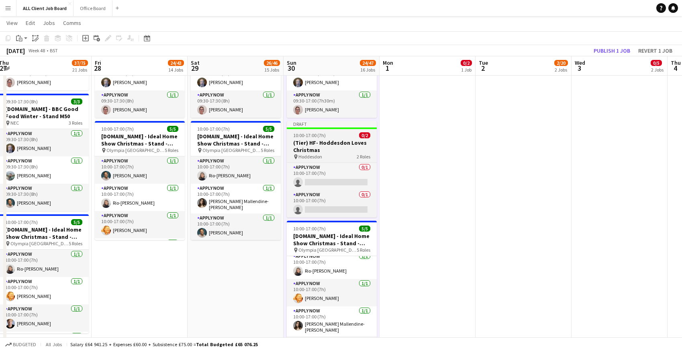
click at [305, 137] on span "10:00-17:00 (7h)" at bounding box center [309, 135] width 33 height 6
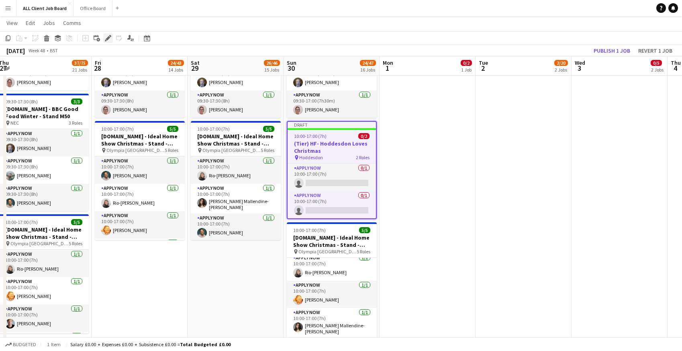
click at [110, 40] on icon "Edit" at bounding box center [108, 38] width 6 height 6
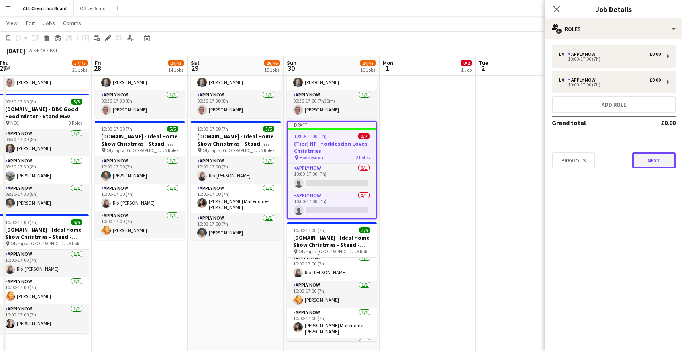
click at [644, 164] on button "Next" at bounding box center [654, 160] width 43 height 16
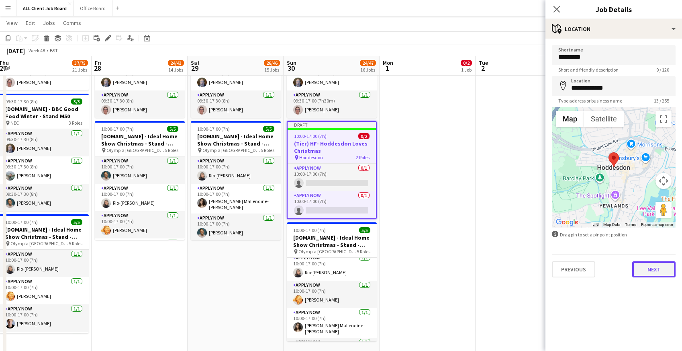
click at [639, 274] on button "Next" at bounding box center [654, 269] width 43 height 16
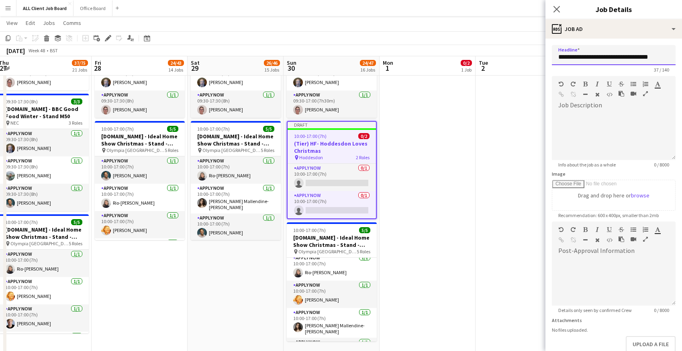
drag, startPoint x: 583, startPoint y: 55, endPoint x: 534, endPoint y: 58, distance: 48.7
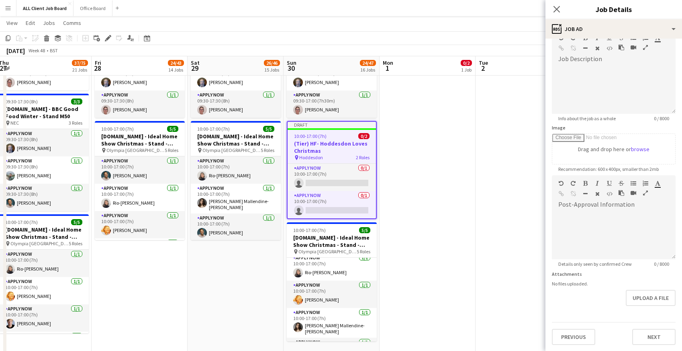
type input "**********"
click at [652, 340] on button "Next" at bounding box center [654, 337] width 43 height 16
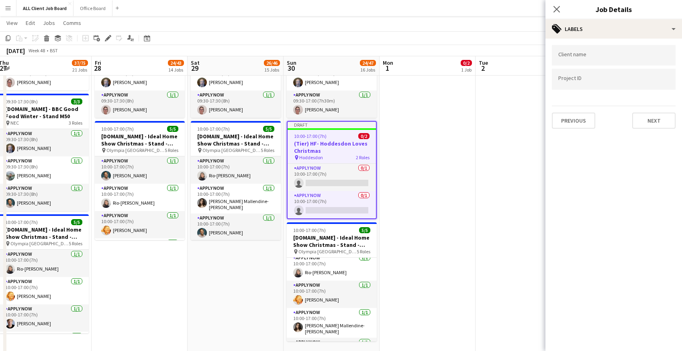
scroll to position [0, 0]
click at [649, 120] on button "Next" at bounding box center [654, 121] width 43 height 16
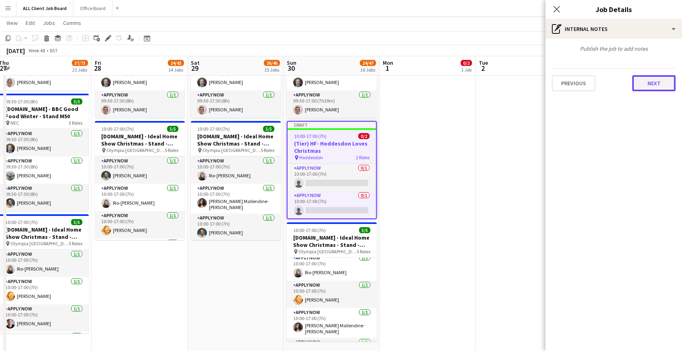
click at [645, 83] on button "Next" at bounding box center [654, 83] width 43 height 16
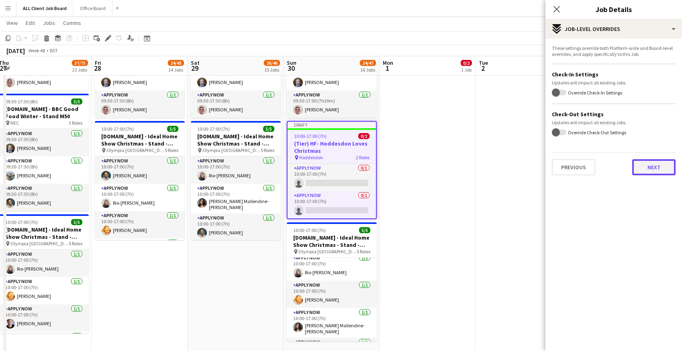
click at [647, 170] on button "Next" at bounding box center [654, 167] width 43 height 16
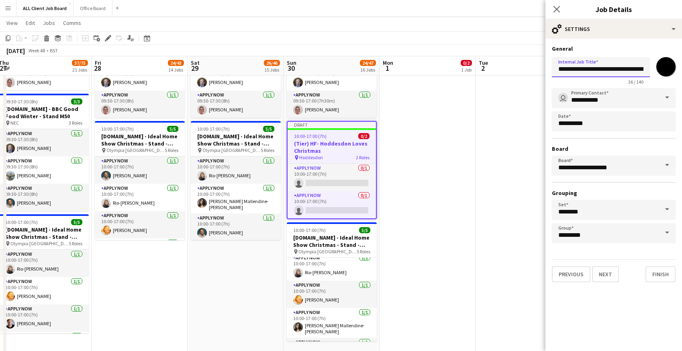
drag, startPoint x: 581, startPoint y: 69, endPoint x: 533, endPoint y: 68, distance: 47.8
click at [561, 68] on input "**********" at bounding box center [601, 67] width 98 height 20
type input "**********"
click at [672, 69] on input "*******" at bounding box center [666, 66] width 29 height 29
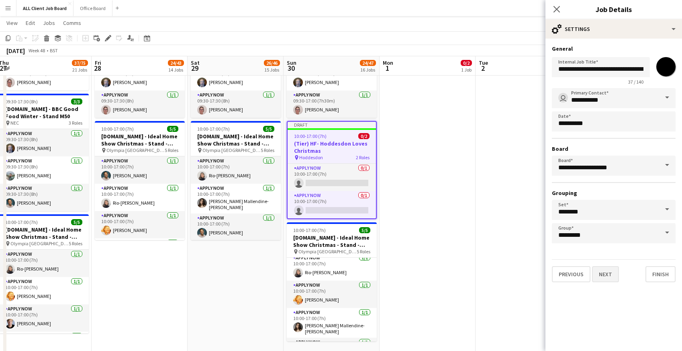
type input "*******"
click at [605, 277] on button "Next" at bounding box center [605, 274] width 27 height 16
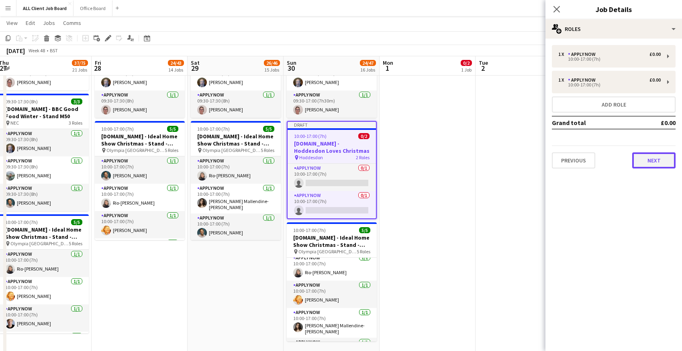
click at [651, 164] on button "Next" at bounding box center [654, 160] width 43 height 16
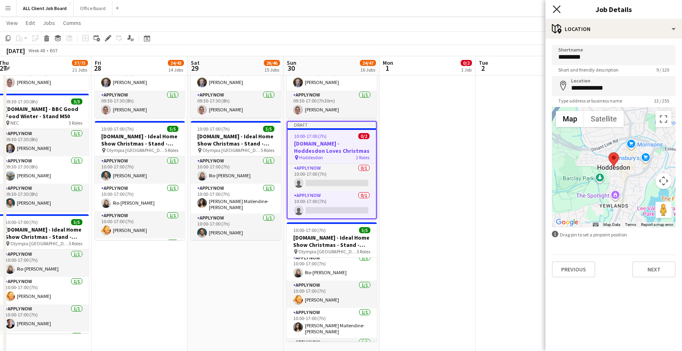
click at [557, 8] on icon at bounding box center [557, 9] width 8 height 8
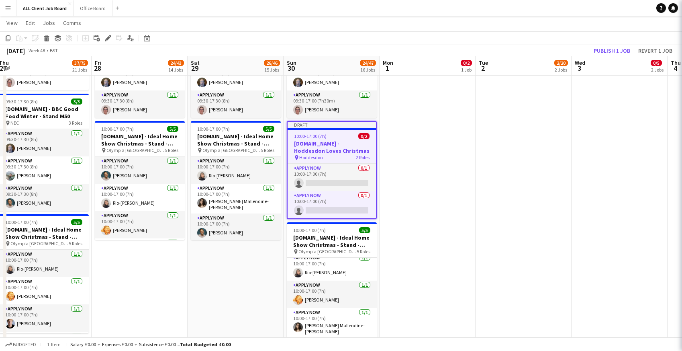
click at [536, 6] on app-navbar "Menu Boards Boards Boards All jobs Status Workforce Workforce My Workforce Recr…" at bounding box center [341, 8] width 682 height 16
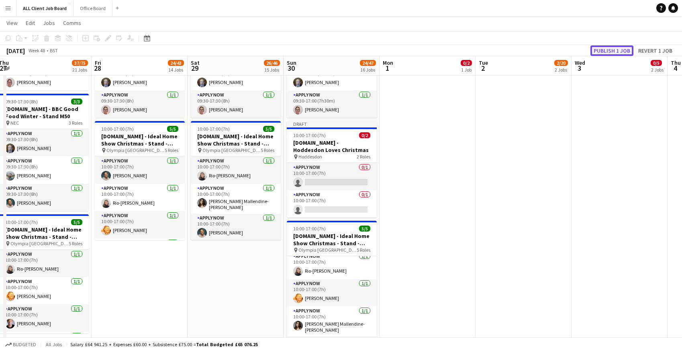
click at [611, 50] on button "Publish 1 job" at bounding box center [612, 50] width 43 height 10
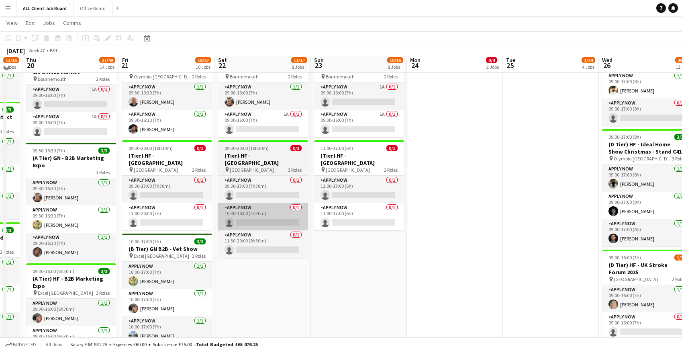
scroll to position [1078, 0]
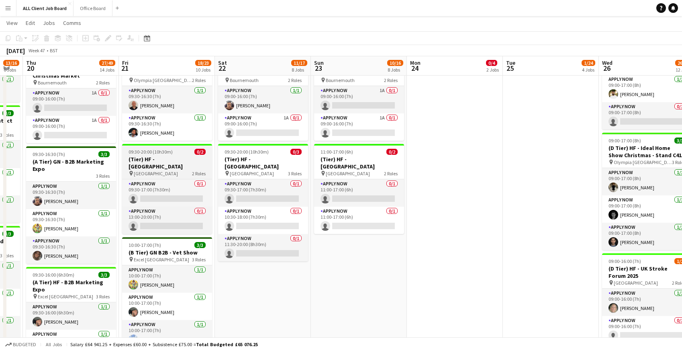
click at [141, 158] on h3 "(Tier) HF - [GEOGRAPHIC_DATA]" at bounding box center [167, 163] width 90 height 14
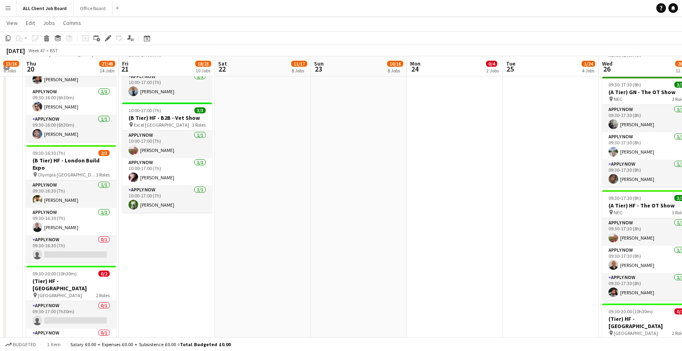
scroll to position [1442, 0]
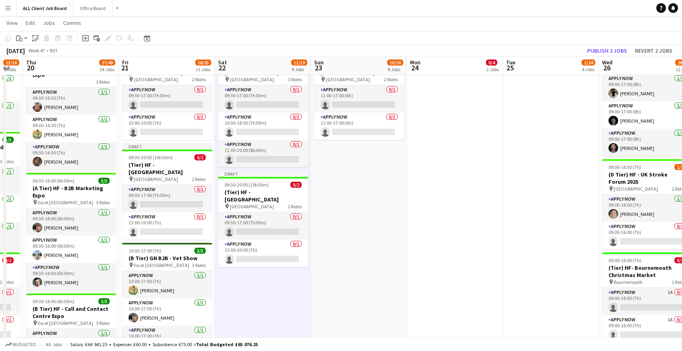
scroll to position [1172, 0]
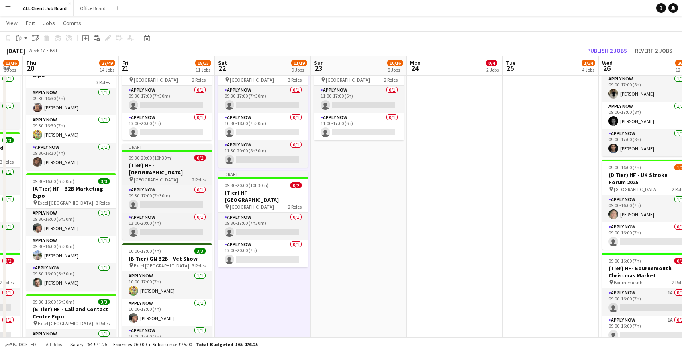
click at [152, 163] on h3 "(Tier) HF - [GEOGRAPHIC_DATA]" at bounding box center [167, 169] width 90 height 14
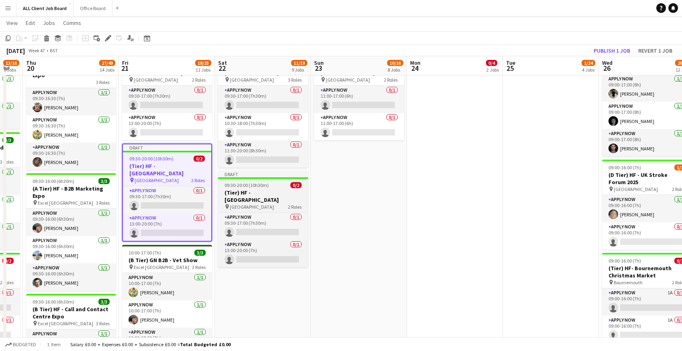
click at [264, 194] on h3 "(Tier) HF - [GEOGRAPHIC_DATA]" at bounding box center [263, 196] width 90 height 14
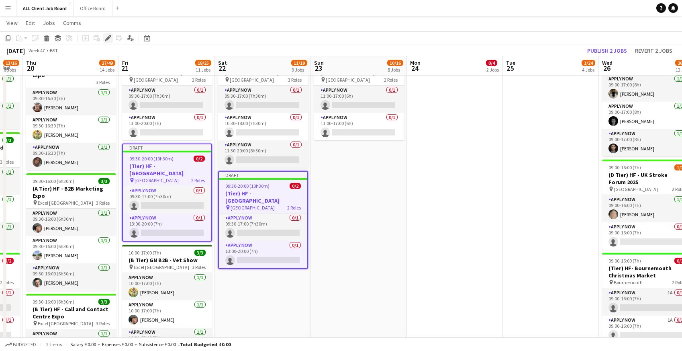
click at [108, 38] on icon at bounding box center [108, 38] width 4 height 4
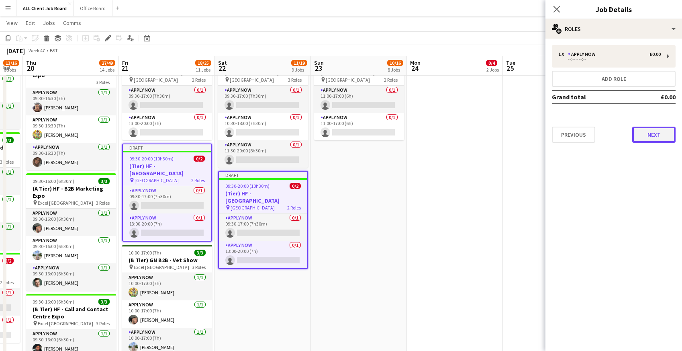
click at [654, 138] on button "Next" at bounding box center [654, 135] width 43 height 16
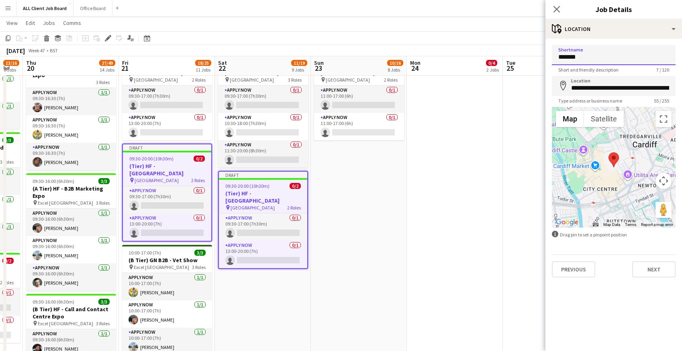
drag, startPoint x: 585, startPoint y: 58, endPoint x: 539, endPoint y: 57, distance: 46.2
type input "**********"
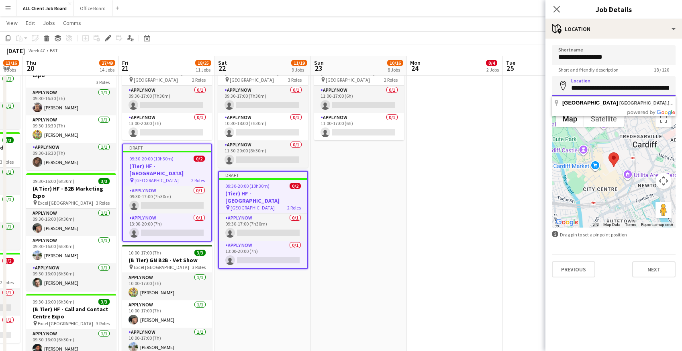
scroll to position [0, 47]
drag, startPoint x: 570, startPoint y: 91, endPoint x: 687, endPoint y: 88, distance: 116.6
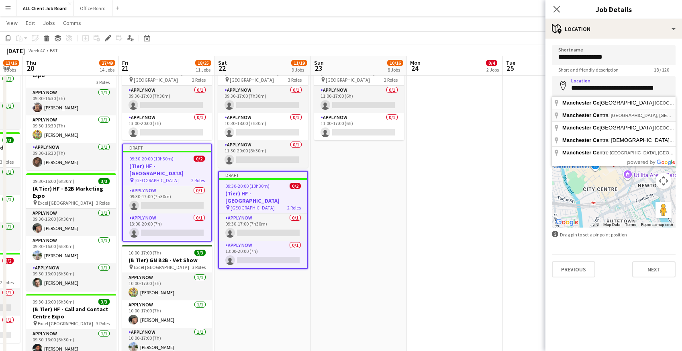
type input "**********"
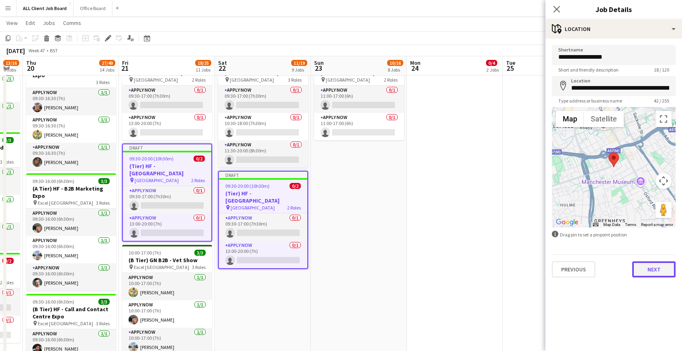
click at [651, 270] on button "Next" at bounding box center [654, 269] width 43 height 16
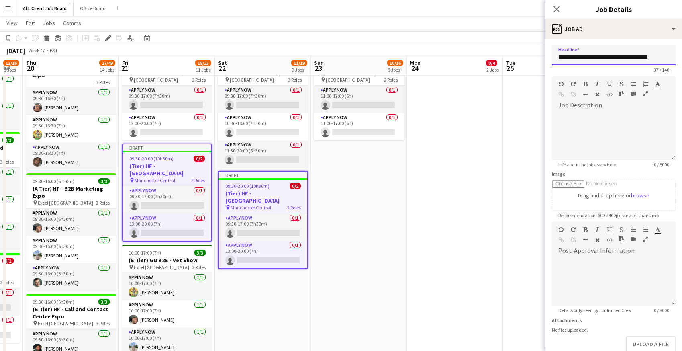
drag, startPoint x: 586, startPoint y: 56, endPoint x: 676, endPoint y: 54, distance: 90.0
click at [676, 54] on form "**********" at bounding box center [614, 218] width 137 height 346
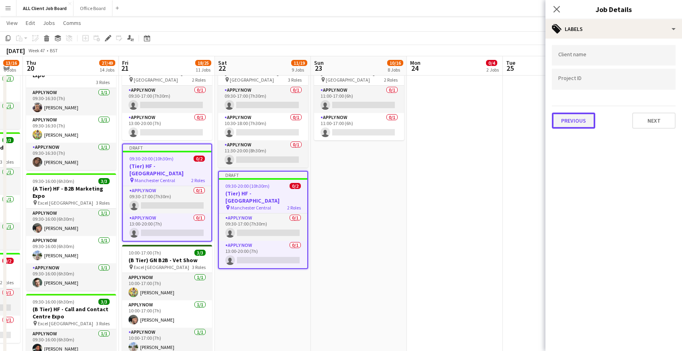
click at [579, 121] on button "Previous" at bounding box center [573, 121] width 43 height 16
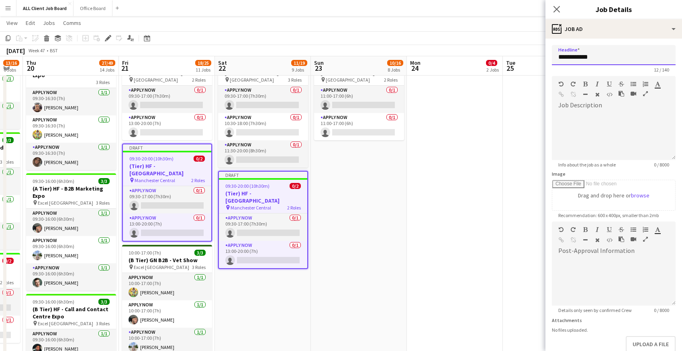
click at [591, 60] on input "**********" at bounding box center [614, 55] width 124 height 20
paste input "**********"
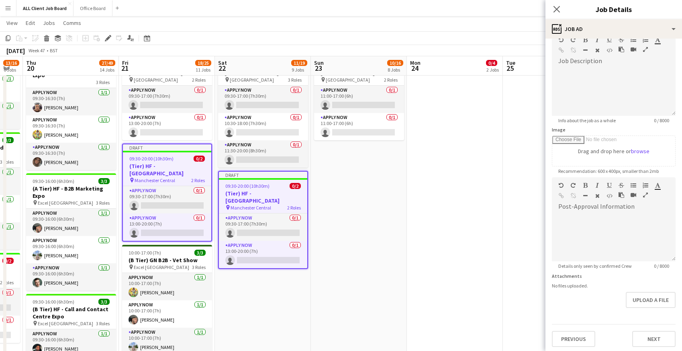
scroll to position [46, 0]
type input "**********"
click at [653, 337] on button "Next" at bounding box center [654, 337] width 43 height 16
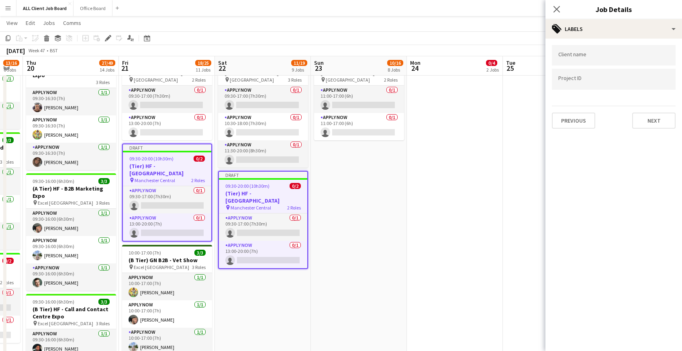
scroll to position [0, 0]
click at [644, 123] on button "Next" at bounding box center [654, 121] width 43 height 16
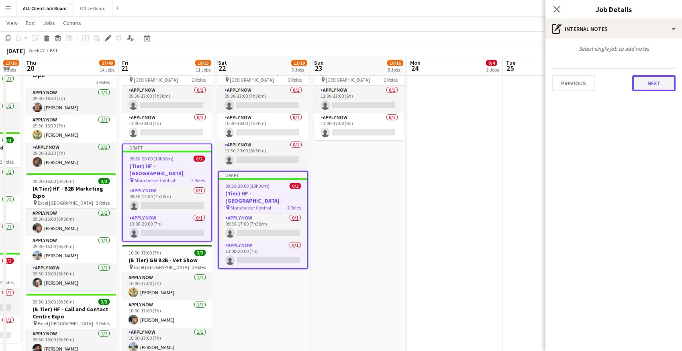
click at [647, 86] on button "Next" at bounding box center [654, 83] width 43 height 16
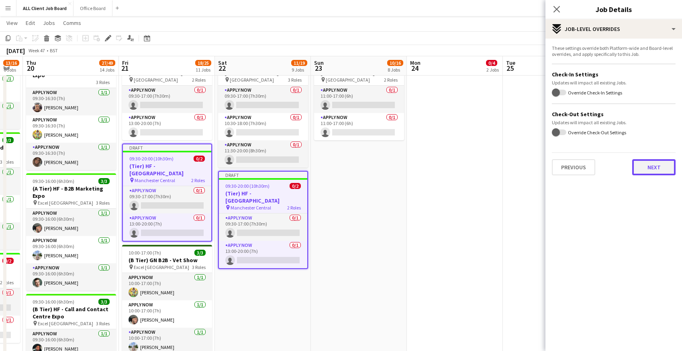
click at [648, 169] on button "Next" at bounding box center [654, 167] width 43 height 16
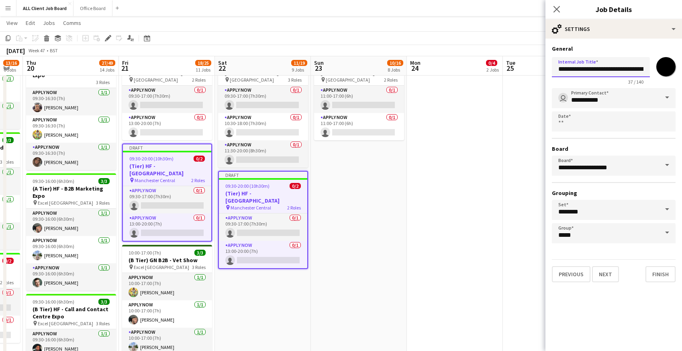
scroll to position [0, 13]
drag, startPoint x: 587, startPoint y: 70, endPoint x: 687, endPoint y: 69, distance: 99.7
paste input "**********"
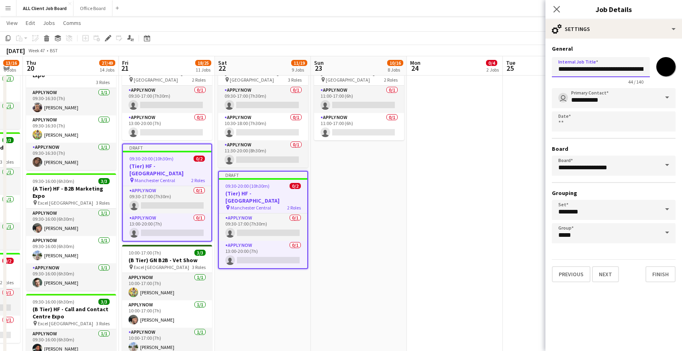
scroll to position [0, 33]
type input "**********"
click at [604, 275] on button "Next" at bounding box center [605, 274] width 27 height 16
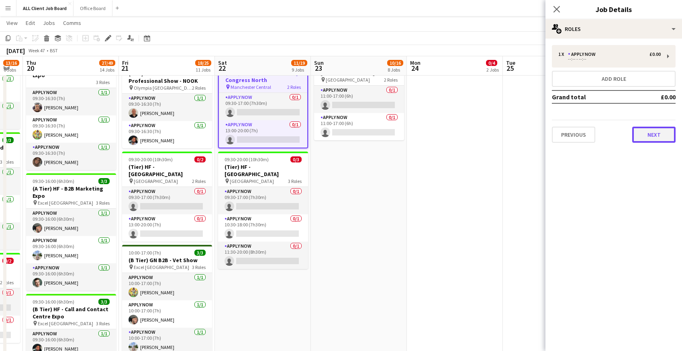
click at [658, 139] on button "Next" at bounding box center [654, 135] width 43 height 16
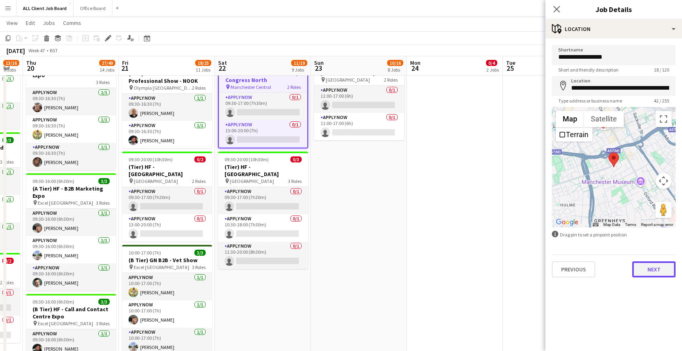
click at [647, 272] on button "Next" at bounding box center [654, 269] width 43 height 16
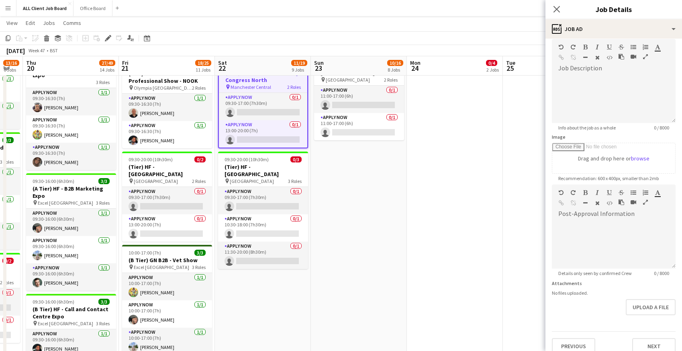
scroll to position [46, 0]
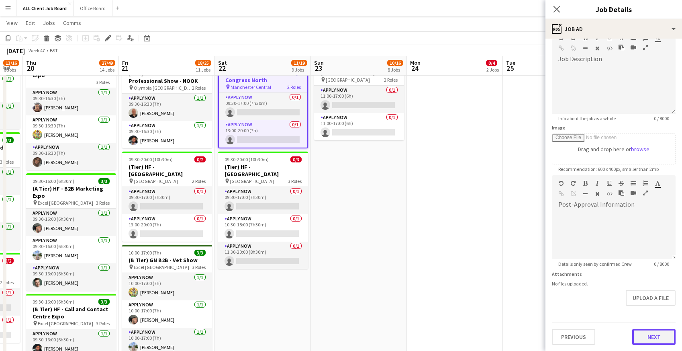
click at [651, 341] on button "Next" at bounding box center [654, 337] width 43 height 16
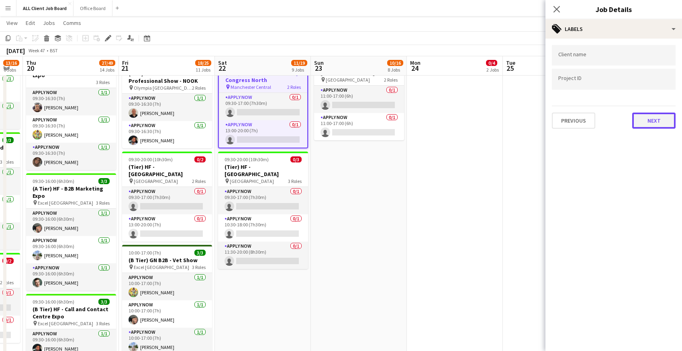
click at [650, 121] on button "Next" at bounding box center [654, 121] width 43 height 16
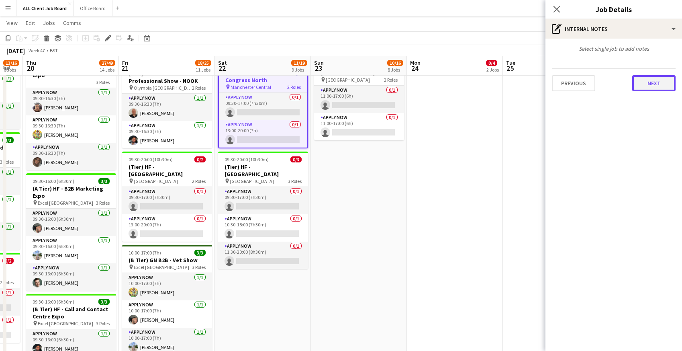
click at [645, 80] on button "Next" at bounding box center [654, 83] width 43 height 16
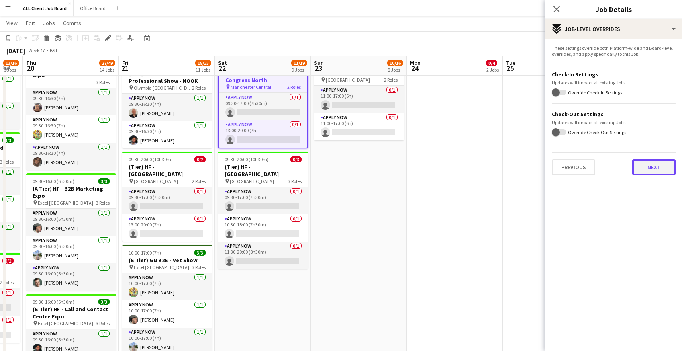
click at [643, 166] on button "Next" at bounding box center [654, 167] width 43 height 16
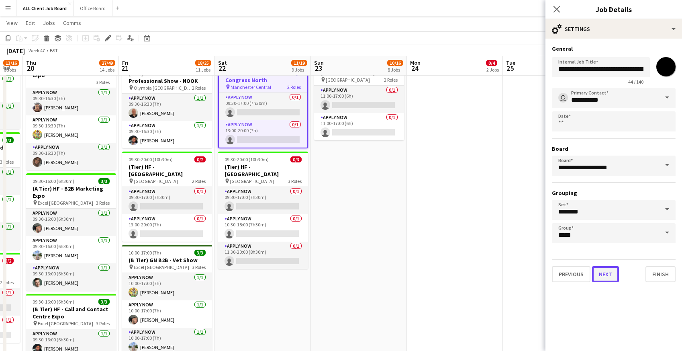
click at [608, 274] on button "Next" at bounding box center [605, 274] width 27 height 16
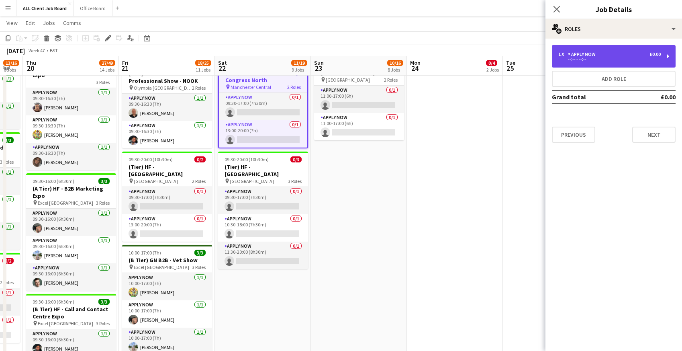
click at [591, 60] on div "--:-- - --:--" at bounding box center [610, 59] width 102 height 4
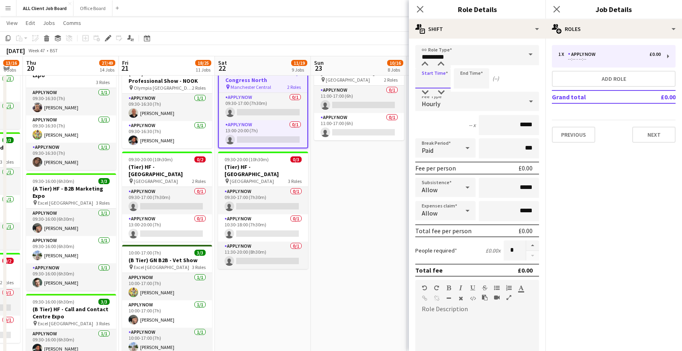
click at [426, 80] on input at bounding box center [433, 78] width 35 height 20
type input "*****"
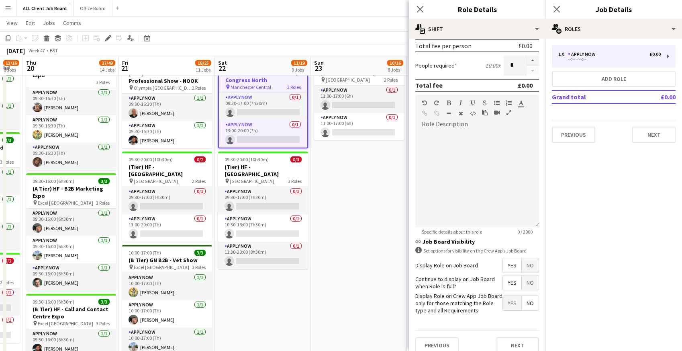
scroll to position [193, 0]
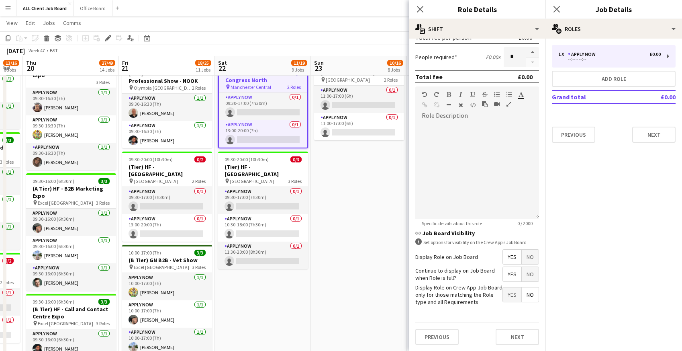
type input "*****"
click at [528, 273] on span "No" at bounding box center [530, 274] width 17 height 14
click at [508, 334] on button "Next" at bounding box center [517, 337] width 43 height 16
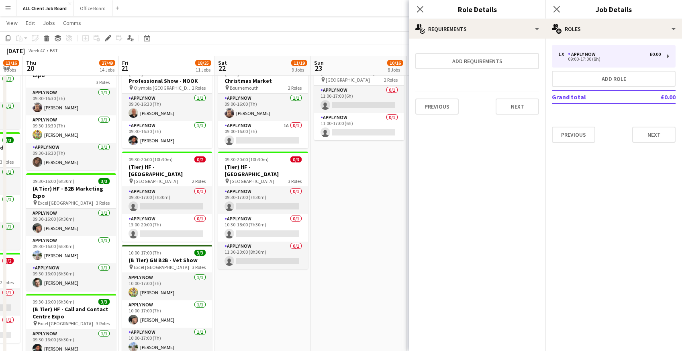
scroll to position [0, 0]
click at [422, 9] on icon "Close pop-in" at bounding box center [420, 9] width 8 height 8
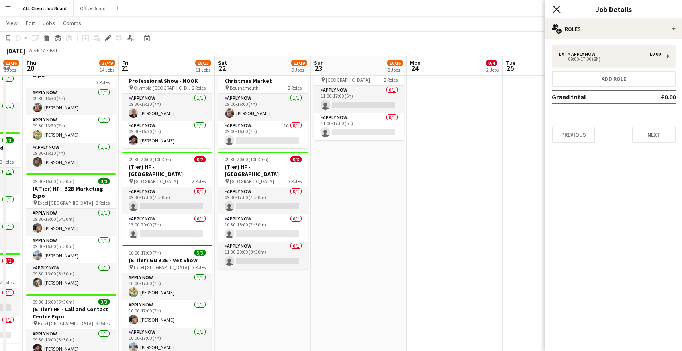
click at [556, 7] on icon "Close pop-in" at bounding box center [557, 9] width 8 height 8
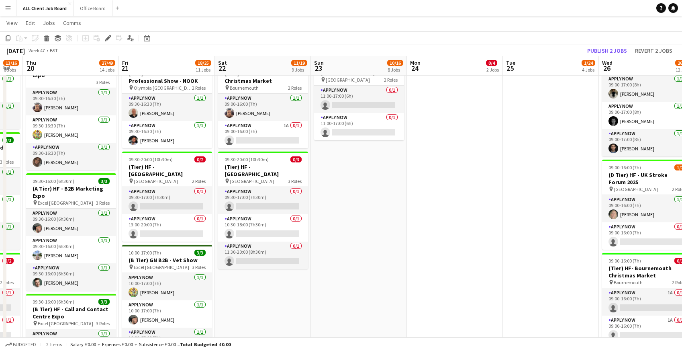
click at [543, 9] on app-navbar "Menu Boards Boards Boards All jobs Status Workforce Workforce My Workforce Recr…" at bounding box center [341, 8] width 682 height 16
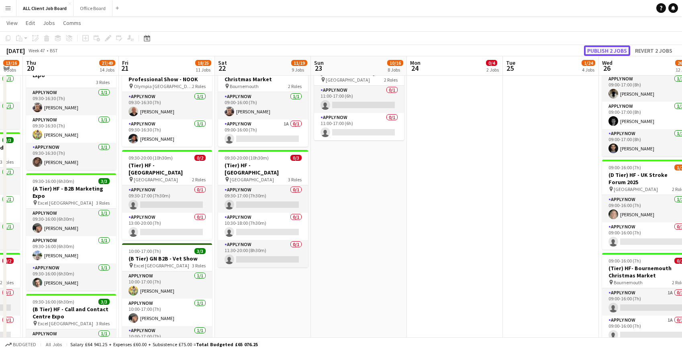
click at [602, 47] on button "Publish 2 jobs" at bounding box center [607, 50] width 46 height 10
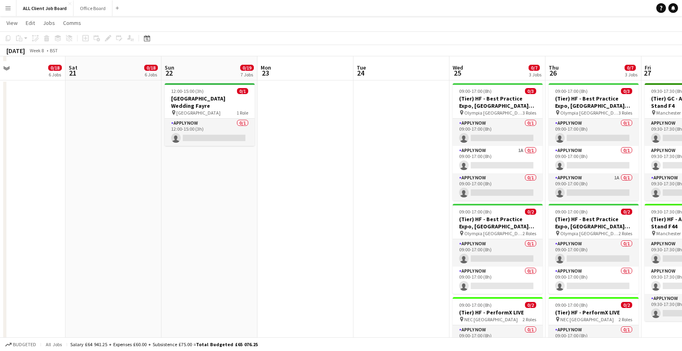
scroll to position [771, 0]
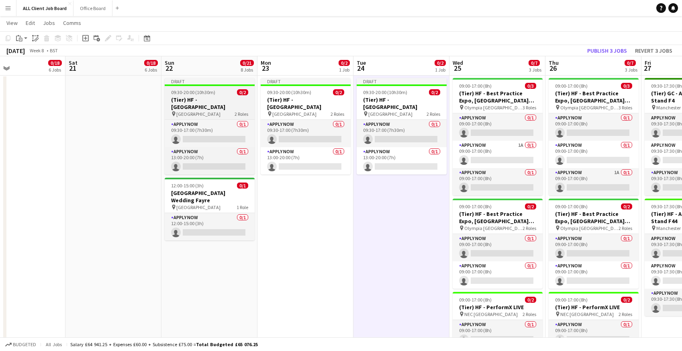
click at [179, 101] on h3 "(Tier) HF - [GEOGRAPHIC_DATA]" at bounding box center [210, 103] width 90 height 14
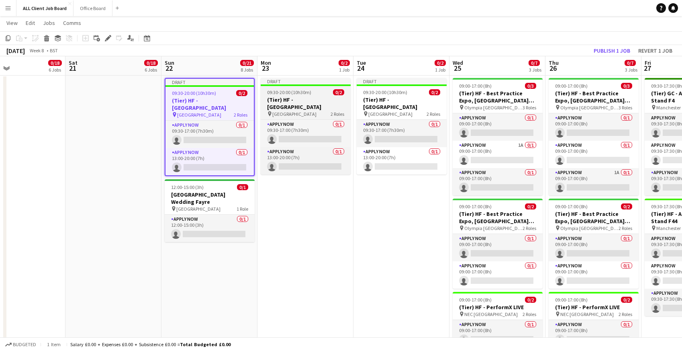
click at [288, 93] on span "09:30-20:00 (10h30m)" at bounding box center [289, 92] width 44 height 6
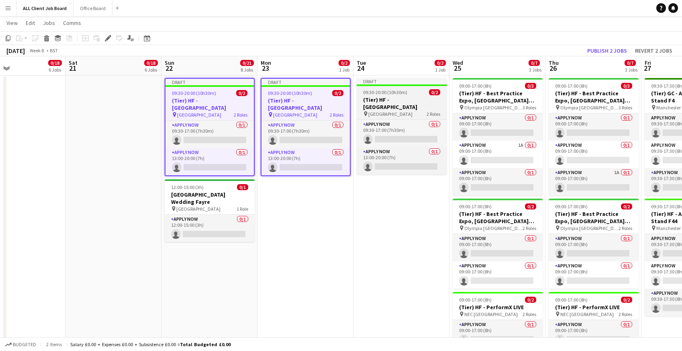
click at [376, 95] on span "09:30-20:00 (10h30m)" at bounding box center [385, 92] width 44 height 6
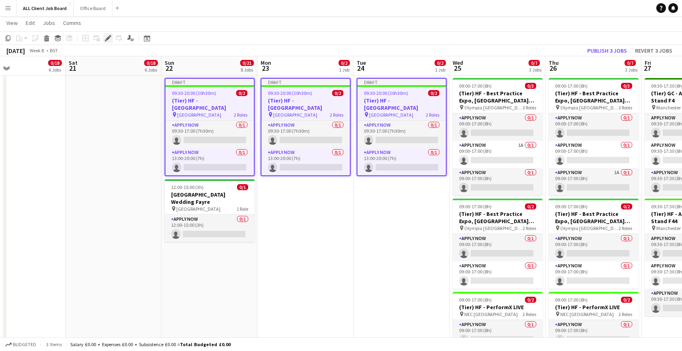
click at [109, 38] on icon at bounding box center [108, 38] width 4 height 4
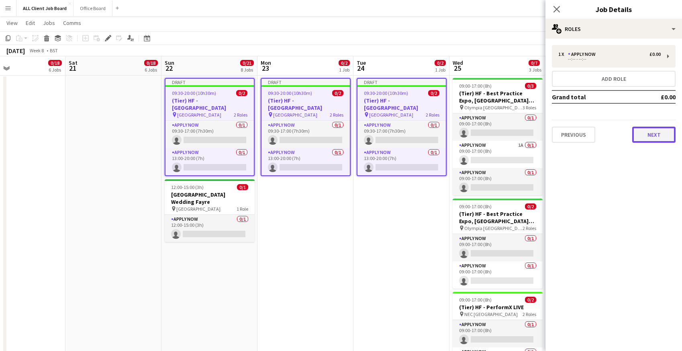
click at [658, 136] on button "Next" at bounding box center [654, 135] width 43 height 16
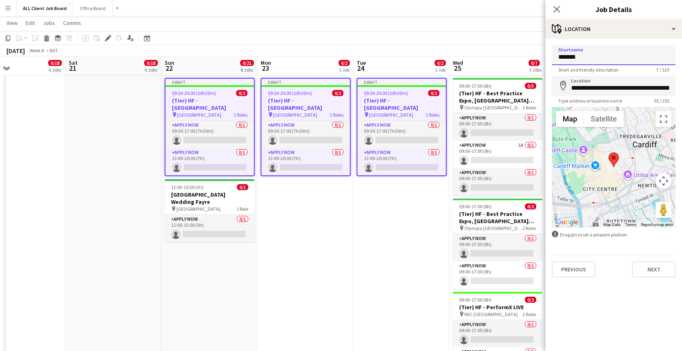
drag, startPoint x: 582, startPoint y: 60, endPoint x: 526, endPoint y: 58, distance: 55.1
type input "***"
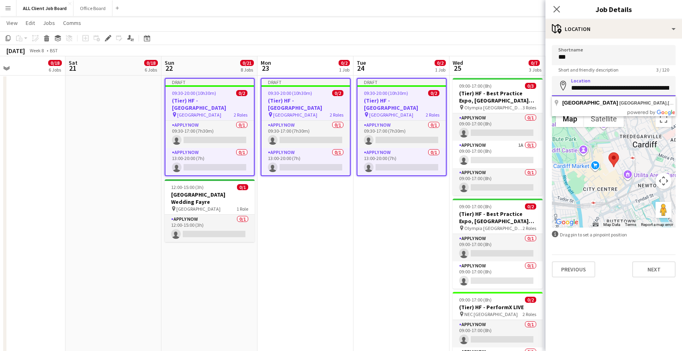
scroll to position [0, 47]
drag, startPoint x: 572, startPoint y: 91, endPoint x: 686, endPoint y: 86, distance: 114.6
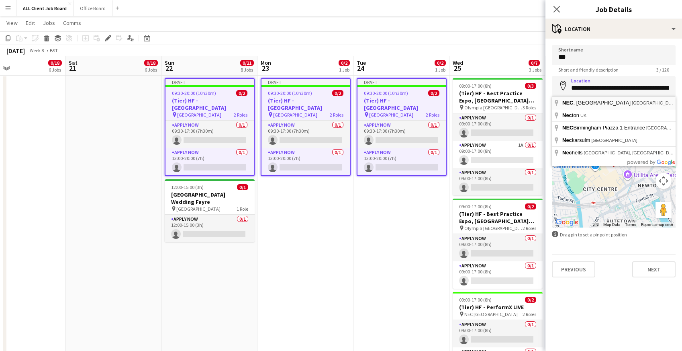
type input "**********"
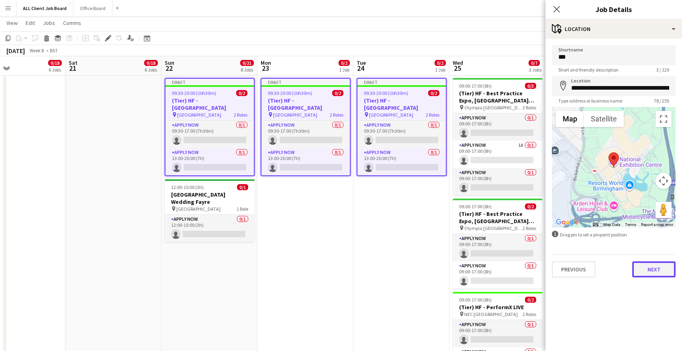
click at [648, 272] on button "Next" at bounding box center [654, 269] width 43 height 16
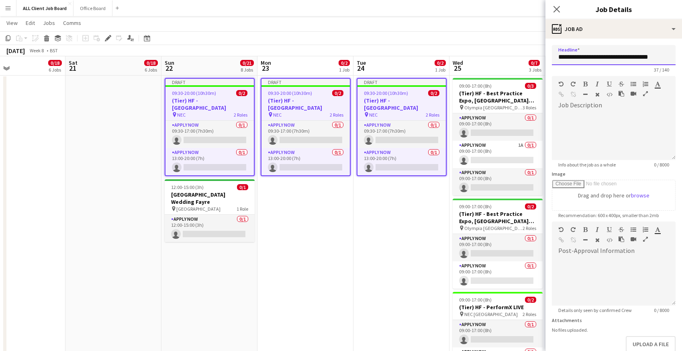
drag, startPoint x: 586, startPoint y: 57, endPoint x: 687, endPoint y: 58, distance: 100.5
drag, startPoint x: 587, startPoint y: 57, endPoint x: 637, endPoint y: 57, distance: 50.2
click at [637, 57] on input "**********" at bounding box center [614, 55] width 124 height 20
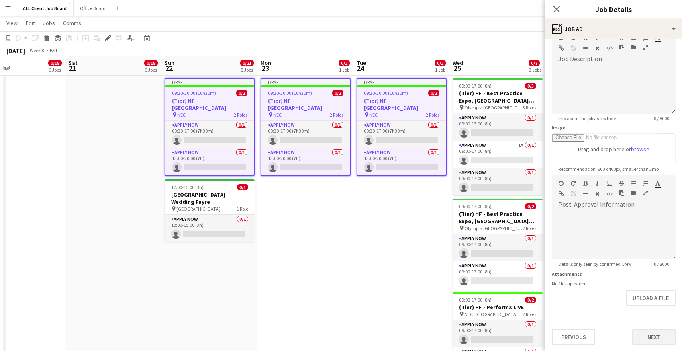
type input "**********"
click at [657, 336] on button "Next" at bounding box center [654, 337] width 43 height 16
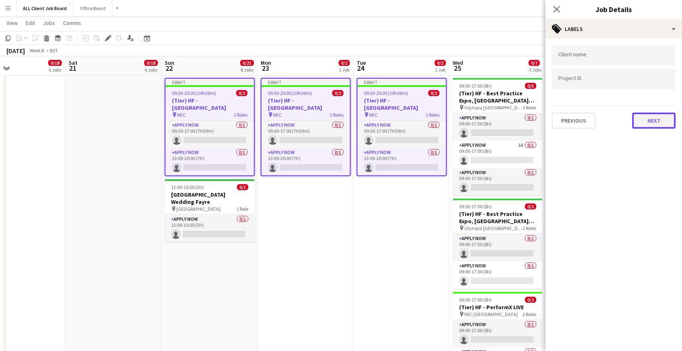
click at [655, 118] on button "Next" at bounding box center [654, 121] width 43 height 16
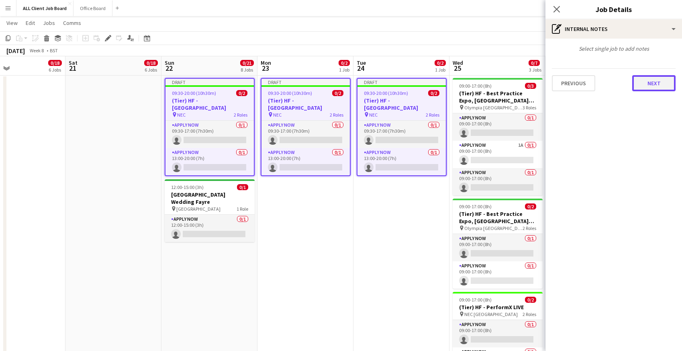
click at [642, 79] on button "Next" at bounding box center [654, 83] width 43 height 16
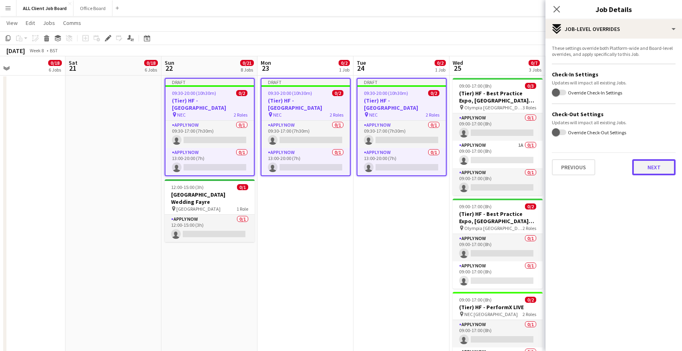
click at [635, 169] on button "Next" at bounding box center [654, 167] width 43 height 16
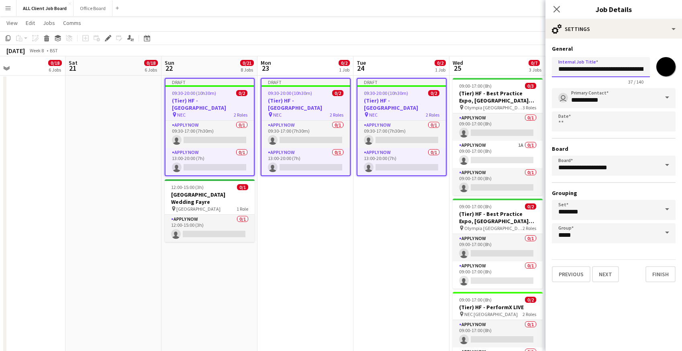
scroll to position [0, 13]
drag, startPoint x: 586, startPoint y: 69, endPoint x: 669, endPoint y: 74, distance: 83.0
click at [669, 74] on div "**********" at bounding box center [614, 69] width 124 height 31
paste input "**********"
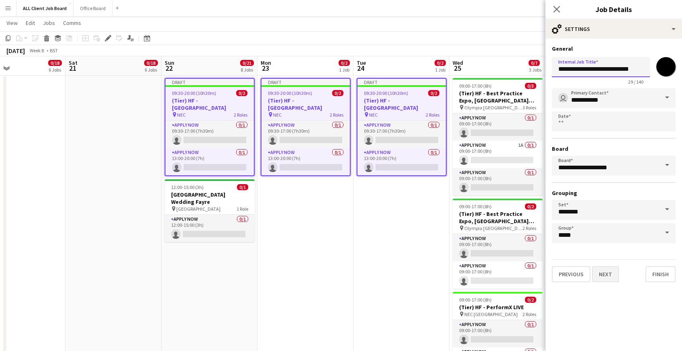
type input "**********"
click at [613, 277] on button "Next" at bounding box center [605, 274] width 27 height 16
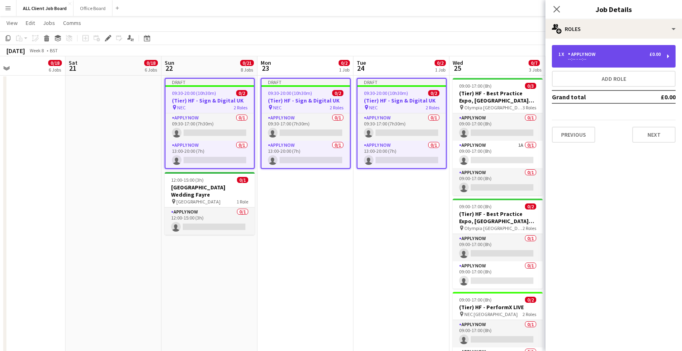
click at [571, 60] on div "--:-- - --:--" at bounding box center [610, 59] width 102 height 4
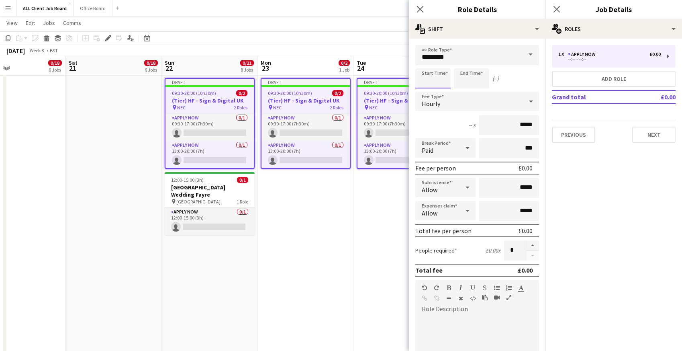
click at [426, 80] on input at bounding box center [433, 78] width 35 height 20
type input "*****"
click at [420, 8] on icon at bounding box center [420, 9] width 8 height 8
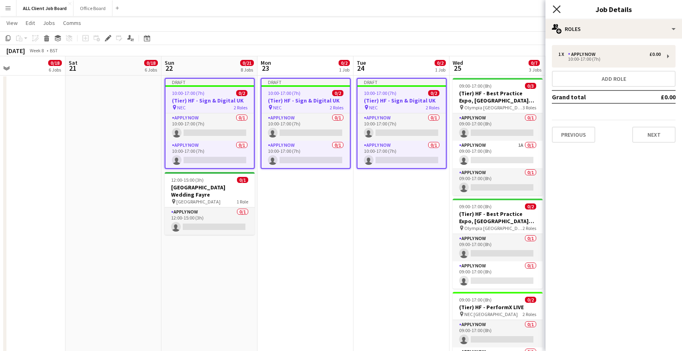
click at [558, 8] on icon at bounding box center [557, 9] width 8 height 8
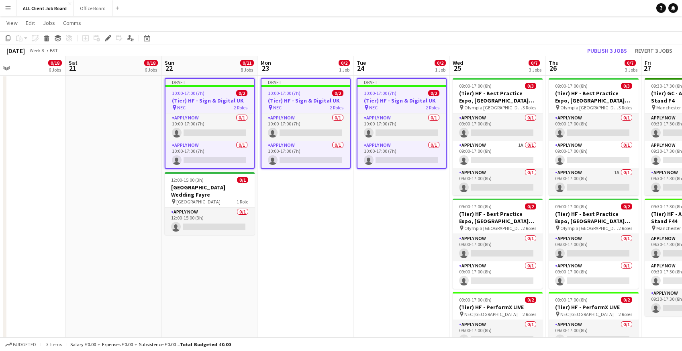
click at [533, 8] on app-navbar "Menu Boards Boards Boards All jobs Status Workforce Workforce My Workforce Recr…" at bounding box center [341, 8] width 682 height 16
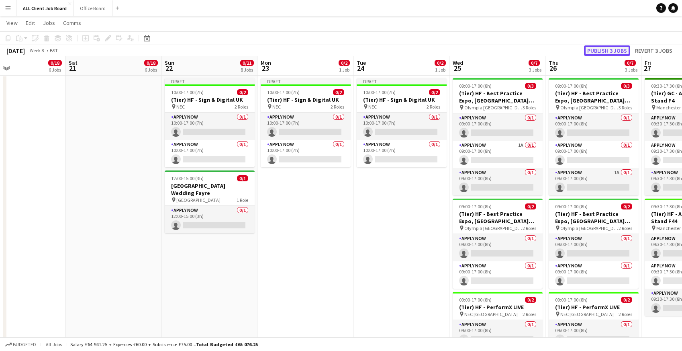
click at [613, 54] on button "Publish 3 jobs" at bounding box center [607, 50] width 46 height 10
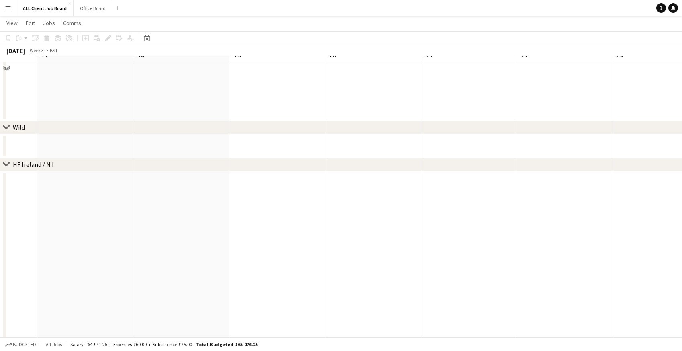
scroll to position [2885, 0]
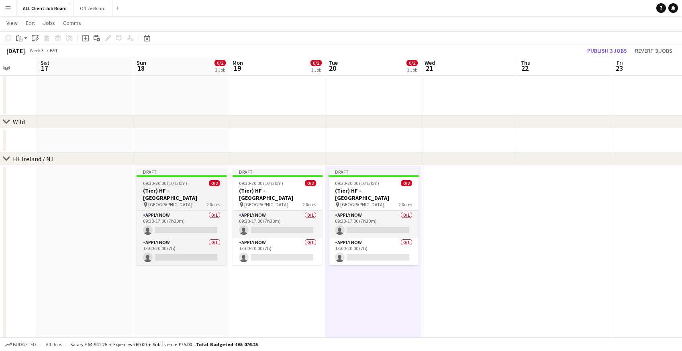
click at [162, 179] on app-job-card "Draft 09:30-20:00 (10h30m) 0/2 (Tier) HF - [GEOGRAPHIC_DATA] pin Cardiff 2 Role…" at bounding box center [182, 217] width 90 height 96
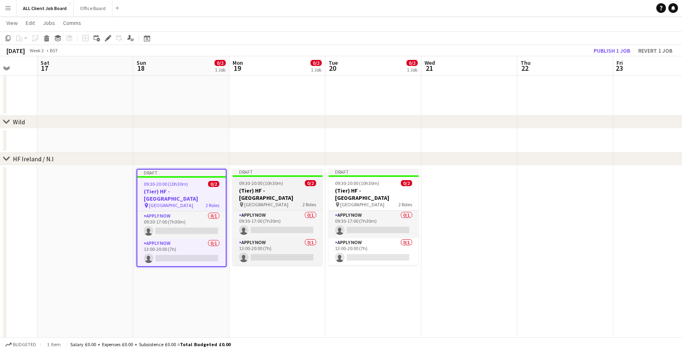
click at [277, 183] on span "09:30-20:00 (10h30m)" at bounding box center [261, 183] width 44 height 6
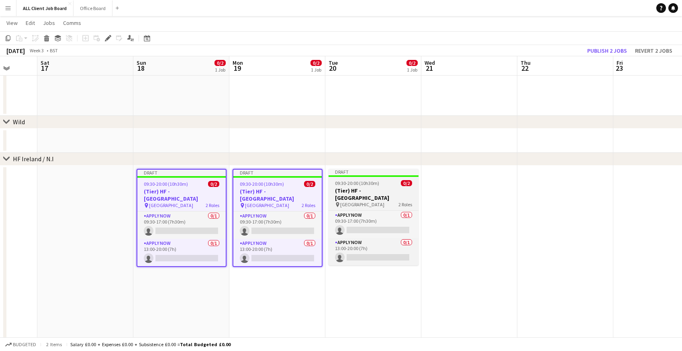
click at [361, 182] on span "09:30-20:00 (10h30m)" at bounding box center [357, 183] width 44 height 6
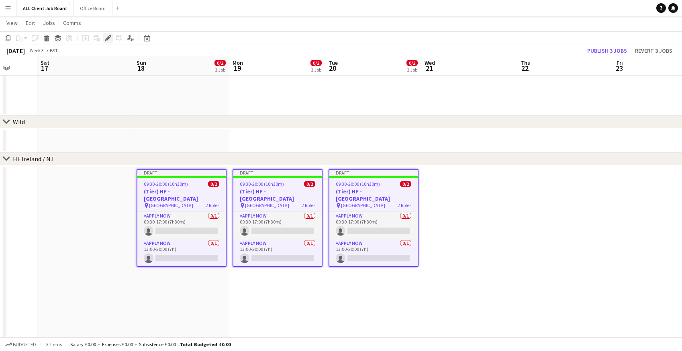
click at [110, 40] on icon "Edit" at bounding box center [108, 38] width 6 height 6
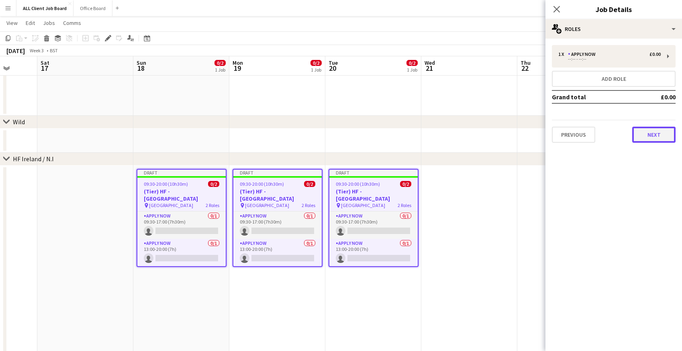
click at [650, 135] on button "Next" at bounding box center [654, 135] width 43 height 16
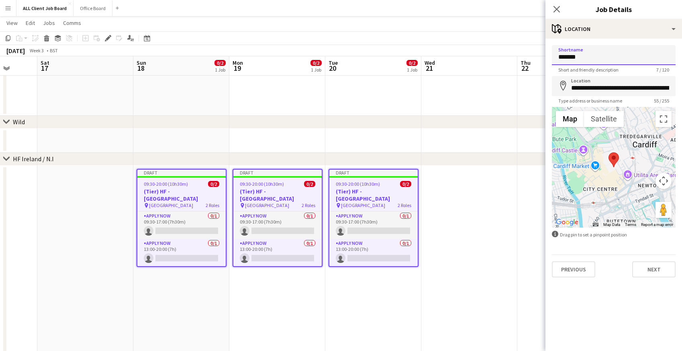
drag, startPoint x: 590, startPoint y: 54, endPoint x: 521, endPoint y: 57, distance: 68.8
type input "**********"
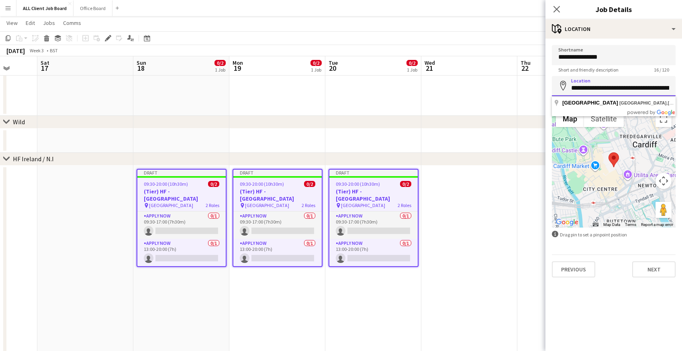
scroll to position [0, 47]
drag, startPoint x: 570, startPoint y: 89, endPoint x: 687, endPoint y: 98, distance: 117.3
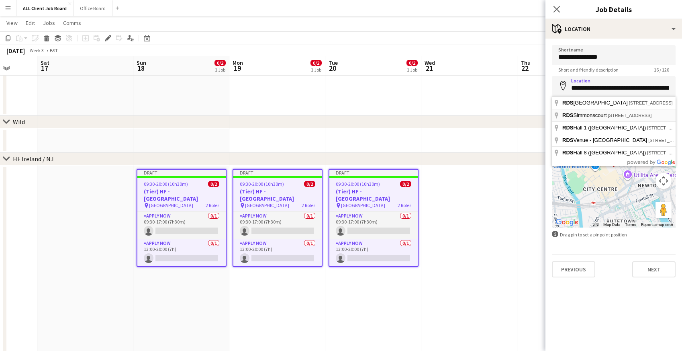
type input "**********"
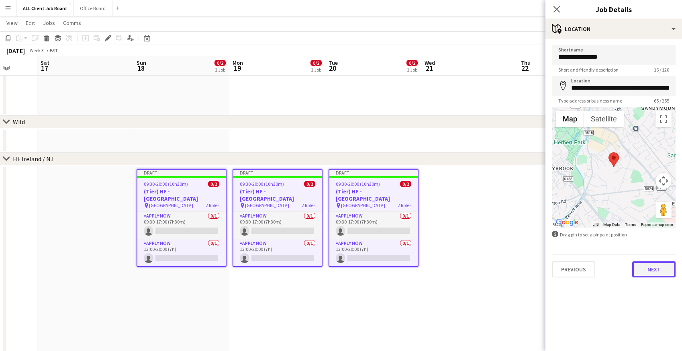
click at [662, 268] on button "Next" at bounding box center [654, 269] width 43 height 16
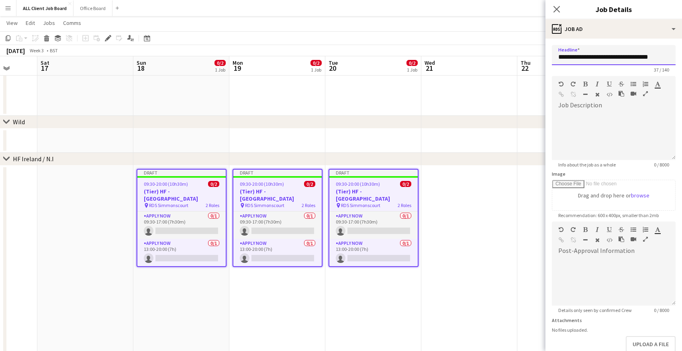
drag, startPoint x: 586, startPoint y: 57, endPoint x: 687, endPoint y: 59, distance: 100.9
click at [608, 58] on input "**********" at bounding box center [614, 55] width 124 height 20
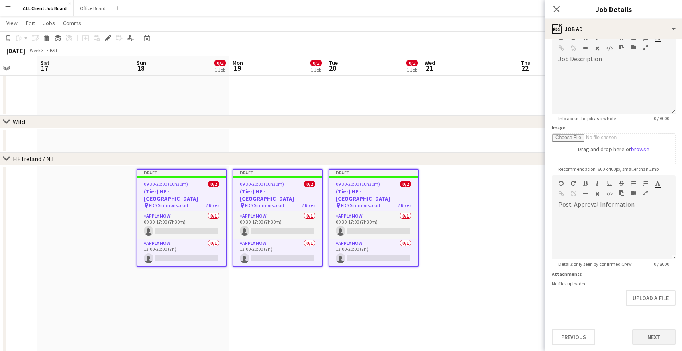
type input "**********"
click at [646, 333] on button "Next" at bounding box center [654, 337] width 43 height 16
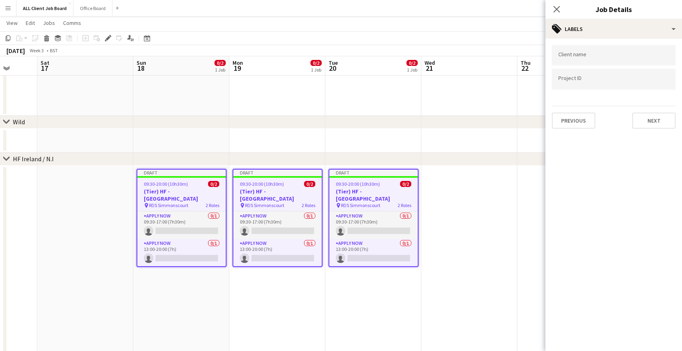
scroll to position [0, 0]
click at [646, 117] on button "Next" at bounding box center [654, 121] width 43 height 16
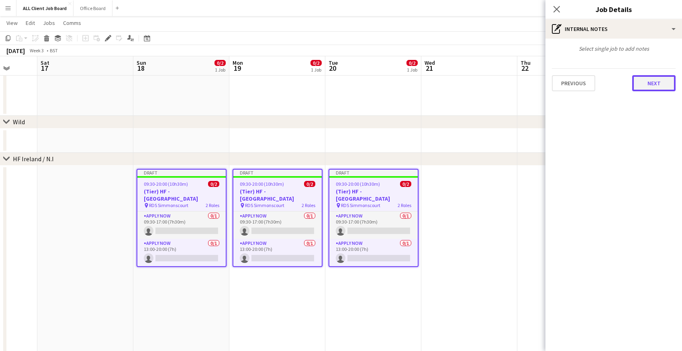
click at [647, 83] on button "Next" at bounding box center [654, 83] width 43 height 16
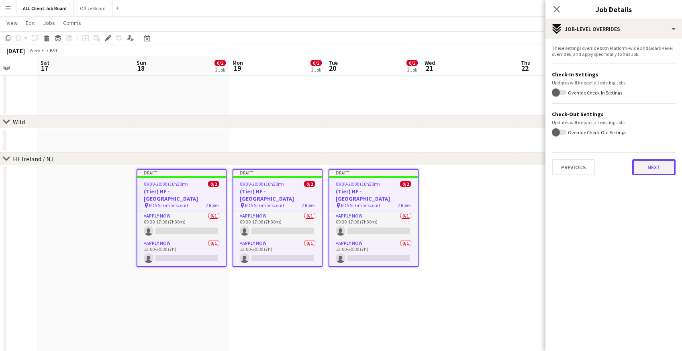
click at [644, 170] on button "Next" at bounding box center [654, 167] width 43 height 16
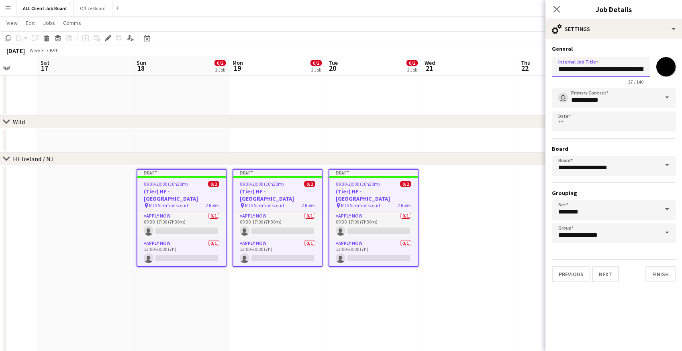
scroll to position [0, 13]
drag, startPoint x: 588, startPoint y: 69, endPoint x: 671, endPoint y: 74, distance: 83.4
click at [671, 74] on div "**********" at bounding box center [614, 69] width 124 height 31
type input "**********"
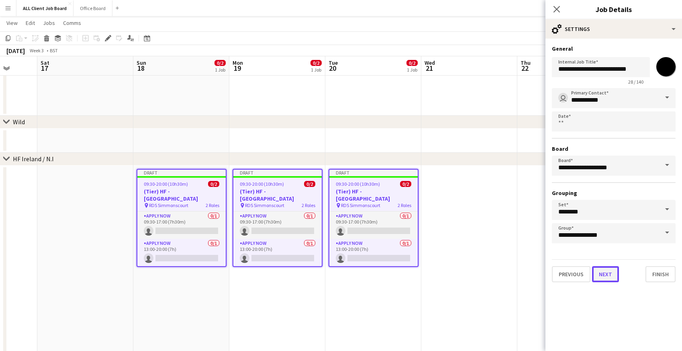
click at [602, 277] on button "Next" at bounding box center [605, 274] width 27 height 16
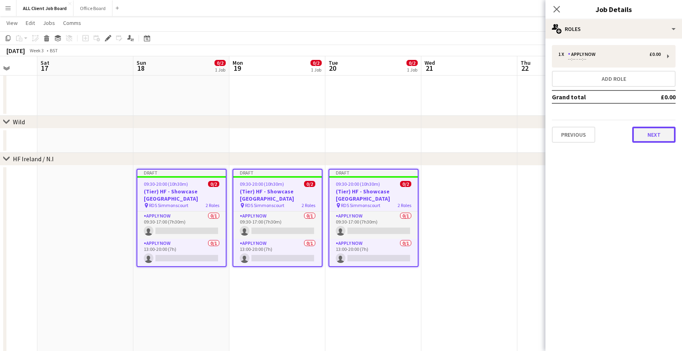
click at [651, 132] on button "Next" at bounding box center [654, 135] width 43 height 16
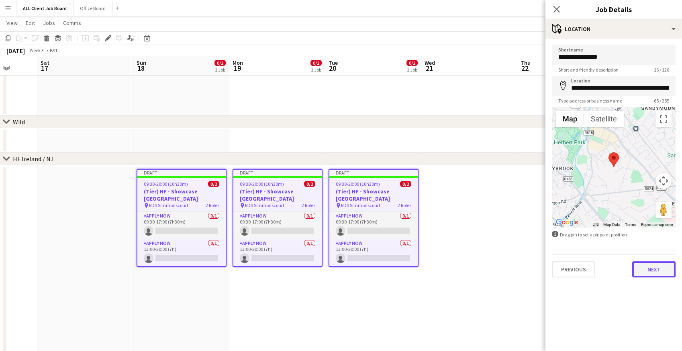
click at [650, 272] on button "Next" at bounding box center [654, 269] width 43 height 16
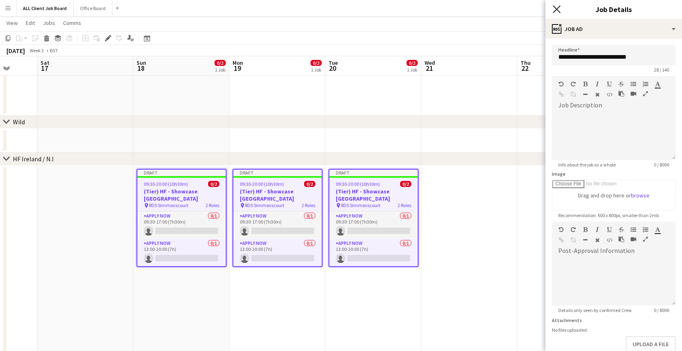
click at [557, 10] on icon at bounding box center [557, 9] width 8 height 8
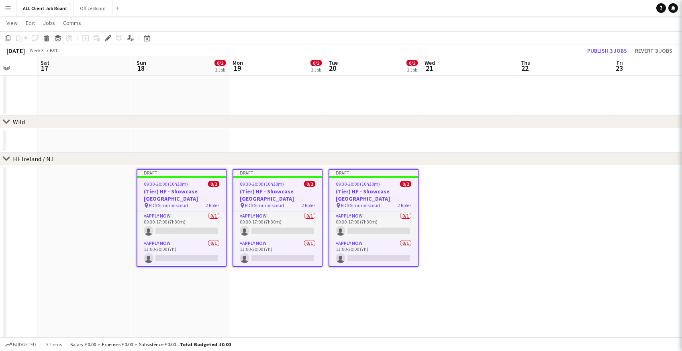
click at [521, 9] on app-navbar "Menu Boards Boards Boards All jobs Status Workforce Workforce My Workforce Recr…" at bounding box center [341, 8] width 682 height 16
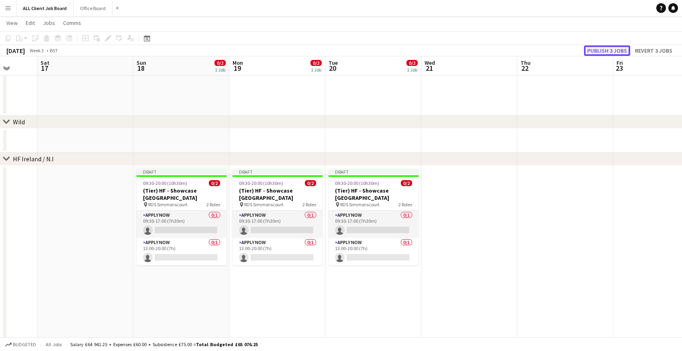
click at [598, 49] on button "Publish 3 jobs" at bounding box center [607, 50] width 46 height 10
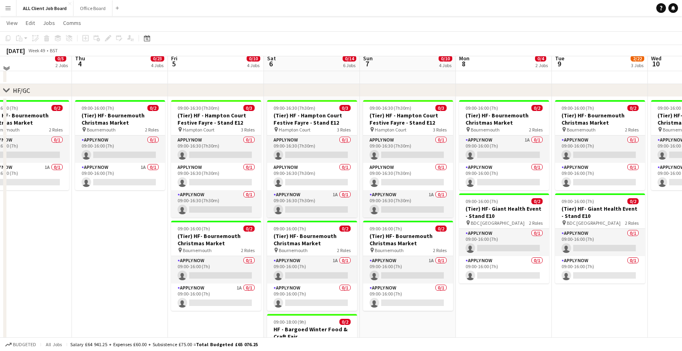
scroll to position [729, 0]
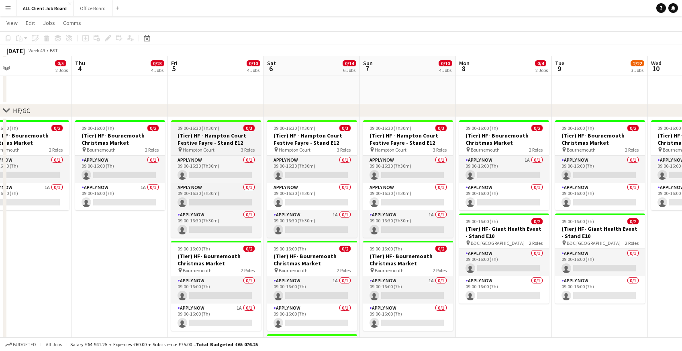
click at [195, 142] on h3 "(Tier) HF - Hampton Court Festive Fayre - Stand E12" at bounding box center [216, 139] width 90 height 14
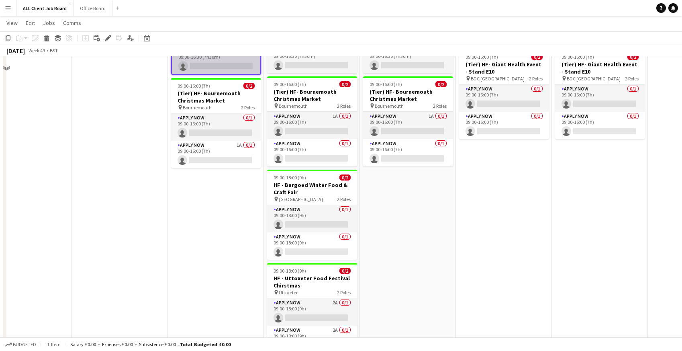
scroll to position [901, 0]
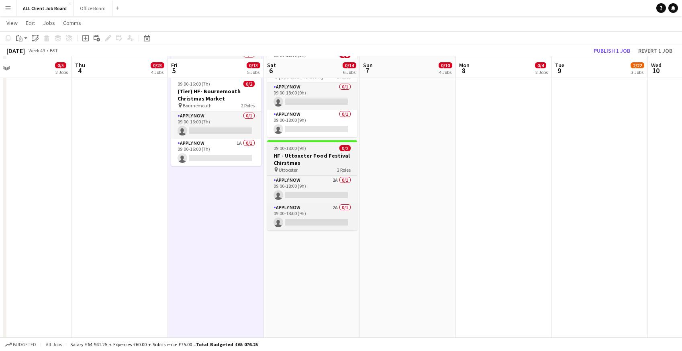
scroll to position [1018, 0]
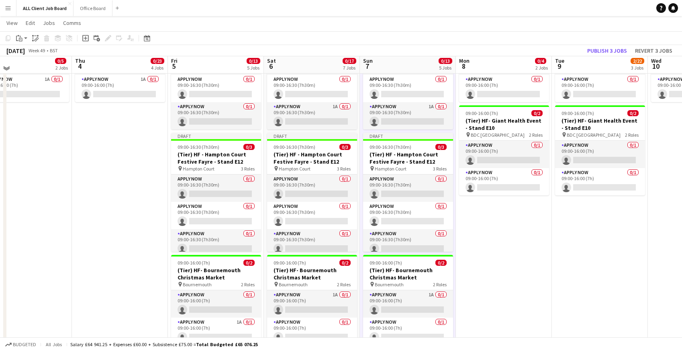
scroll to position [846, 0]
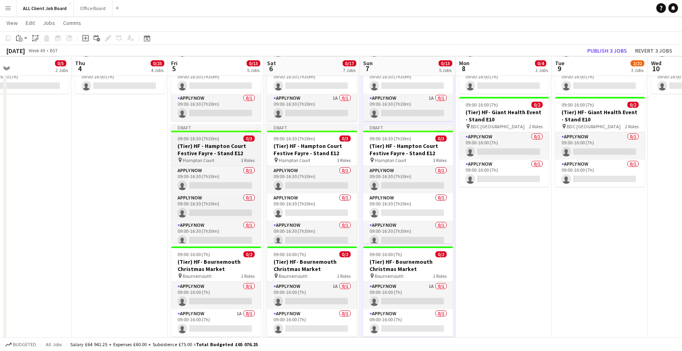
drag, startPoint x: 182, startPoint y: 155, endPoint x: 180, endPoint y: 133, distance: 21.4
click at [182, 155] on h3 "(Tier) HF - Hampton Court Festive Fayre - Stand E12" at bounding box center [216, 149] width 90 height 14
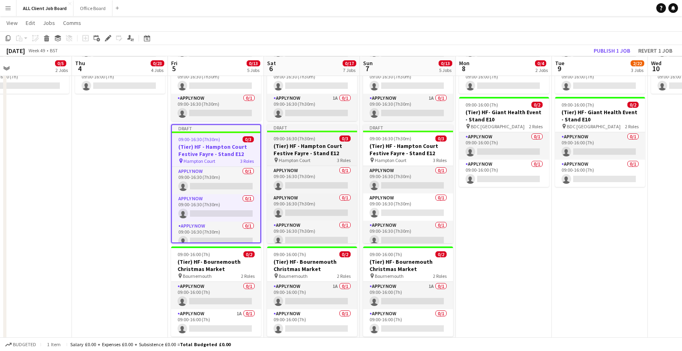
click at [300, 142] on h3 "(Tier) HF - Hampton Court Festive Fayre - Stand E12" at bounding box center [312, 149] width 90 height 14
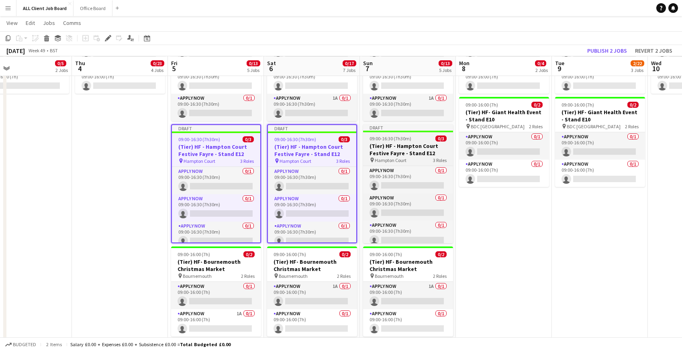
click at [386, 143] on h3 "(Tier) HF - Hampton Court Festive Fayre - Stand E12" at bounding box center [408, 149] width 90 height 14
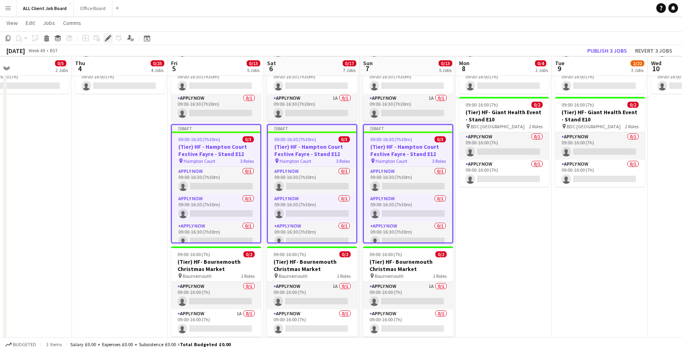
click at [107, 39] on icon at bounding box center [108, 38] width 4 height 4
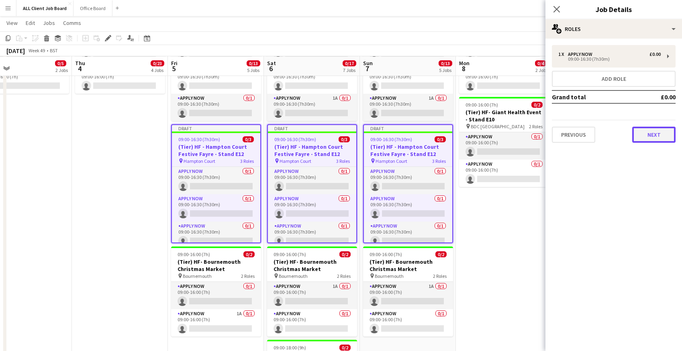
click at [652, 138] on button "Next" at bounding box center [654, 135] width 43 height 16
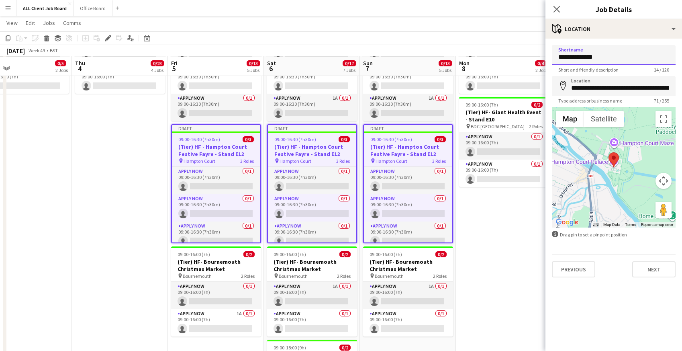
drag, startPoint x: 607, startPoint y: 57, endPoint x: 524, endPoint y: 58, distance: 83.2
type input "**********"
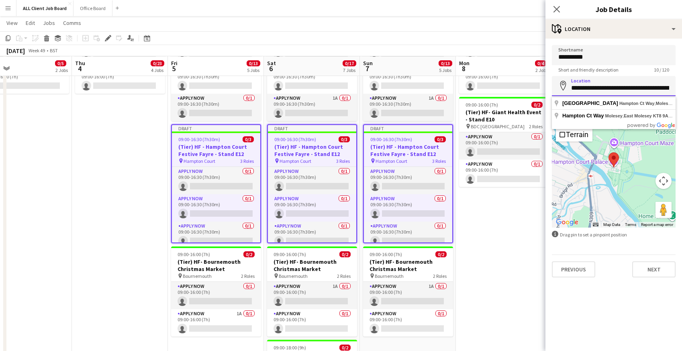
scroll to position [0, 106]
drag, startPoint x: 572, startPoint y: 86, endPoint x: 687, endPoint y: 90, distance: 115.0
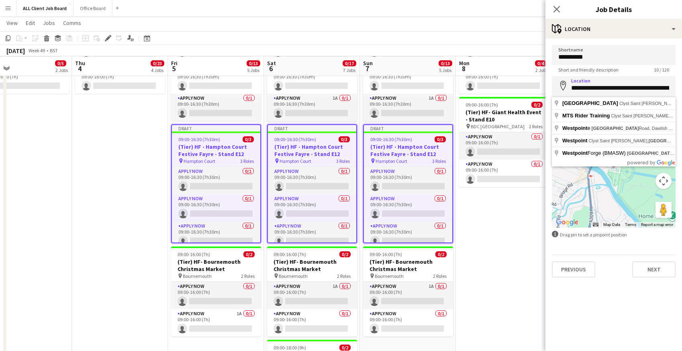
type input "**********"
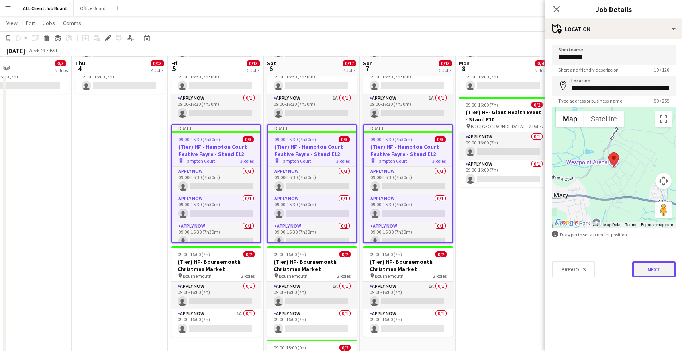
click at [642, 268] on button "Next" at bounding box center [654, 269] width 43 height 16
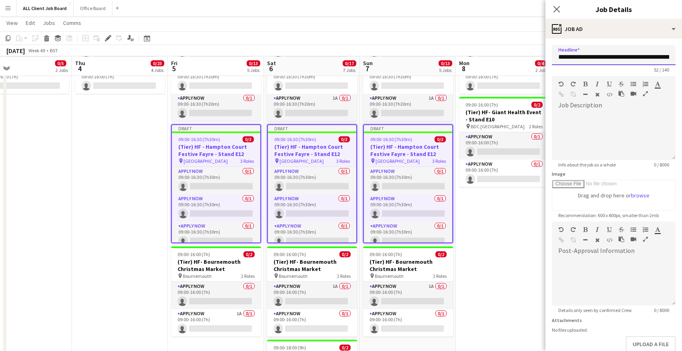
scroll to position [0, 27]
drag, startPoint x: 588, startPoint y: 56, endPoint x: 687, endPoint y: 60, distance: 99.3
paste input "**********"
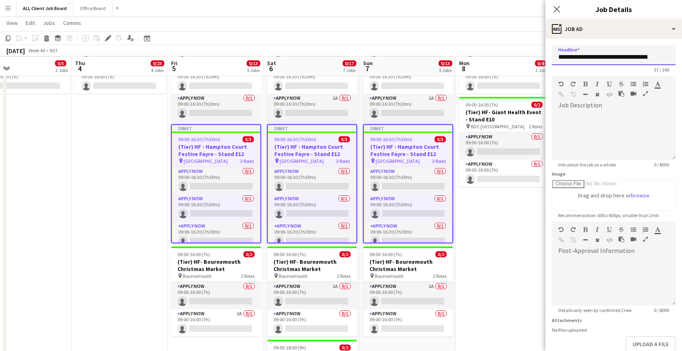
scroll to position [46, 0]
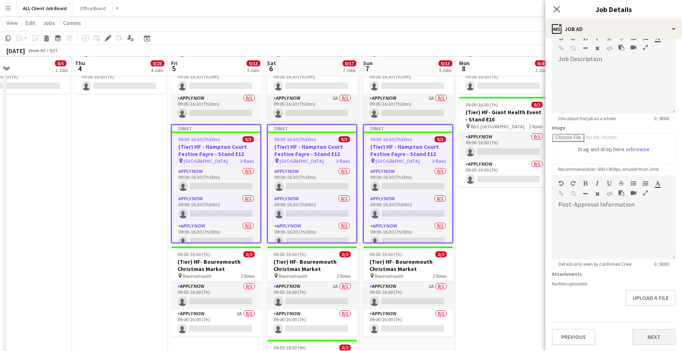
type input "**********"
click at [643, 334] on button "Next" at bounding box center [654, 337] width 43 height 16
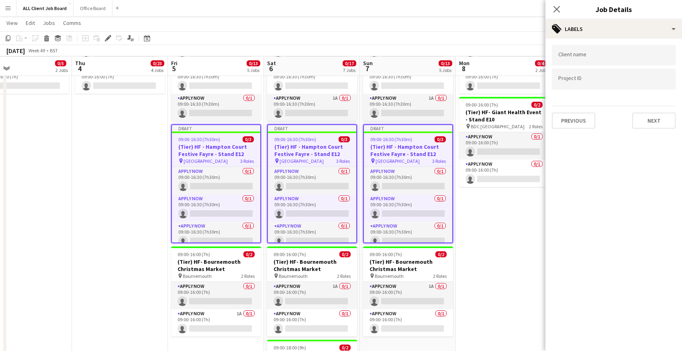
scroll to position [0, 0]
click at [639, 127] on button "Next" at bounding box center [654, 121] width 43 height 16
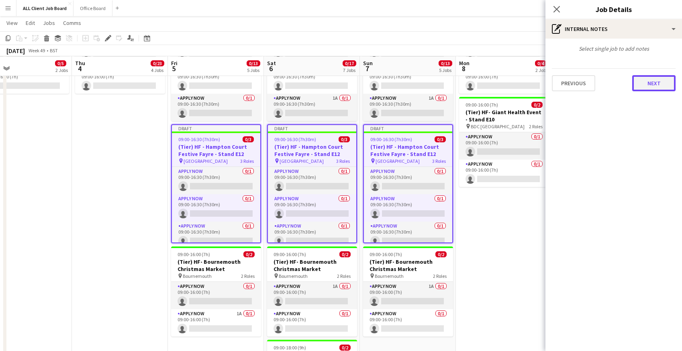
click at [643, 84] on button "Next" at bounding box center [654, 83] width 43 height 16
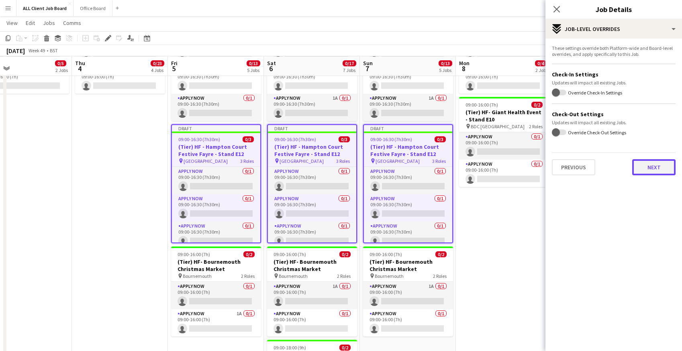
click at [641, 164] on button "Next" at bounding box center [654, 167] width 43 height 16
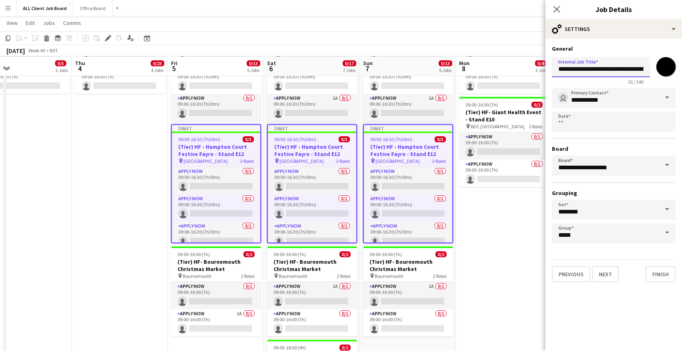
drag, startPoint x: 586, startPoint y: 70, endPoint x: 649, endPoint y: 66, distance: 63.2
click at [653, 67] on div "**********" at bounding box center [614, 69] width 124 height 31
drag, startPoint x: 586, startPoint y: 68, endPoint x: 687, endPoint y: 66, distance: 100.5
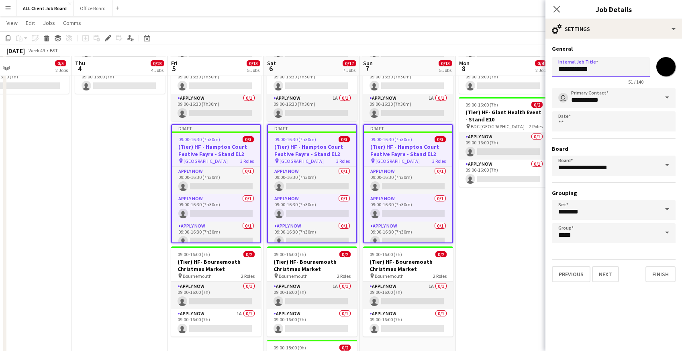
scroll to position [0, 0]
paste input "**********"
type input "**********"
click at [608, 271] on button "Next" at bounding box center [605, 274] width 27 height 16
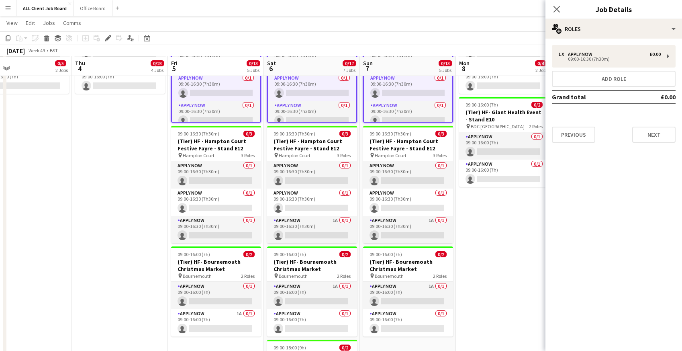
scroll to position [0, 0]
click at [636, 133] on button "Next" at bounding box center [654, 135] width 43 height 16
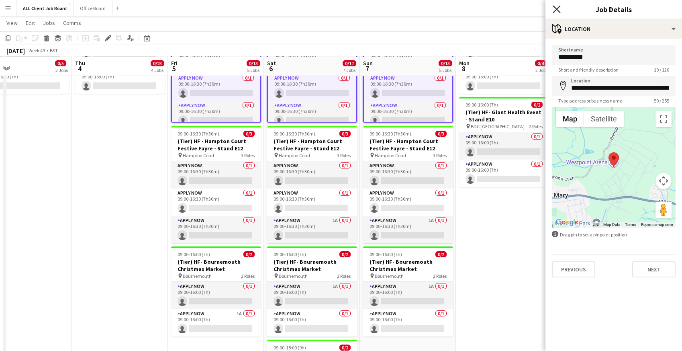
click at [556, 9] on icon at bounding box center [557, 9] width 8 height 8
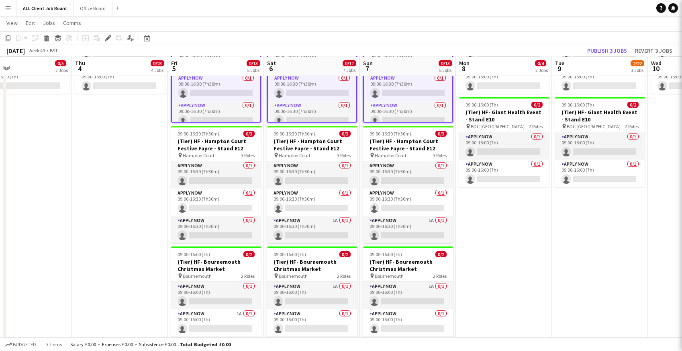
click at [536, 9] on app-navbar "Menu Boards Boards Boards All jobs Status Workforce Workforce My Workforce Recr…" at bounding box center [341, 8] width 682 height 16
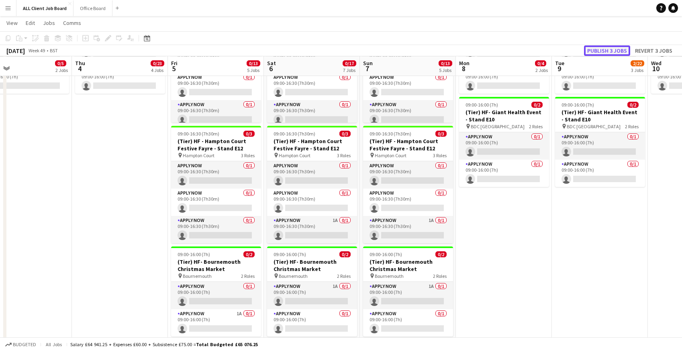
click at [591, 52] on button "Publish 3 jobs" at bounding box center [607, 50] width 46 height 10
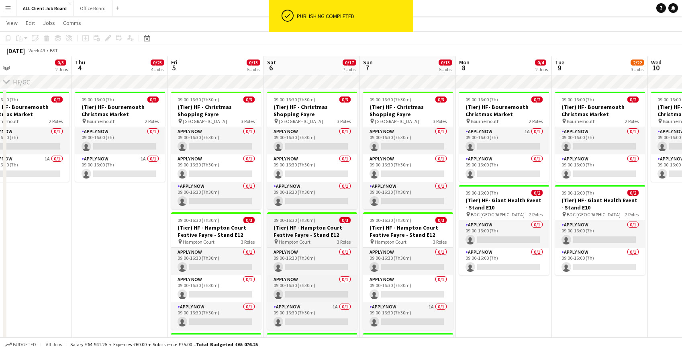
scroll to position [756, 0]
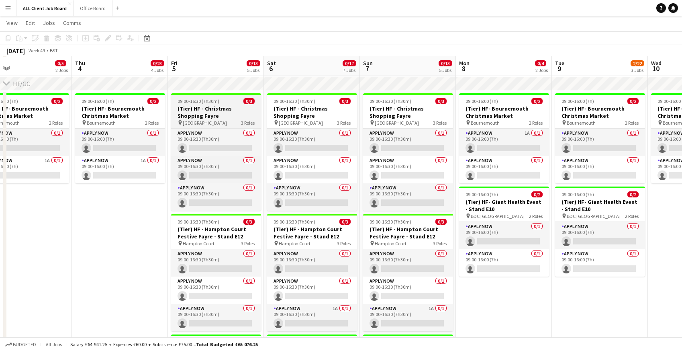
click at [188, 117] on h3 "(Tier) HF - Christmas Shopping Fayre" at bounding box center [216, 112] width 90 height 14
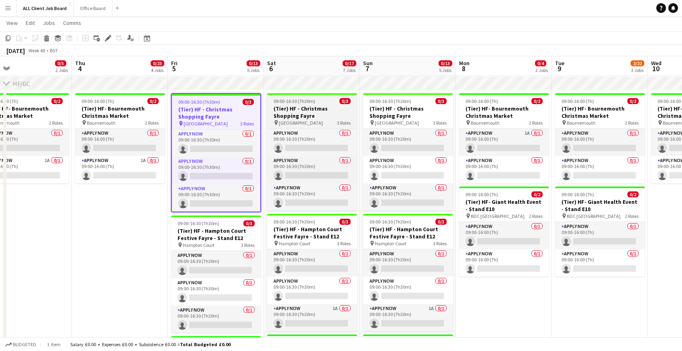
click at [307, 109] on h3 "(Tier) HF - Christmas Shopping Fayre" at bounding box center [312, 112] width 90 height 14
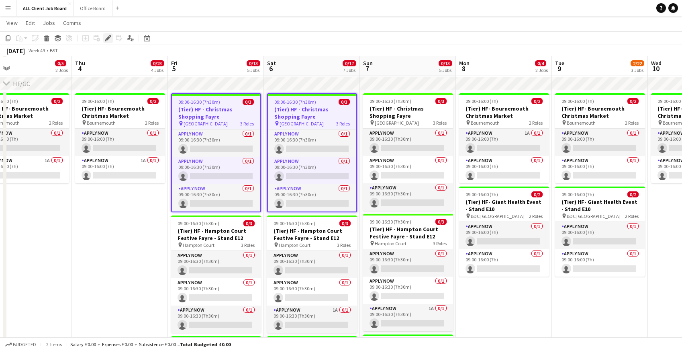
click at [106, 41] on div "Edit" at bounding box center [108, 38] width 10 height 10
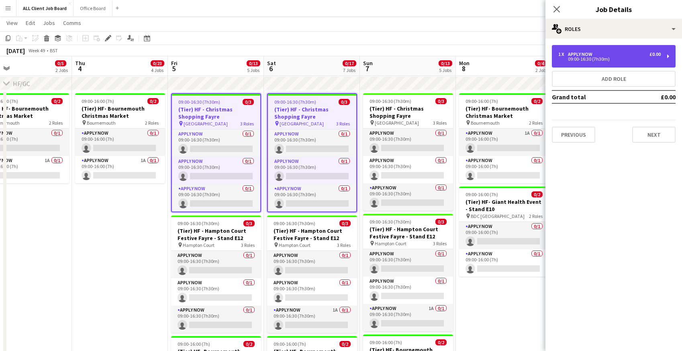
click at [609, 60] on div "09:00-16:30 (7h30m)" at bounding box center [610, 59] width 102 height 4
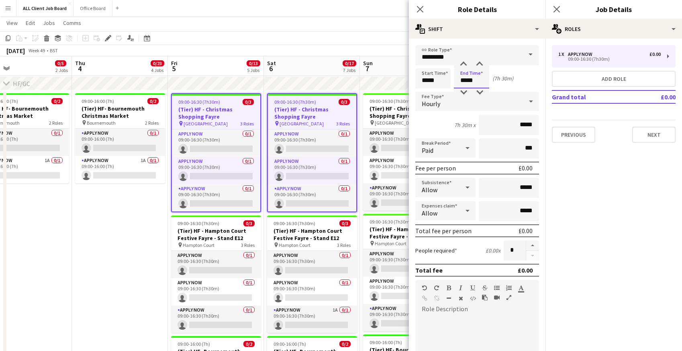
drag, startPoint x: 459, startPoint y: 82, endPoint x: 507, endPoint y: 82, distance: 47.8
click at [507, 82] on div "Start Time ***** End Time ***** (7h 30m)" at bounding box center [478, 78] width 124 height 20
type input "*****"
click at [418, 9] on icon "Close pop-in" at bounding box center [420, 9] width 8 height 8
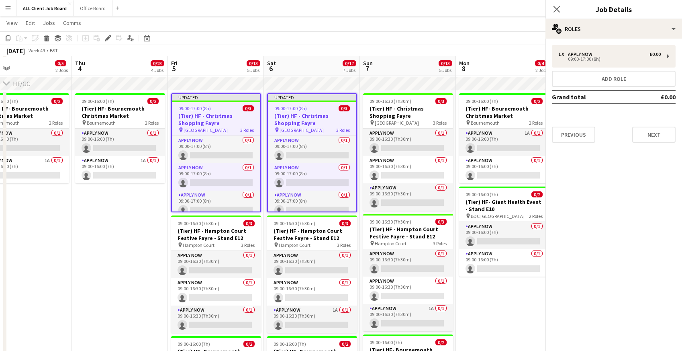
click at [417, 9] on app-navbar "Menu Boards Boards Boards All jobs Status Workforce Workforce My Workforce Recr…" at bounding box center [341, 8] width 682 height 16
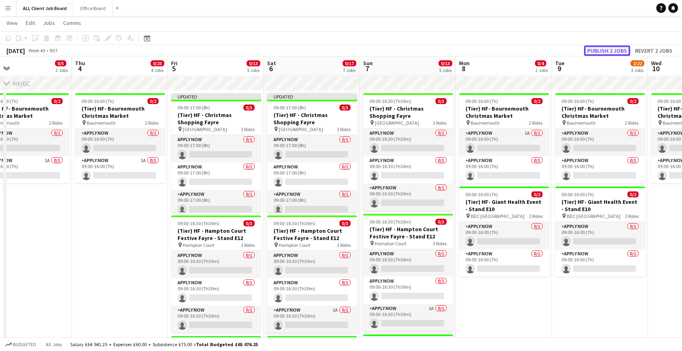
click at [596, 50] on button "Publish 2 jobs" at bounding box center [607, 50] width 46 height 10
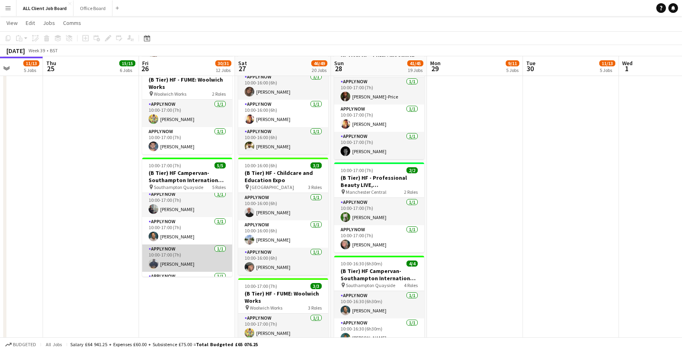
scroll to position [0, 0]
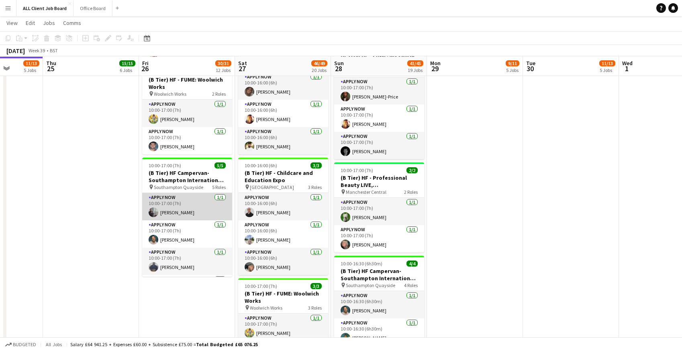
click at [177, 210] on app-card-role "APPLY NOW [DATE] 10:00-17:00 (7h) [PERSON_NAME]" at bounding box center [187, 206] width 90 height 27
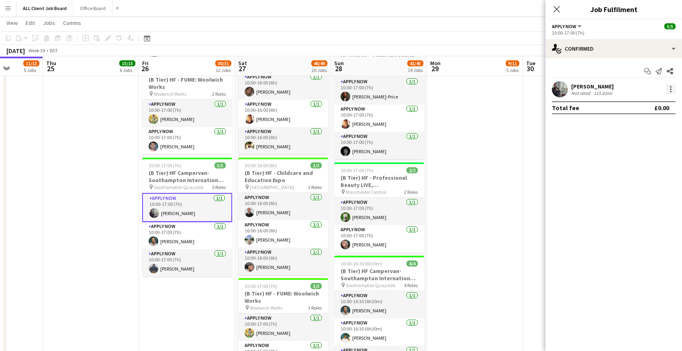
click at [672, 86] on div at bounding box center [671, 89] width 10 height 10
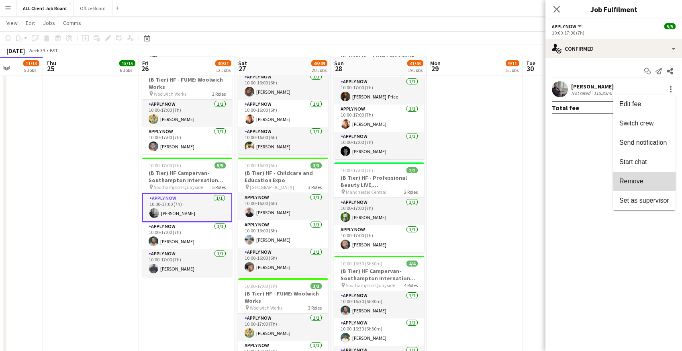
click at [628, 180] on span "Remove" at bounding box center [632, 181] width 24 height 7
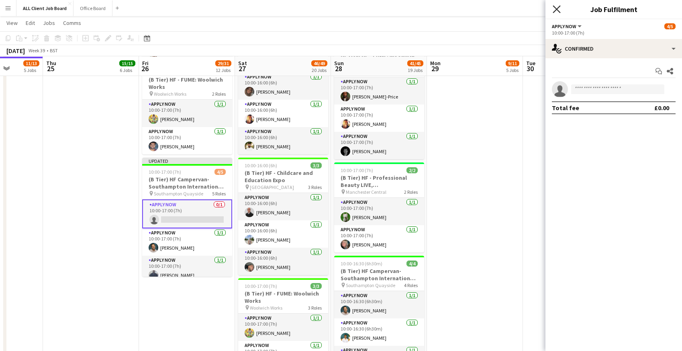
click at [556, 11] on icon "Close pop-in" at bounding box center [557, 9] width 8 height 8
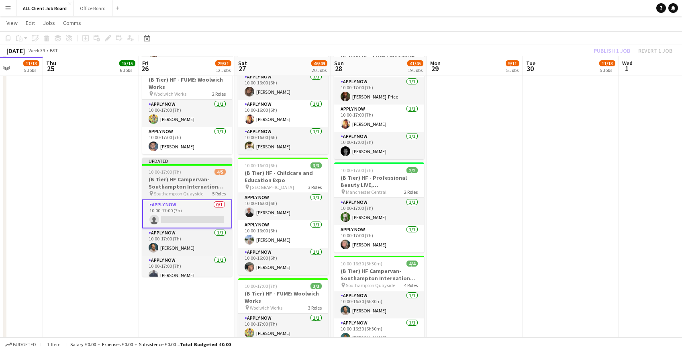
click at [184, 173] on app-job-card "Updated 10:00-17:00 (7h) 4/5 (B Tier) HF Campervan- Southampton International B…" at bounding box center [187, 217] width 90 height 119
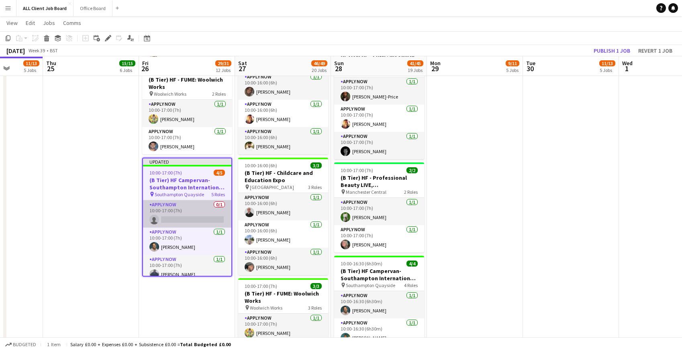
click at [168, 208] on app-card-role "APPLY NOW 0/1 10:00-17:00 (7h) single-neutral-actions" at bounding box center [187, 213] width 88 height 27
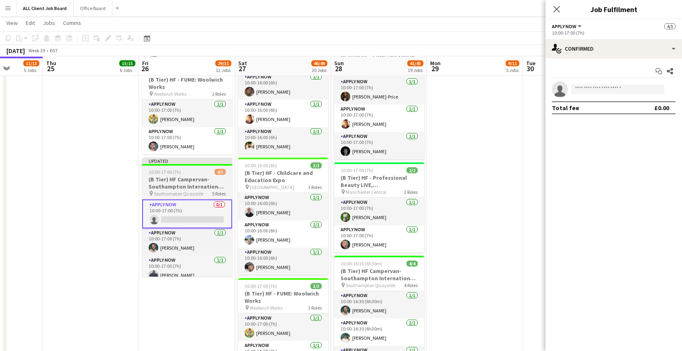
click at [162, 175] on span "10:00-17:00 (7h)" at bounding box center [165, 172] width 33 height 6
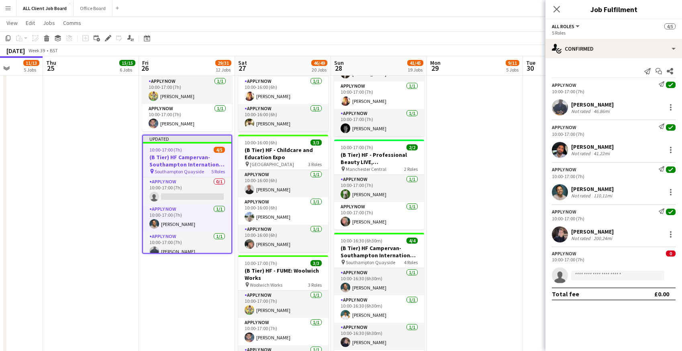
scroll to position [1539, 0]
click at [98, 156] on app-date-cell "09:00-21:00 (12h) 2/2 (D Tier) HF - [GEOGRAPHIC_DATA] pin Gateshead 2 Roles APP…" at bounding box center [91, 309] width 96 height 2004
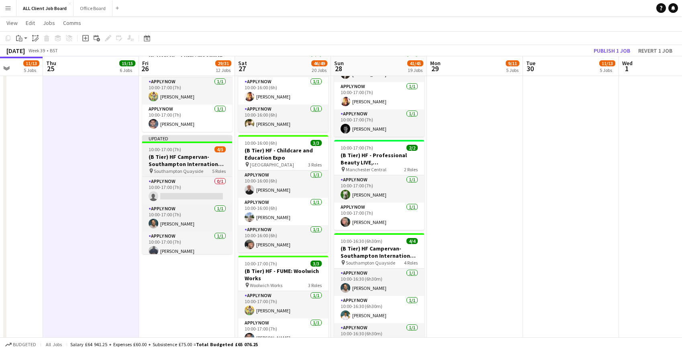
click at [154, 152] on span "10:00-17:00 (7h)" at bounding box center [165, 149] width 33 height 6
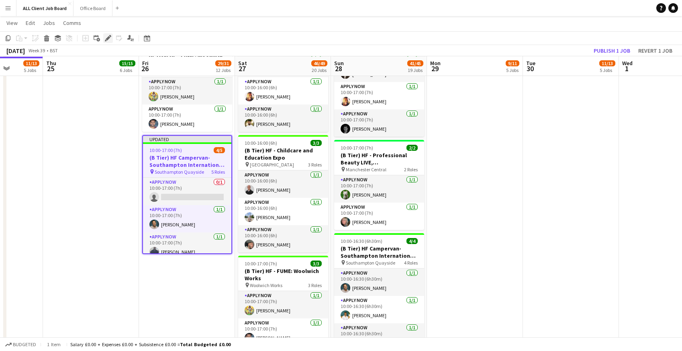
click at [111, 40] on div "Edit" at bounding box center [108, 38] width 10 height 10
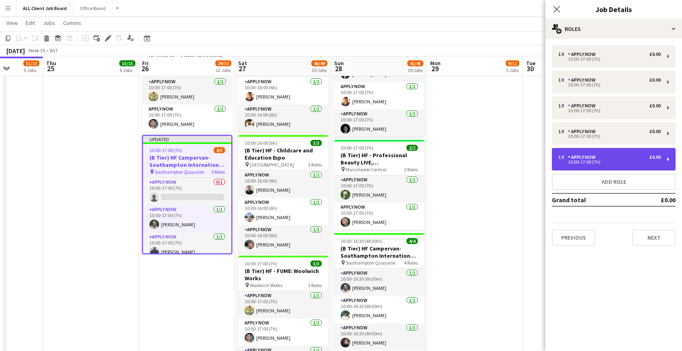
click at [588, 163] on div "10:00-17:00 (7h)" at bounding box center [610, 162] width 102 height 4
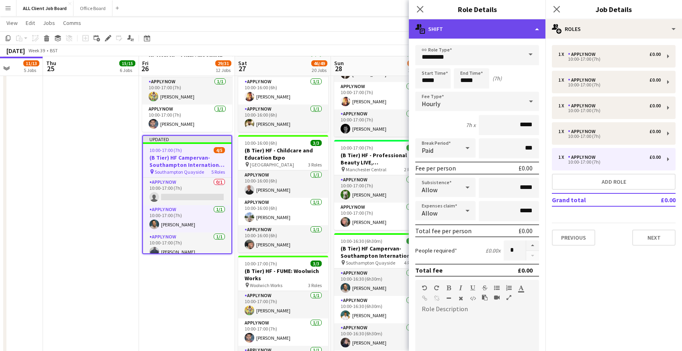
click at [485, 32] on div "multiple-actions-text Shift" at bounding box center [477, 28] width 137 height 19
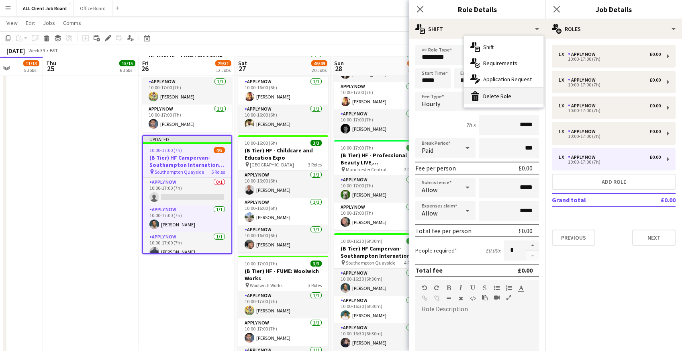
click at [488, 96] on div "bin-2 Delete Role" at bounding box center [504, 96] width 80 height 16
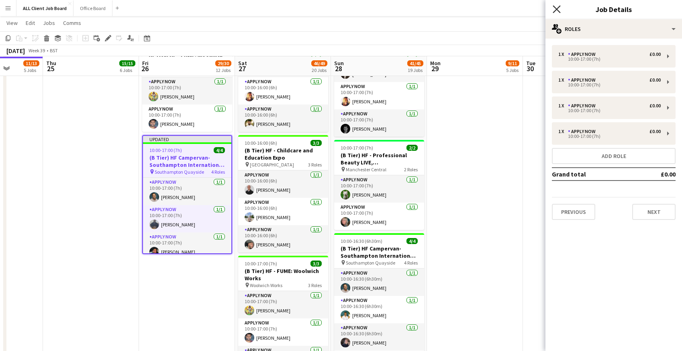
click at [560, 11] on icon at bounding box center [557, 9] width 8 height 8
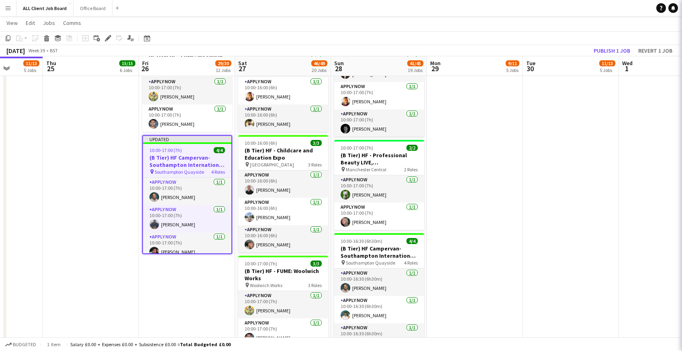
click at [559, 4] on app-navbar "Menu Boards Boards Boards All jobs Status Workforce Workforce My Workforce Recr…" at bounding box center [341, 8] width 682 height 16
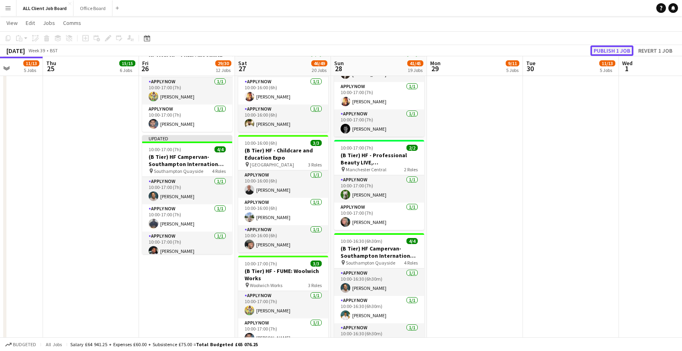
click at [616, 54] on button "Publish 1 job" at bounding box center [612, 50] width 43 height 10
